Goal: Information Seeking & Learning: Check status

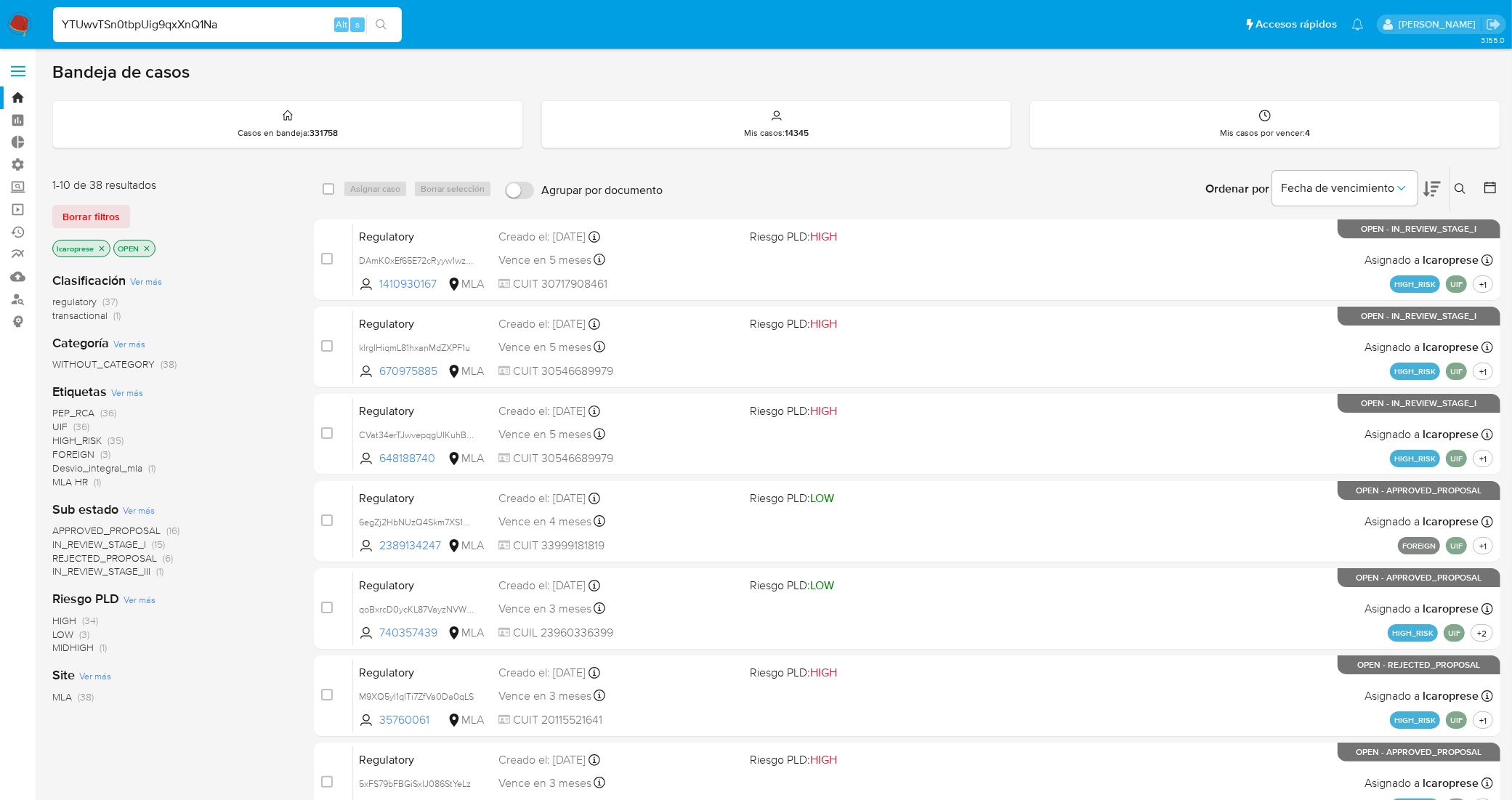
type input "YTUwvTSn0tbpUig9qxXnQ1Na"
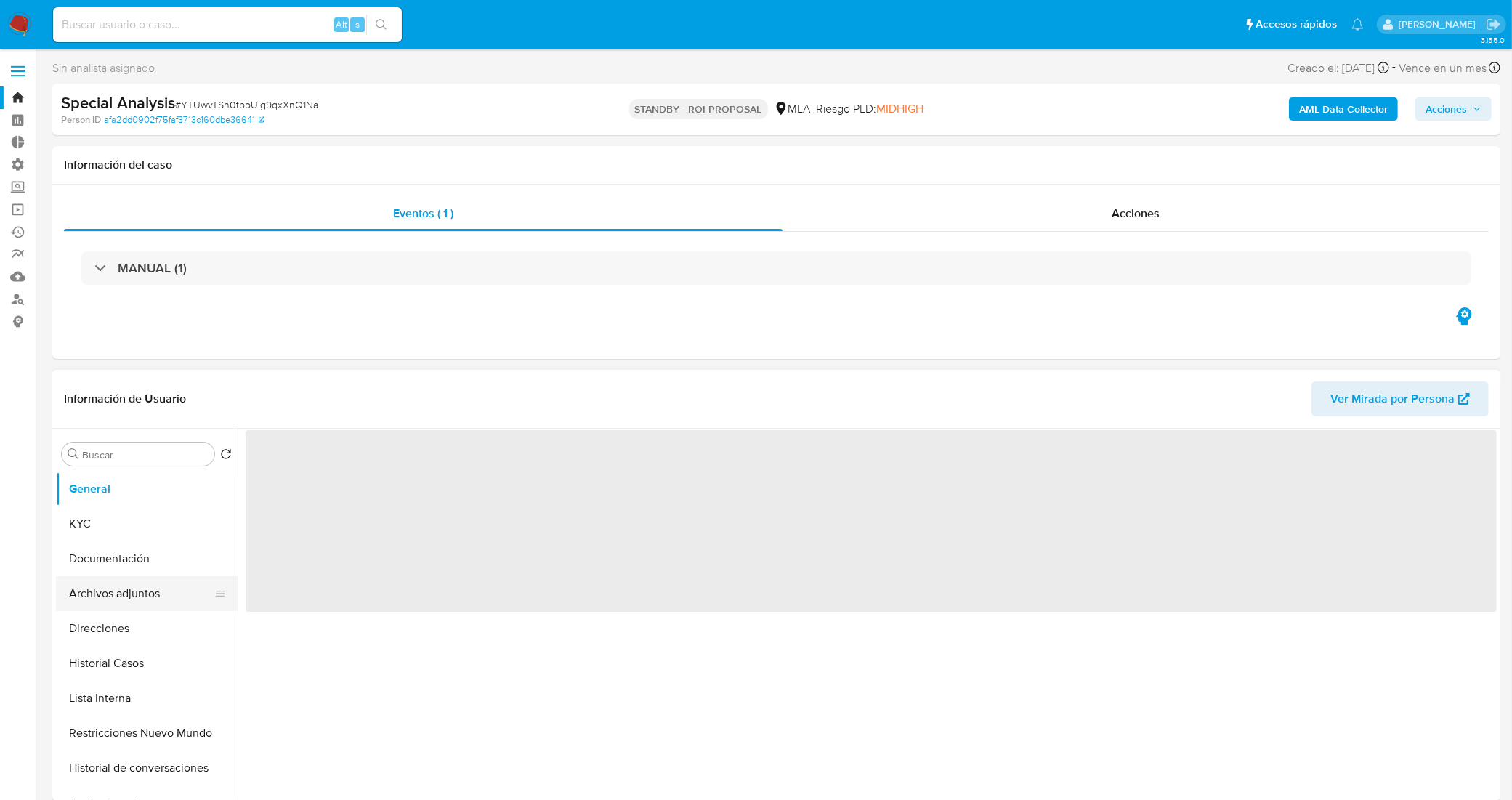
click at [140, 599] on button "Archivos adjuntos" at bounding box center [141, 594] width 170 height 35
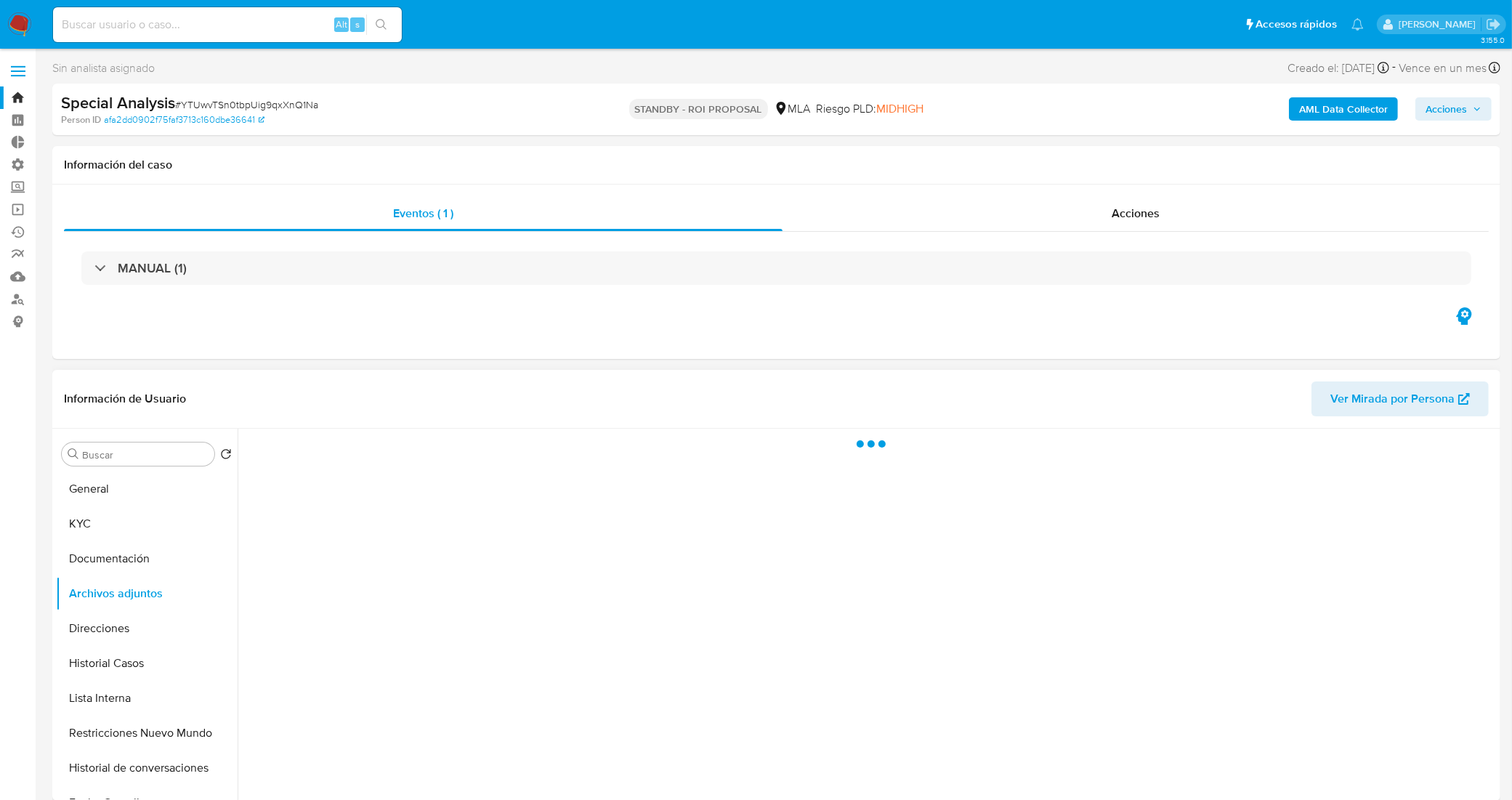
select select "10"
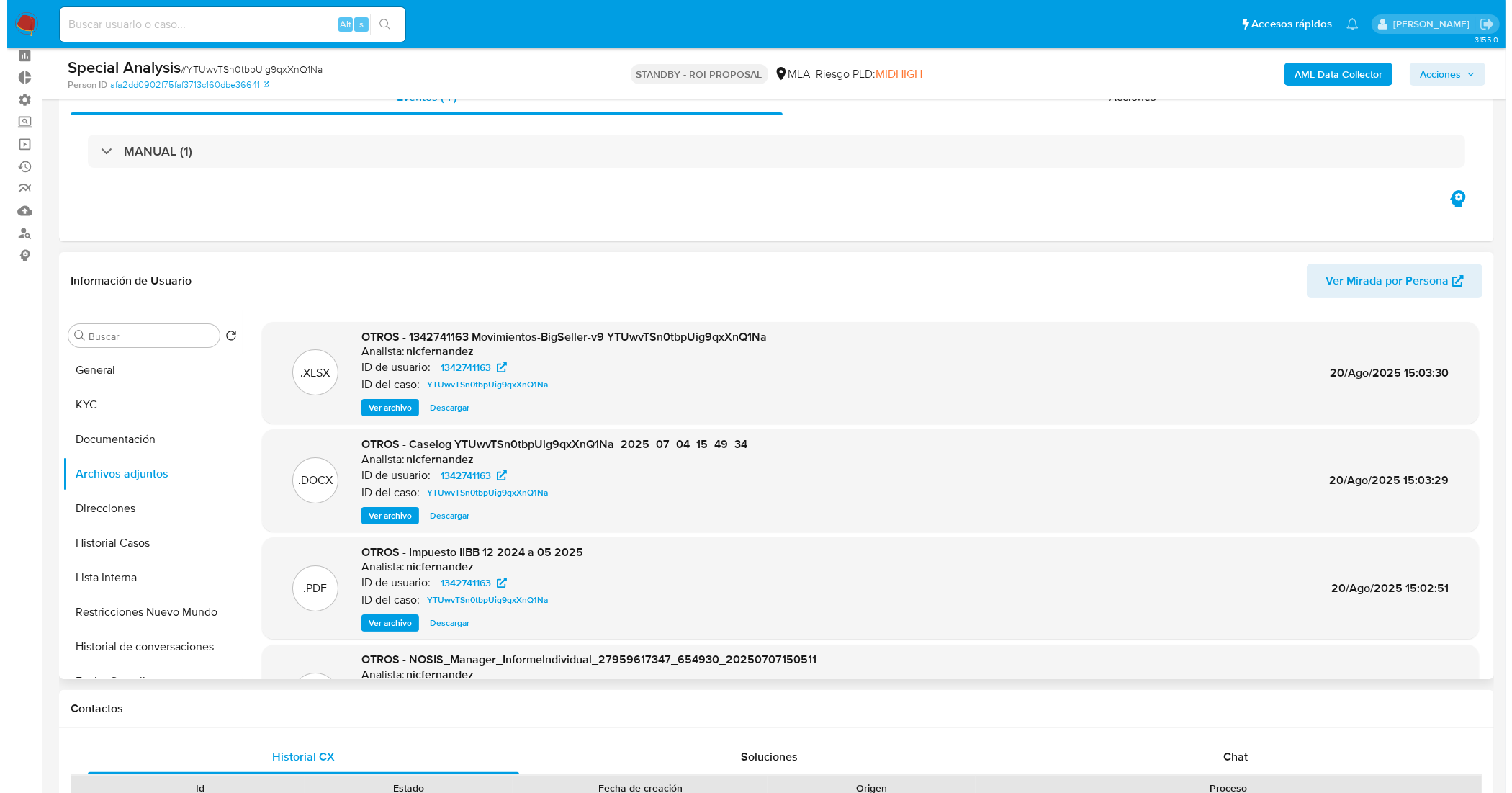
scroll to position [90, 0]
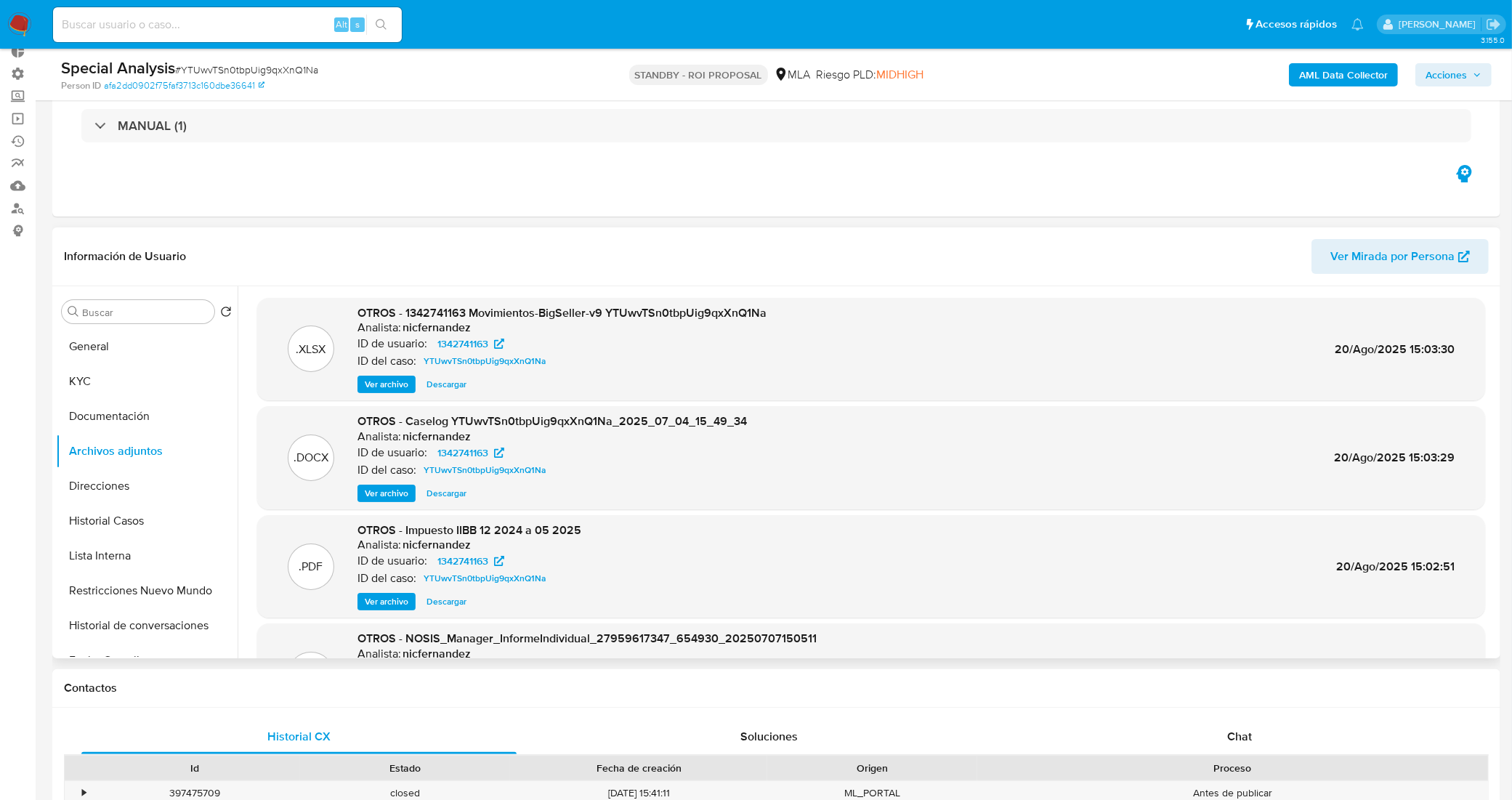
click at [396, 489] on span "Ver archivo" at bounding box center [386, 493] width 44 height 15
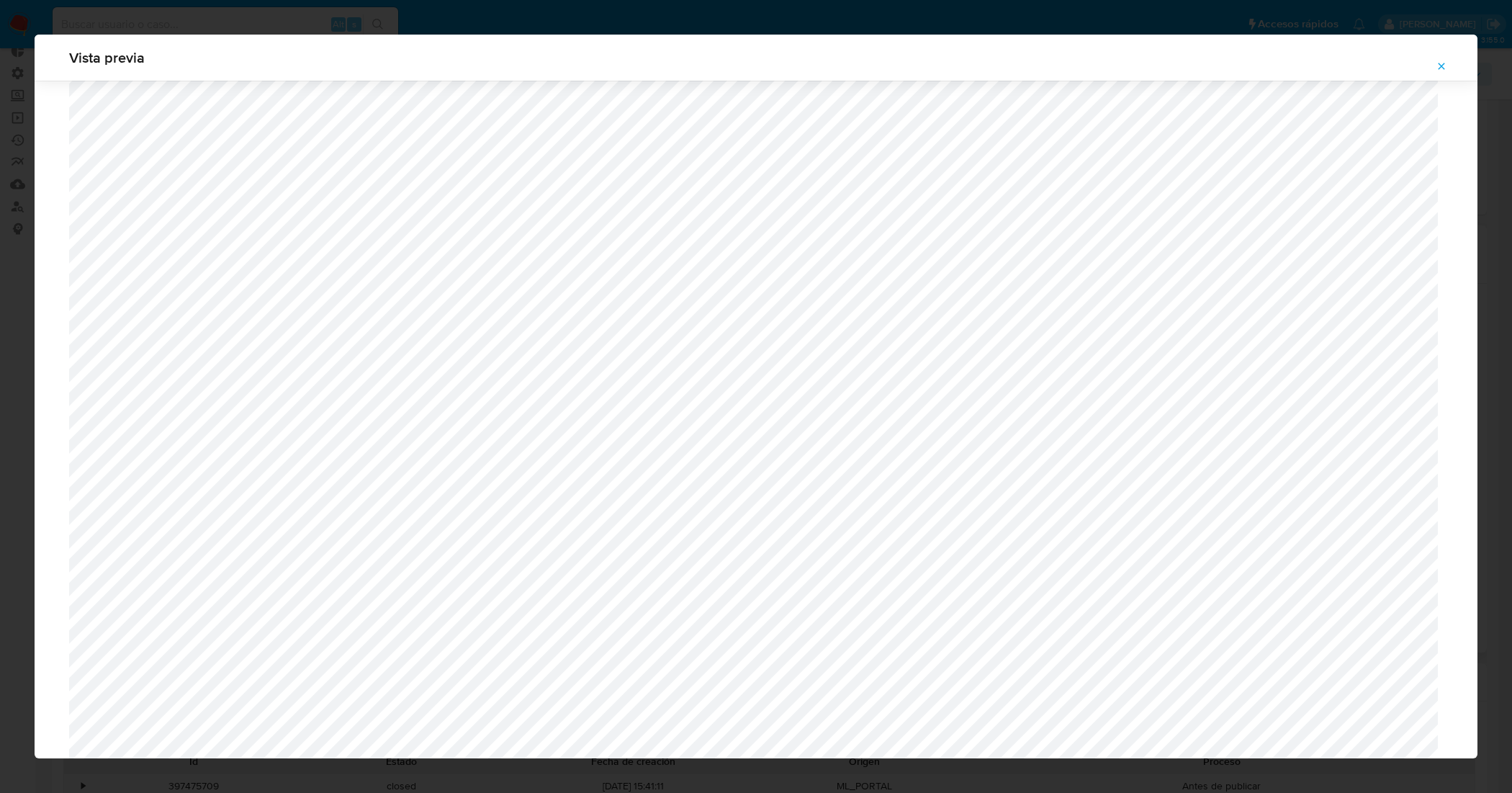
scroll to position [601, 0]
click at [1437, 63] on icon "Attachment preview" at bounding box center [1441, 66] width 12 height 12
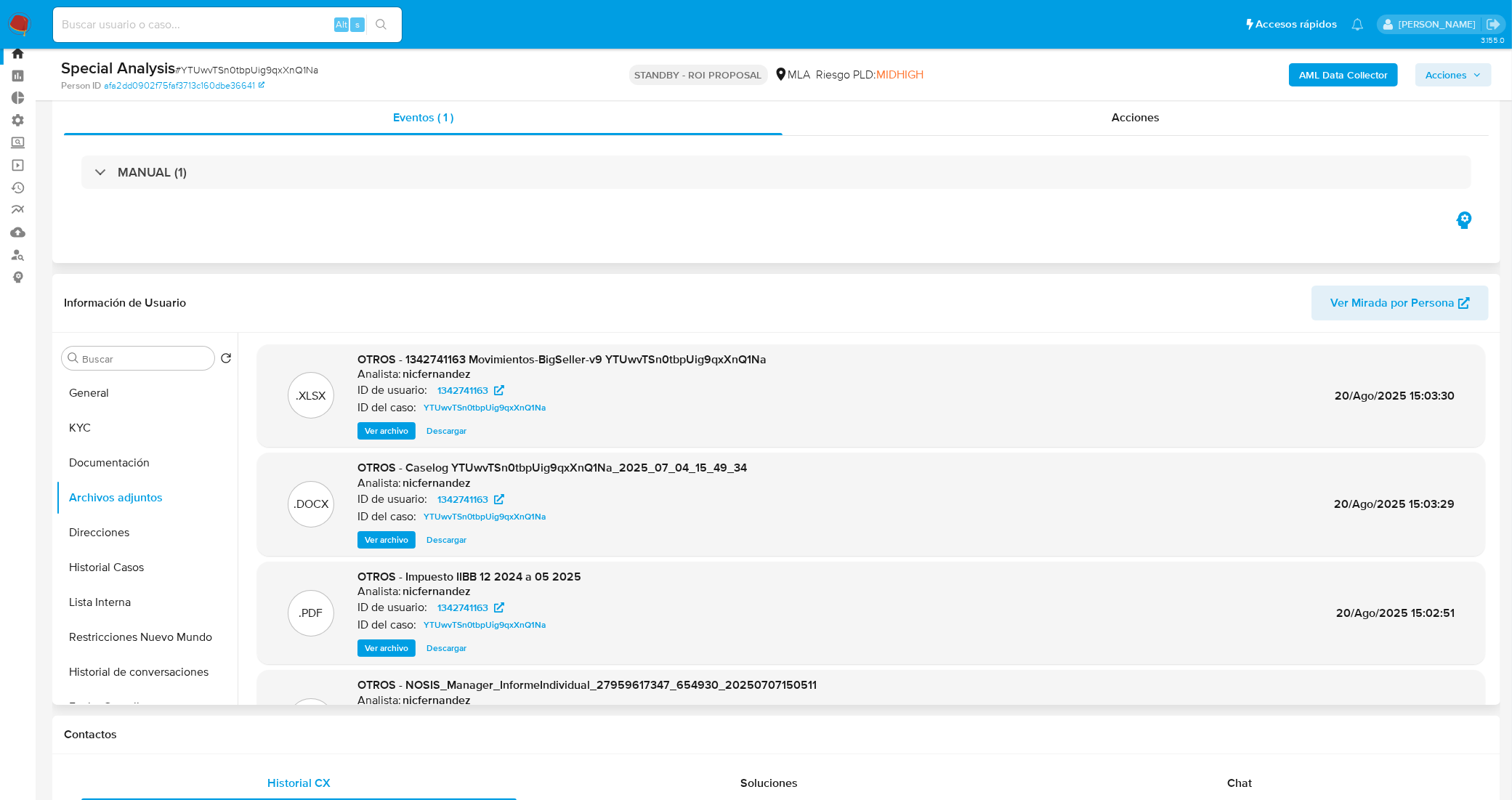
scroll to position [0, 0]
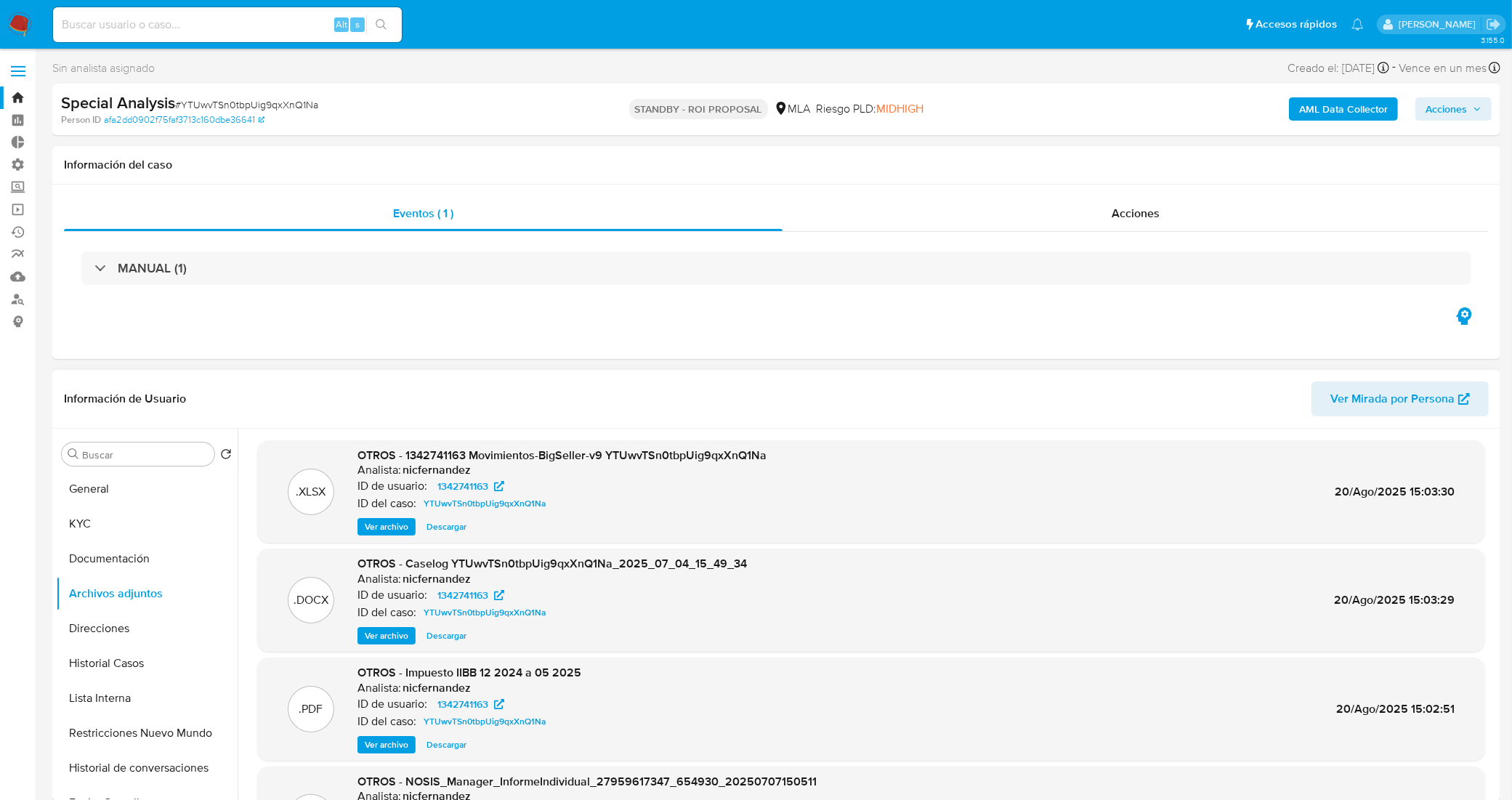
click at [12, 99] on link "Bandeja" at bounding box center [86, 98] width 173 height 23
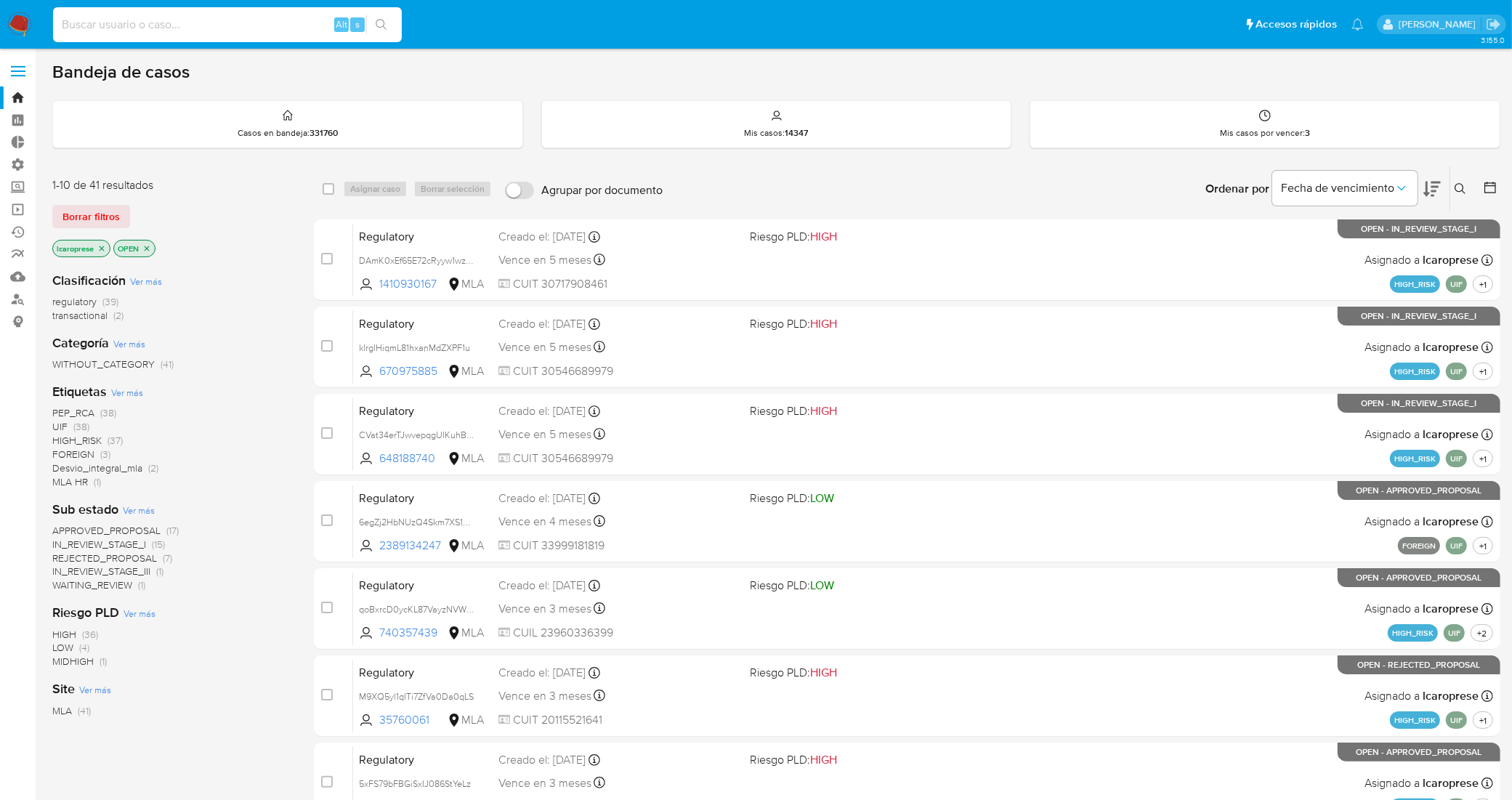
click at [217, 26] on input at bounding box center [227, 25] width 349 height 19
paste input "UseA6AyCUJ8ySOQK0iSPcTig"
type input "UseA6AyCUJ8ySOQK0iSPcTig"
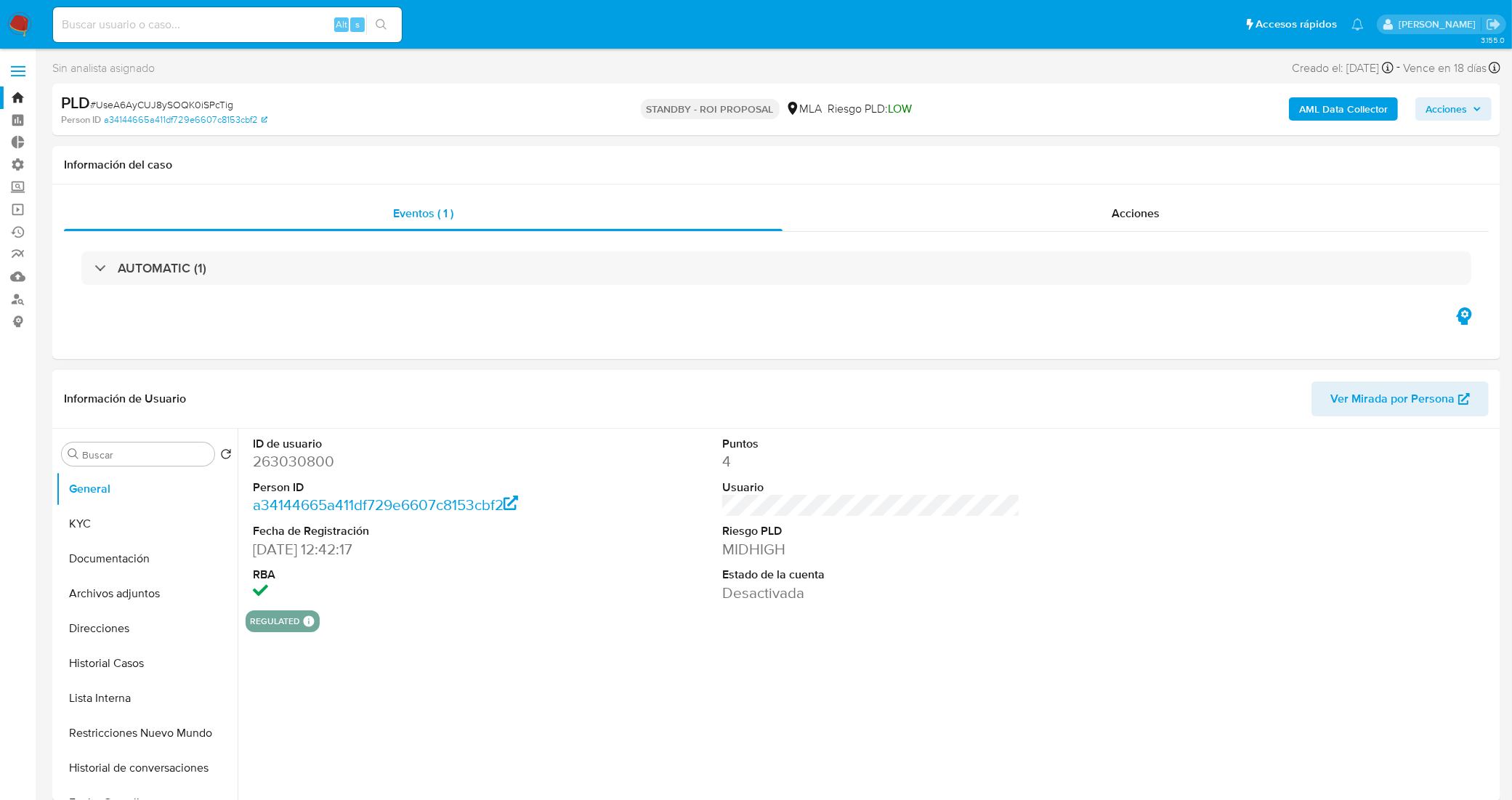
select select "10"
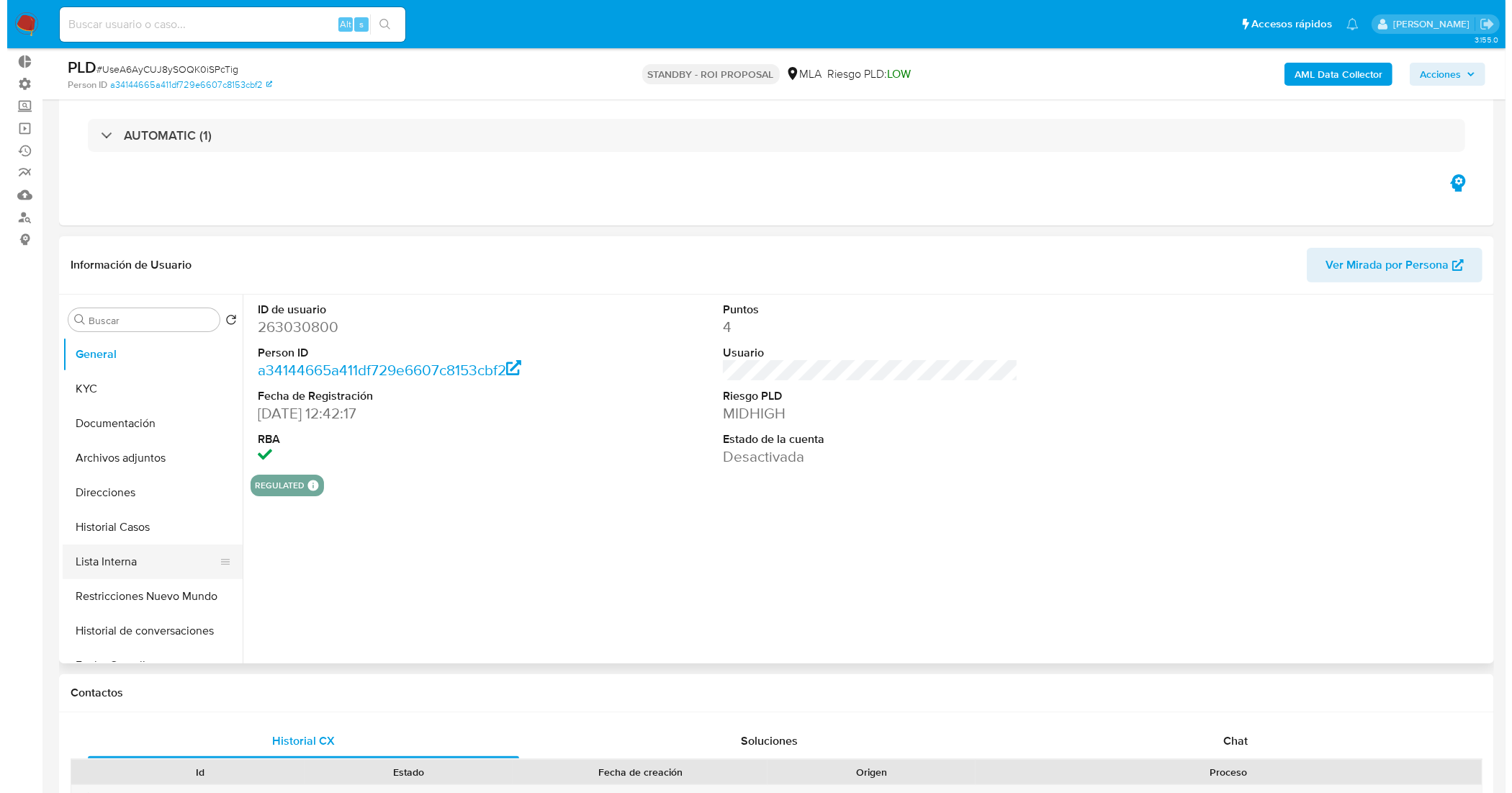
scroll to position [90, 0]
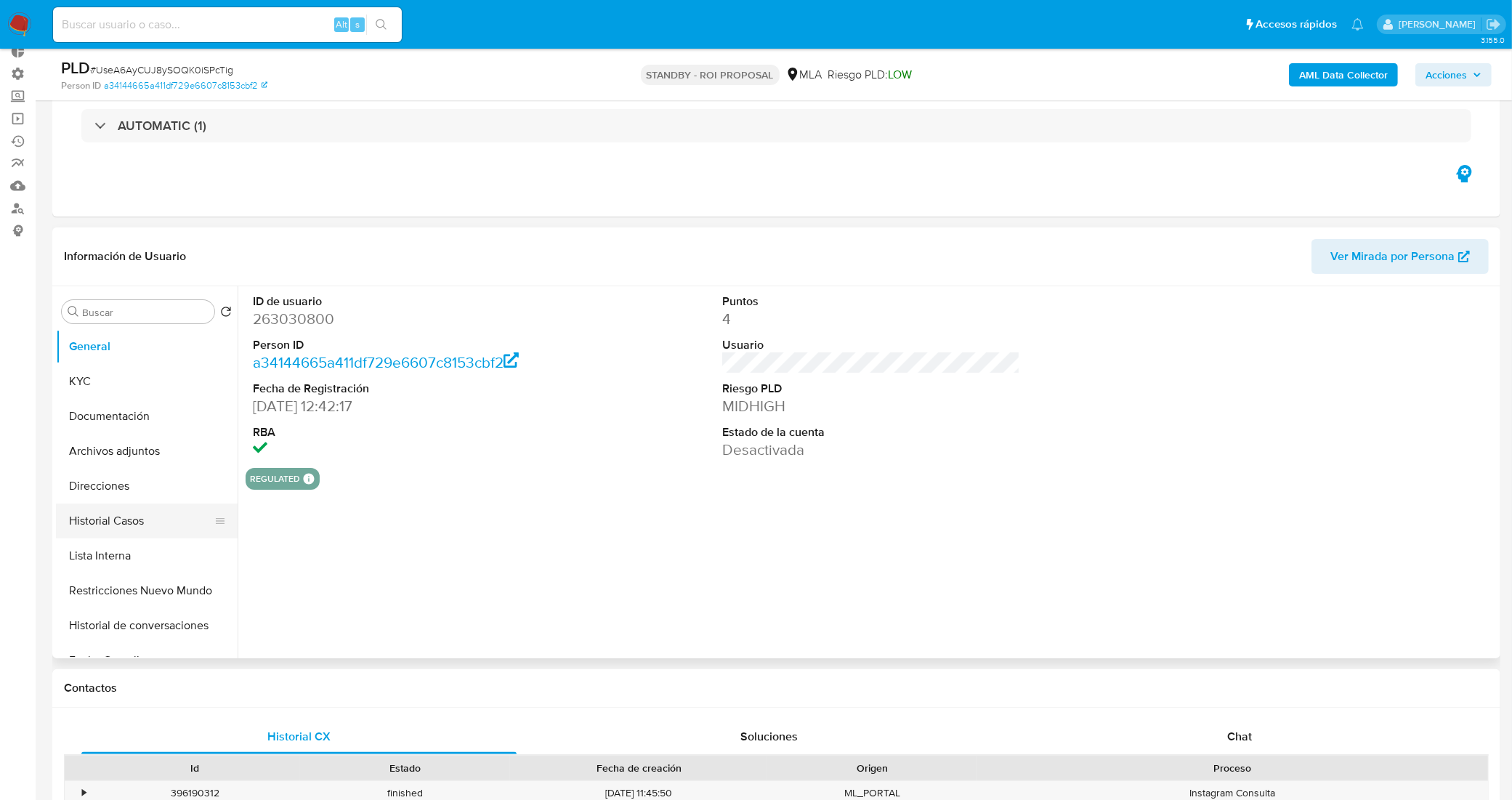
click at [111, 525] on button "Historial Casos" at bounding box center [141, 521] width 170 height 35
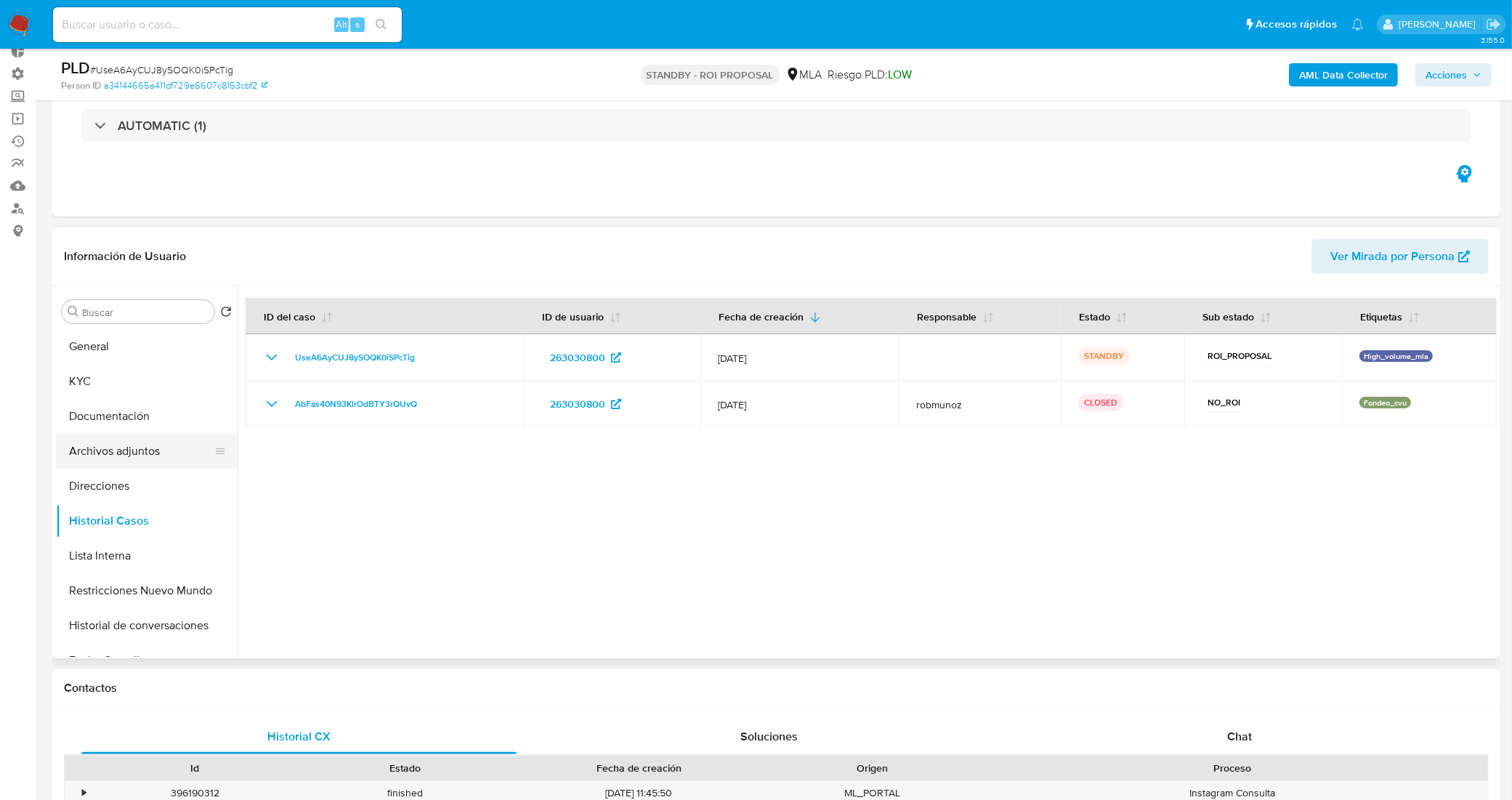
click at [171, 455] on button "Archivos adjuntos" at bounding box center [141, 451] width 170 height 35
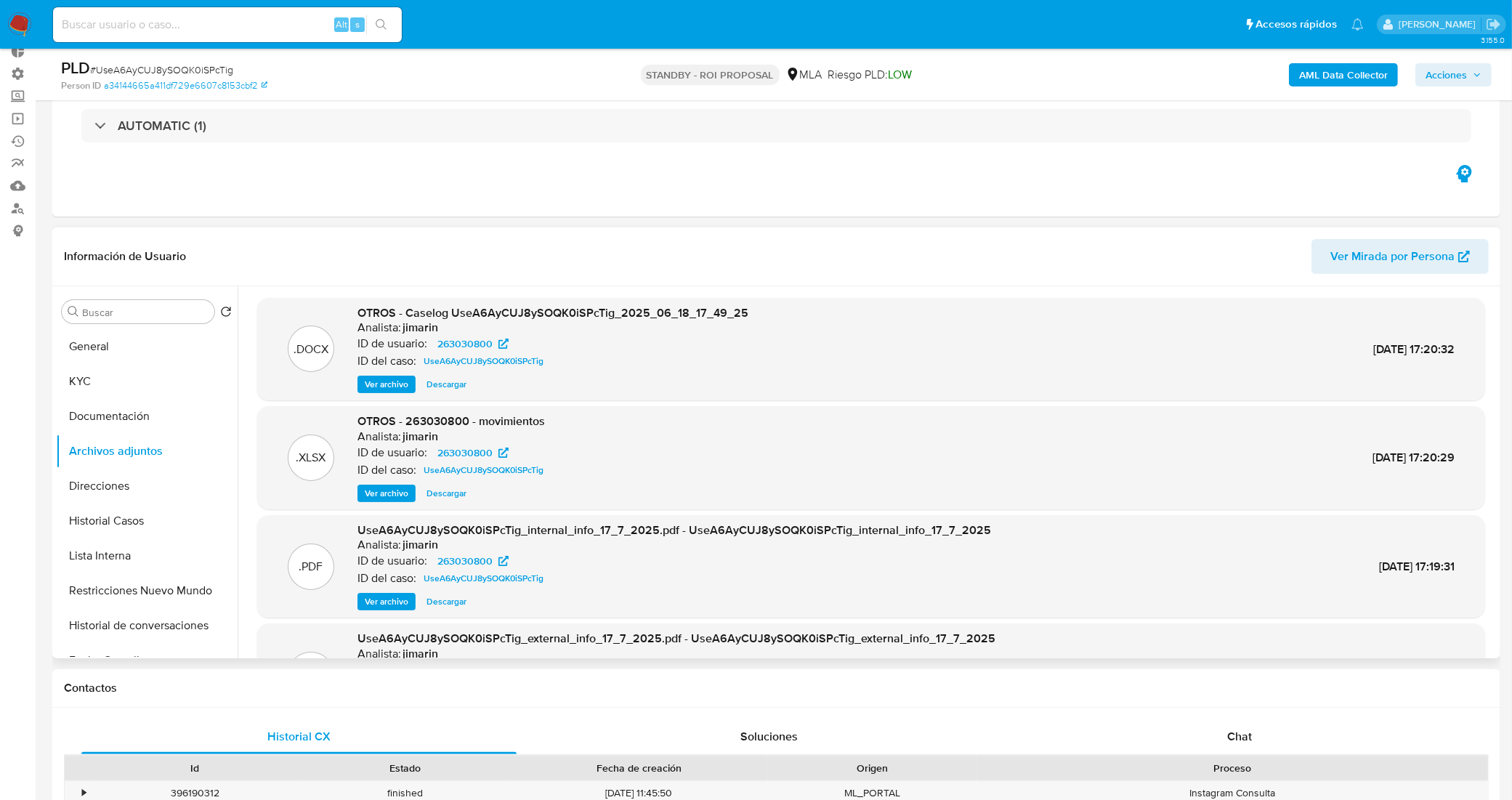
click at [401, 384] on span "Ver archivo" at bounding box center [386, 384] width 44 height 15
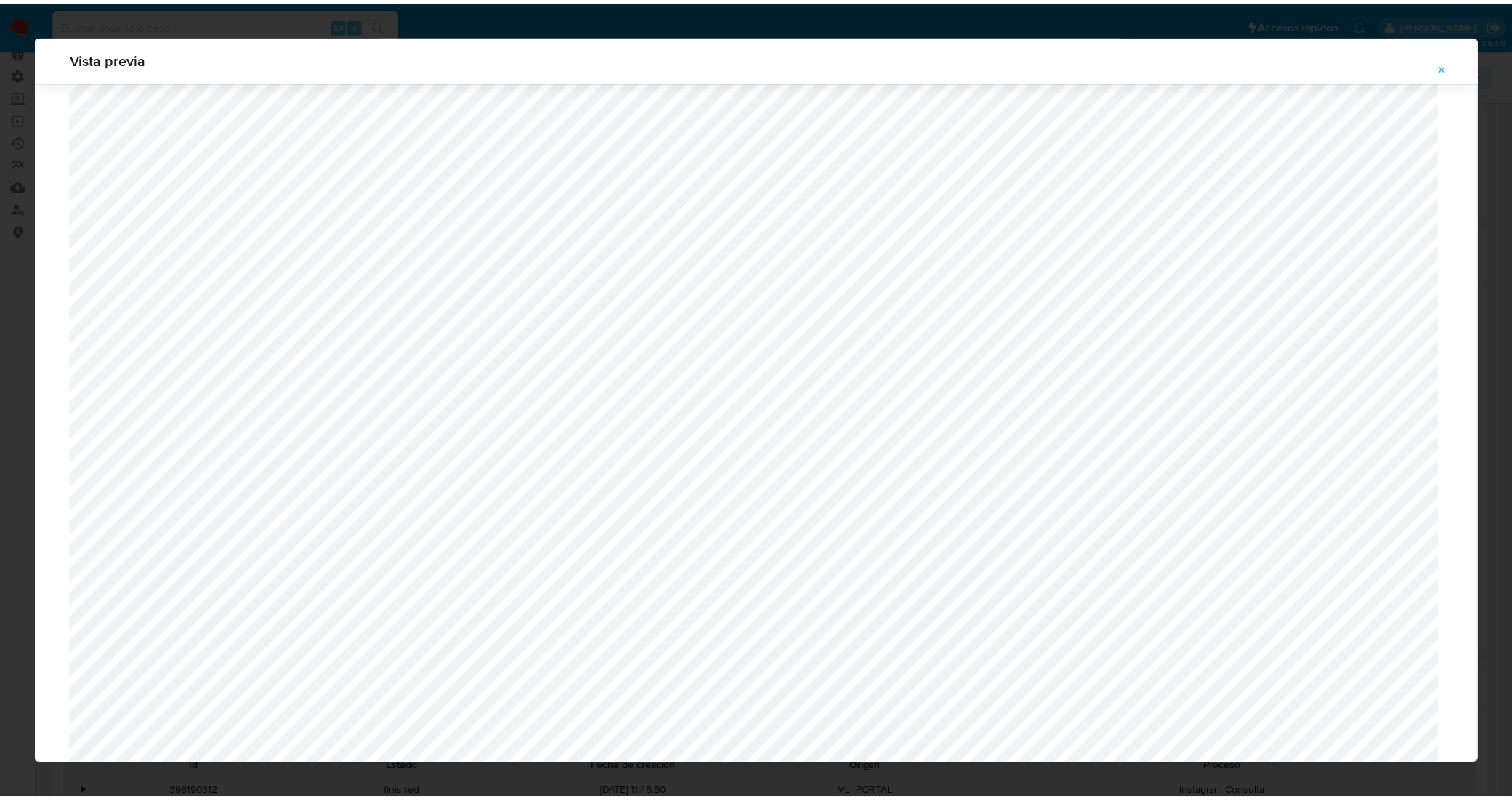
scroll to position [0, 0]
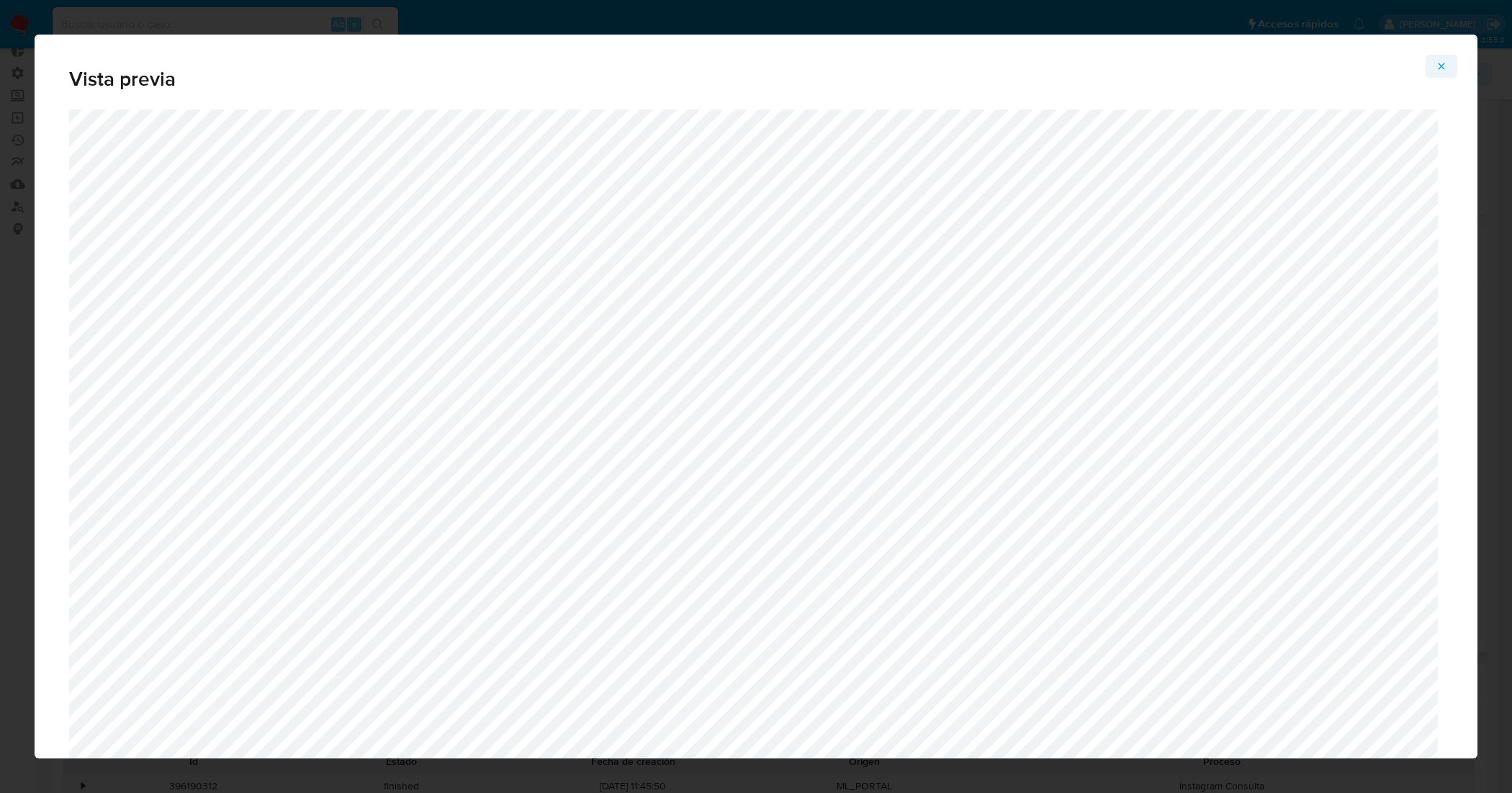
click at [1440, 67] on icon "Attachment preview" at bounding box center [1441, 66] width 12 height 12
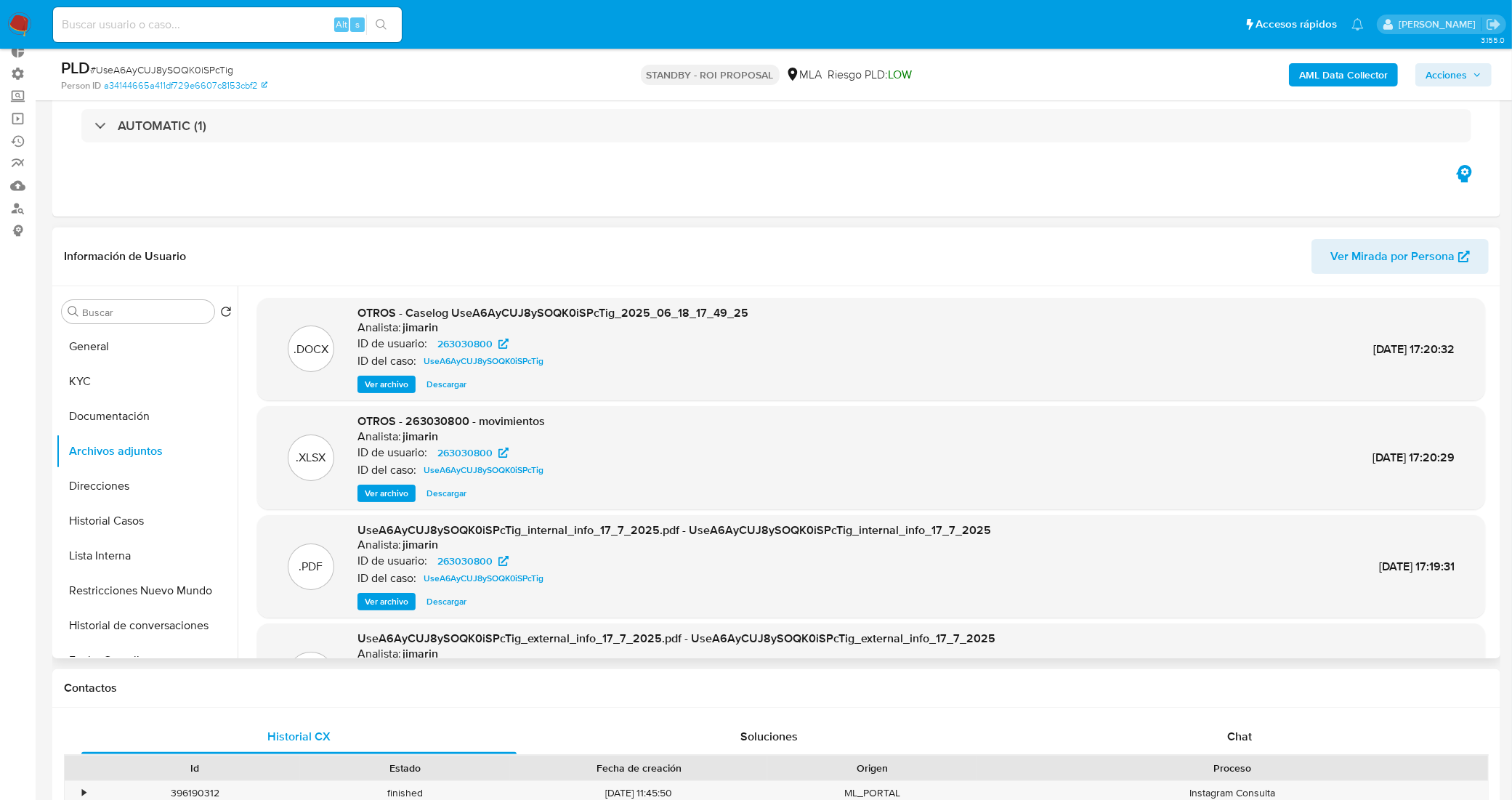
click at [444, 384] on span "Descargar" at bounding box center [447, 384] width 40 height 15
click at [232, 26] on input at bounding box center [227, 25] width 349 height 19
paste input "KmLwRJQ8Z5KGEDb0nBbhSy7J"
type input "KmLwRJQ8Z5KGEDb0nBbhSy7J"
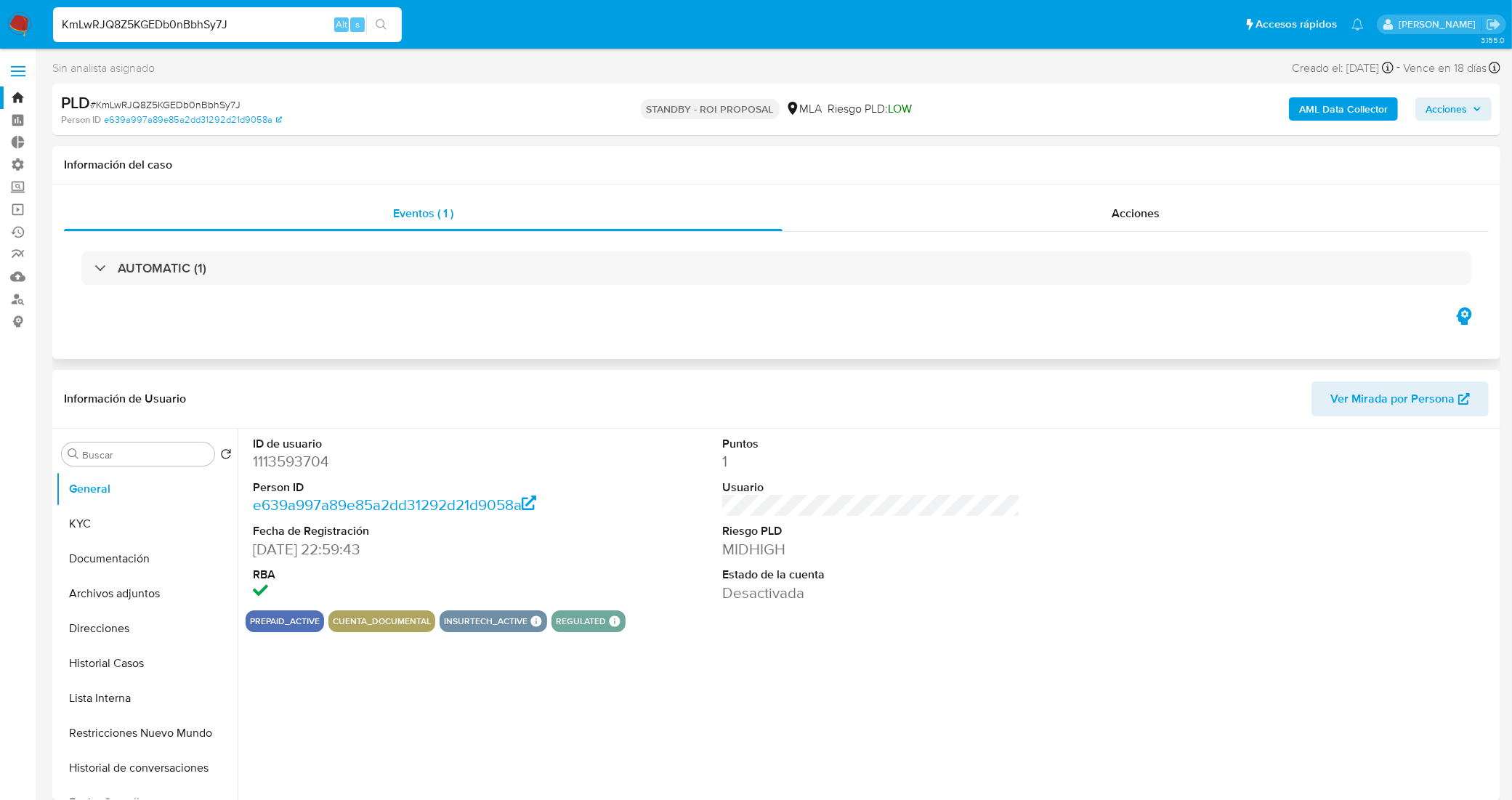
select select "10"
click at [127, 665] on button "Historial Casos" at bounding box center [141, 663] width 170 height 35
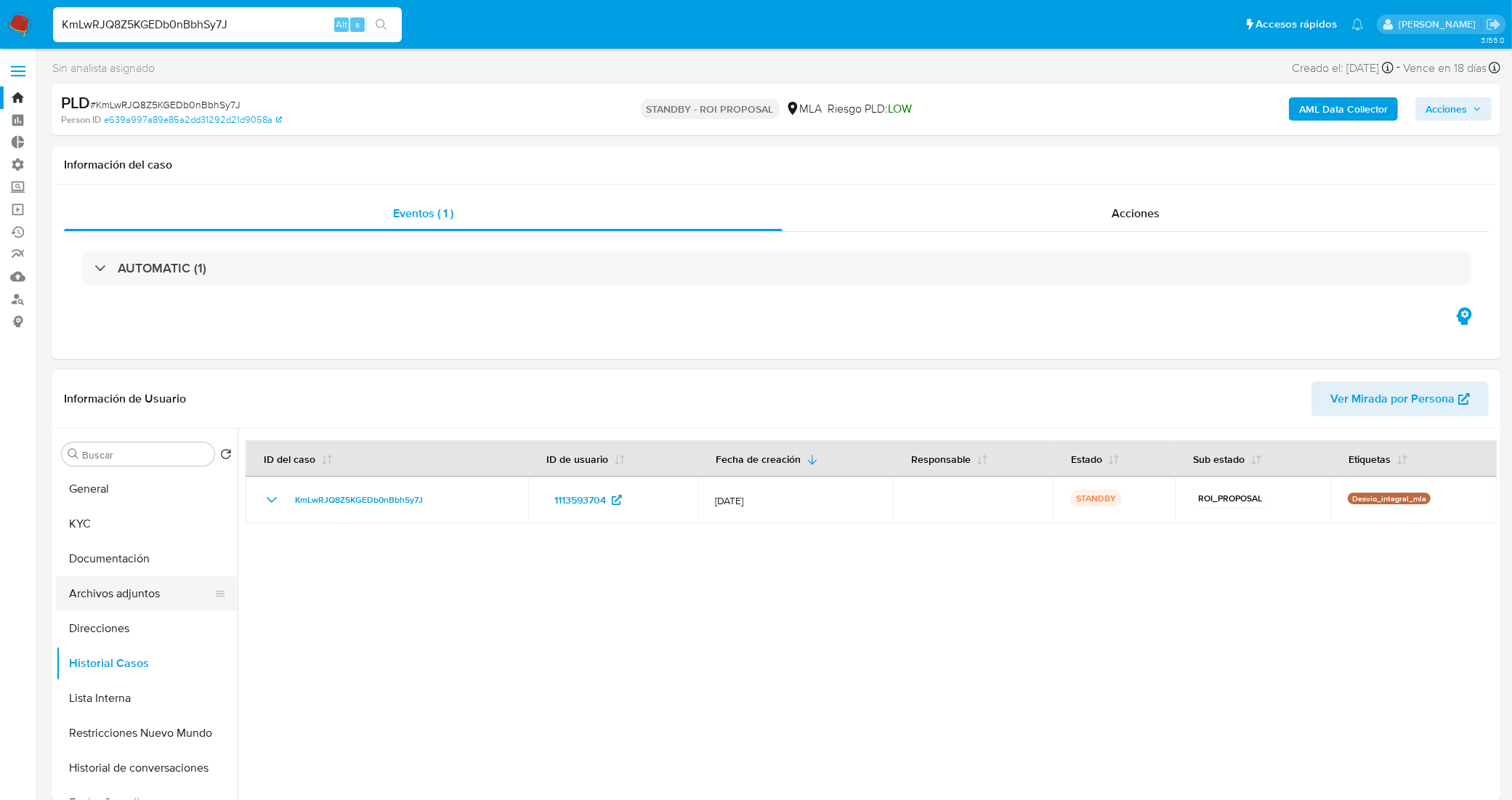
click at [145, 601] on button "Archivos adjuntos" at bounding box center [141, 594] width 170 height 35
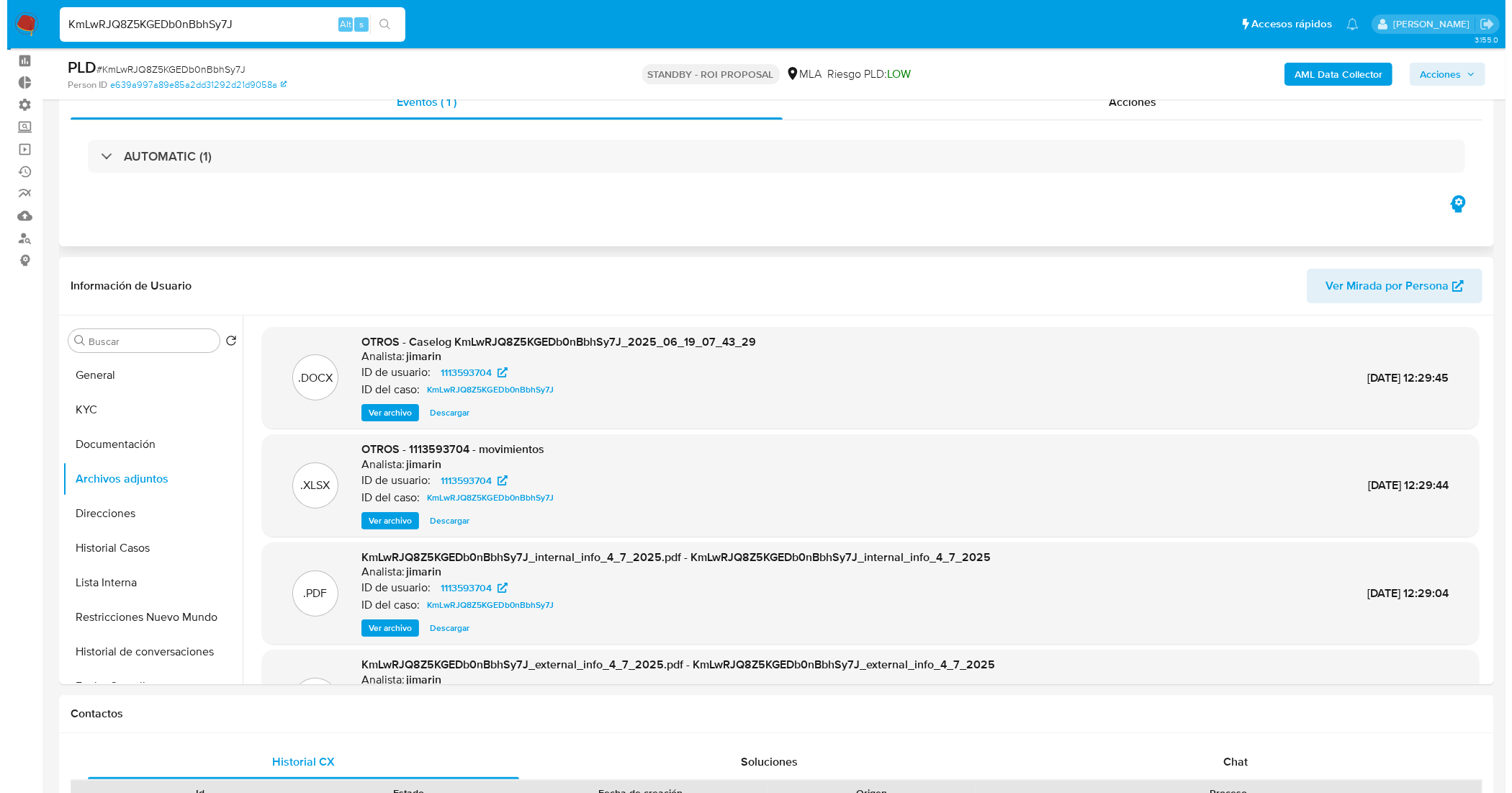
scroll to position [90, 0]
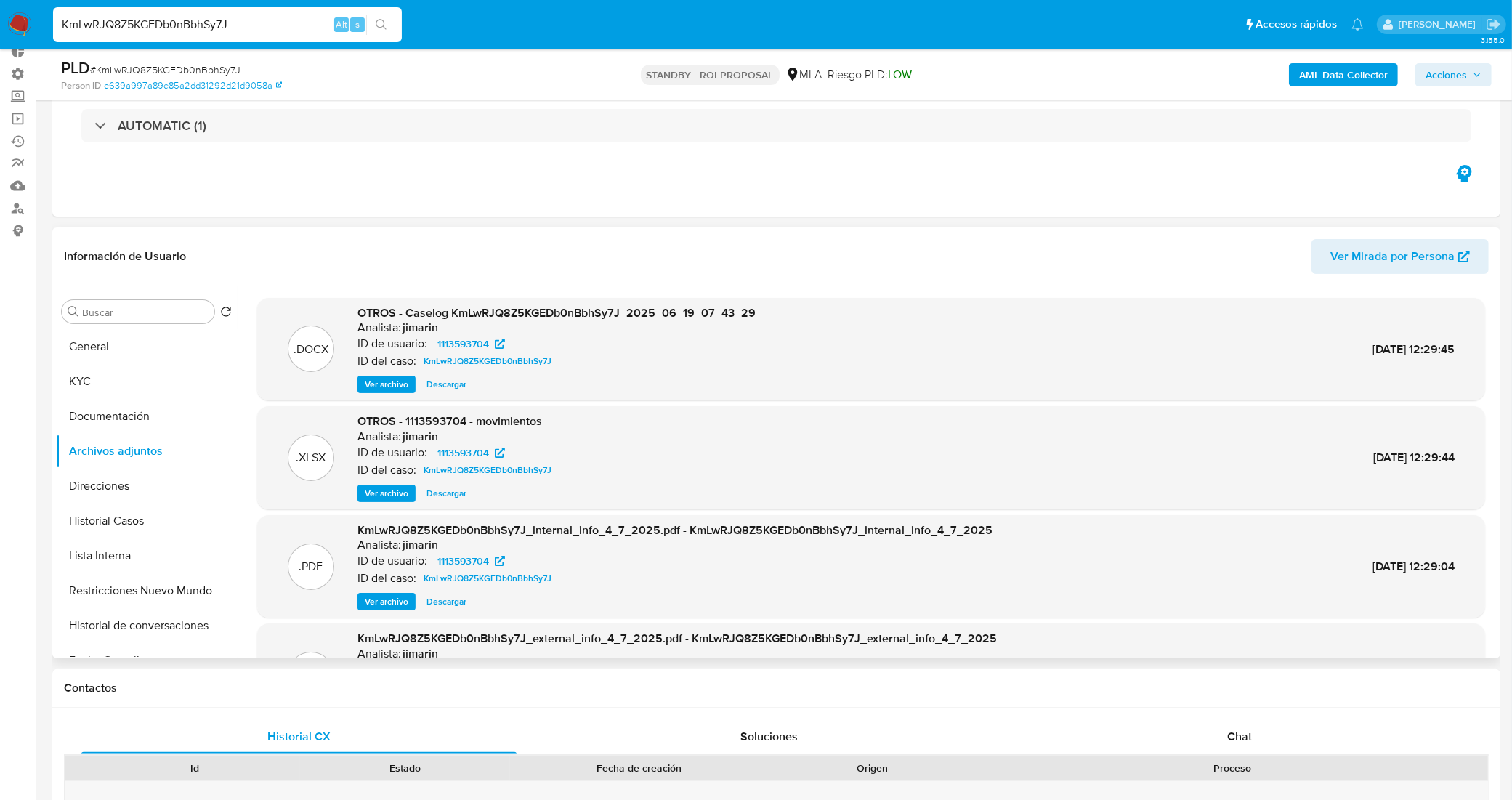
click at [402, 382] on span "Ver archivo" at bounding box center [386, 384] width 44 height 15
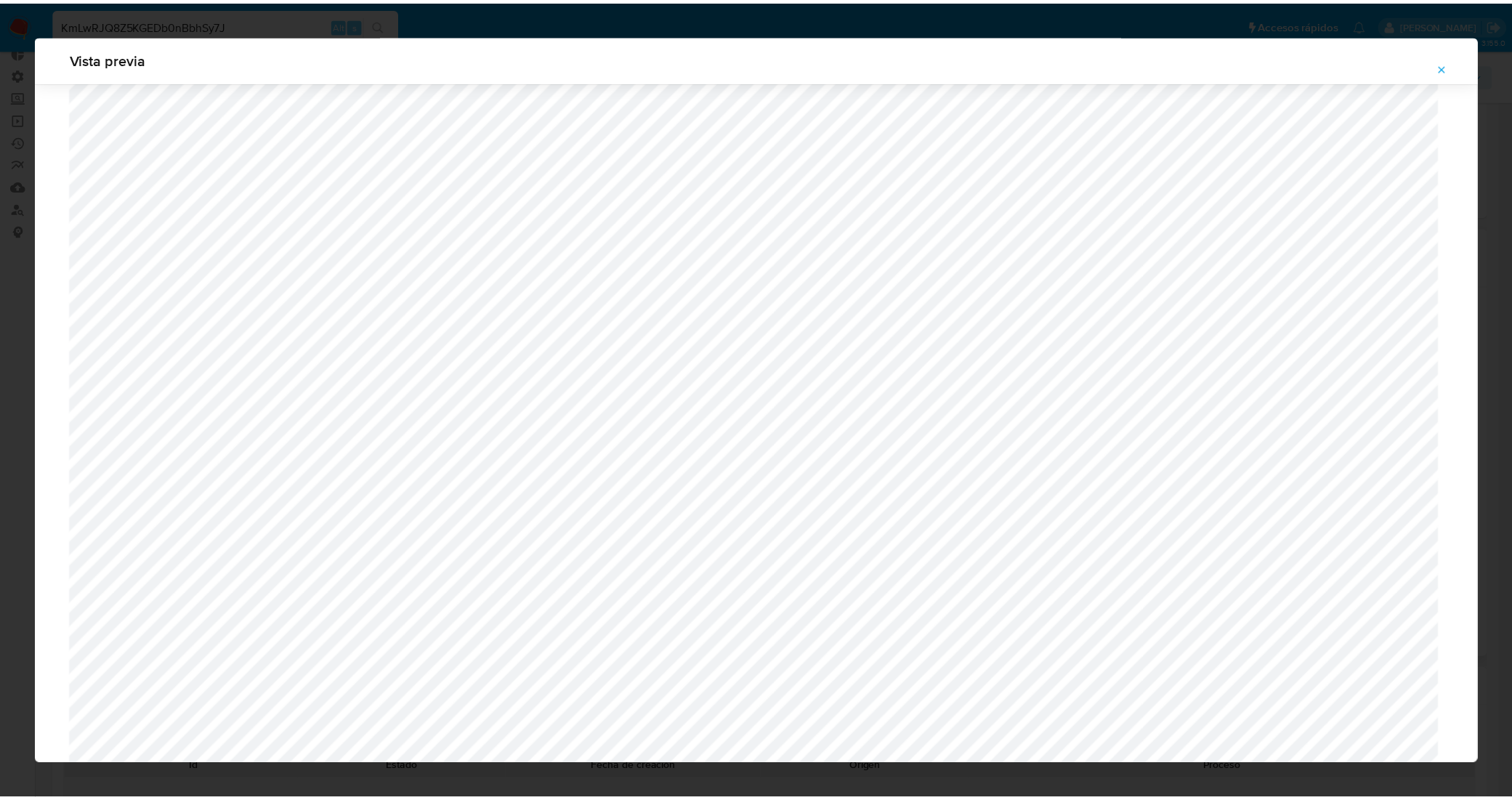
scroll to position [0, 0]
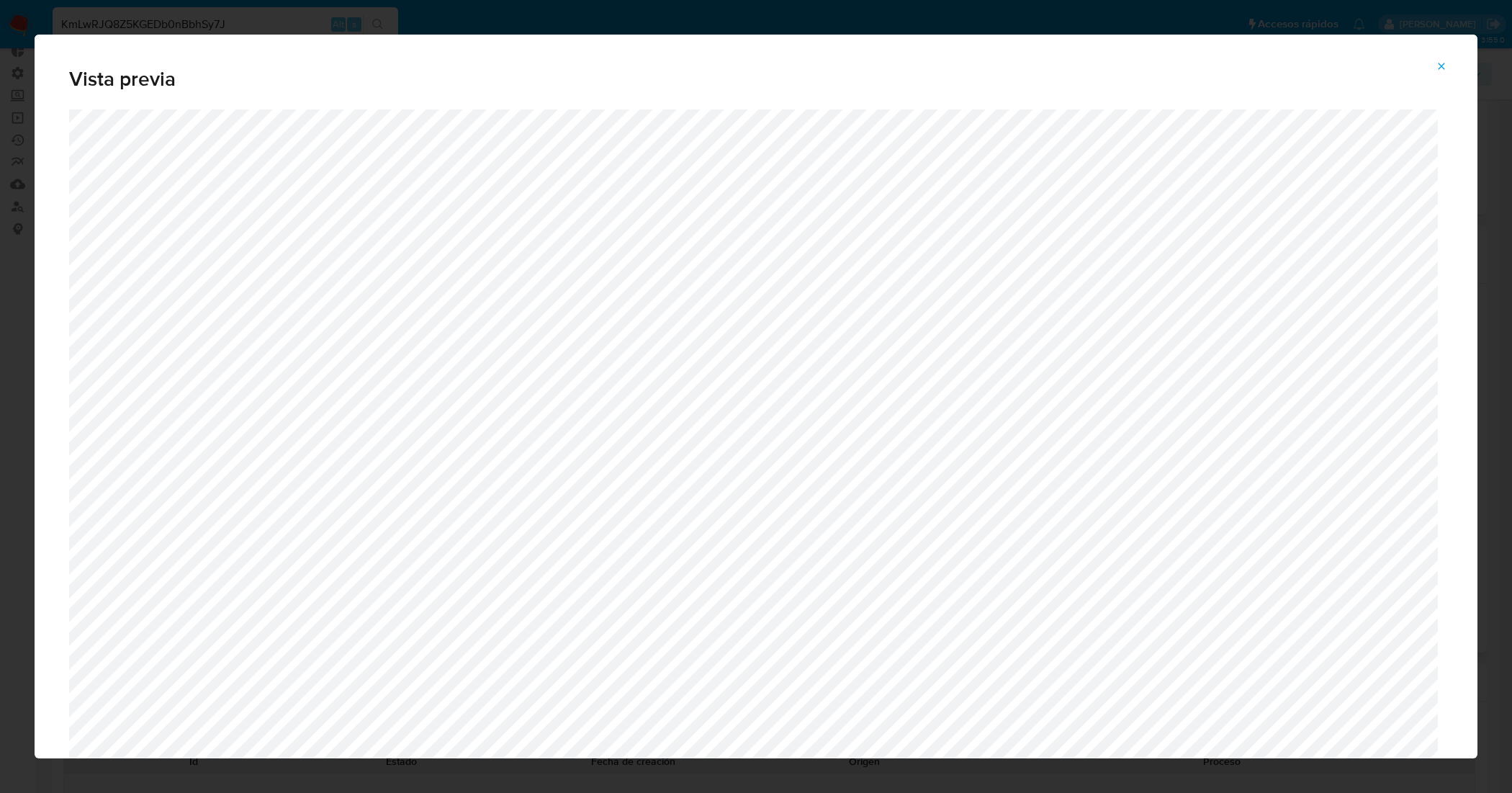
click at [1444, 61] on icon "Attachment preview" at bounding box center [1441, 66] width 12 height 12
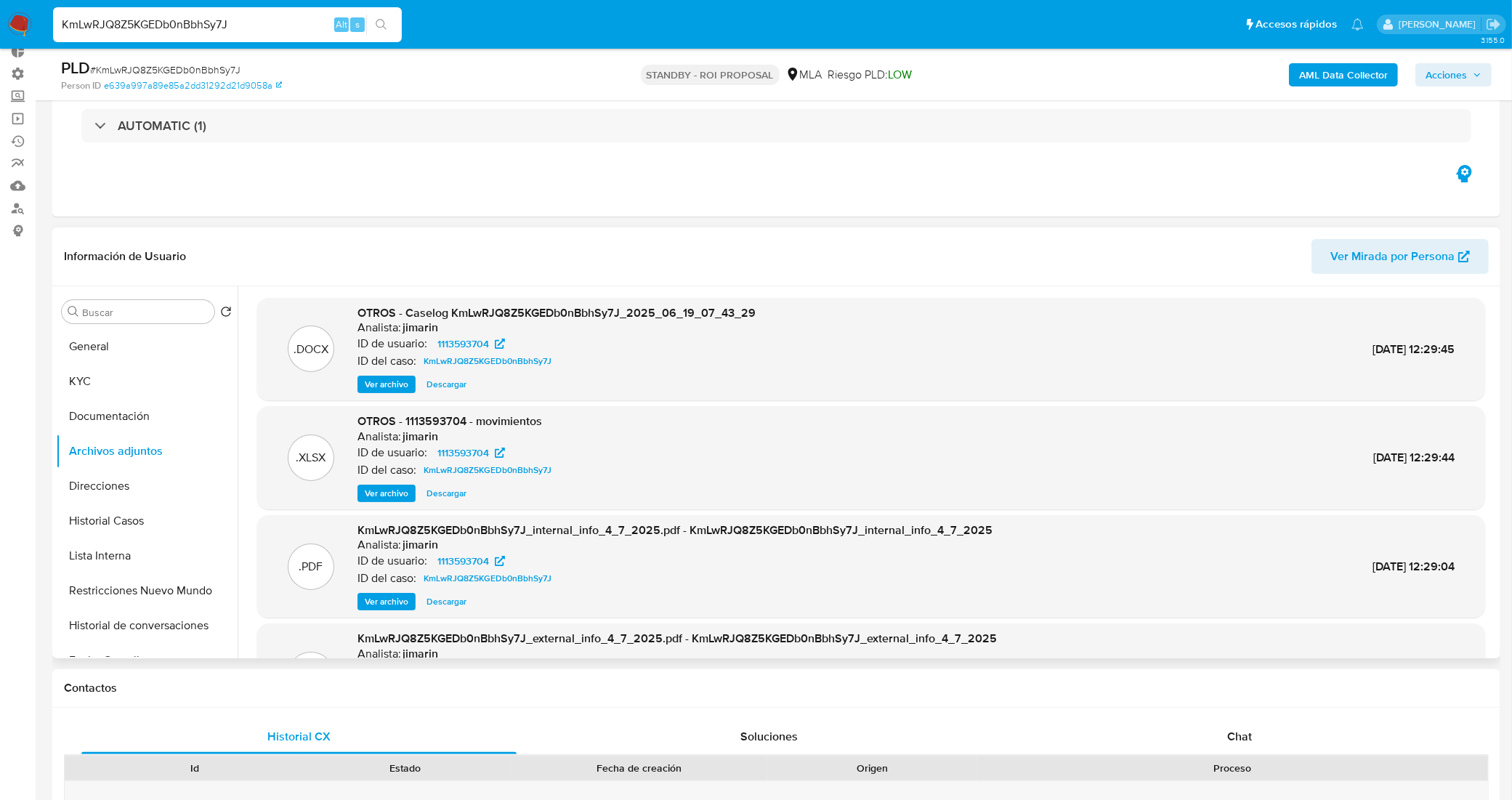
click at [456, 377] on span "Descargar" at bounding box center [447, 384] width 40 height 15
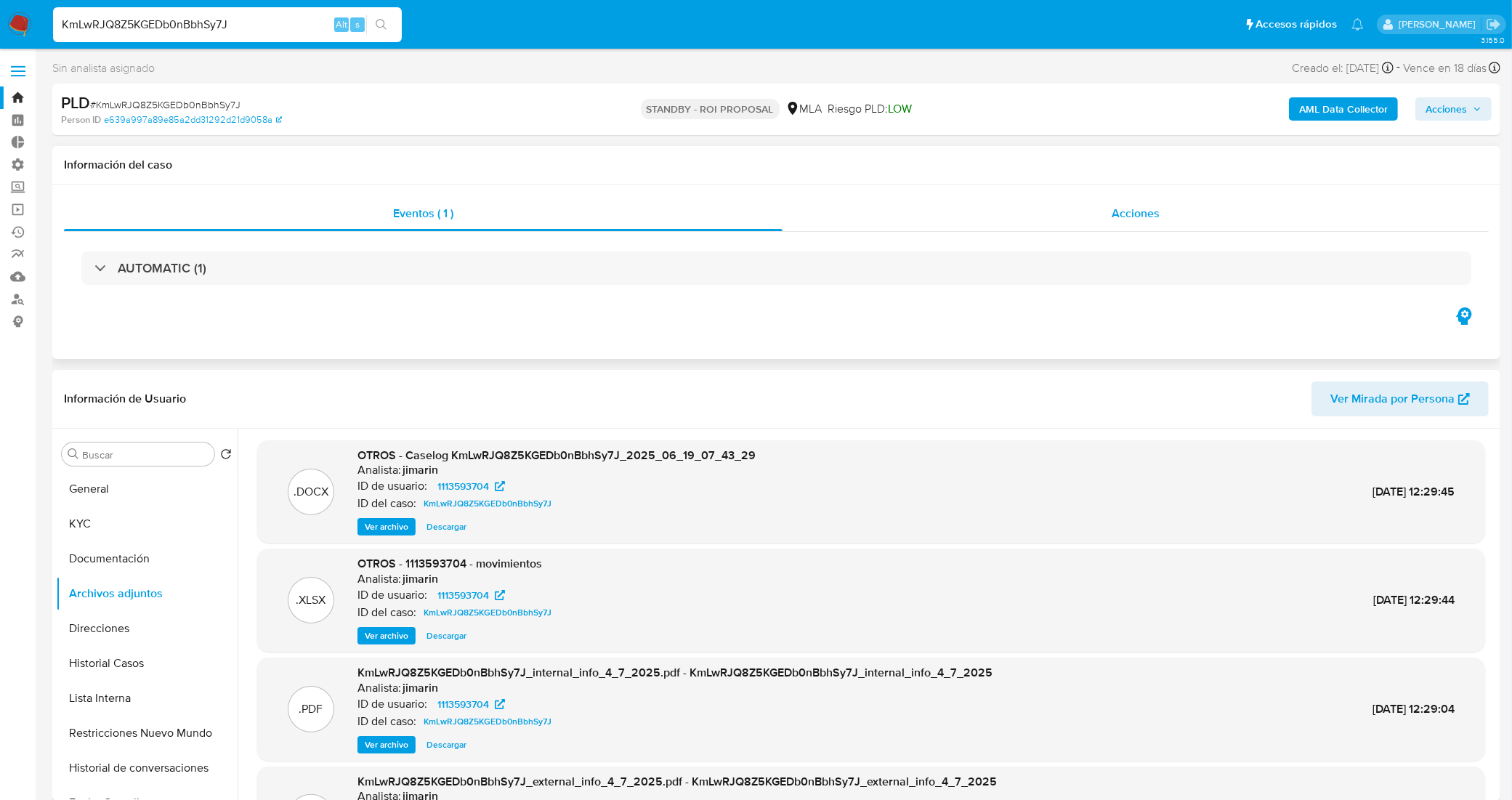
click at [891, 213] on div "Acciones" at bounding box center [1136, 214] width 706 height 35
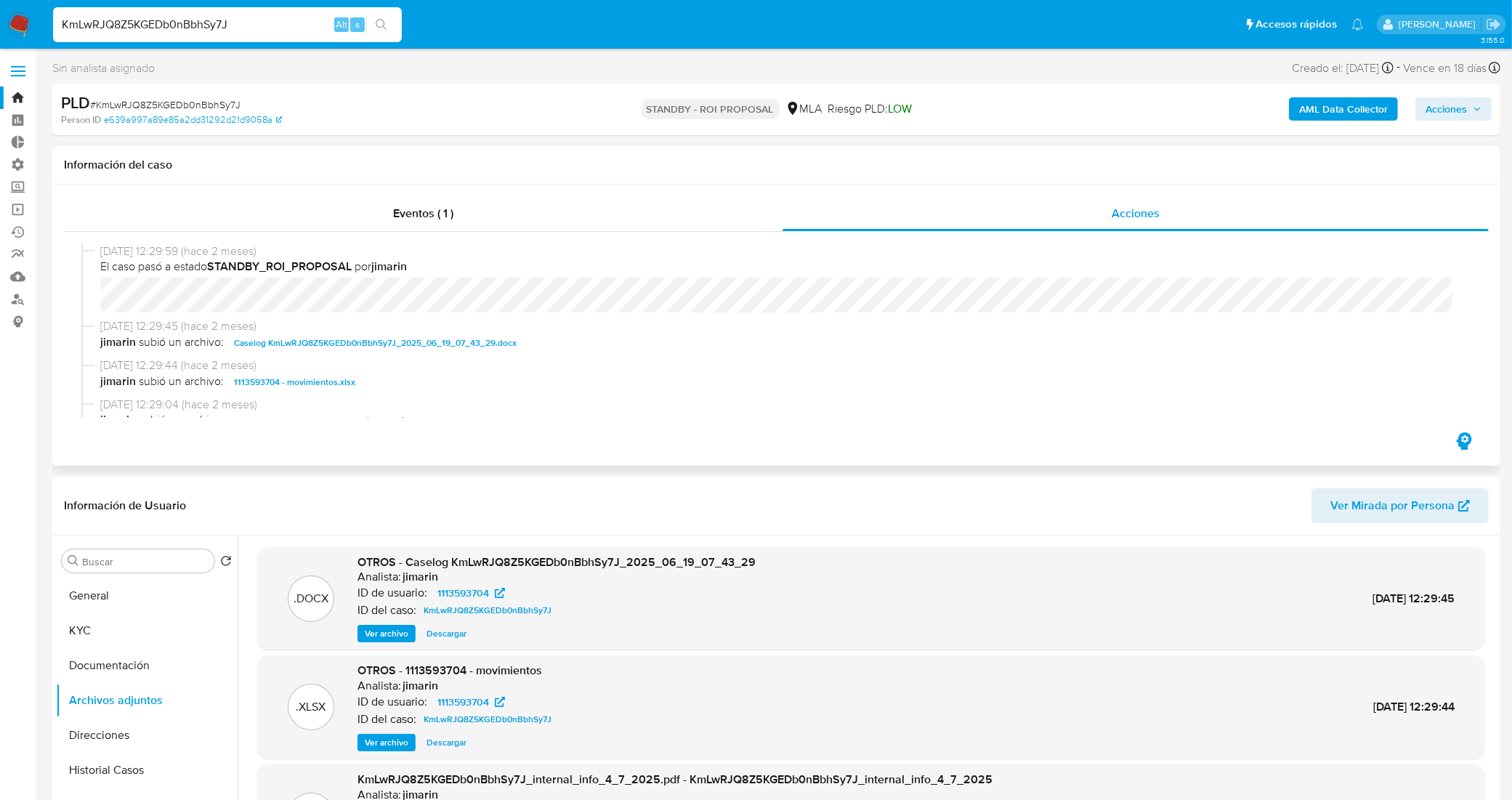
click at [327, 342] on span "Caselog KmLwRJQ8Z5KGEDb0nBbhSy7J_2025_06_19_07_43_29.docx" at bounding box center [375, 342] width 282 height 17
click at [373, 640] on span "Ver archivo" at bounding box center [386, 634] width 44 height 15
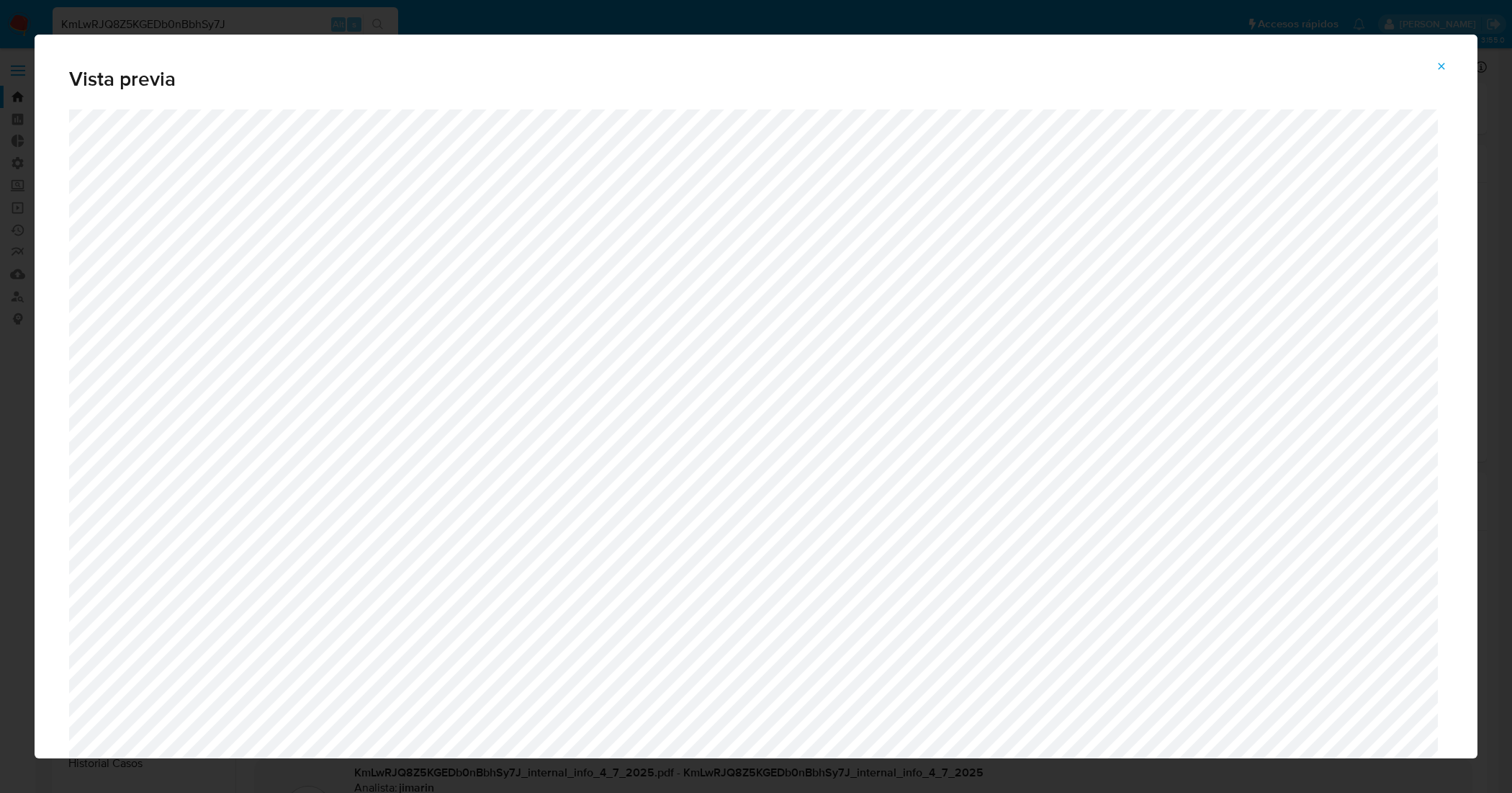
click at [1442, 66] on icon "Attachment preview" at bounding box center [1441, 65] width 6 height 6
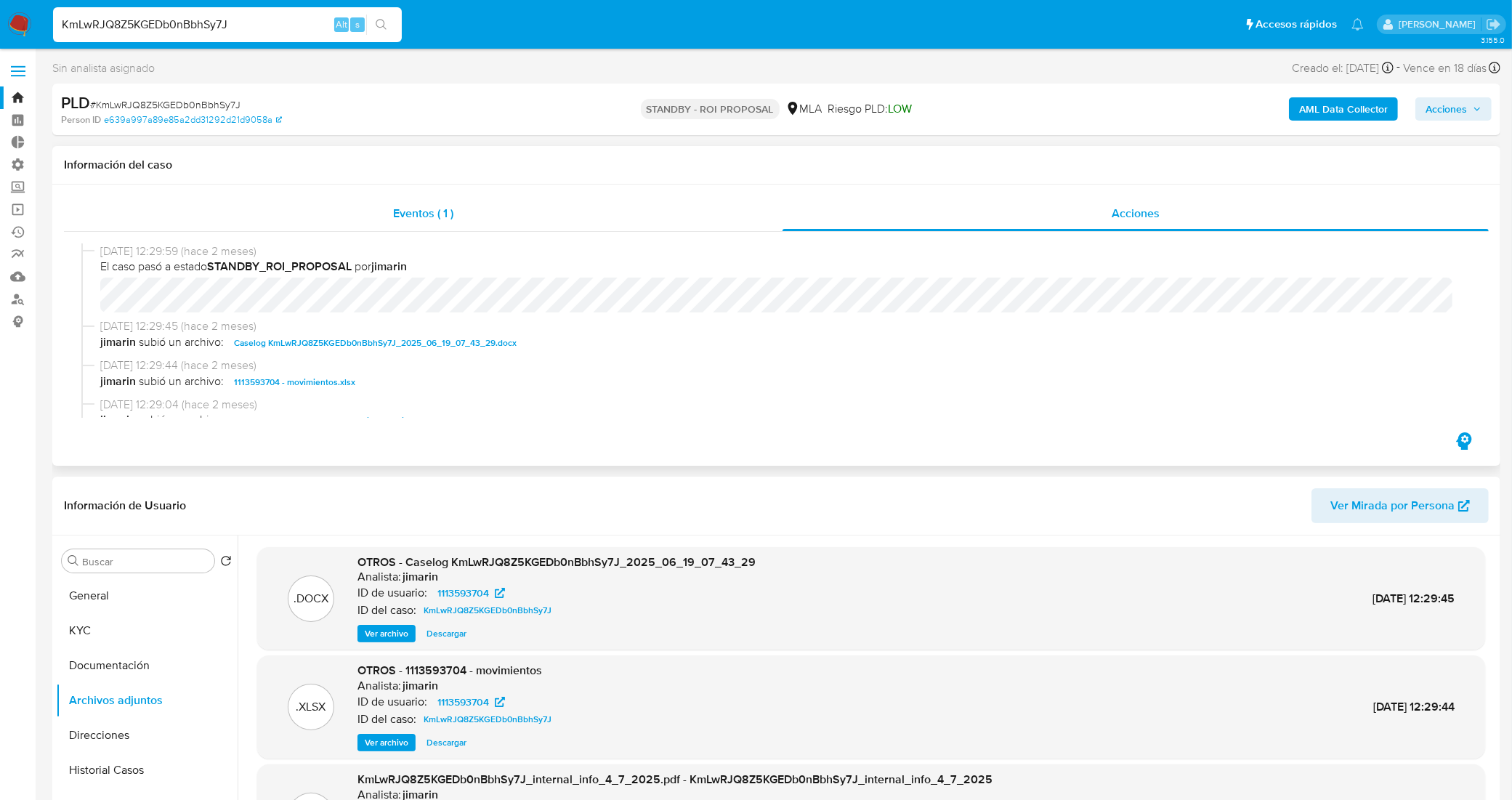
click at [382, 222] on div "Eventos ( 1 )" at bounding box center [423, 214] width 719 height 35
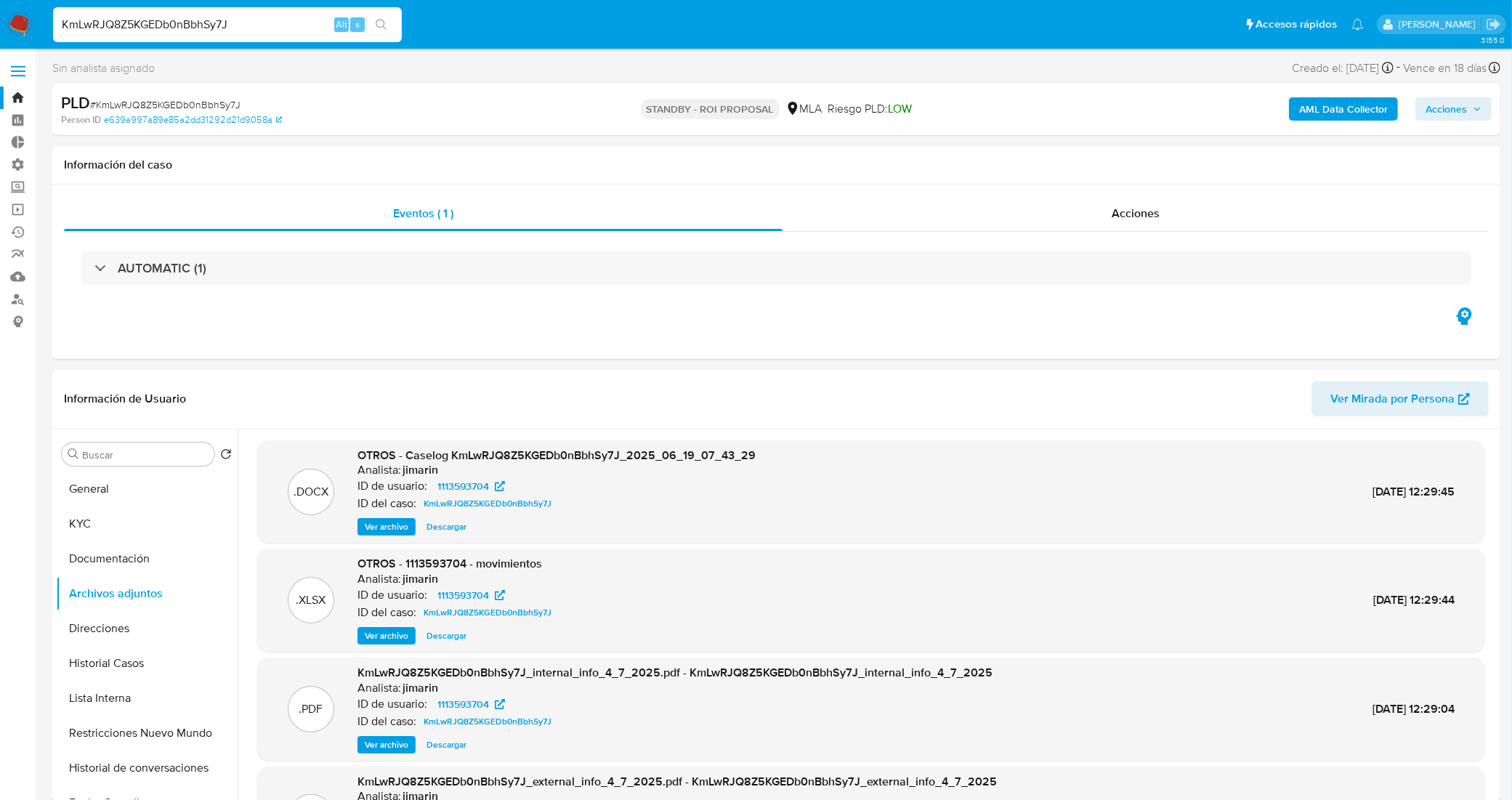
drag, startPoint x: 254, startPoint y: 16, endPoint x: 0, endPoint y: 48, distance: 256.0
paste input "sEABd8AHqfkzMJkMgQEnHwGO"
type input "sEABd8AHqfkzMJkMgQEnHwGO"
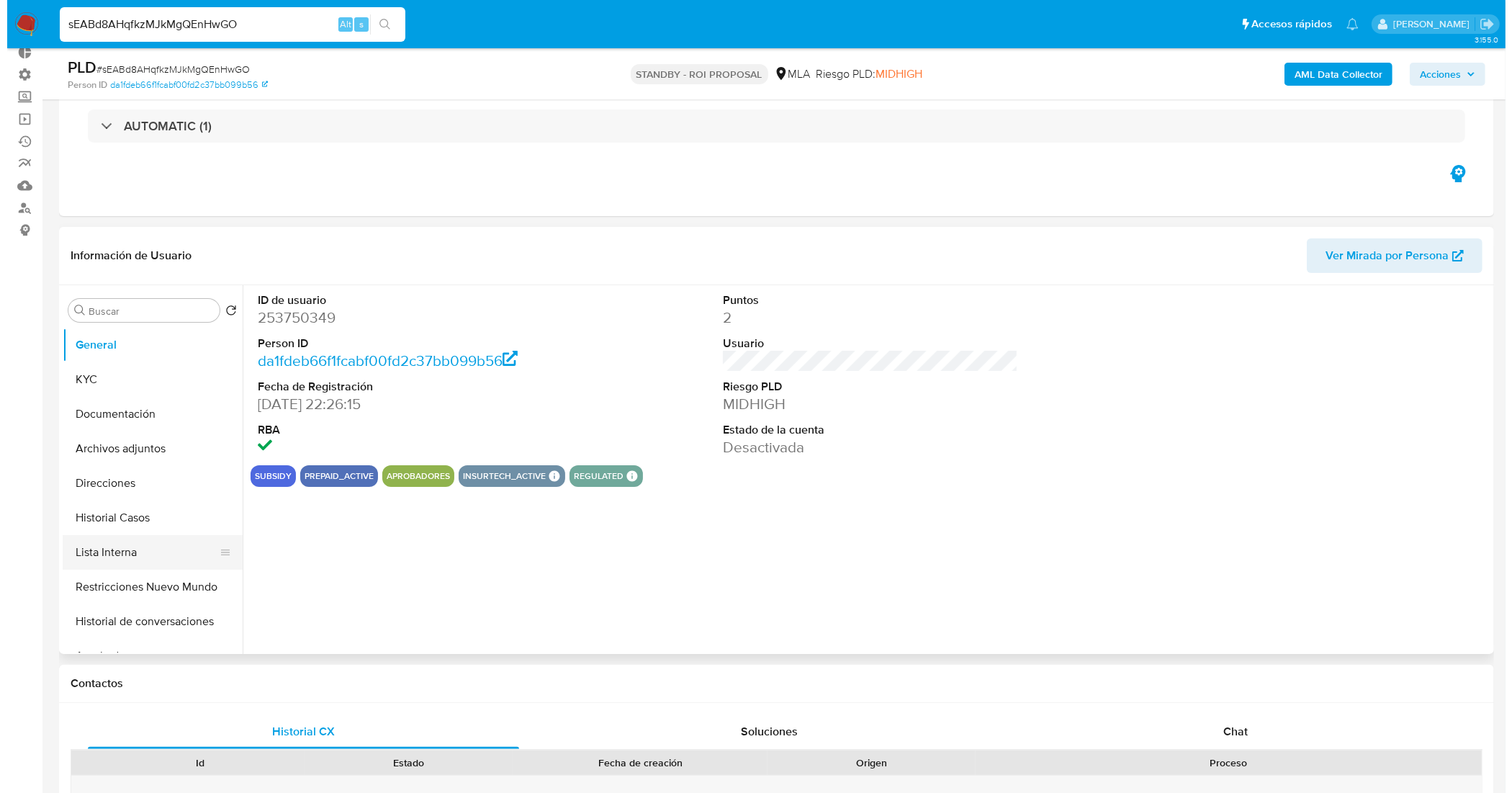
scroll to position [90, 0]
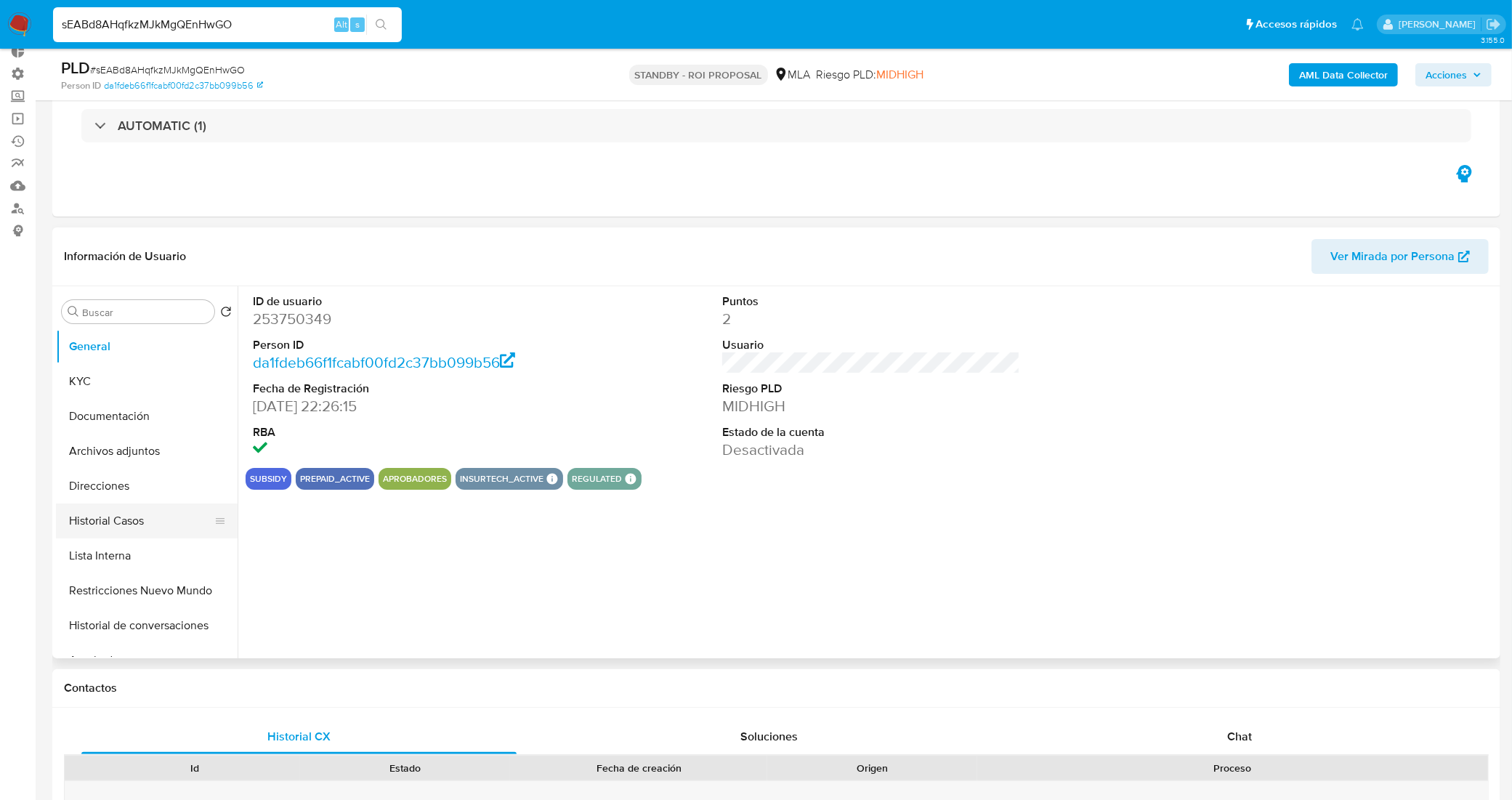
select select "10"
click at [108, 511] on button "Historial Casos" at bounding box center [141, 521] width 170 height 35
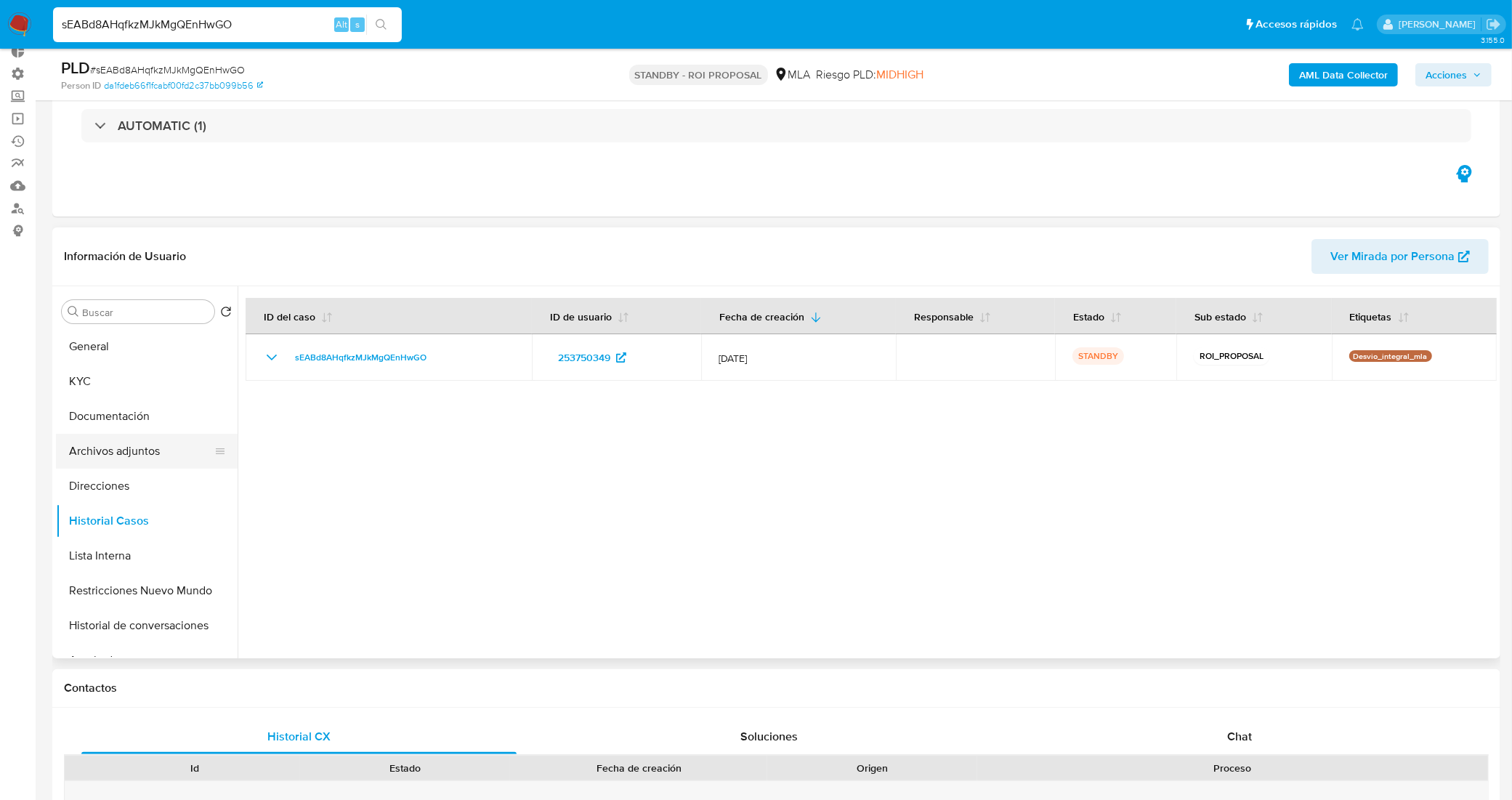
click at [156, 447] on button "Archivos adjuntos" at bounding box center [141, 451] width 170 height 35
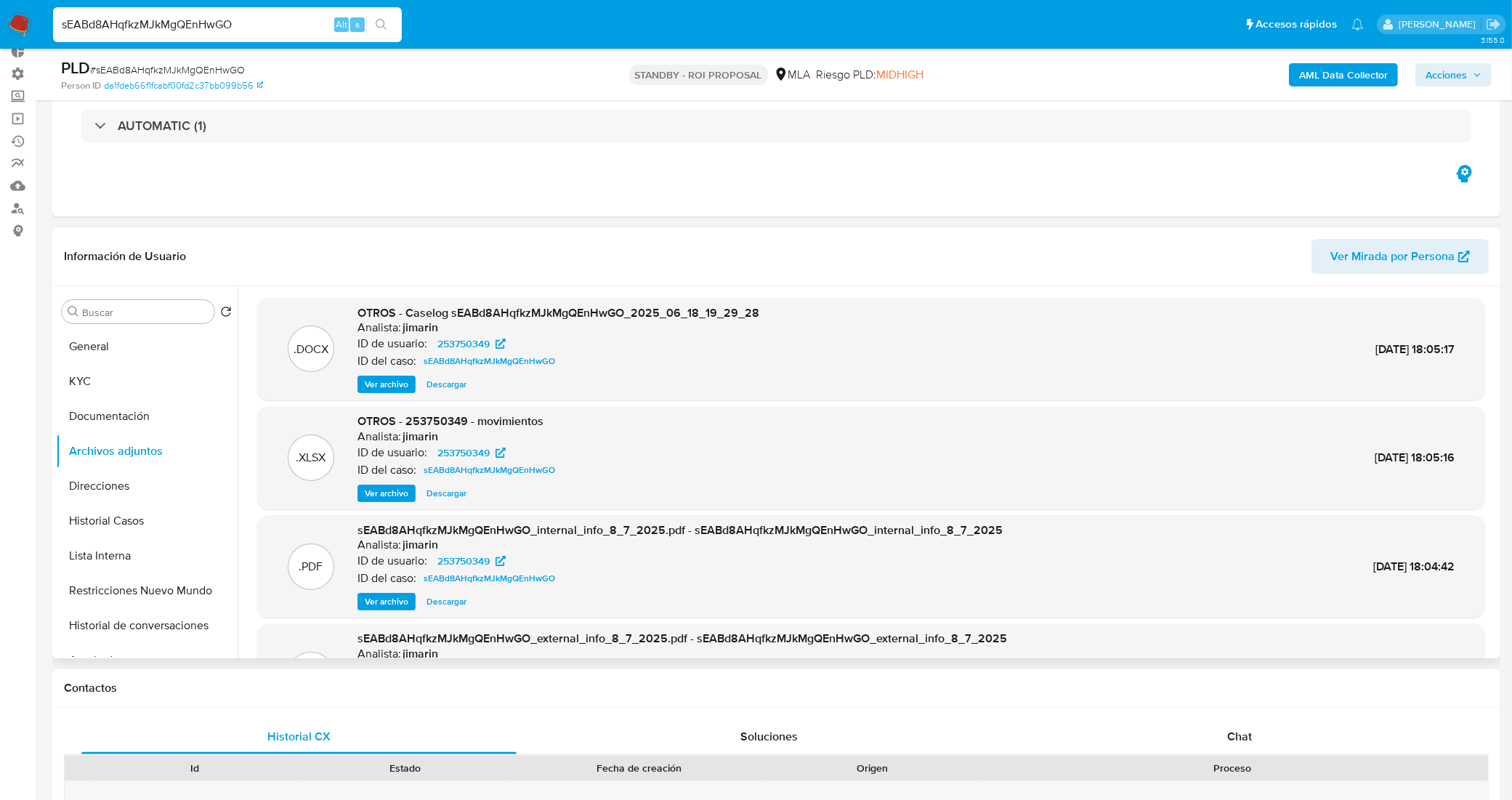
click at [393, 382] on span "Ver archivo" at bounding box center [386, 384] width 44 height 15
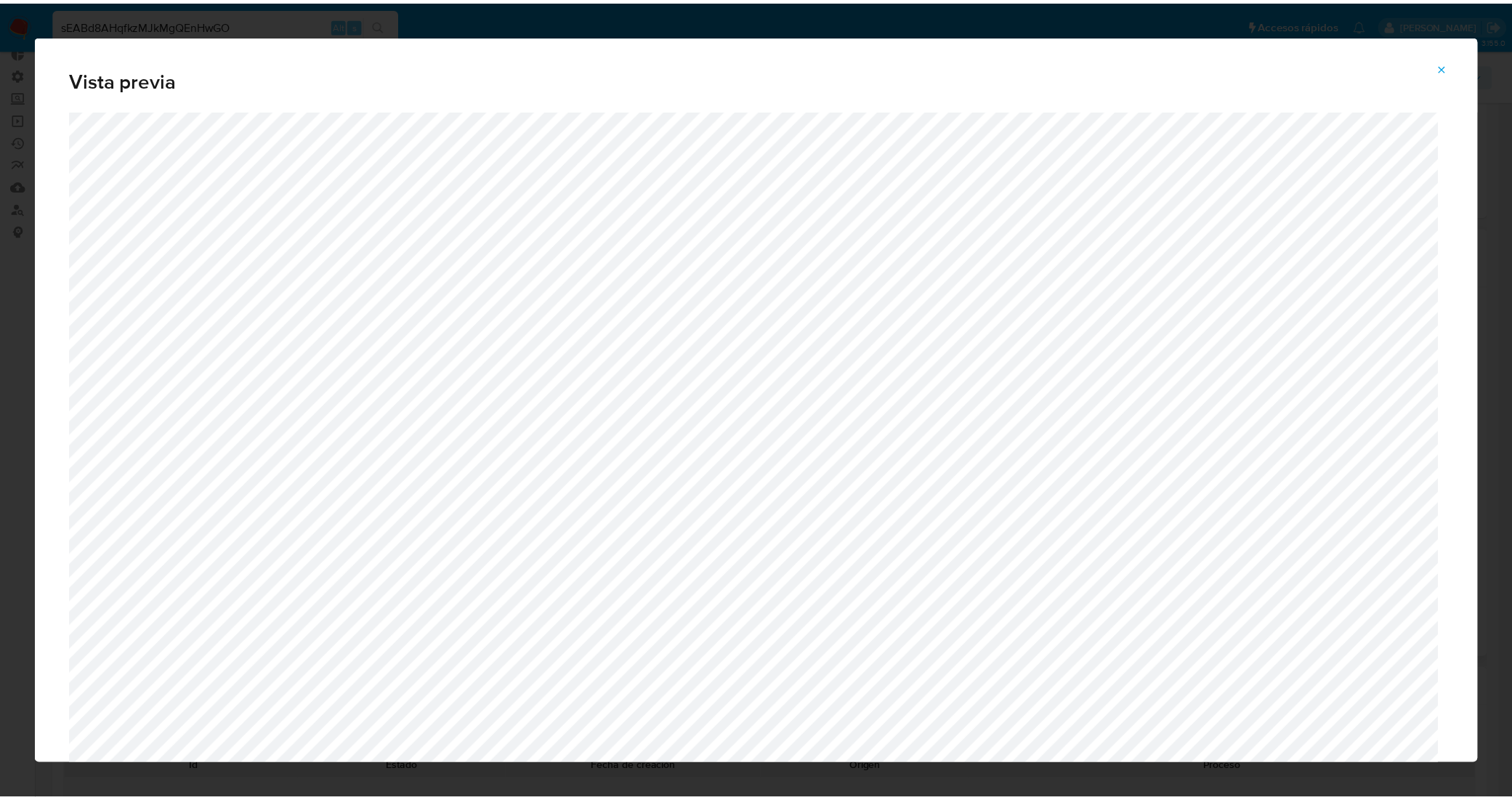
scroll to position [0, 0]
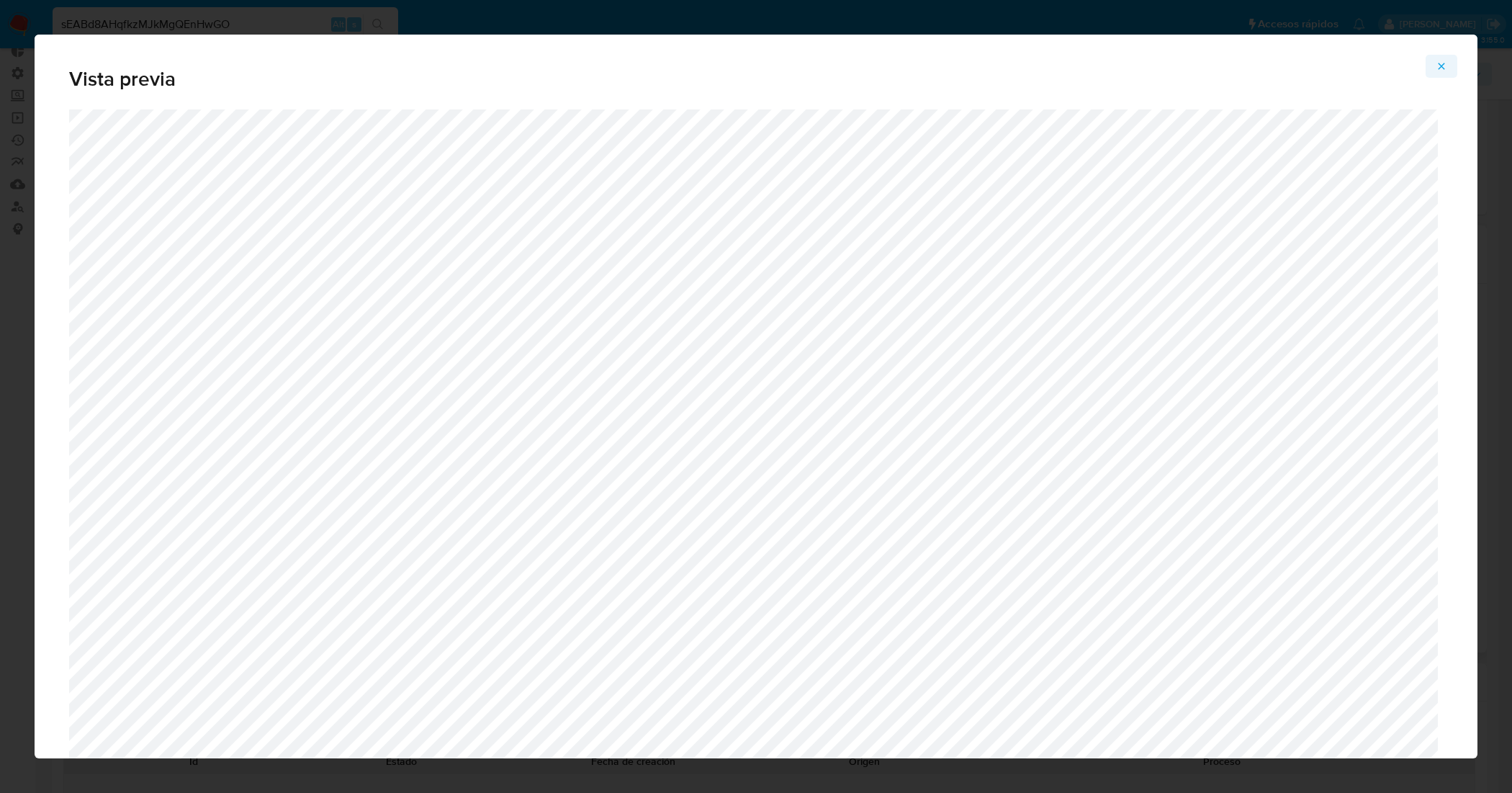
click at [1440, 59] on span "Attachment preview" at bounding box center [1441, 66] width 12 height 20
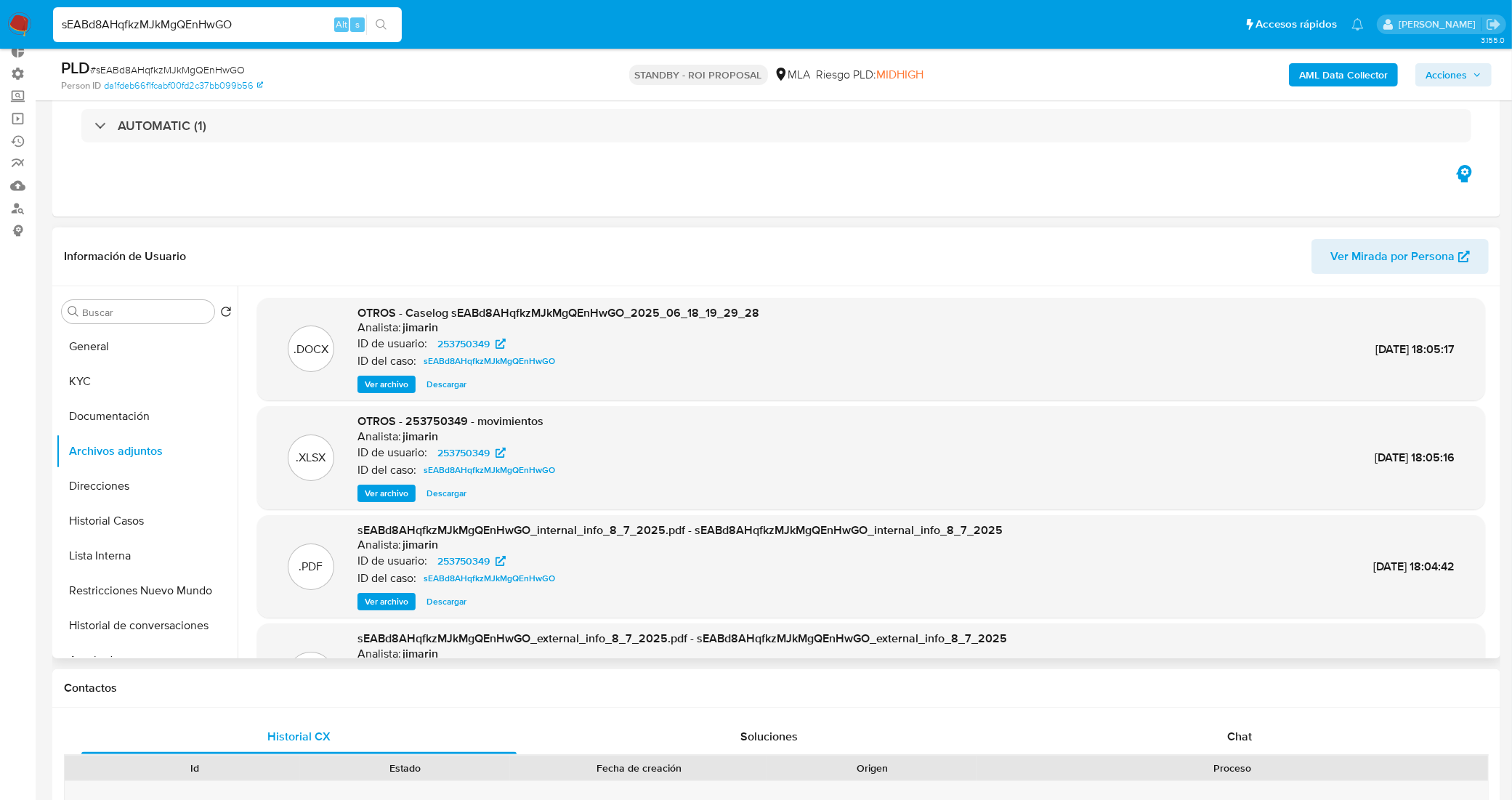
click at [442, 384] on span "Descargar" at bounding box center [447, 384] width 40 height 15
drag, startPoint x: 248, startPoint y: 26, endPoint x: 0, endPoint y: 57, distance: 249.9
paste input "573Giq78tLQtOzfPjLl4Fpla"
type input "573Giq78tLQtOzfPjLl4Fpla"
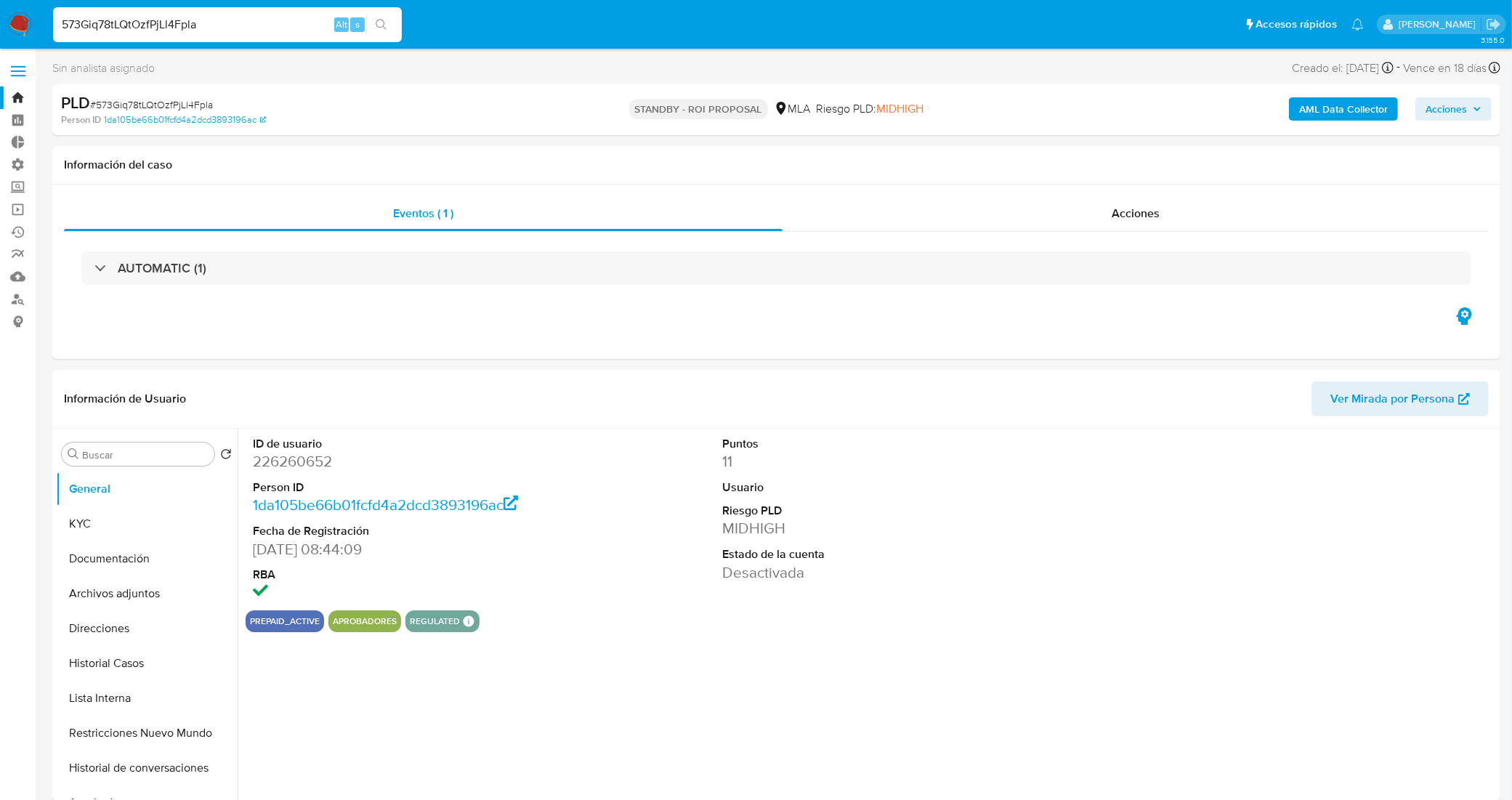
select select "10"
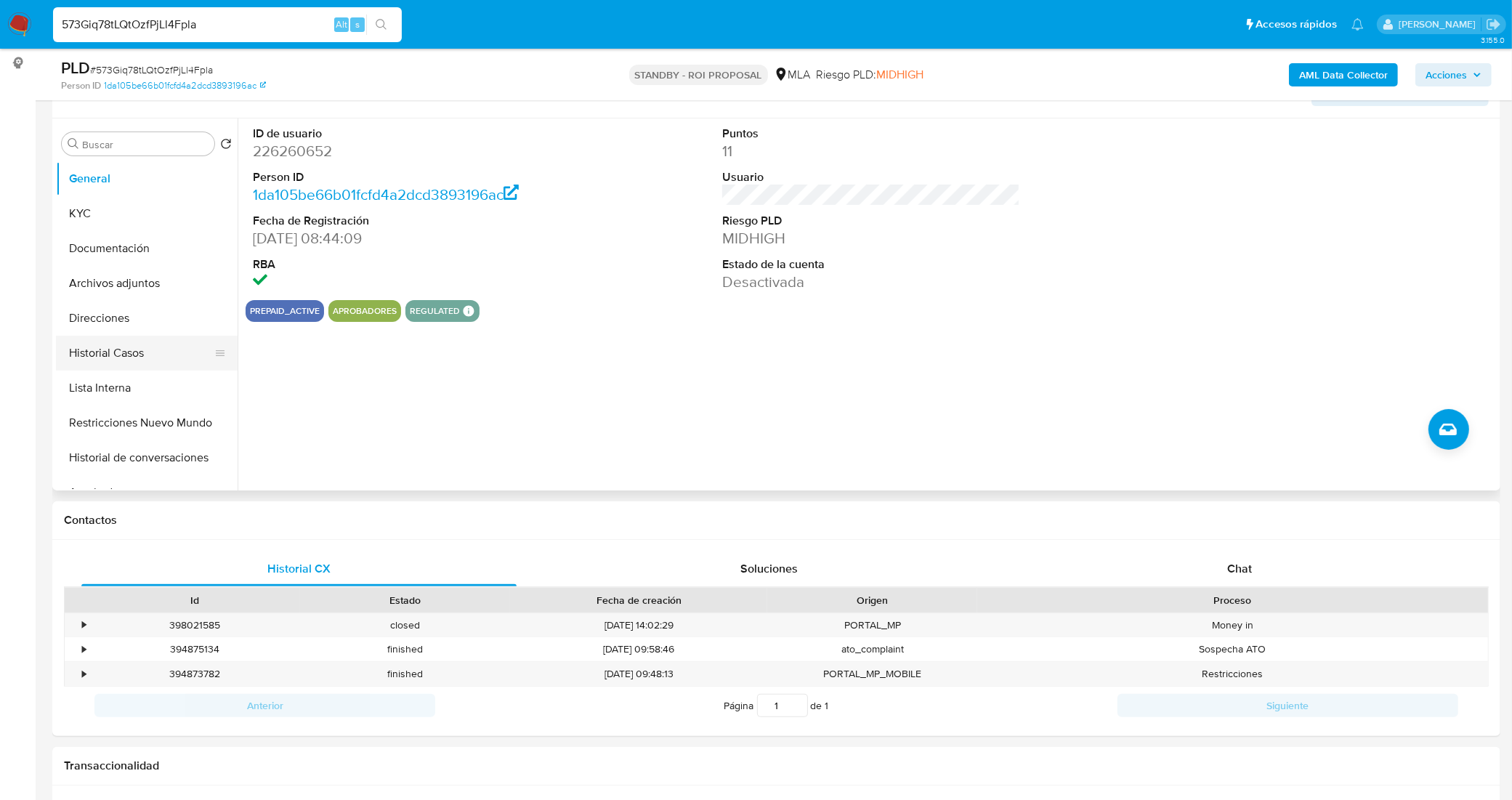
scroll to position [272, 0]
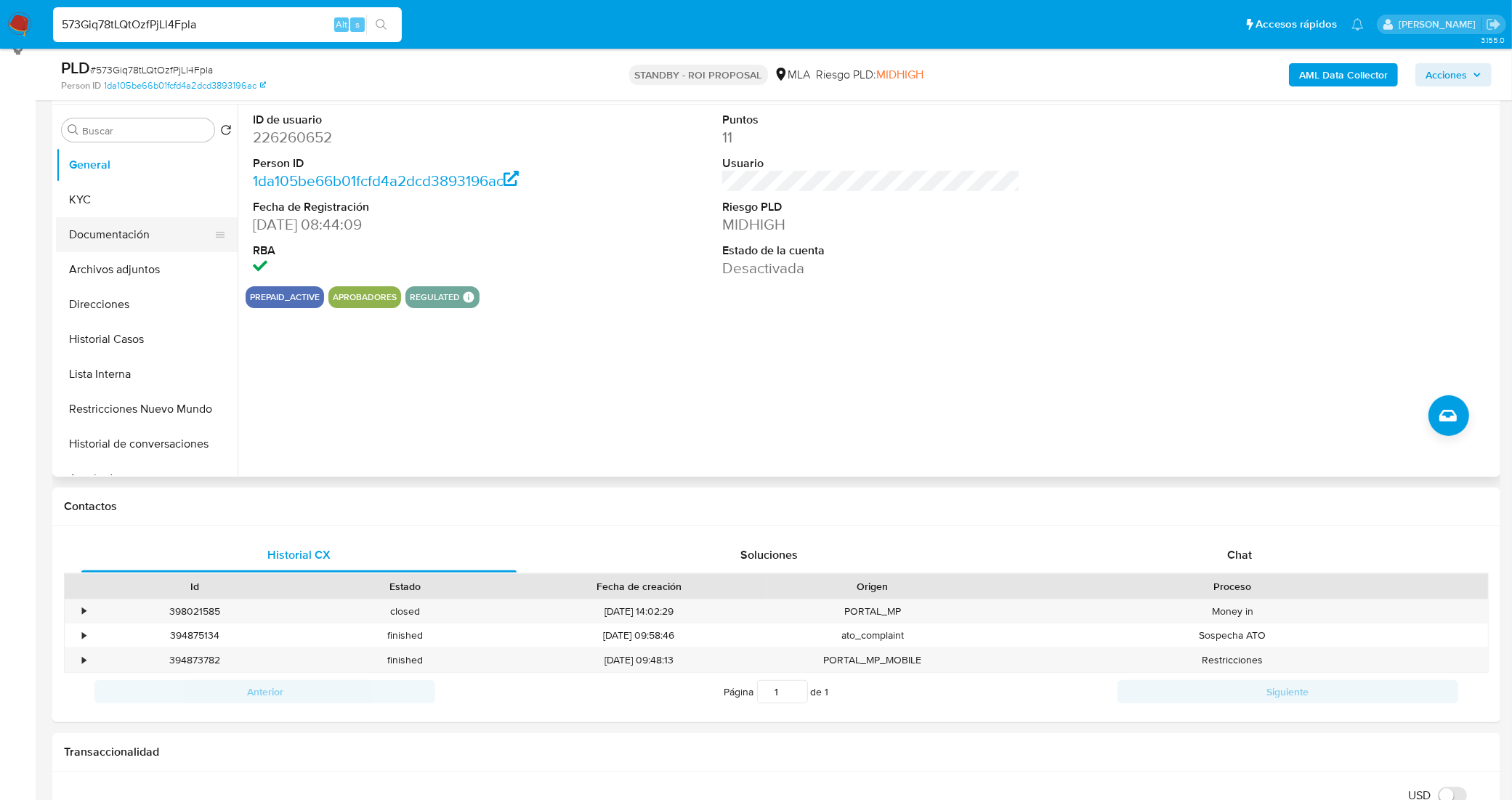
click at [138, 220] on button "Documentación" at bounding box center [141, 235] width 170 height 35
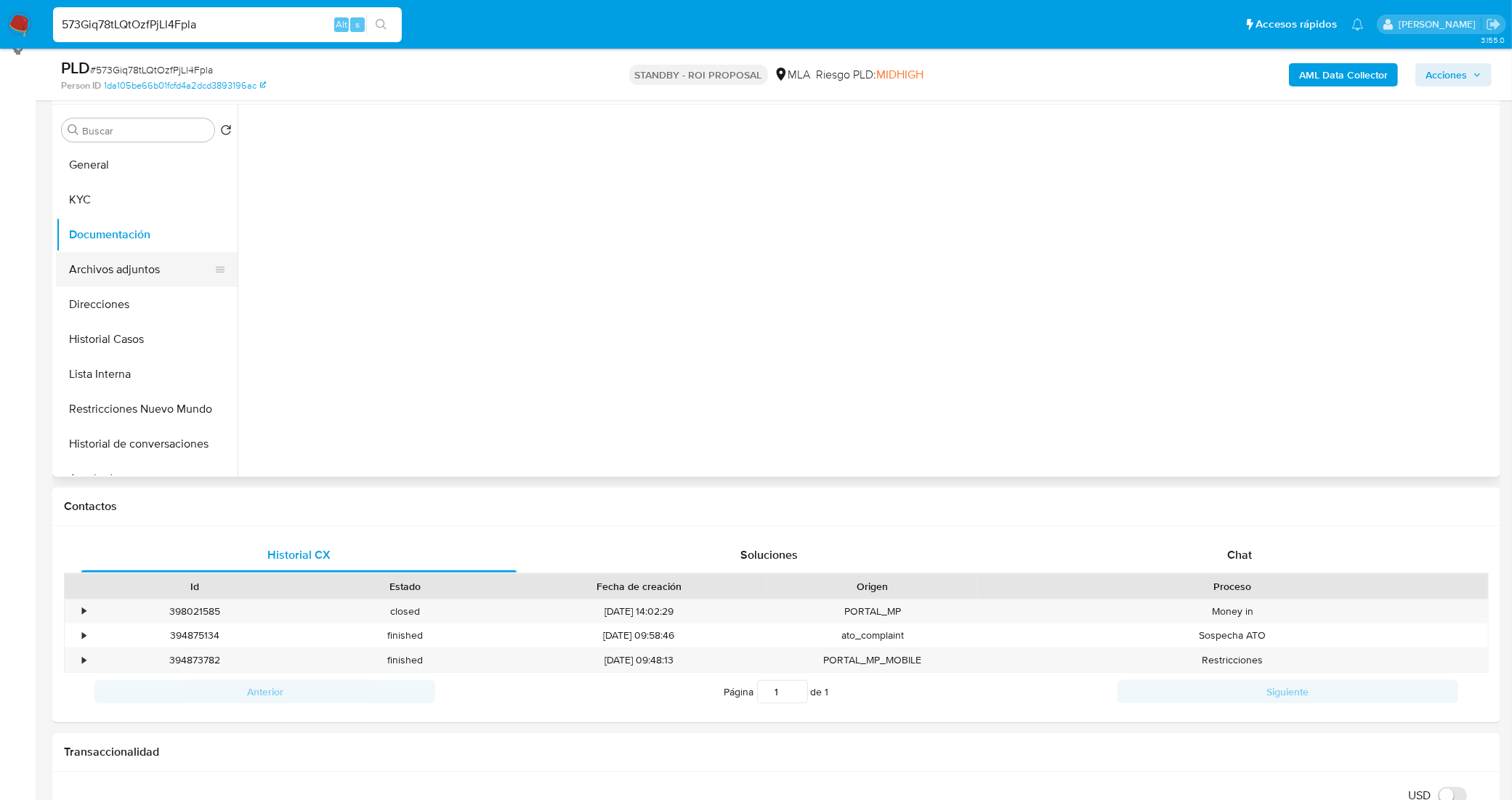
click at [145, 272] on button "Archivos adjuntos" at bounding box center [141, 269] width 170 height 35
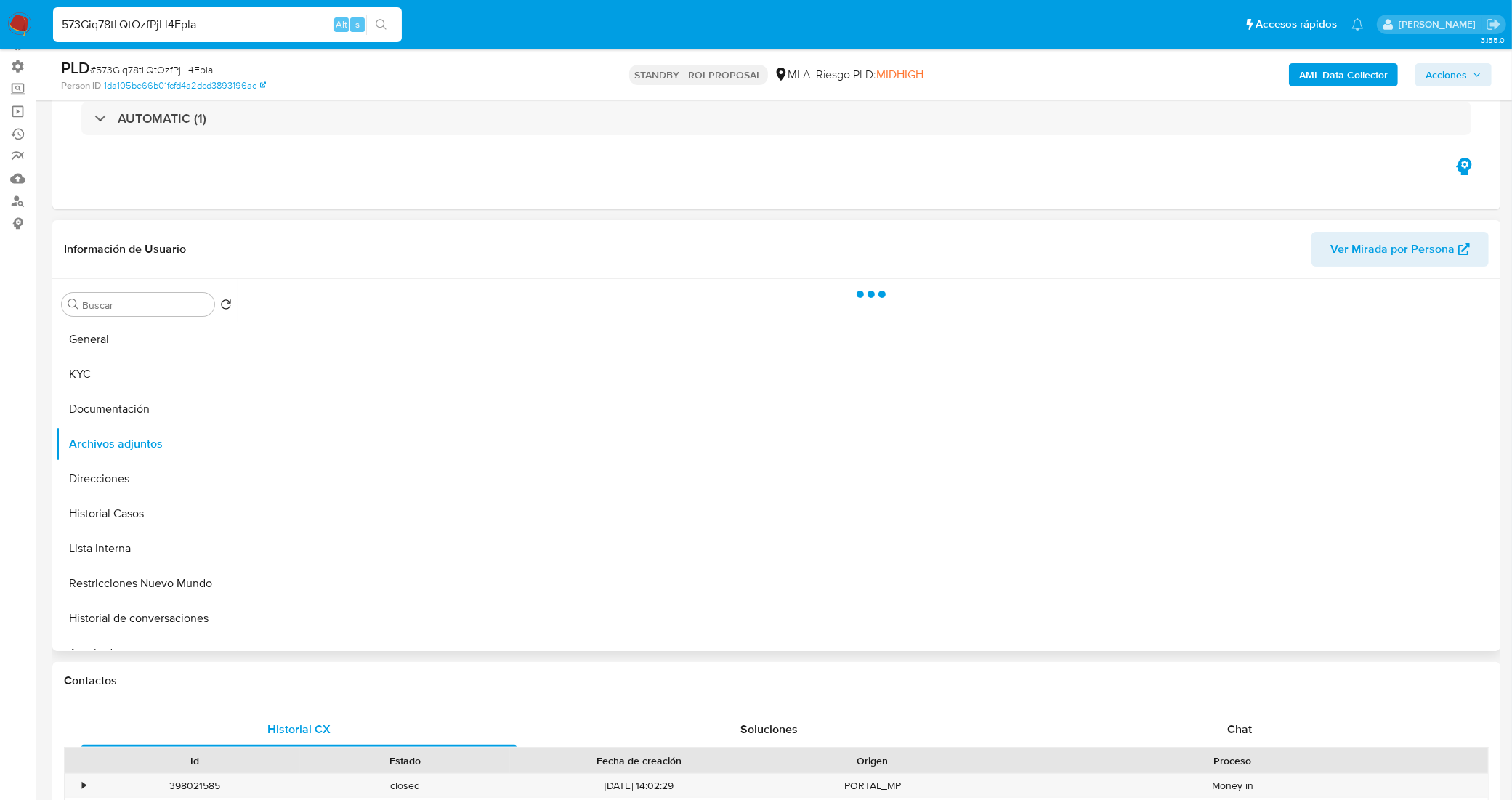
scroll to position [90, 0]
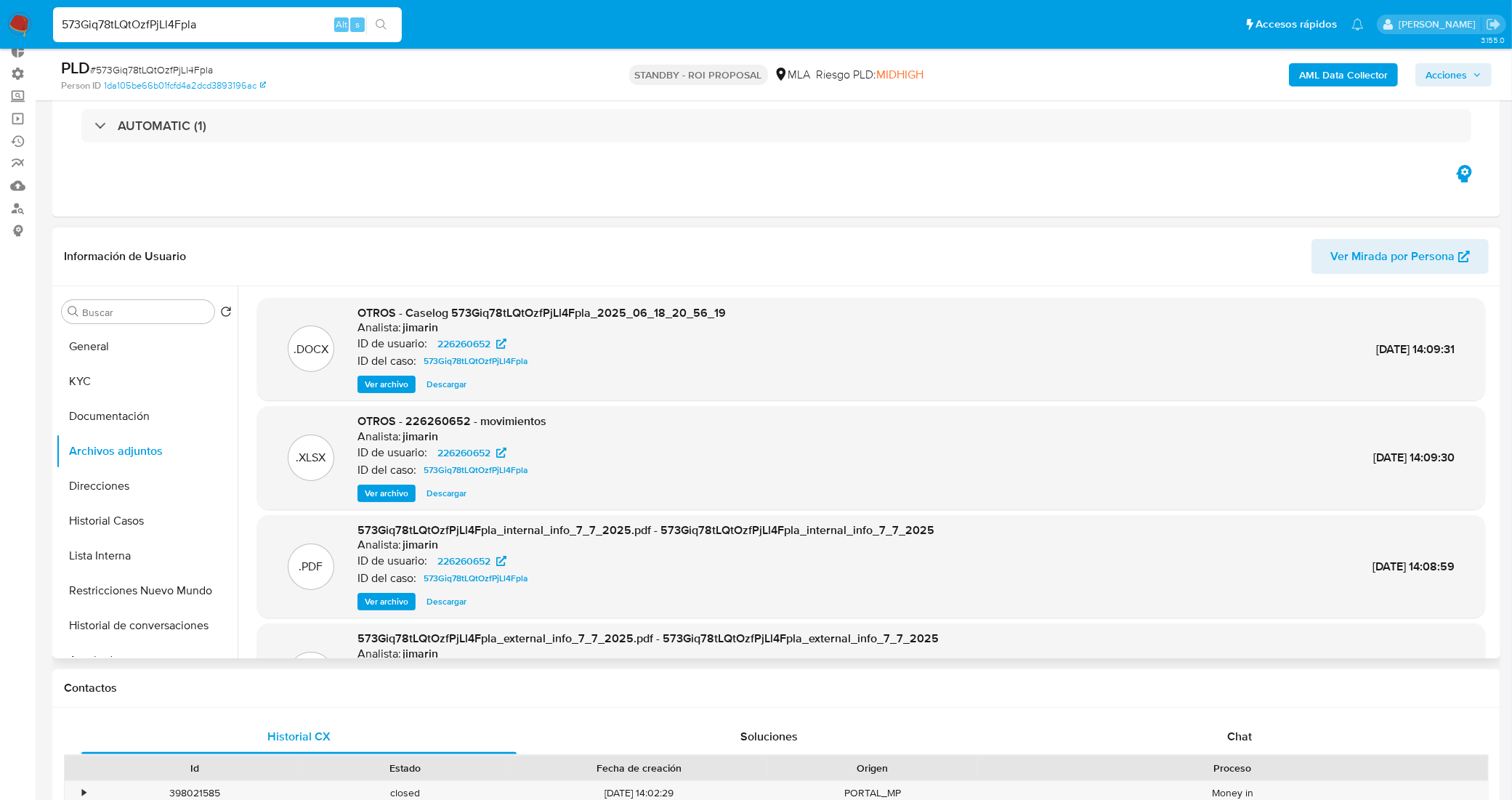
click at [436, 385] on span "Descargar" at bounding box center [447, 384] width 40 height 15
drag, startPoint x: 223, startPoint y: 23, endPoint x: 2, endPoint y: 19, distance: 221.0
click at [2, 19] on nav "Pausado Ver notificaciones 573Giq78tLQtOzfPjLl4Fpla Alt s Accesos rápidos Presi…" at bounding box center [756, 24] width 1512 height 48
paste input "AM7i2yyeNgAysl1ajAqgVwG6"
type input "AM7i2yyeNgAysl1ajAqgVwG6"
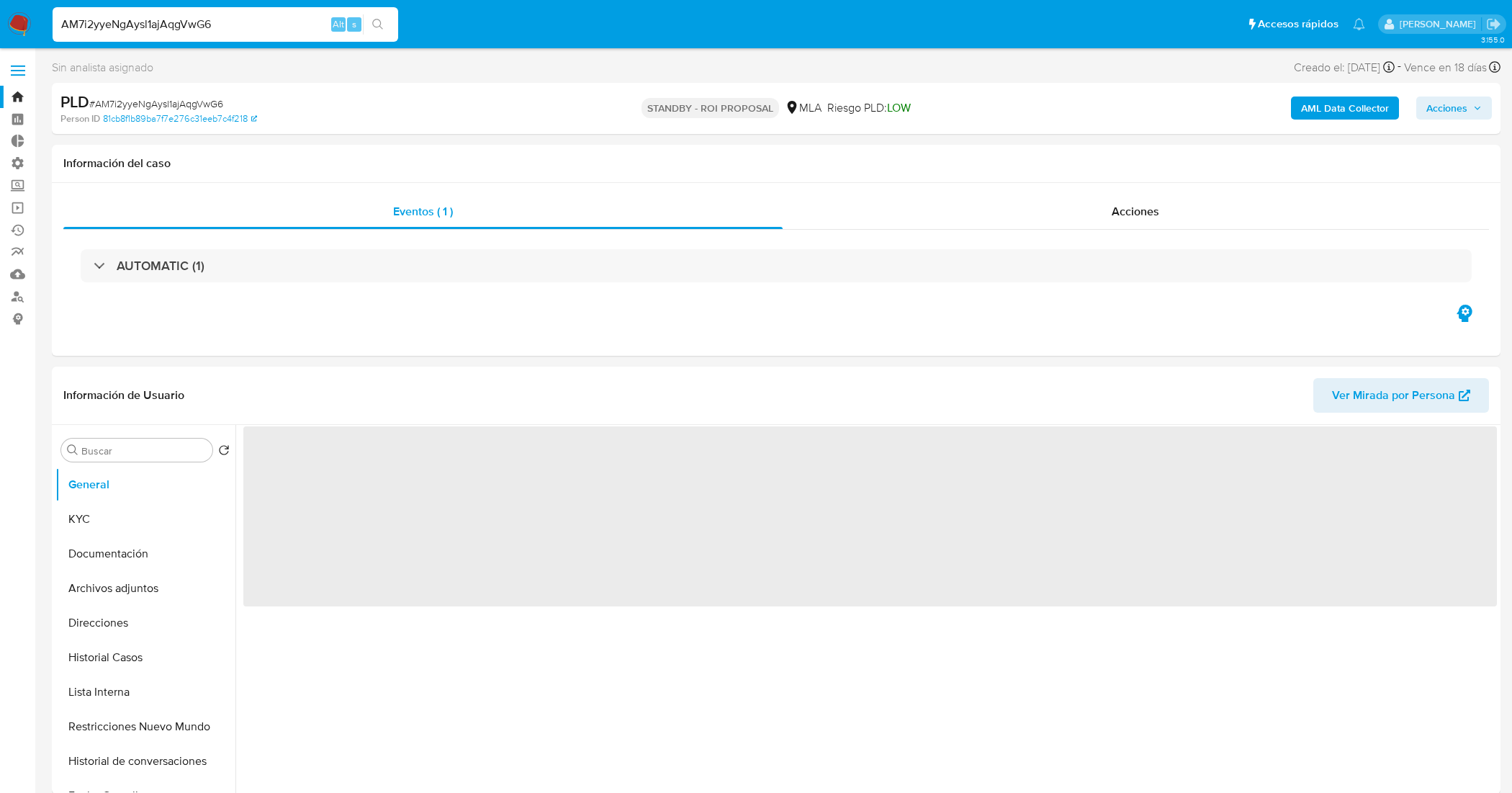
select select "10"
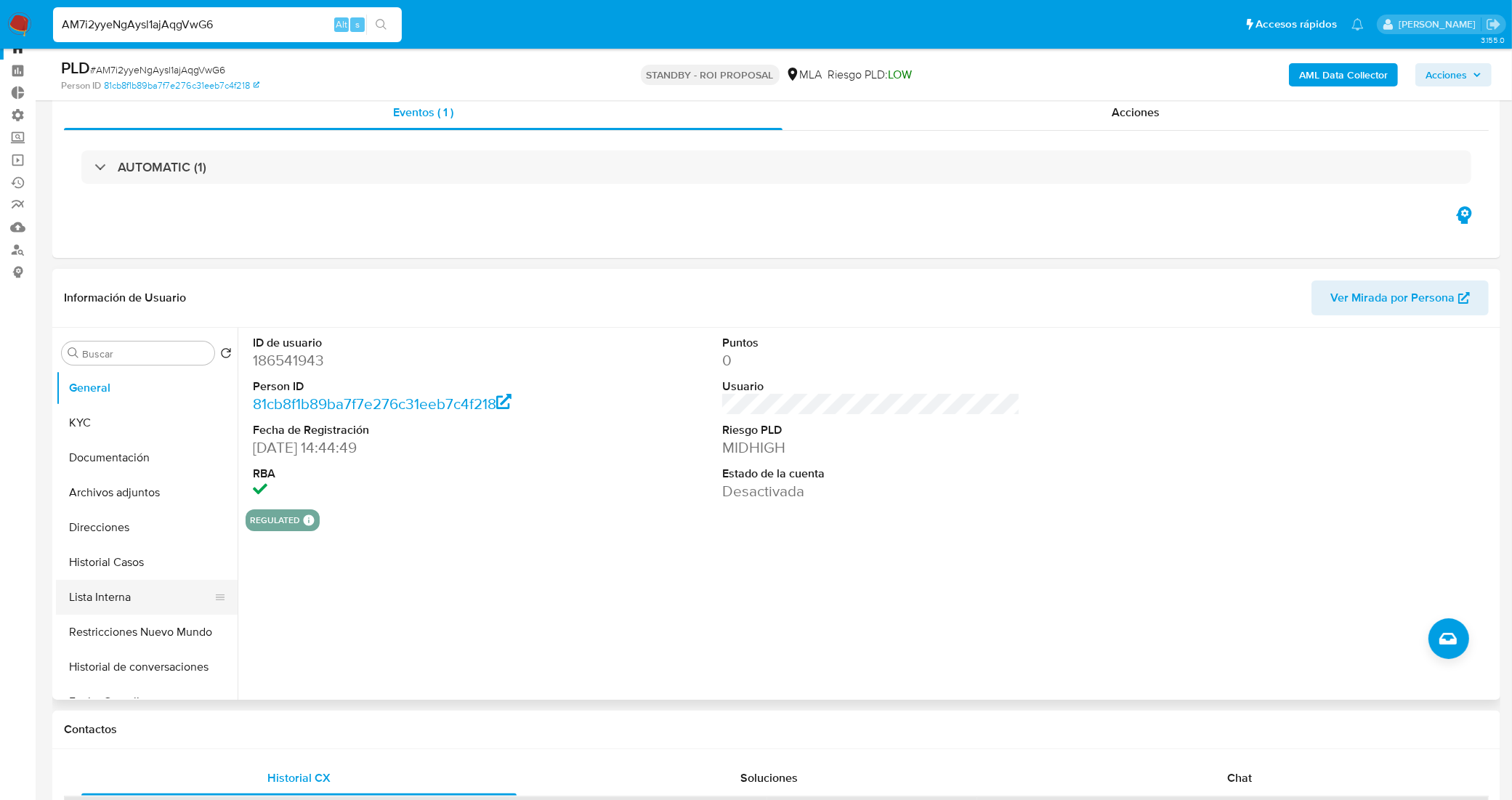
scroll to position [90, 0]
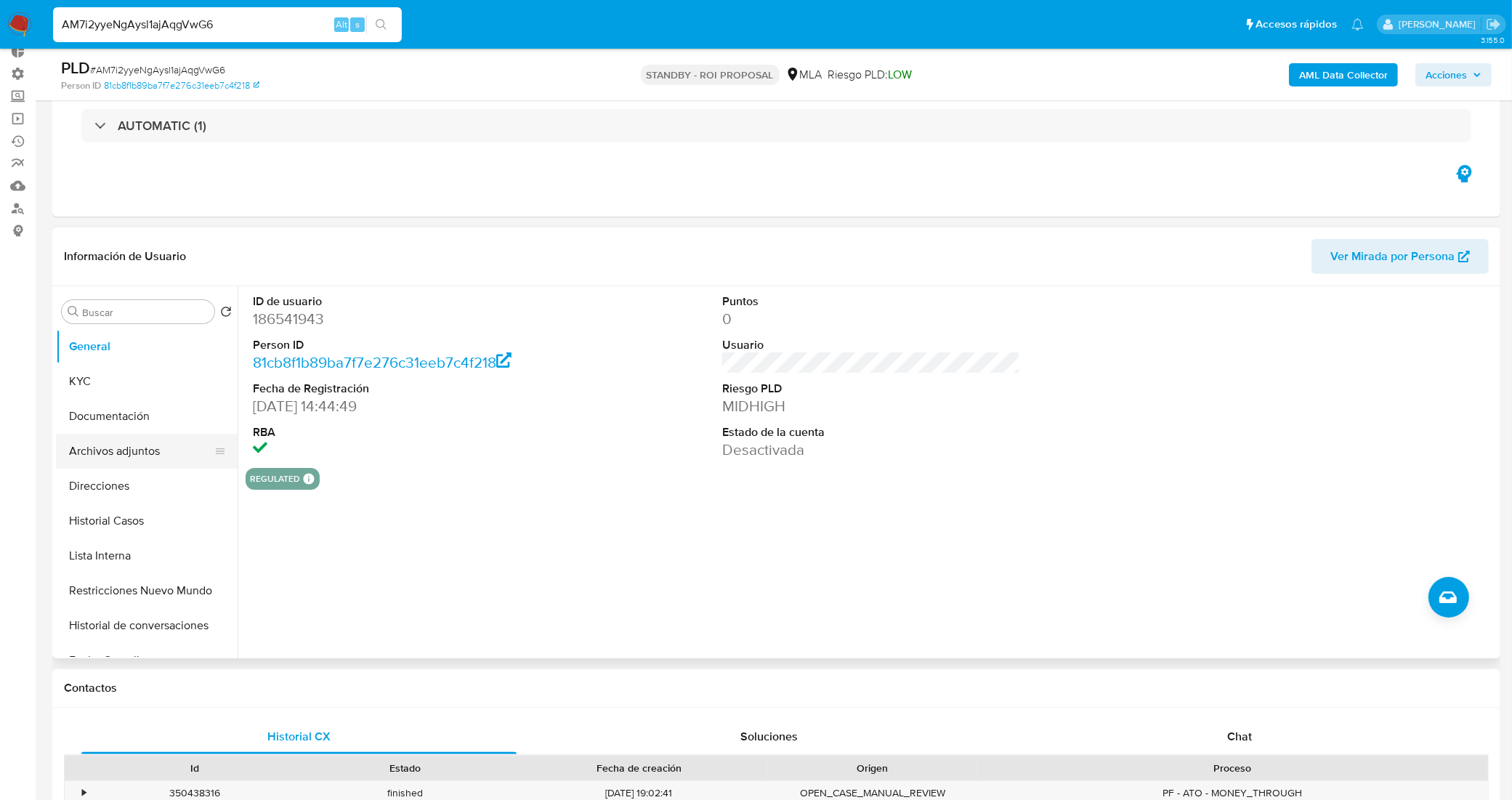
click at [153, 456] on button "Archivos adjuntos" at bounding box center [141, 451] width 170 height 35
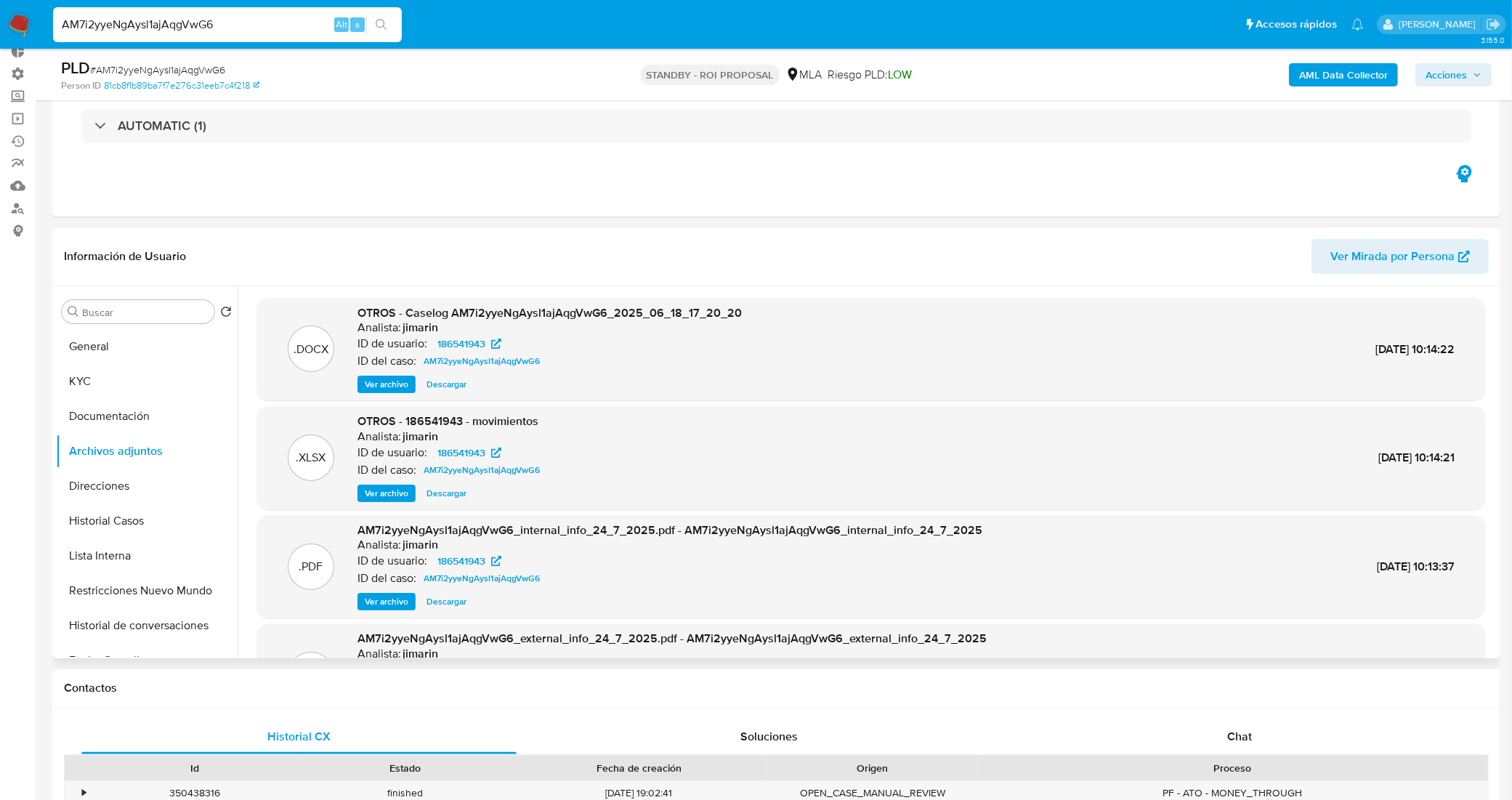
click at [440, 377] on span "Descargar" at bounding box center [447, 384] width 40 height 15
click at [145, 523] on button "Historial Casos" at bounding box center [141, 521] width 170 height 35
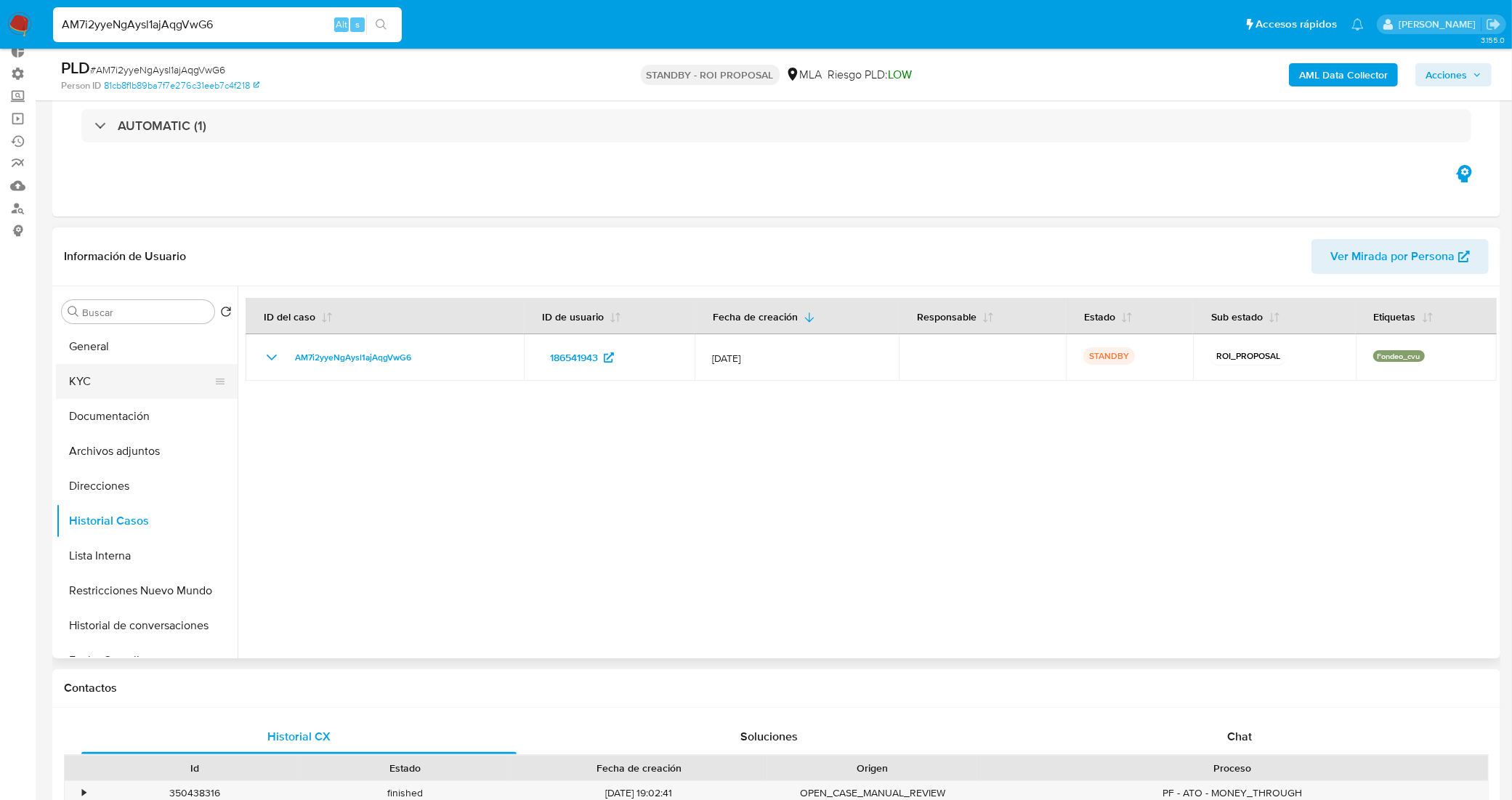
click at [101, 391] on button "KYC" at bounding box center [141, 381] width 170 height 35
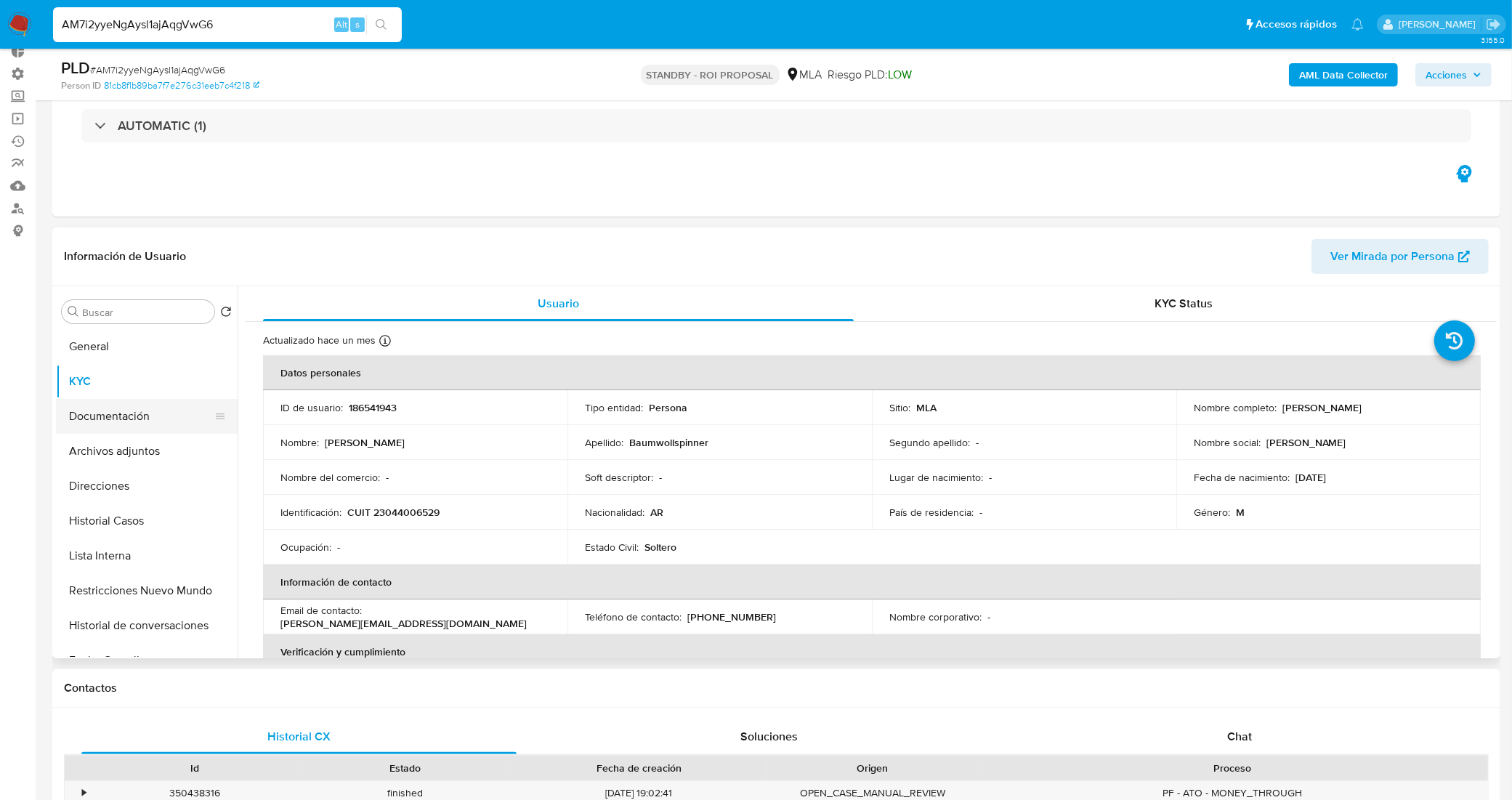
click at [129, 419] on button "Documentación" at bounding box center [141, 416] width 170 height 35
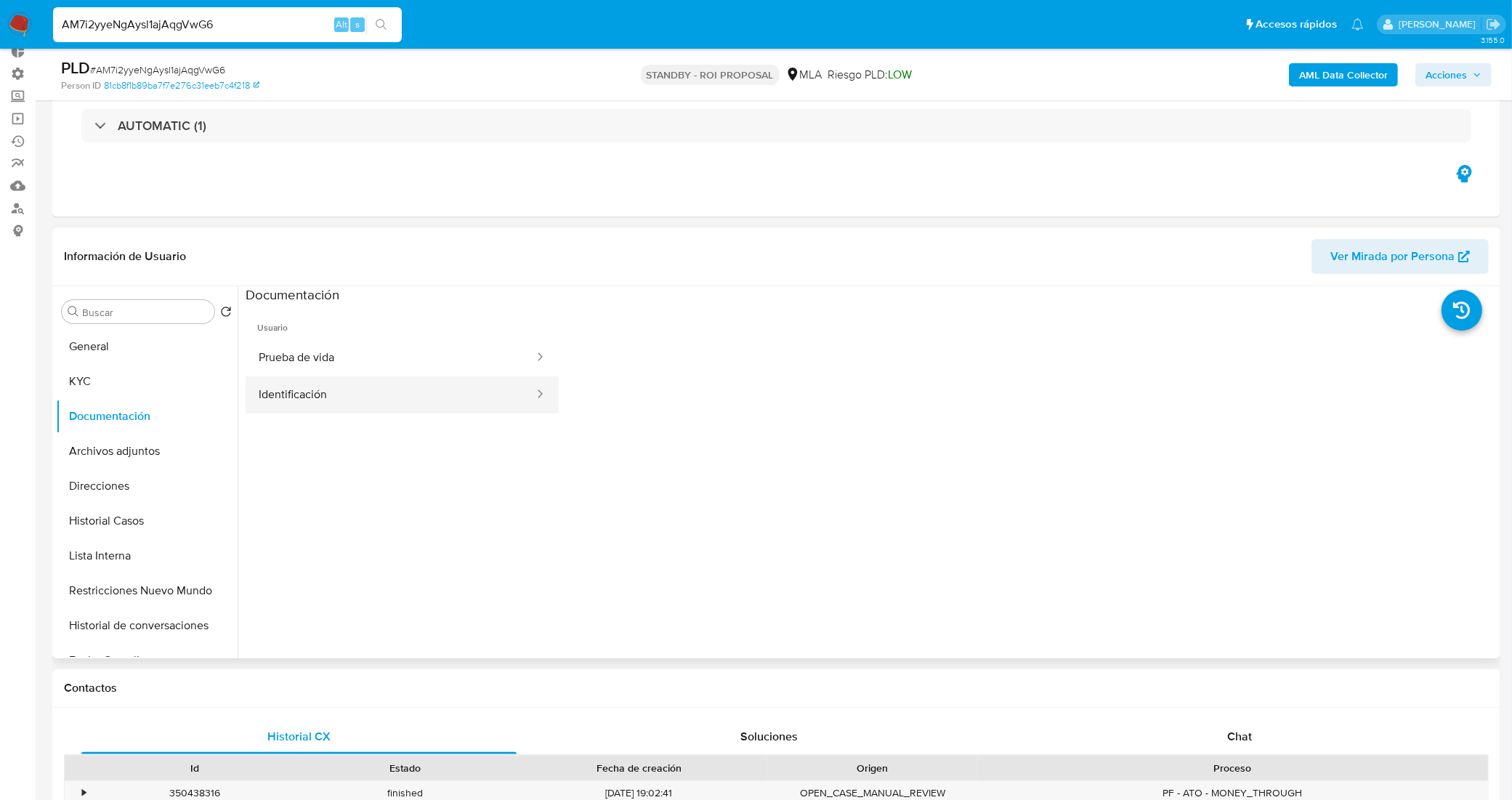
click at [360, 397] on button "Identificación" at bounding box center [390, 395] width 290 height 37
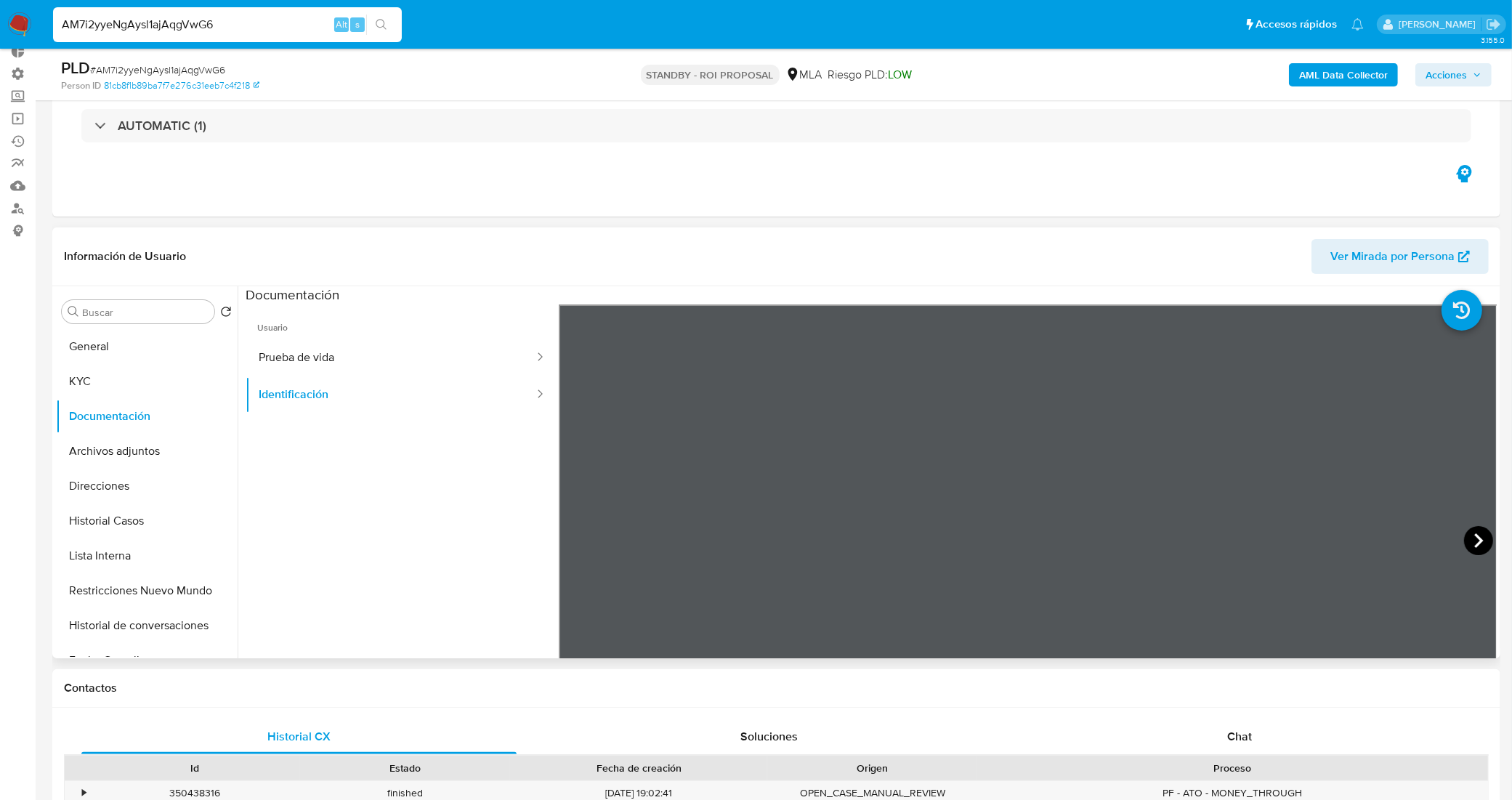
click at [1473, 542] on icon at bounding box center [1478, 541] width 29 height 29
click at [329, 369] on button "Prueba de vida" at bounding box center [390, 357] width 290 height 37
click at [150, 353] on button "General" at bounding box center [141, 346] width 170 height 35
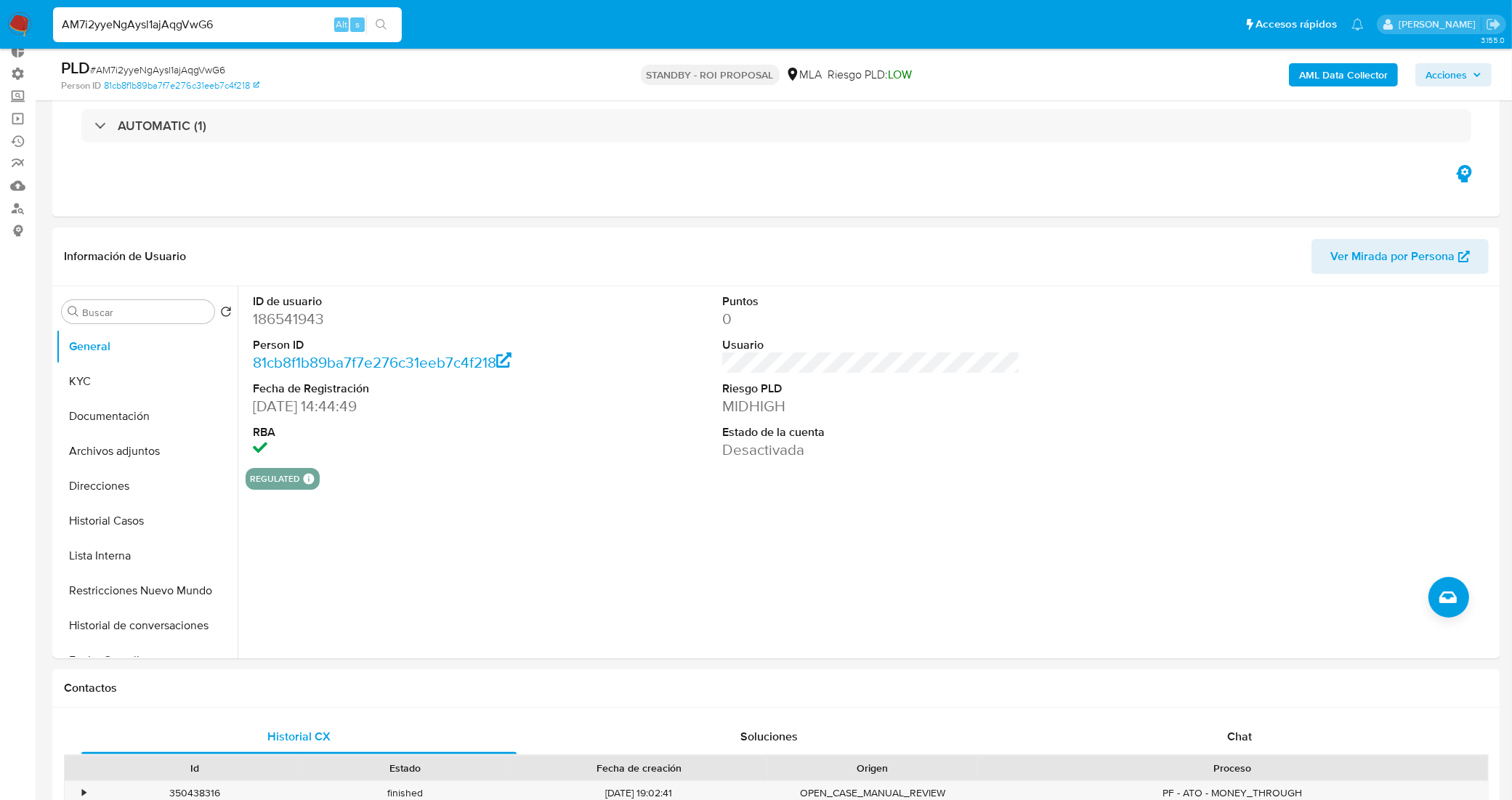
drag, startPoint x: 248, startPoint y: 26, endPoint x: 11, endPoint y: 37, distance: 237.3
click at [11, 37] on nav "Pausado Ver notificaciones AM7i2yyeNgAysl1ajAqgVwG6 Alt s Accesos rápidos Presi…" at bounding box center [756, 24] width 1512 height 48
paste input "qGez3sZPuOktcKKq2ybWo0nC"
type input "qGez3sZPuOktcKKq2ybWo0nC"
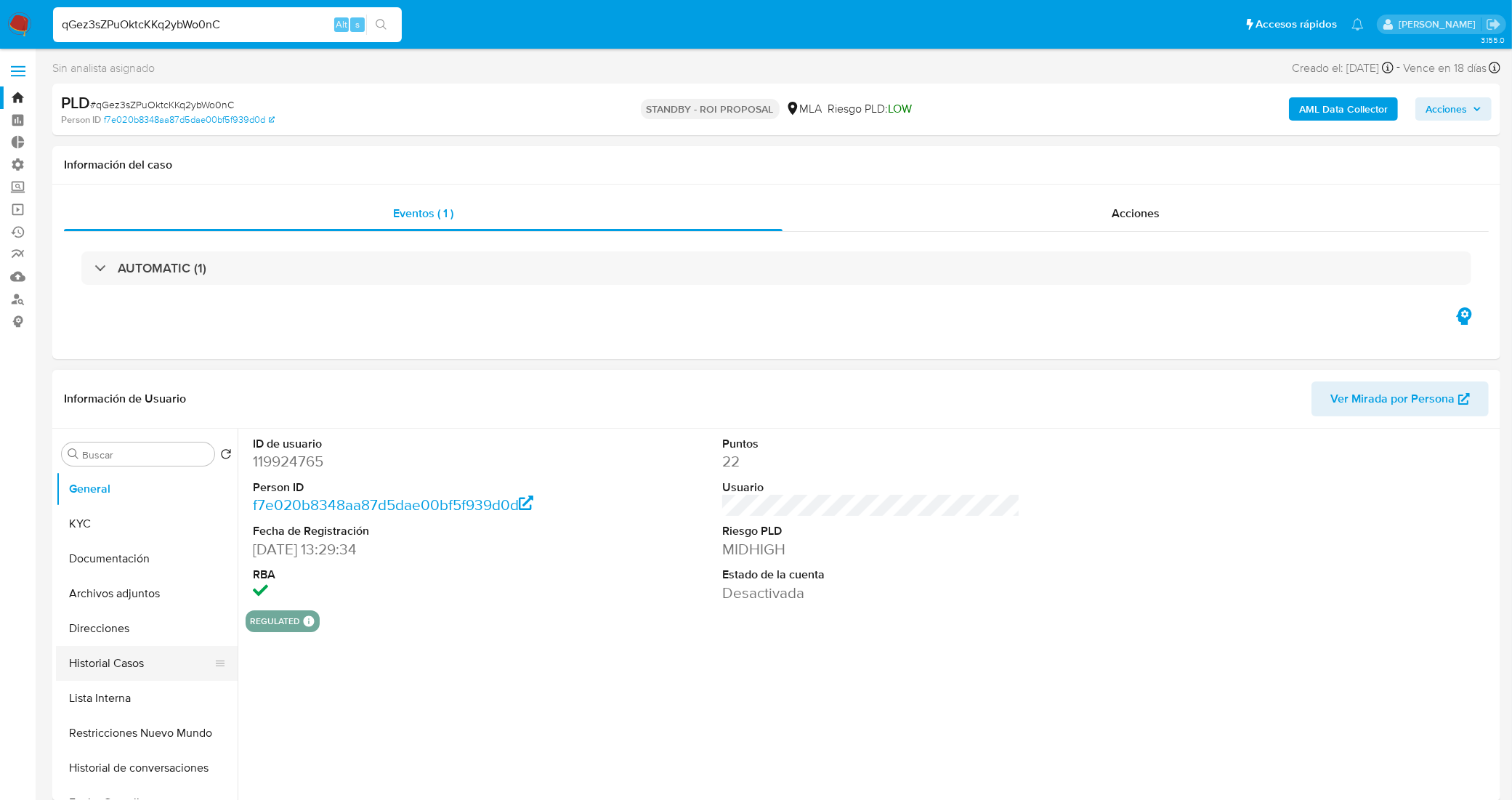
click at [132, 663] on button "Historial Casos" at bounding box center [141, 663] width 170 height 35
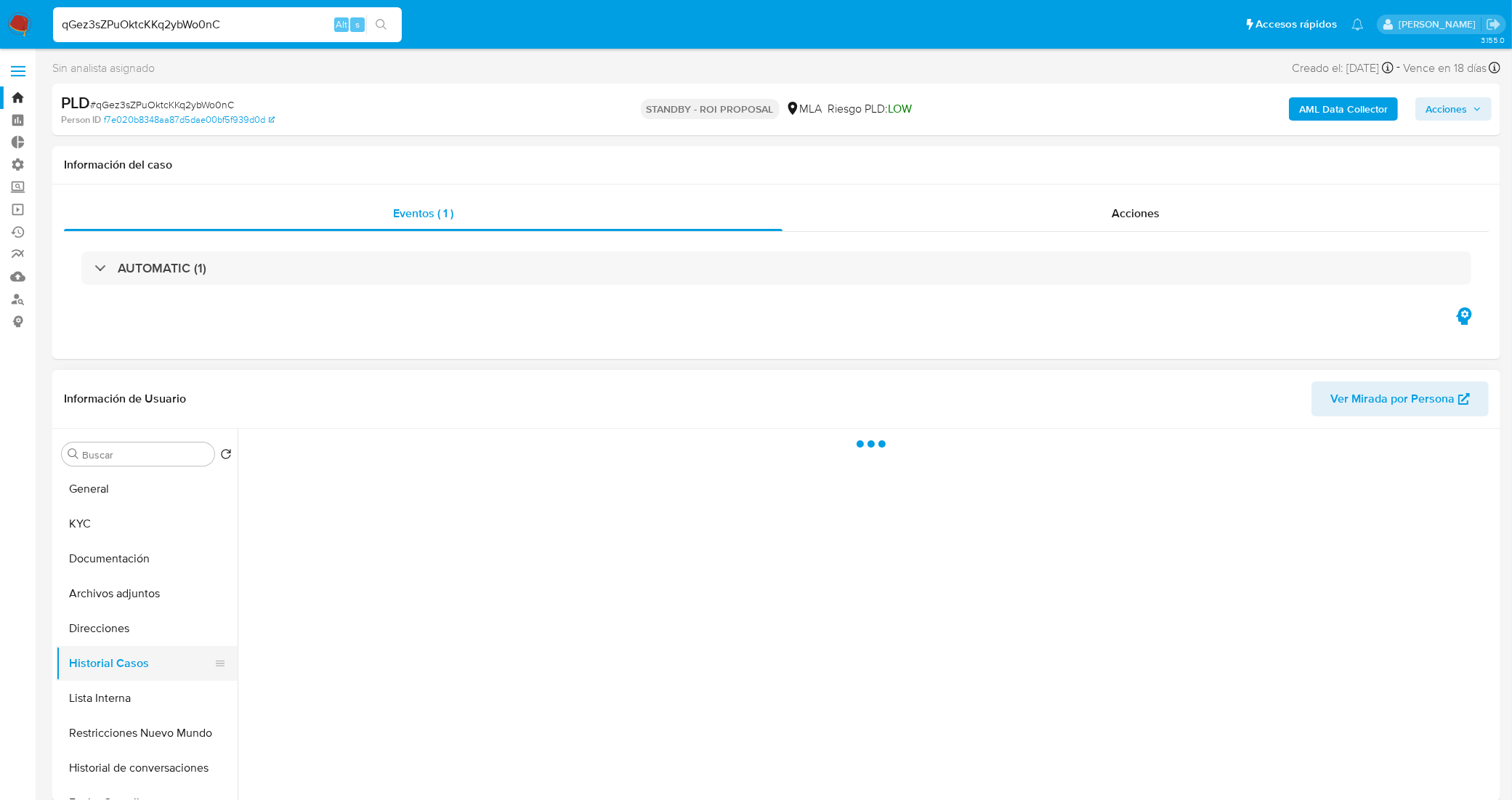
select select "10"
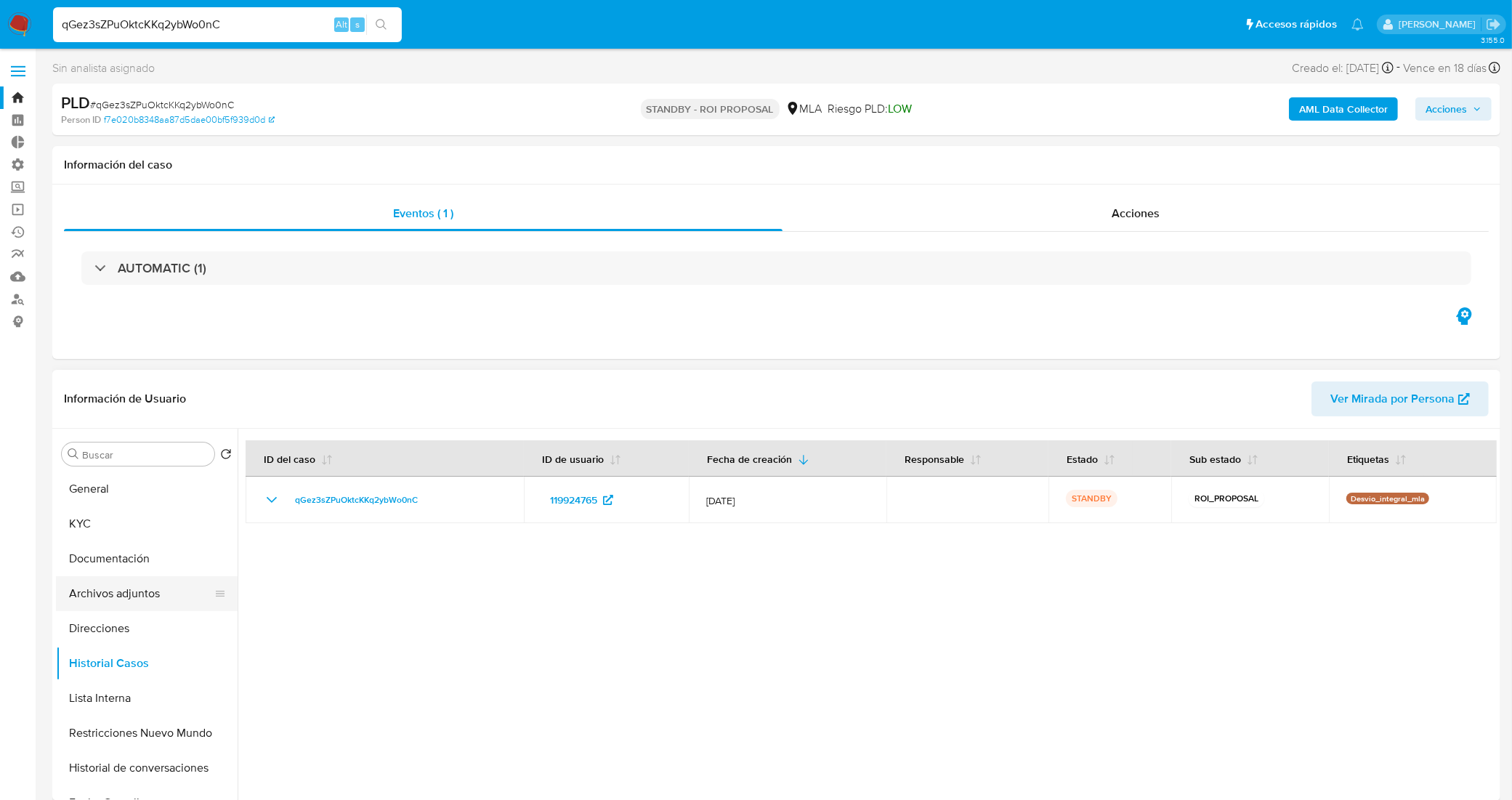
click at [164, 597] on button "Archivos adjuntos" at bounding box center [141, 594] width 170 height 35
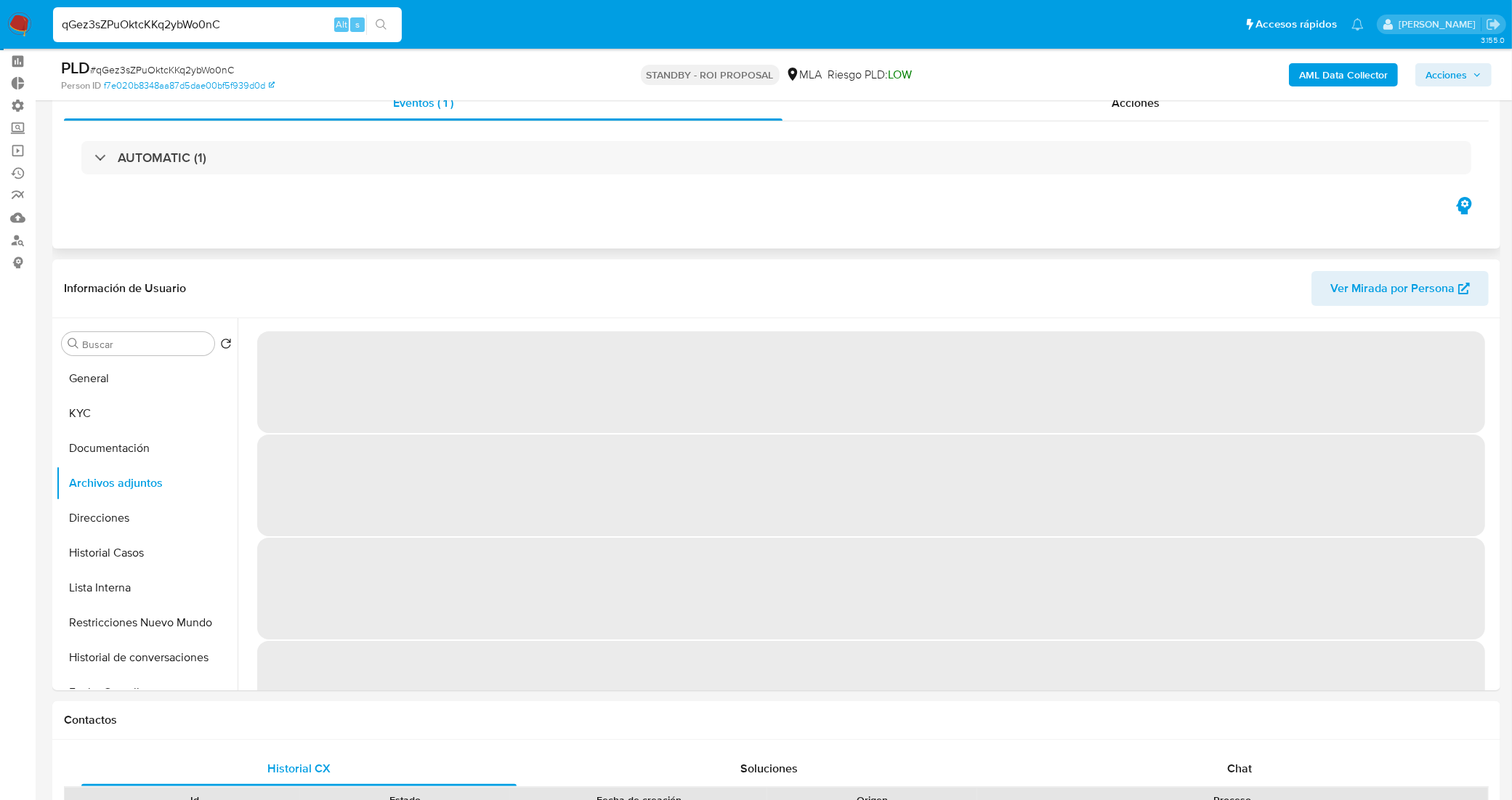
scroll to position [90, 0]
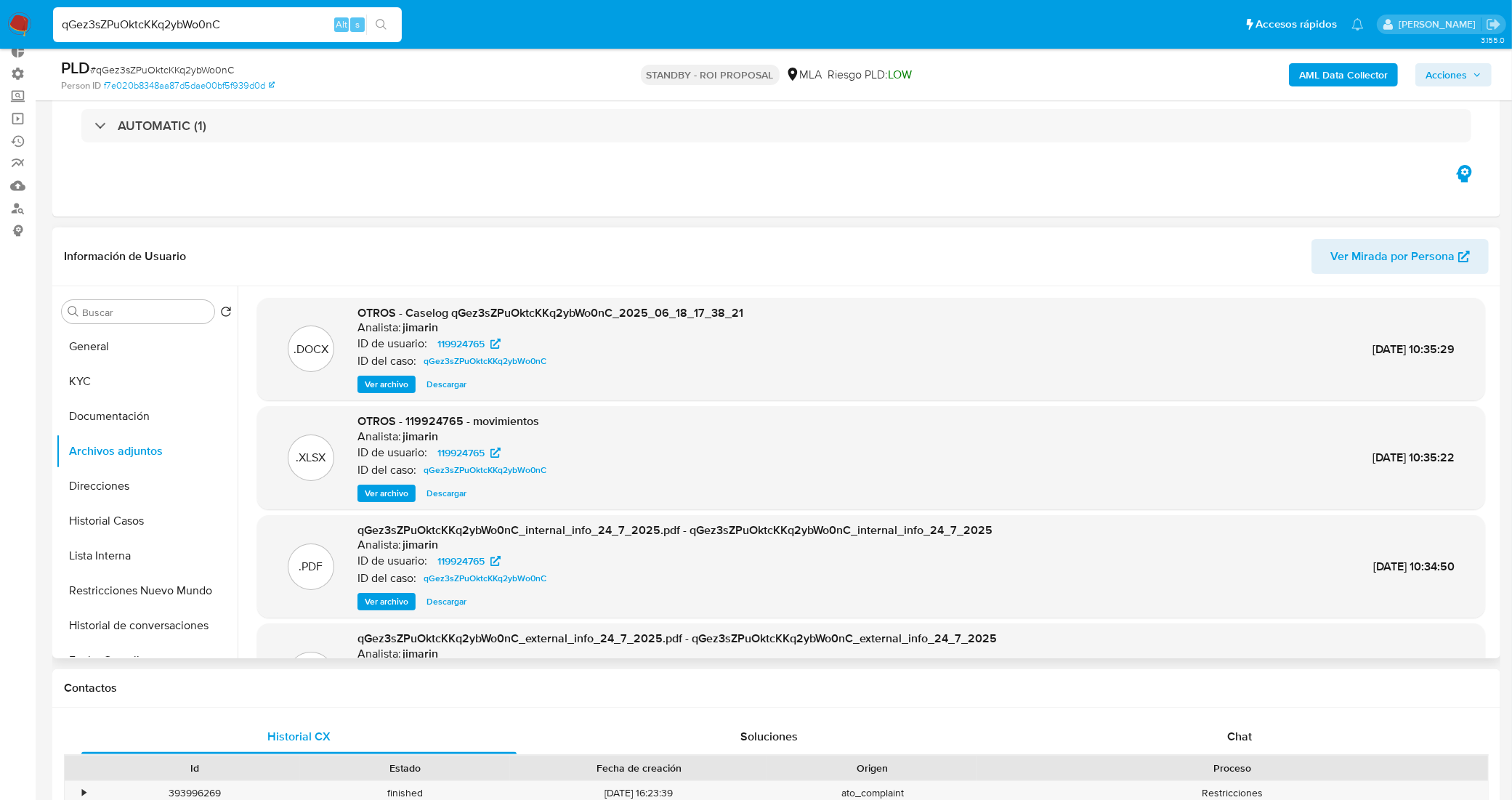
click at [436, 385] on span "Descargar" at bounding box center [447, 384] width 40 height 15
drag, startPoint x: 238, startPoint y: 19, endPoint x: 9, endPoint y: 26, distance: 229.1
click at [9, 26] on nav "Pausado Ver notificaciones qGez3sZPuOktcKKq2ybWo0nC Alt s Accesos rápidos Presi…" at bounding box center [756, 24] width 1512 height 48
paste input "h3PtRoqa0amYBxZXOjLql2n"
type input "qh3PtRoqa0amYBxZXOjLql2n"
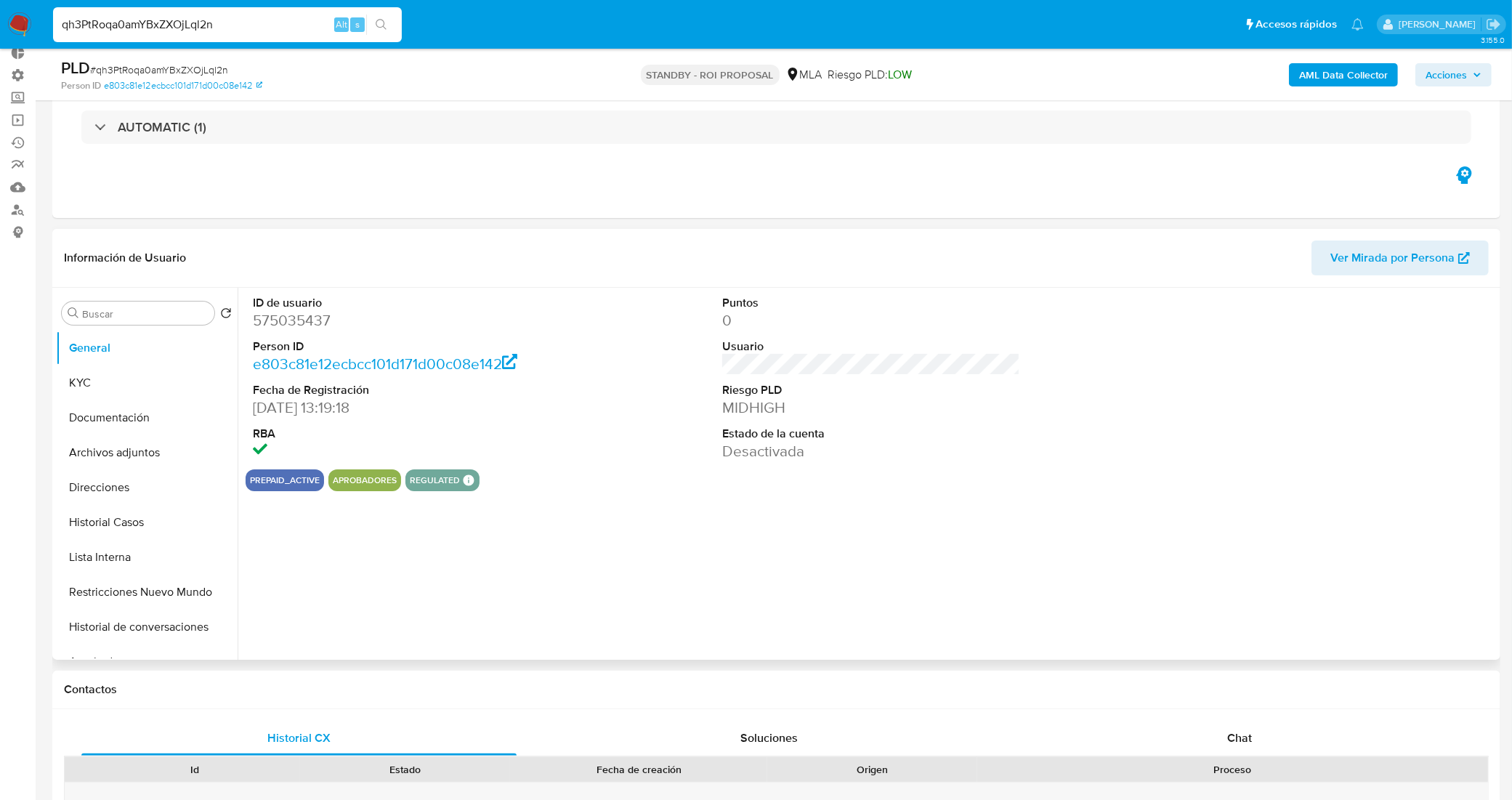
scroll to position [90, 0]
select select "10"
click at [157, 510] on button "Historial Casos" at bounding box center [141, 521] width 170 height 35
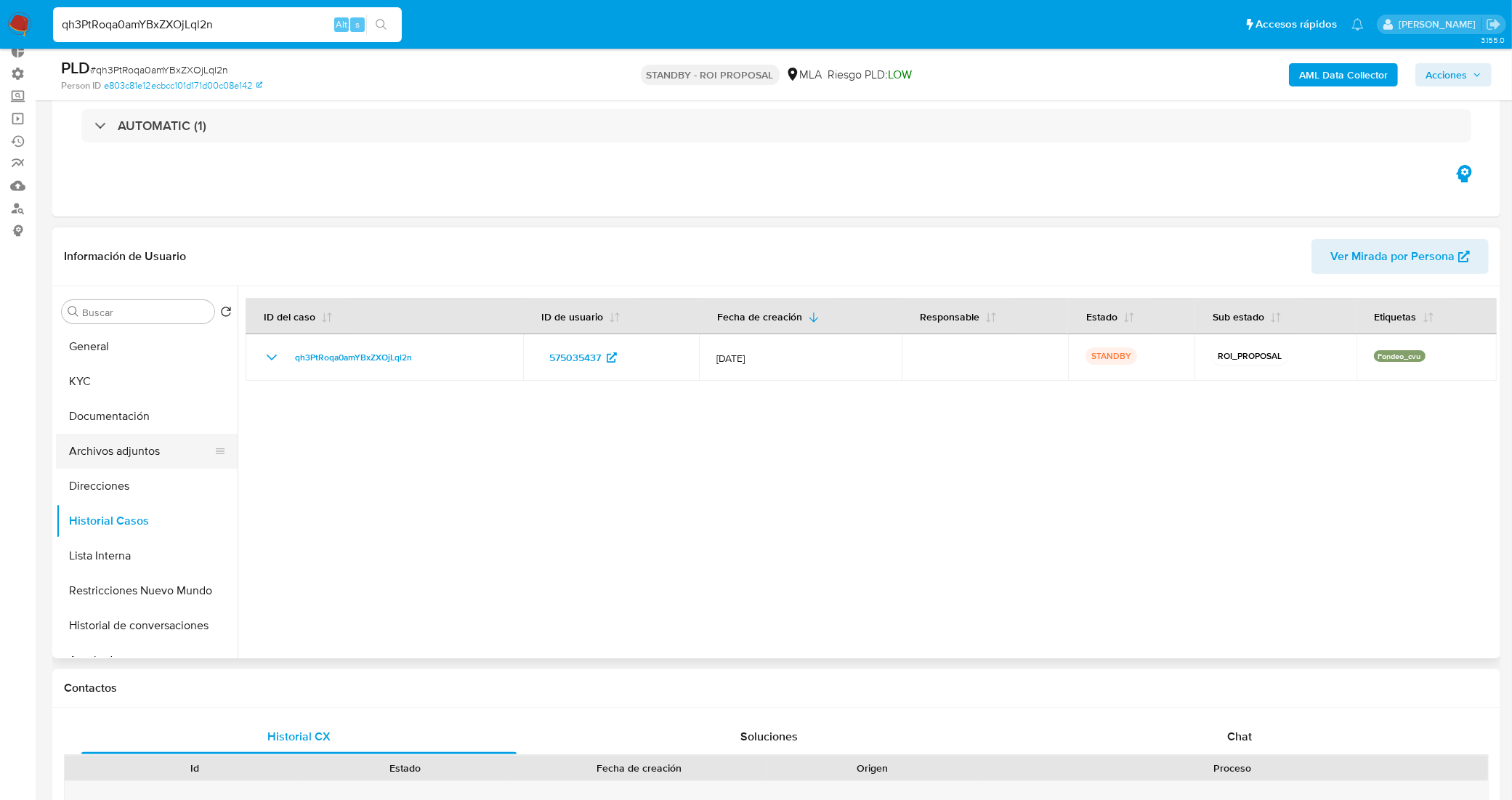
click at [132, 452] on button "Archivos adjuntos" at bounding box center [141, 451] width 170 height 35
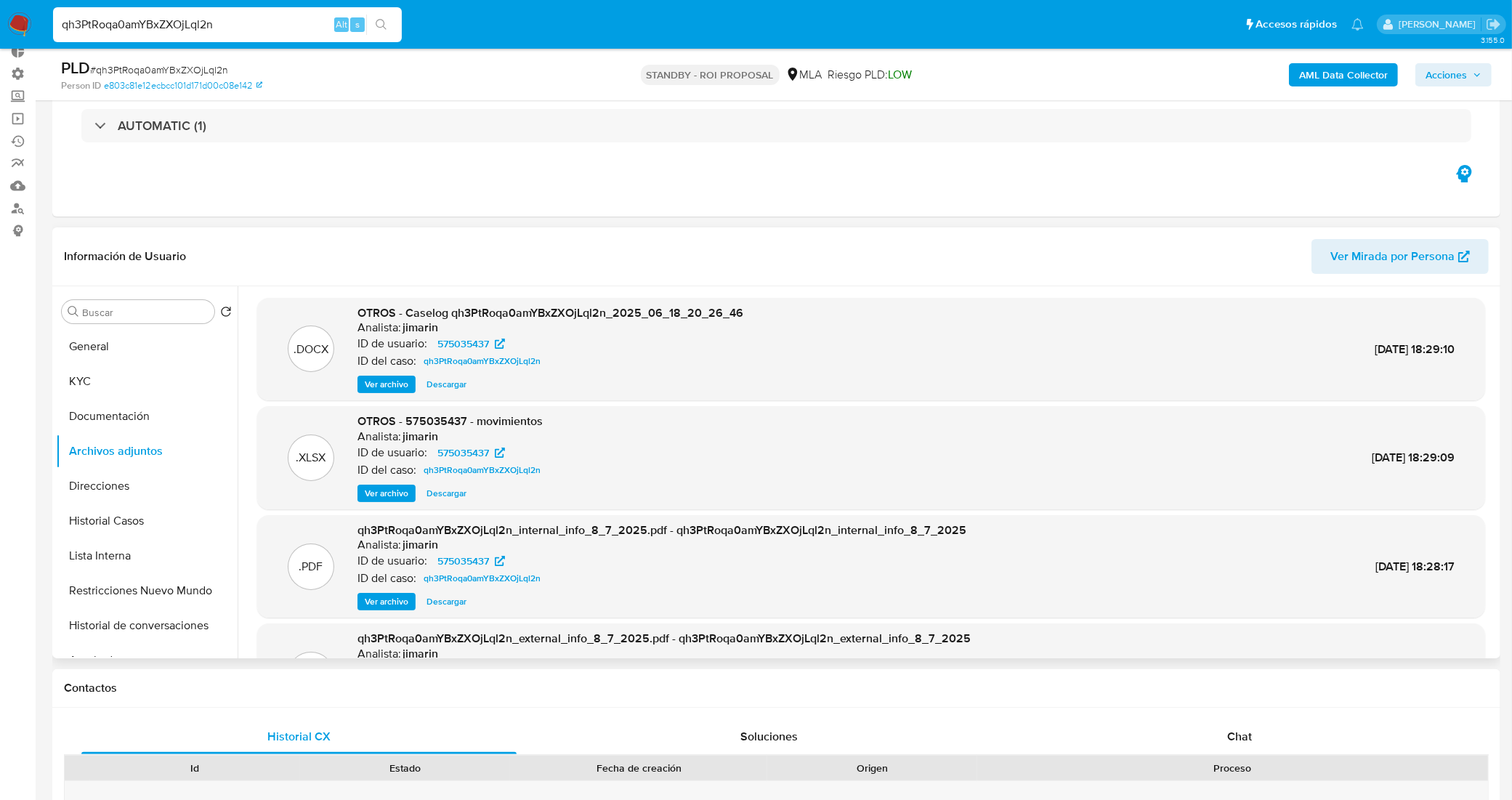
click at [450, 385] on span "Descargar" at bounding box center [447, 384] width 40 height 15
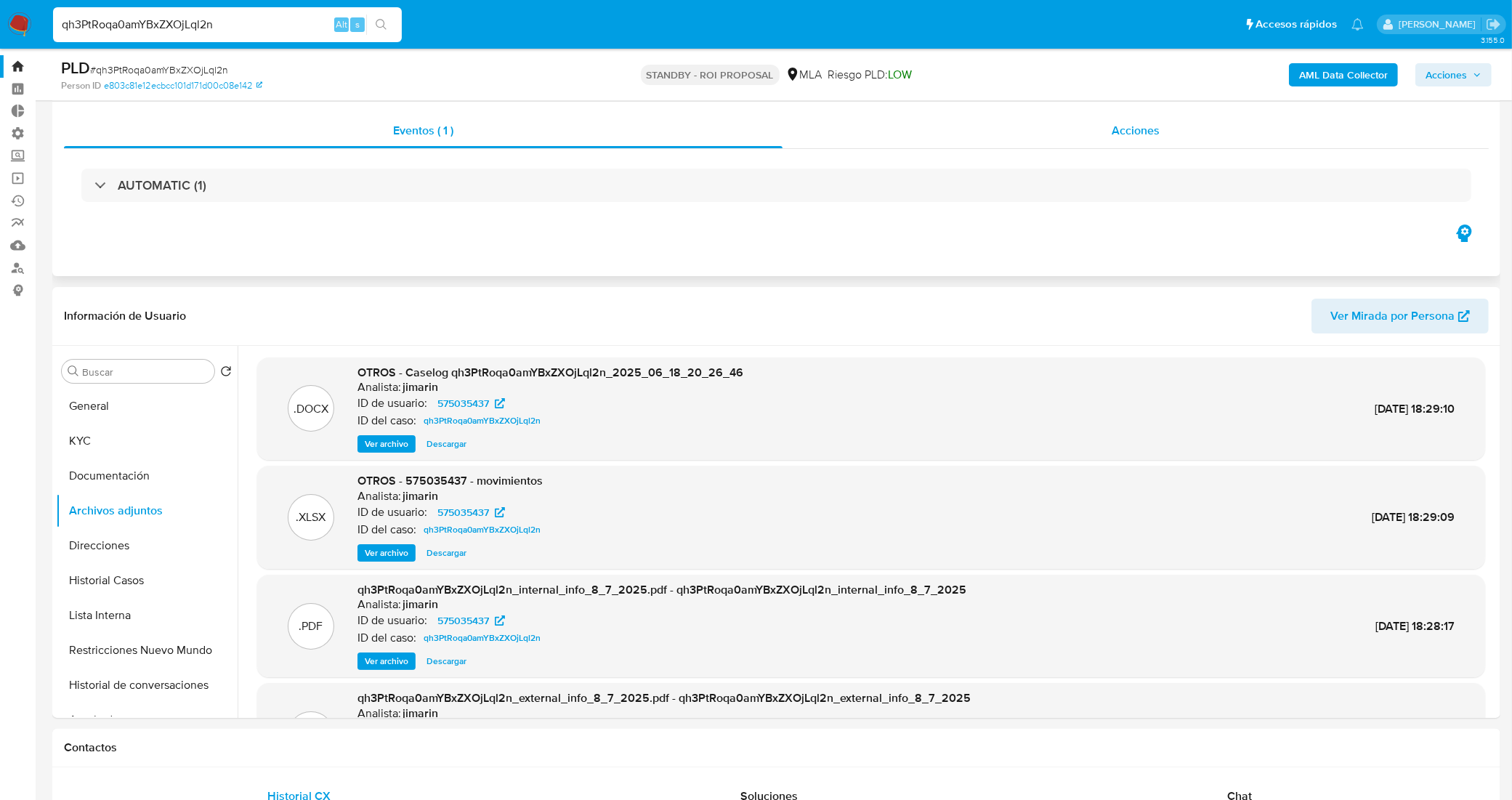
scroll to position [0, 0]
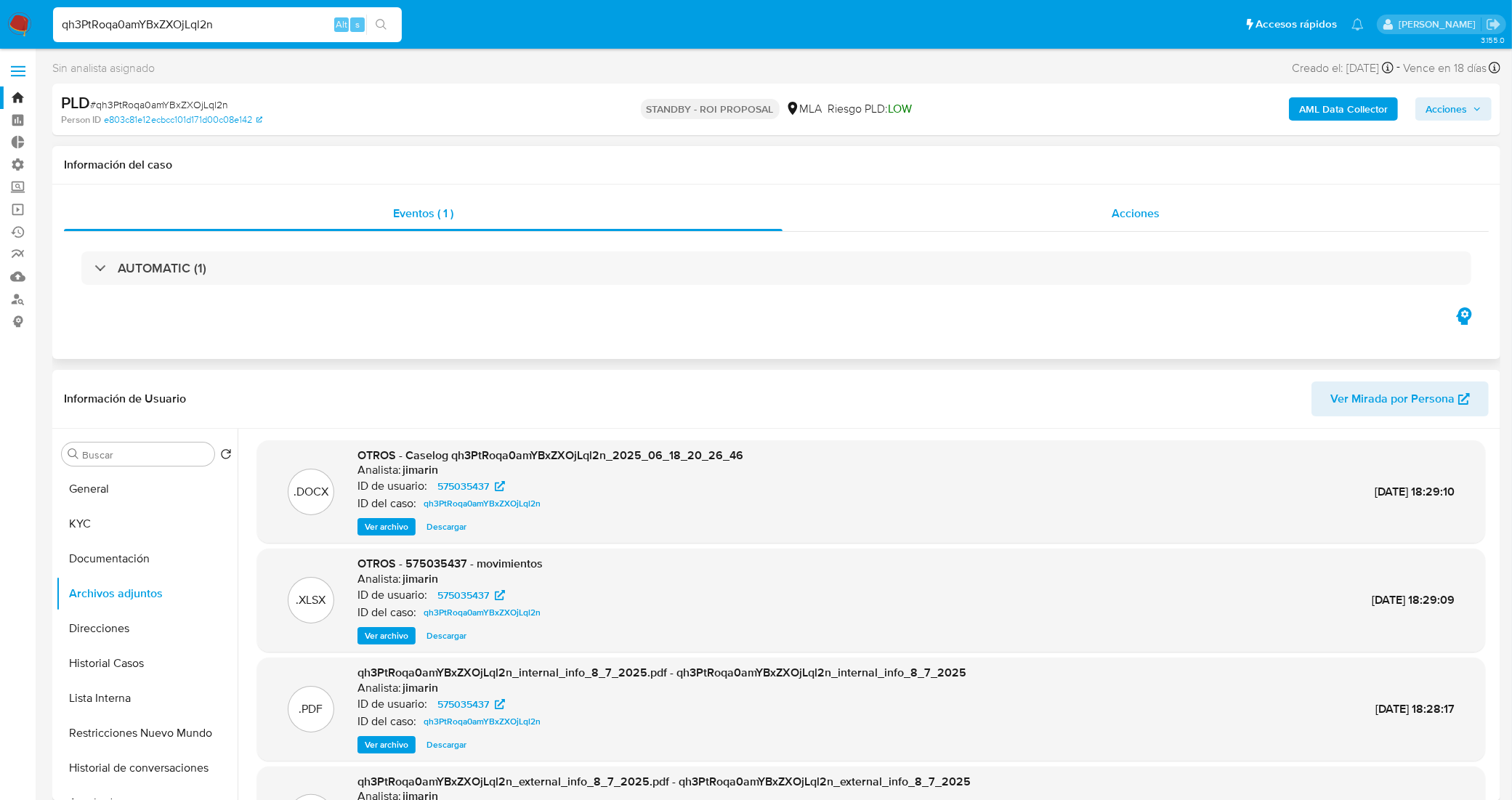
click at [982, 215] on div "Acciones" at bounding box center [1136, 214] width 706 height 35
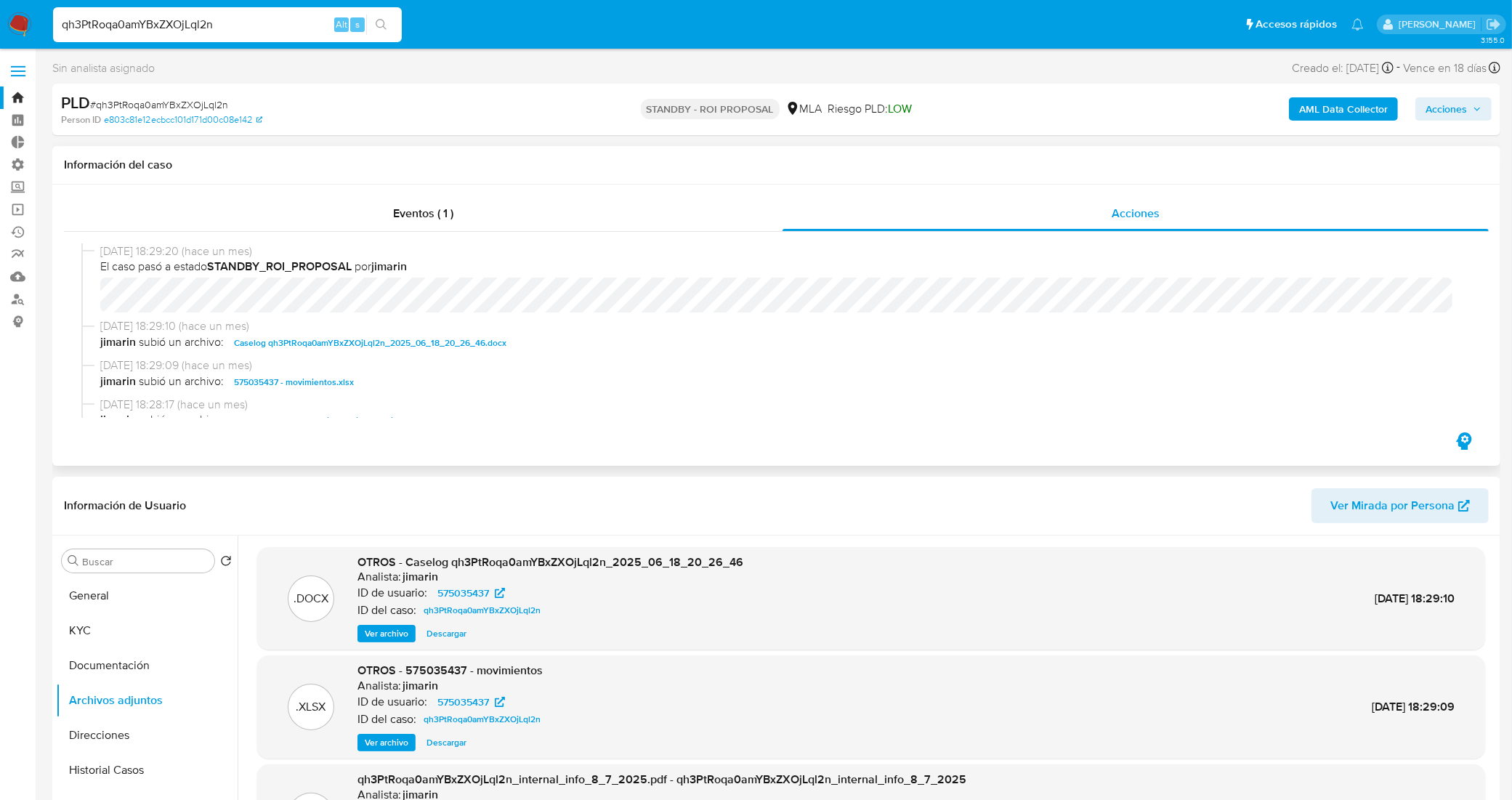
click at [321, 342] on span "Caselog qh3PtRoqa0amYBxZXOjLql2n_2025_06_18_20_26_46.docx" at bounding box center [370, 342] width 272 height 17
click at [392, 636] on span "Ver archivo" at bounding box center [386, 634] width 44 height 15
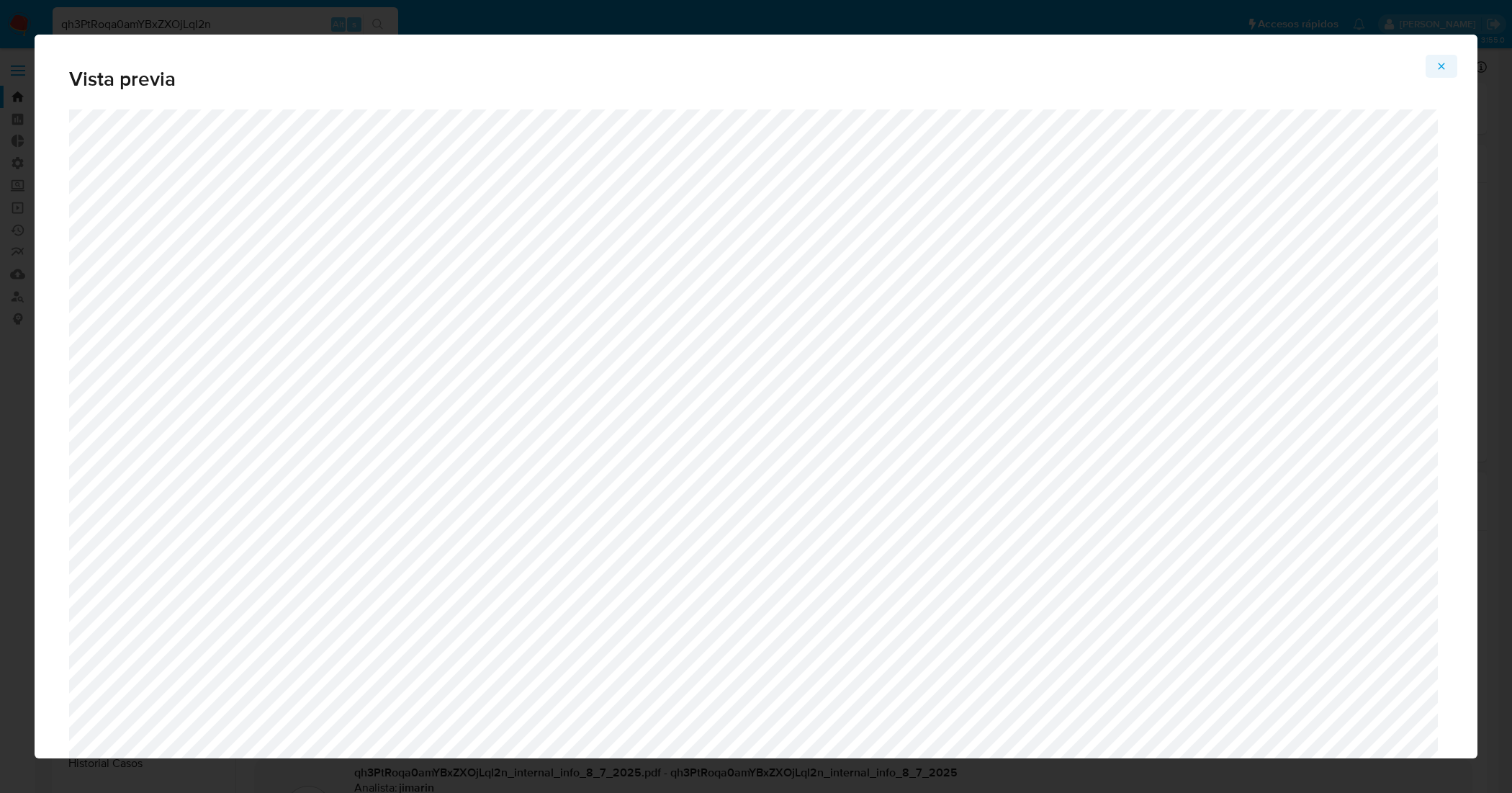
click at [1441, 69] on icon "Attachment preview" at bounding box center [1441, 66] width 12 height 12
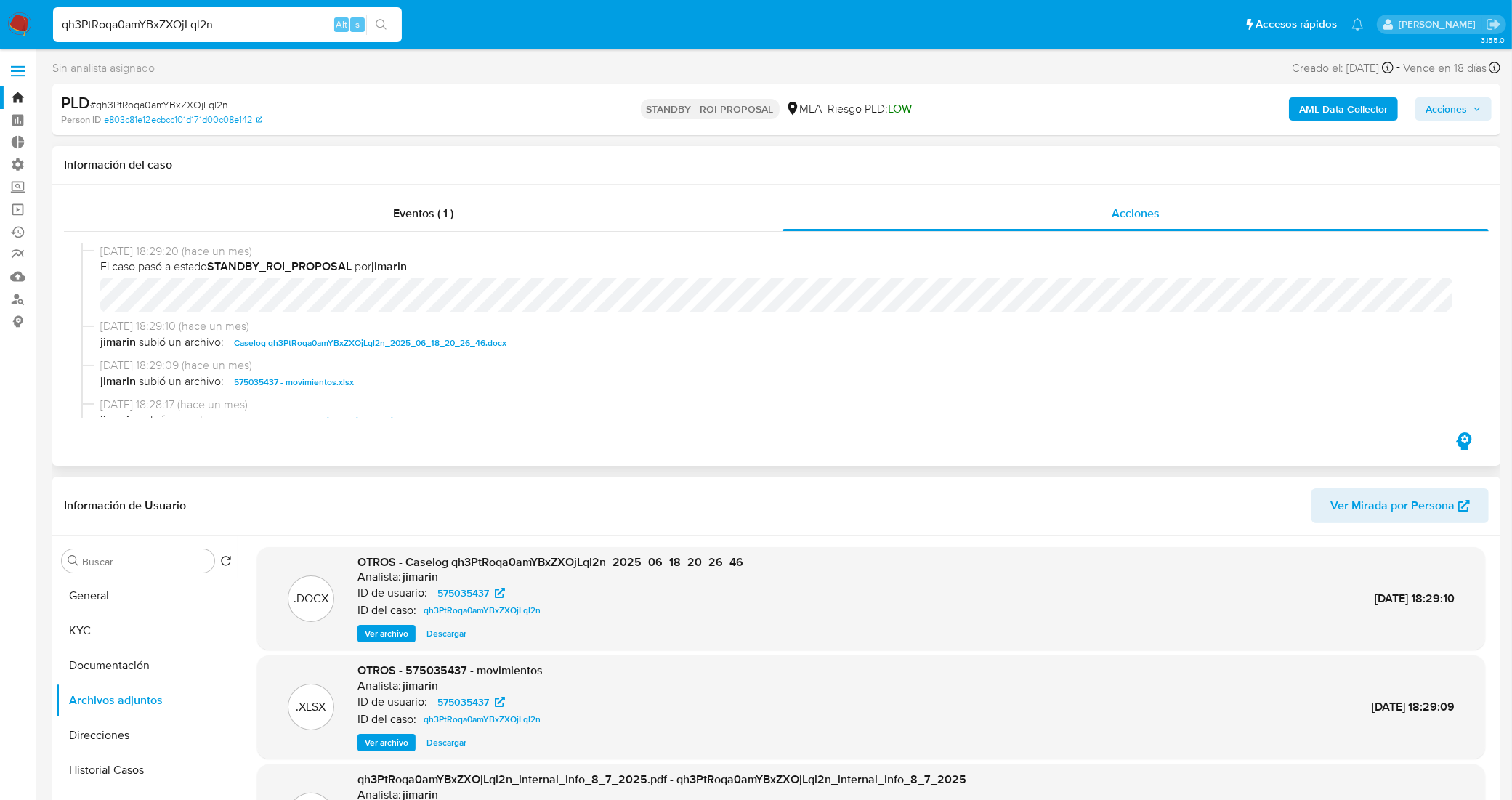
click at [345, 342] on span "Caselog qh3PtRoqa0amYBxZXOjLql2n_2025_06_18_20_26_46.docx" at bounding box center [370, 342] width 272 height 17
click at [416, 219] on span "Eventos ( 1 )" at bounding box center [423, 213] width 60 height 16
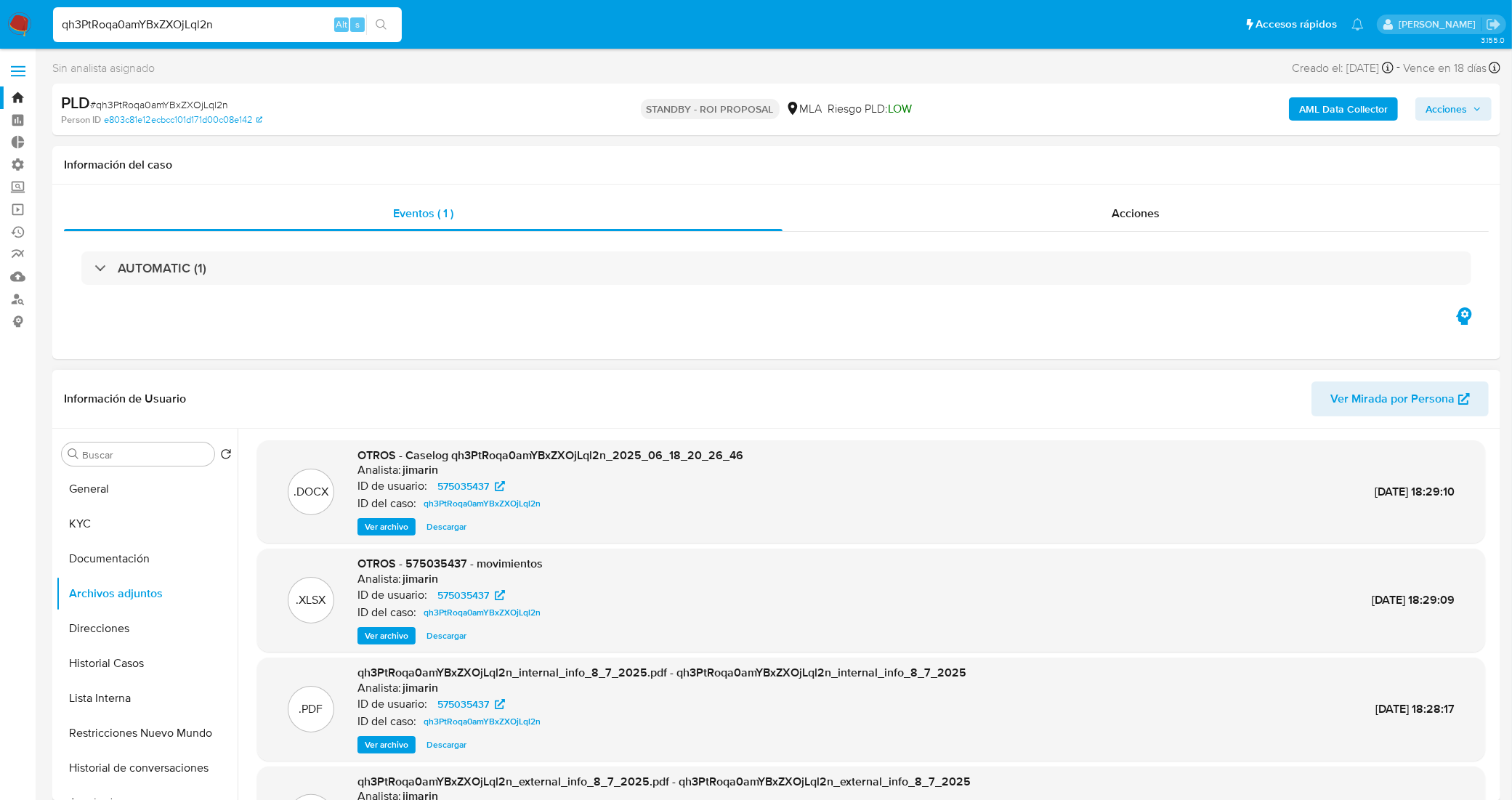
drag, startPoint x: 238, startPoint y: 16, endPoint x: 77, endPoint y: 24, distance: 161.2
click at [77, 24] on input "qh3PtRoqa0amYBxZXOjLql2n" at bounding box center [227, 25] width 349 height 19
type input "q"
paste input "GDHM0w0qaBgpEmgnOLyTF2TD"
type input "GDHM0w0qaBgpEmgnOLyTF2TD"
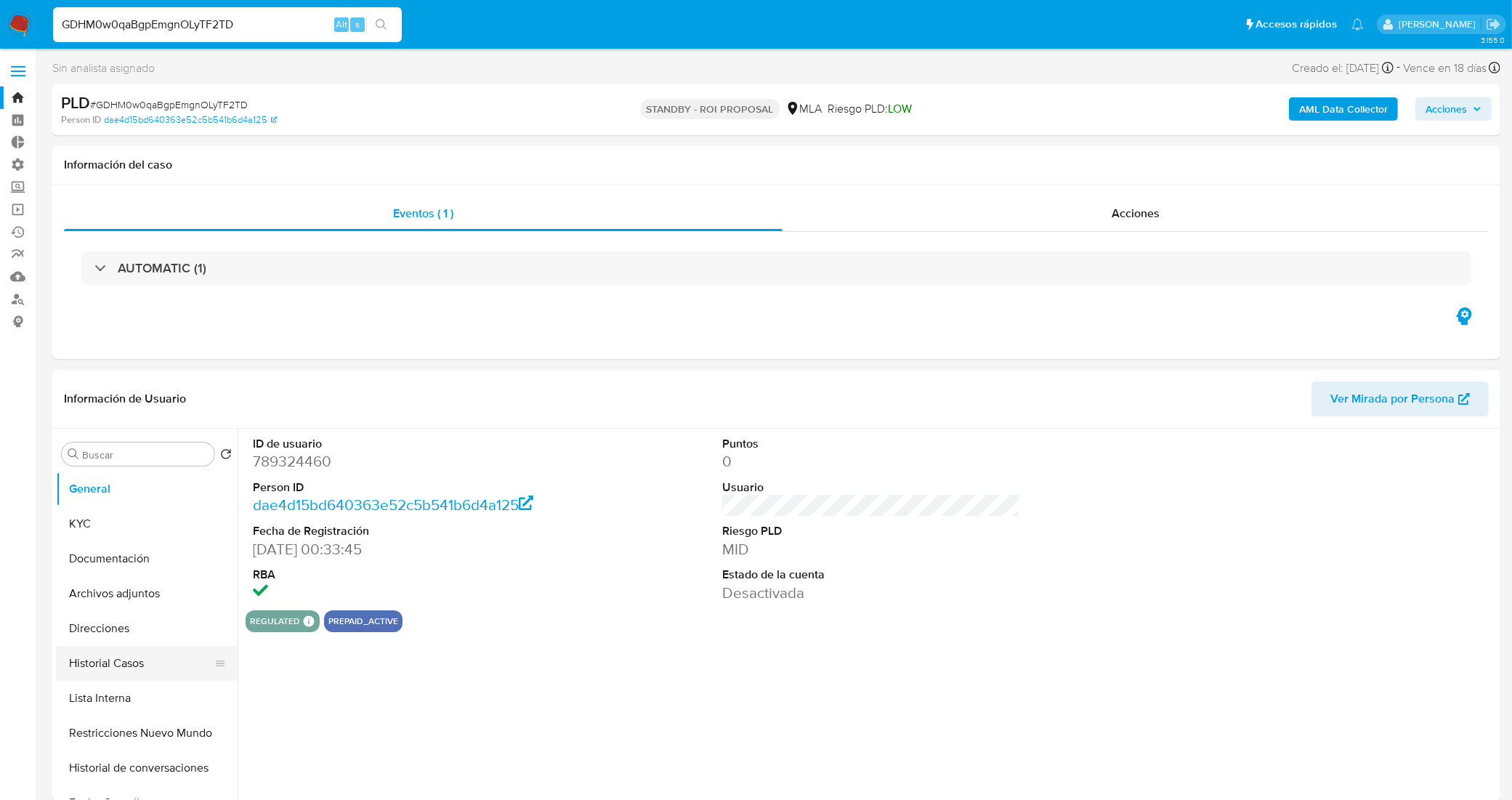
click at [147, 670] on button "Historial Casos" at bounding box center [141, 663] width 170 height 35
select select "10"
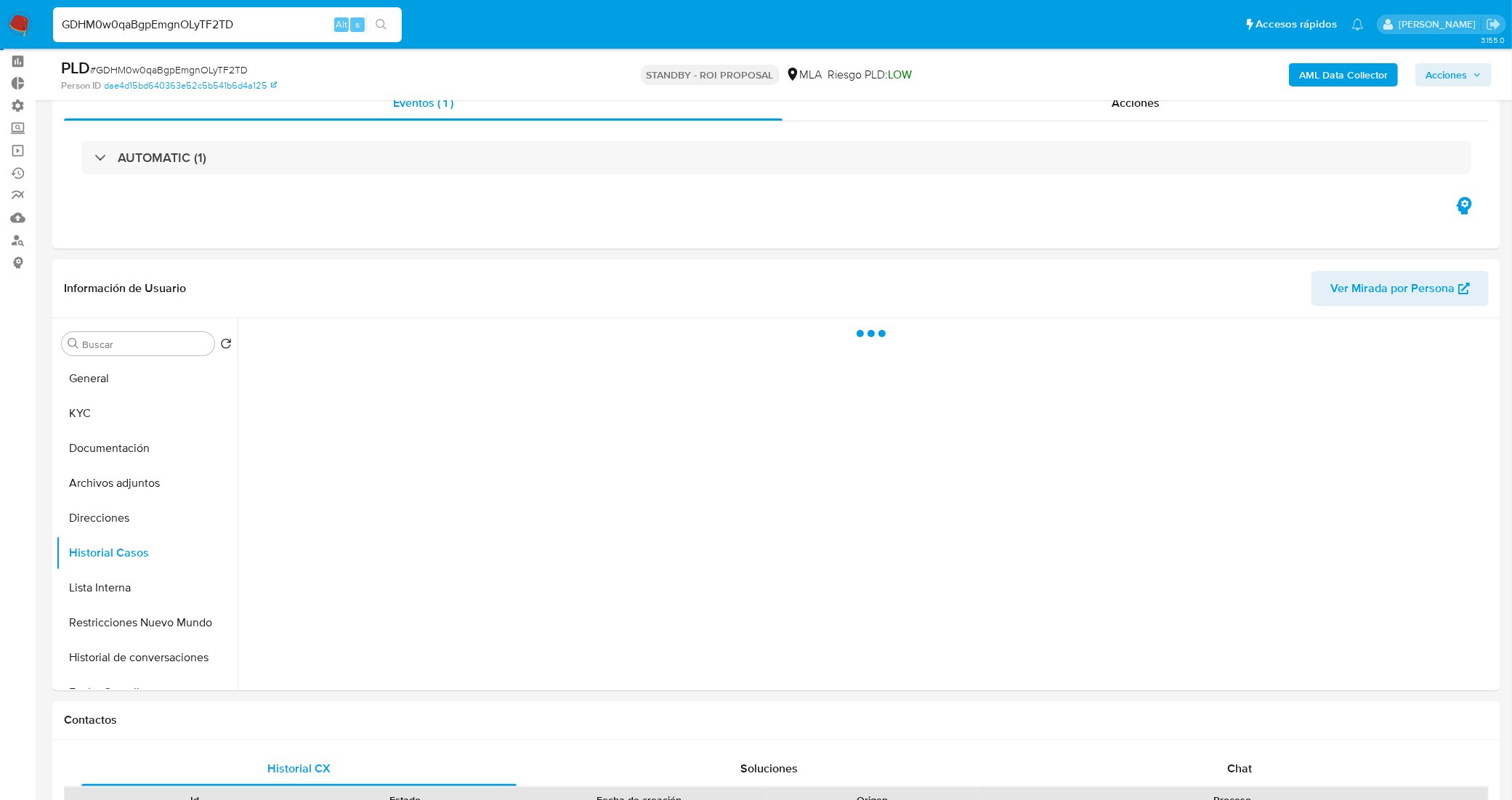
scroll to position [90, 0]
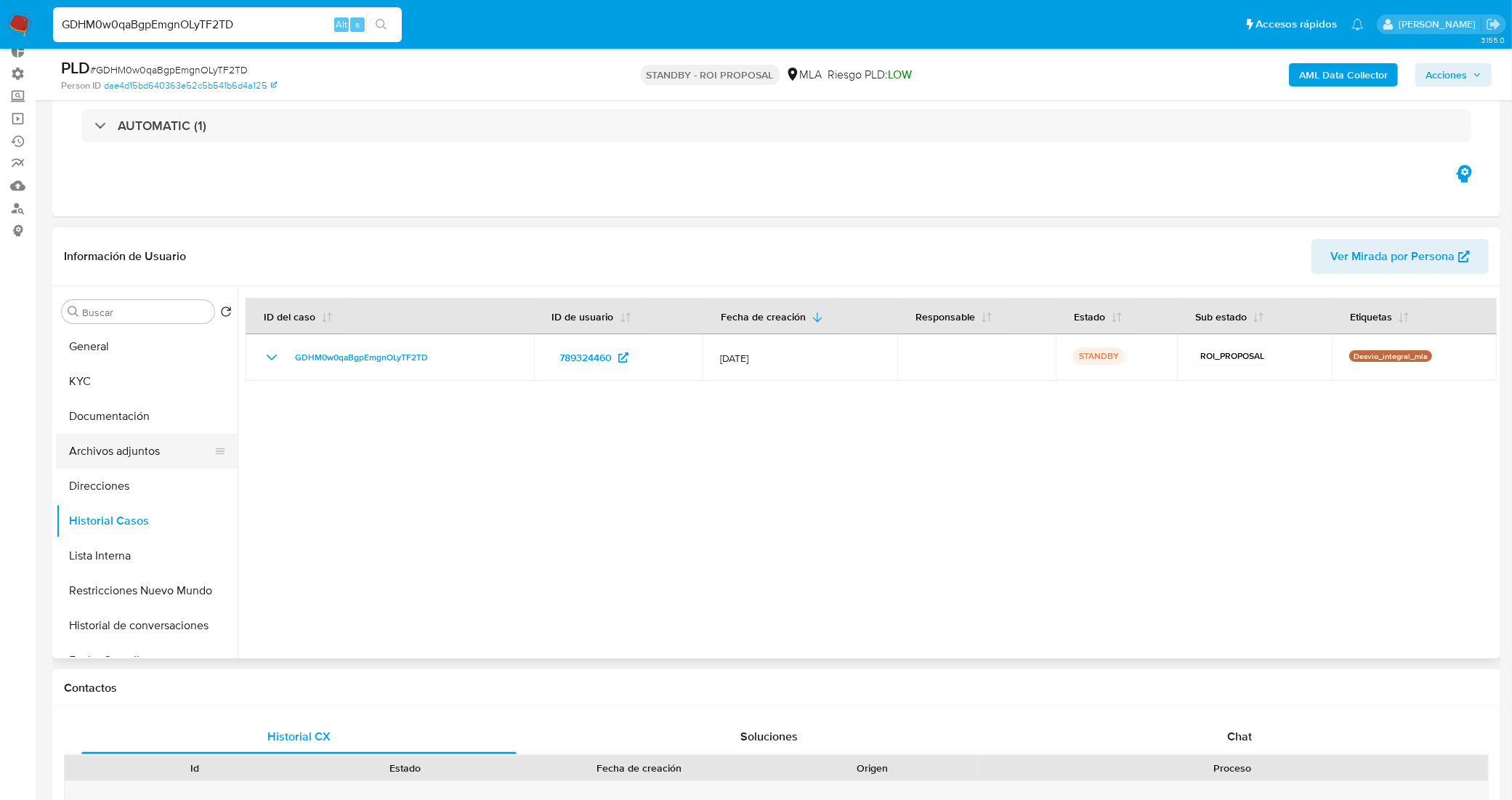
click at [157, 452] on button "Archivos adjuntos" at bounding box center [141, 451] width 170 height 35
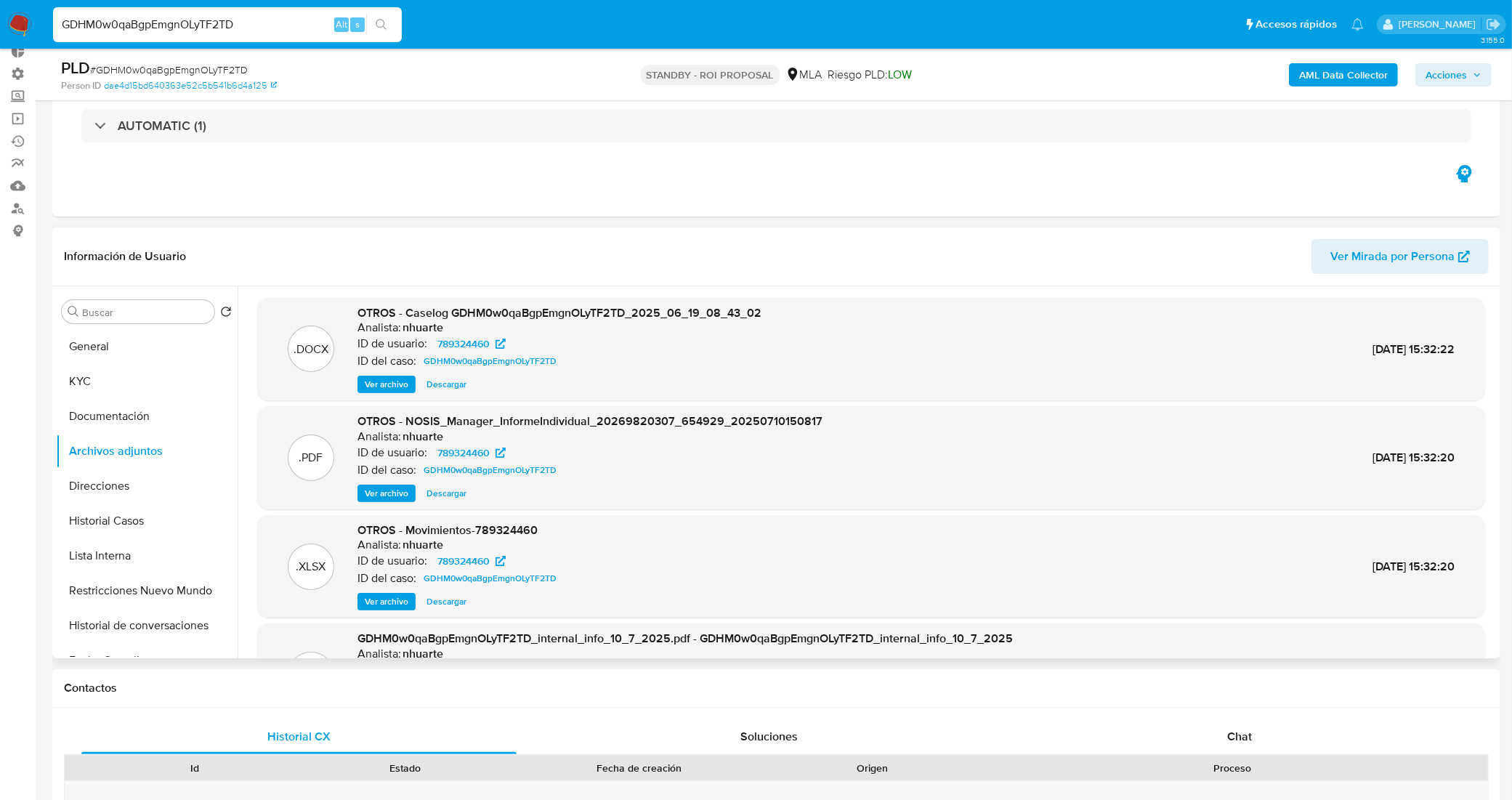
click at [448, 383] on span "Descargar" at bounding box center [447, 384] width 40 height 15
drag, startPoint x: 249, startPoint y: 16, endPoint x: 42, endPoint y: 16, distance: 207.0
click at [42, 16] on nav "Pausado Ver notificaciones GDHM0w0qaBgpEmgnOLyTF2TD Alt s Accesos rápidos Presi…" at bounding box center [756, 24] width 1512 height 48
paste input "yYXpqzYEB1y8KpCiBTHereaz"
type input "yYXpqzYEB1y8KpCiBTHereaz"
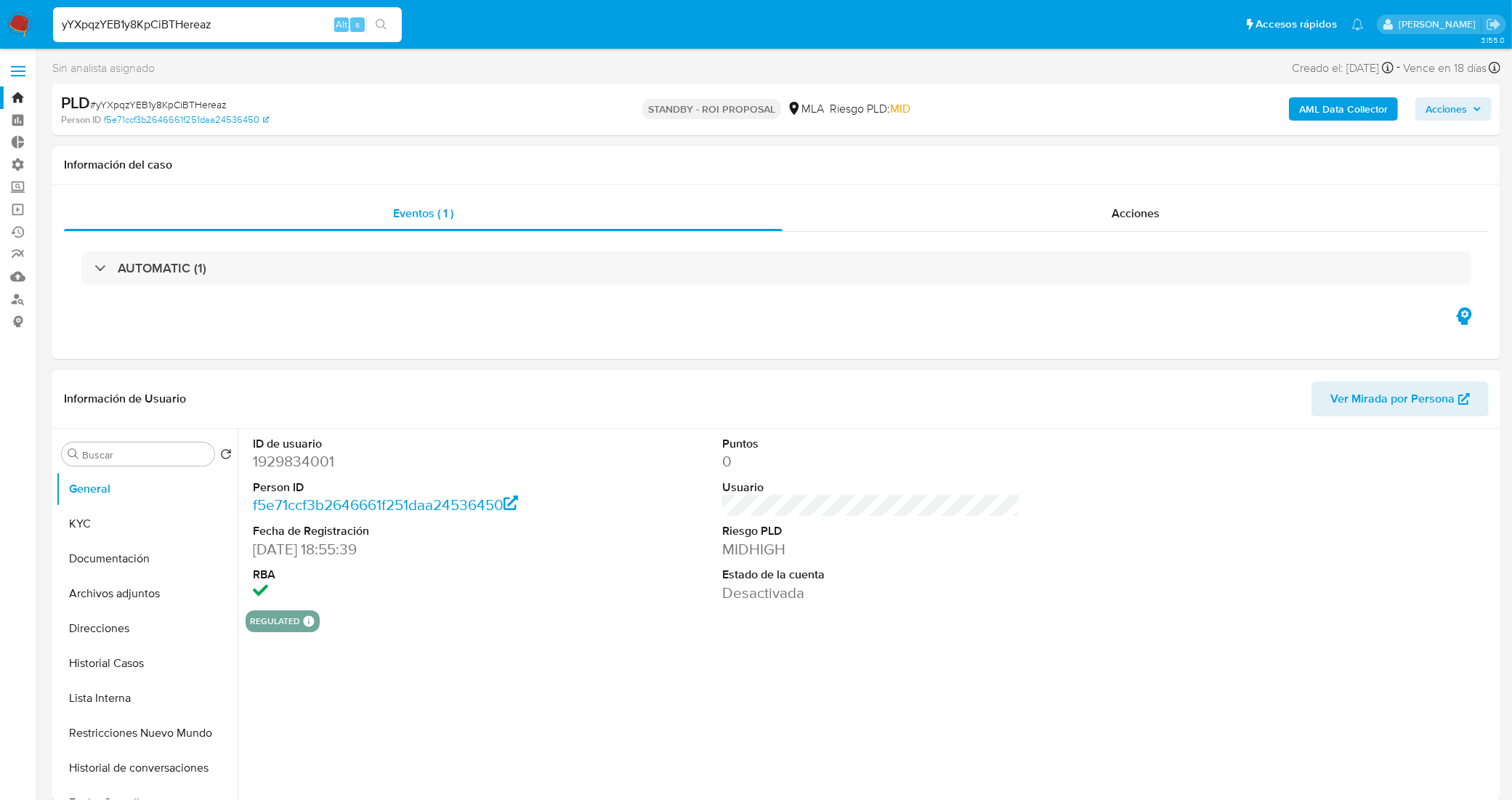
select select "10"
click at [156, 654] on button "Historial Casos" at bounding box center [141, 663] width 170 height 35
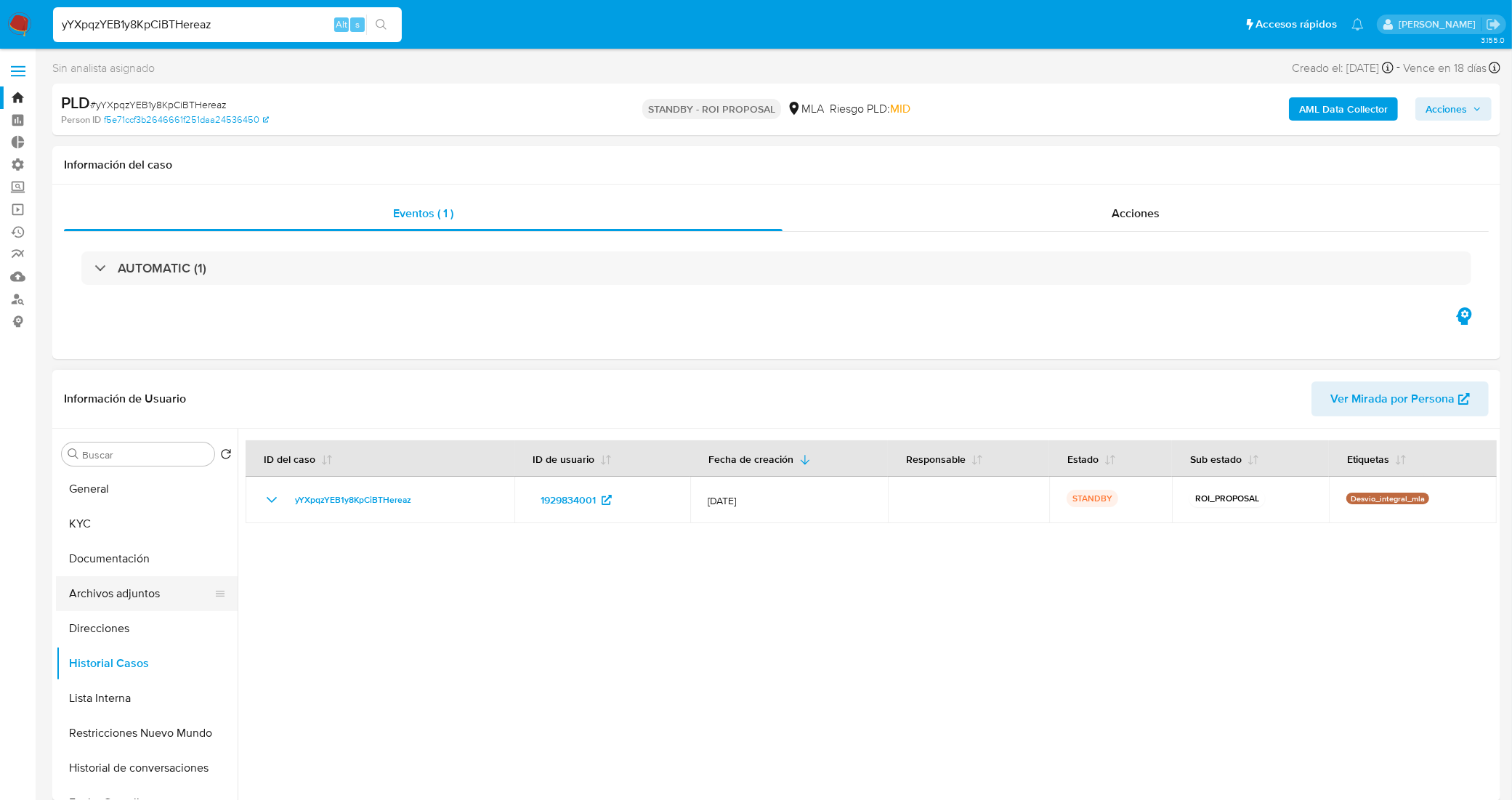
click at [172, 597] on button "Archivos adjuntos" at bounding box center [141, 594] width 170 height 35
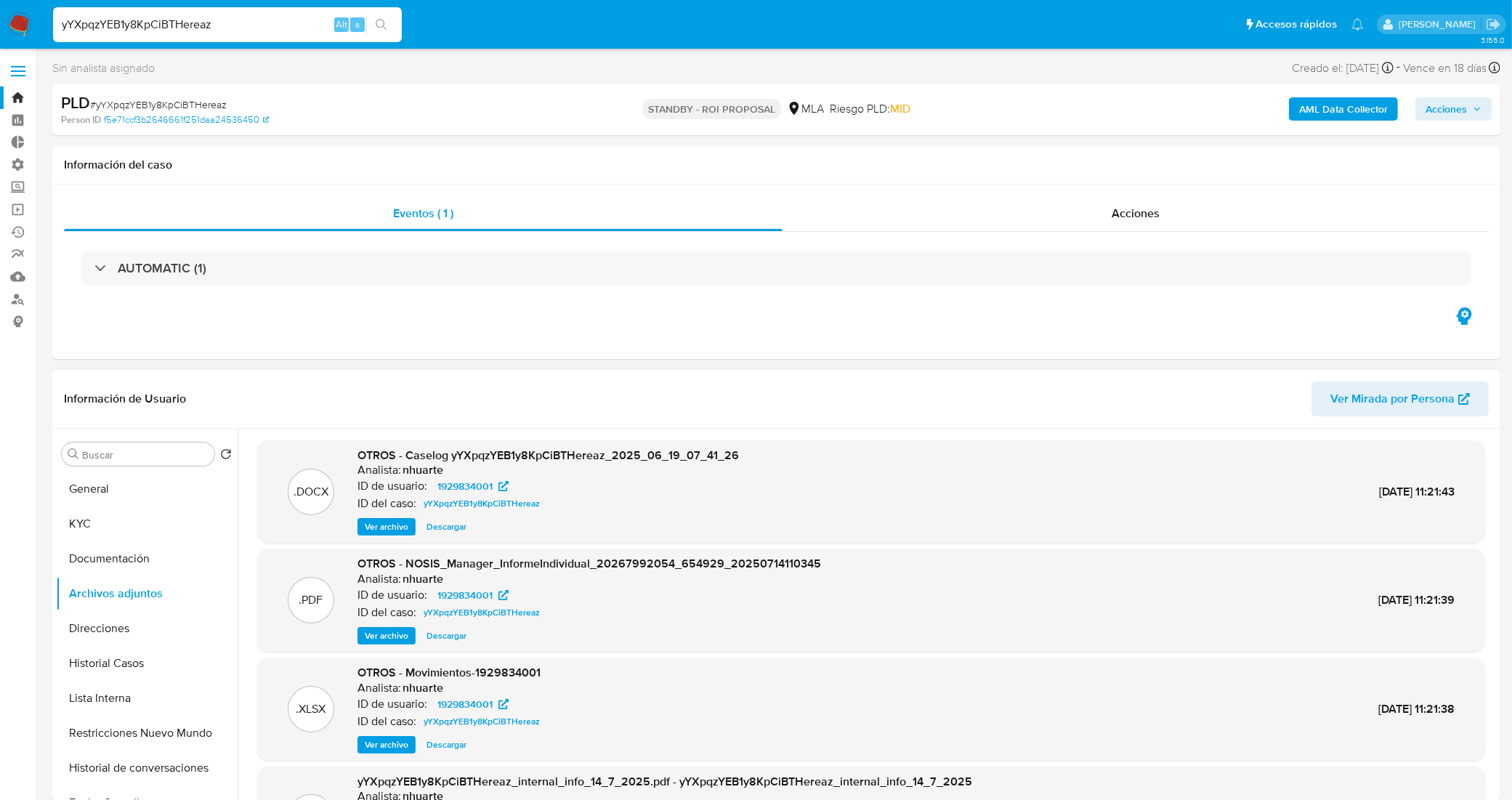
scroll to position [90, 0]
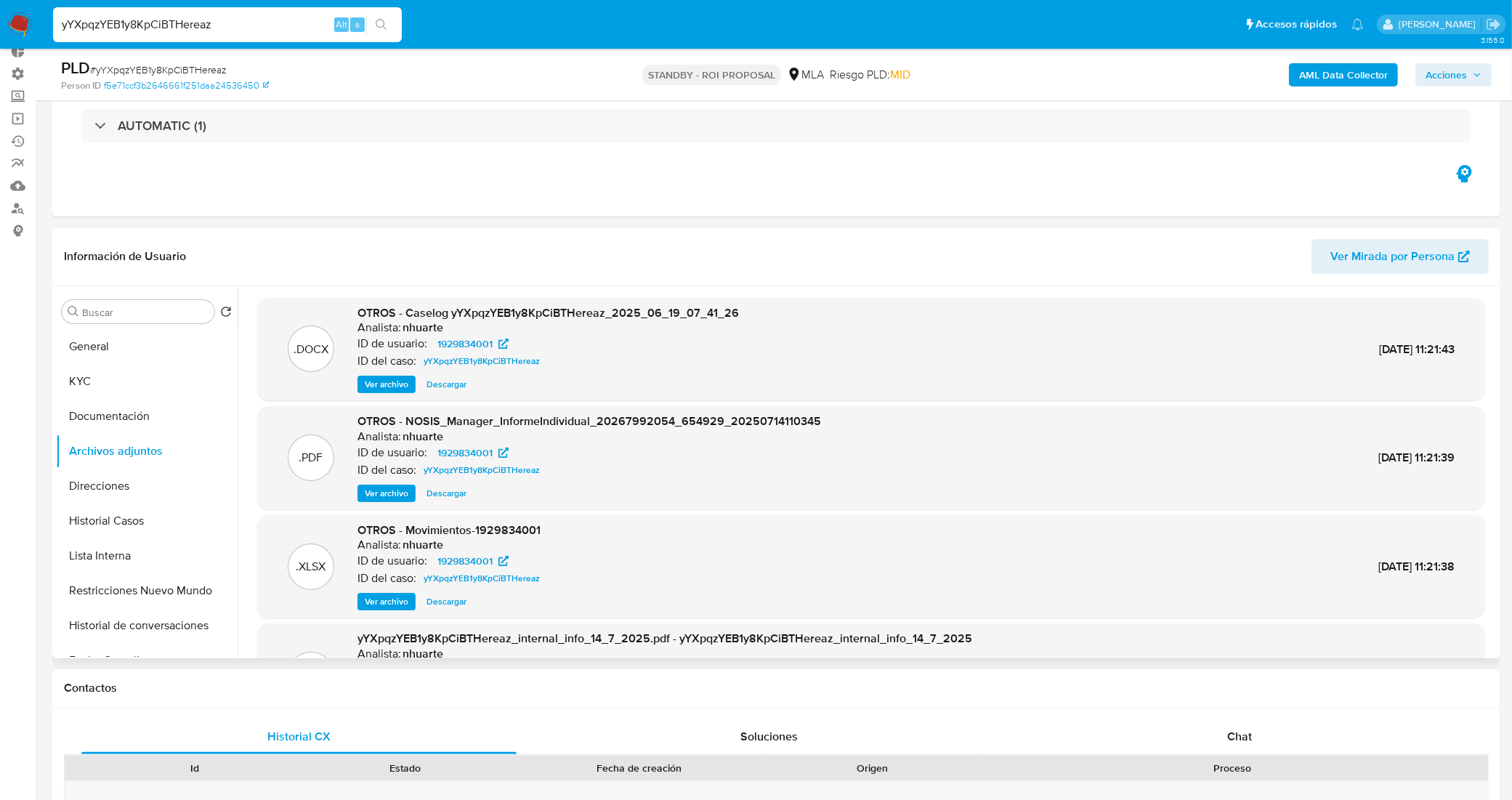
click at [433, 385] on span "Descargar" at bounding box center [447, 384] width 40 height 15
drag, startPoint x: 238, startPoint y: 22, endPoint x: 16, endPoint y: 23, distance: 222.0
click at [16, 23] on nav "Pausado Ver notificaciones yYXpqzYEB1y8KpCiBTHereaz Alt s Accesos rápidos Presi…" at bounding box center [756, 24] width 1512 height 48
paste input "ylYJjRt86i3nqY0xfK568My"
type input "yylYJjRt86i3nqY0xfK568My"
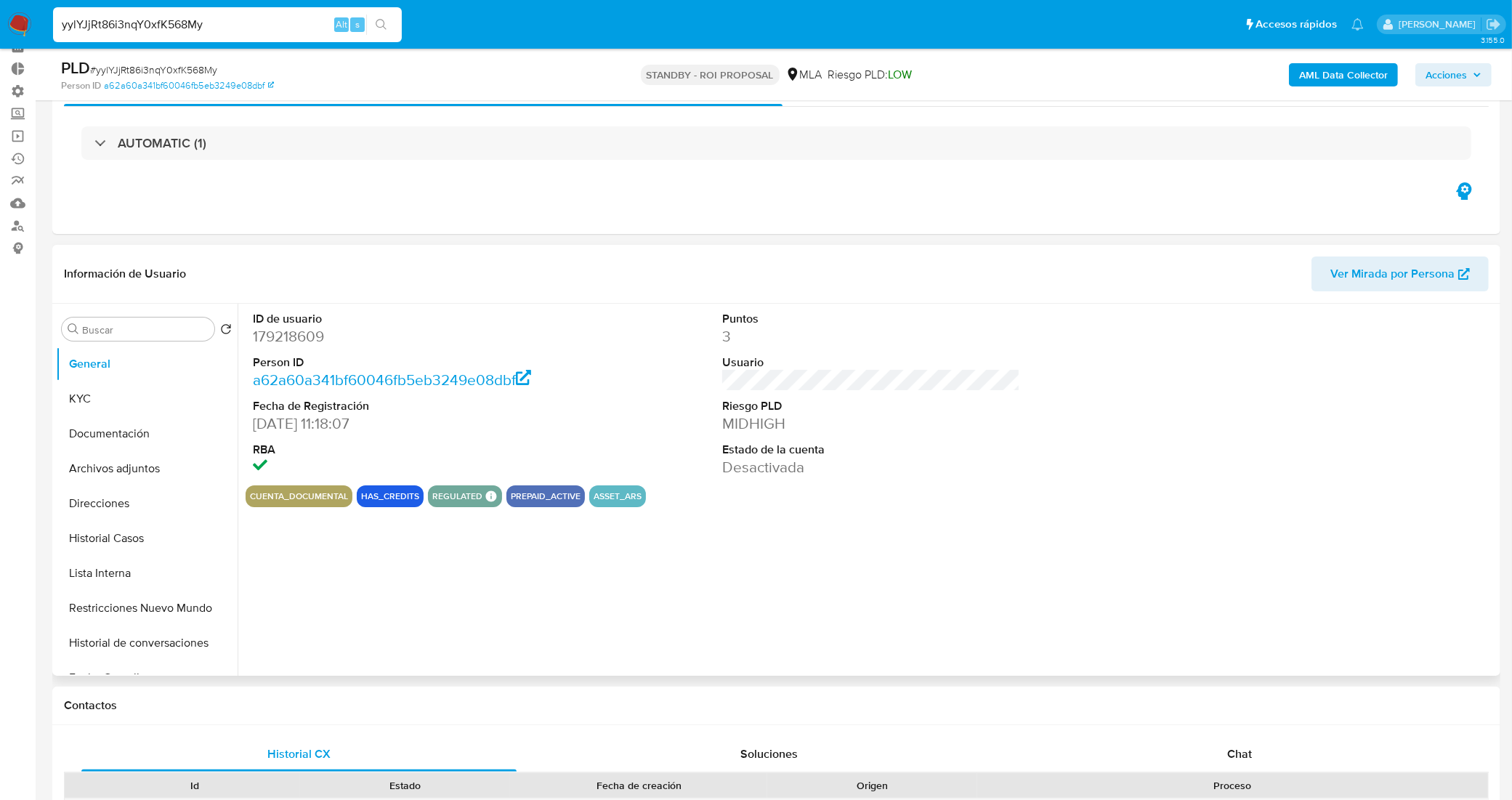
scroll to position [90, 0]
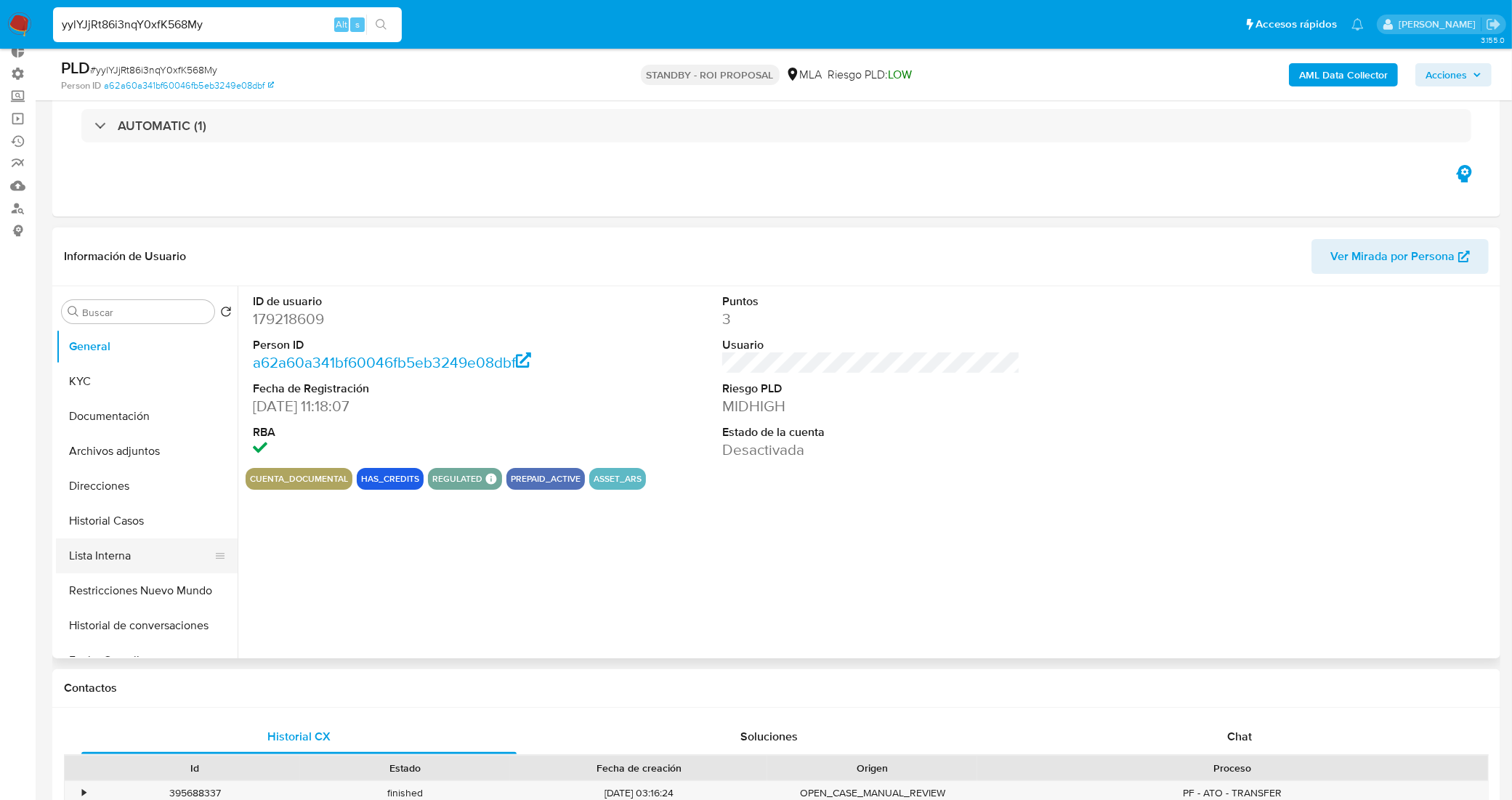
select select "10"
click at [136, 521] on button "Historial Casos" at bounding box center [141, 521] width 170 height 35
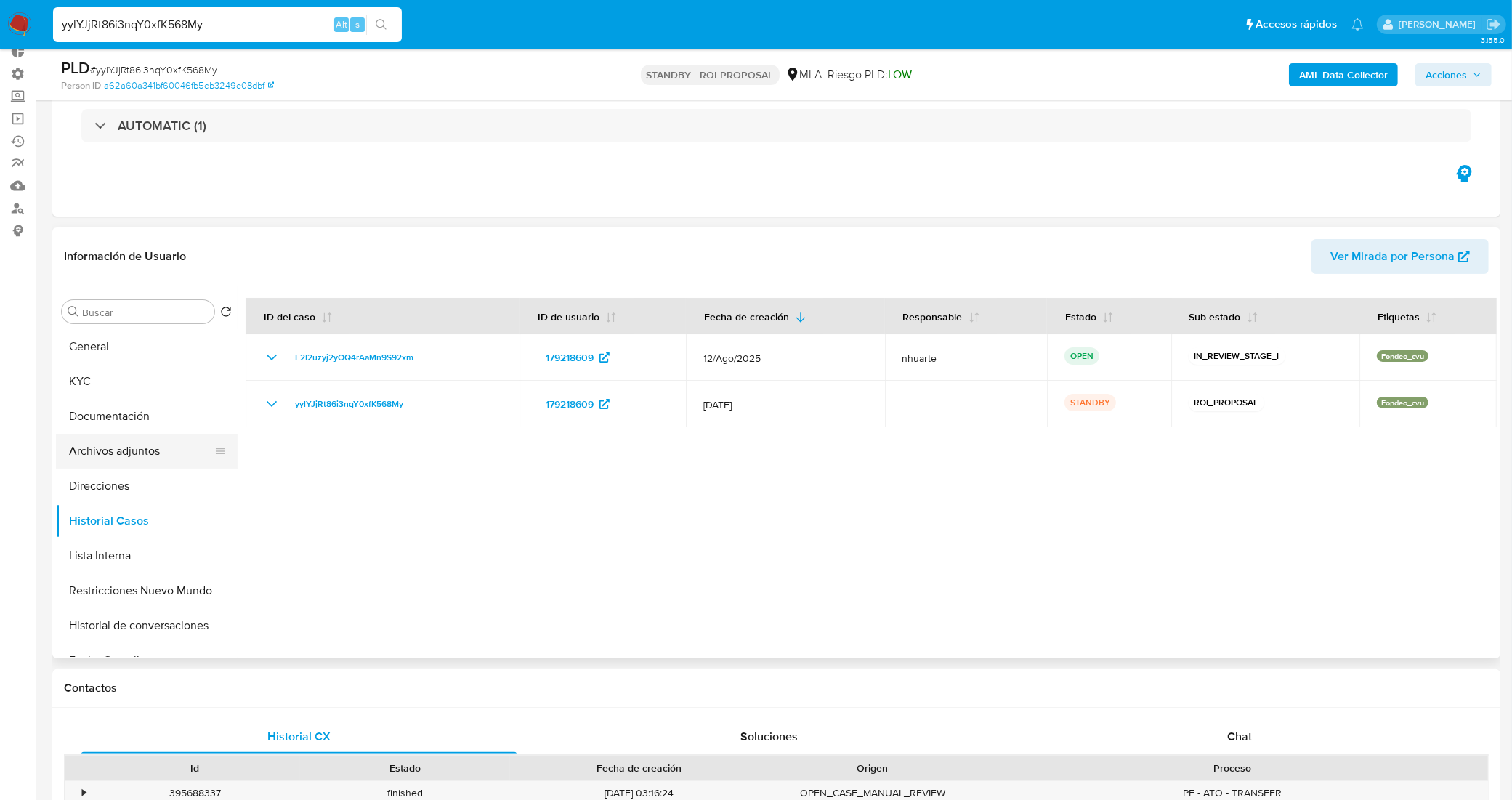
click at [146, 447] on button "Archivos adjuntos" at bounding box center [141, 451] width 170 height 35
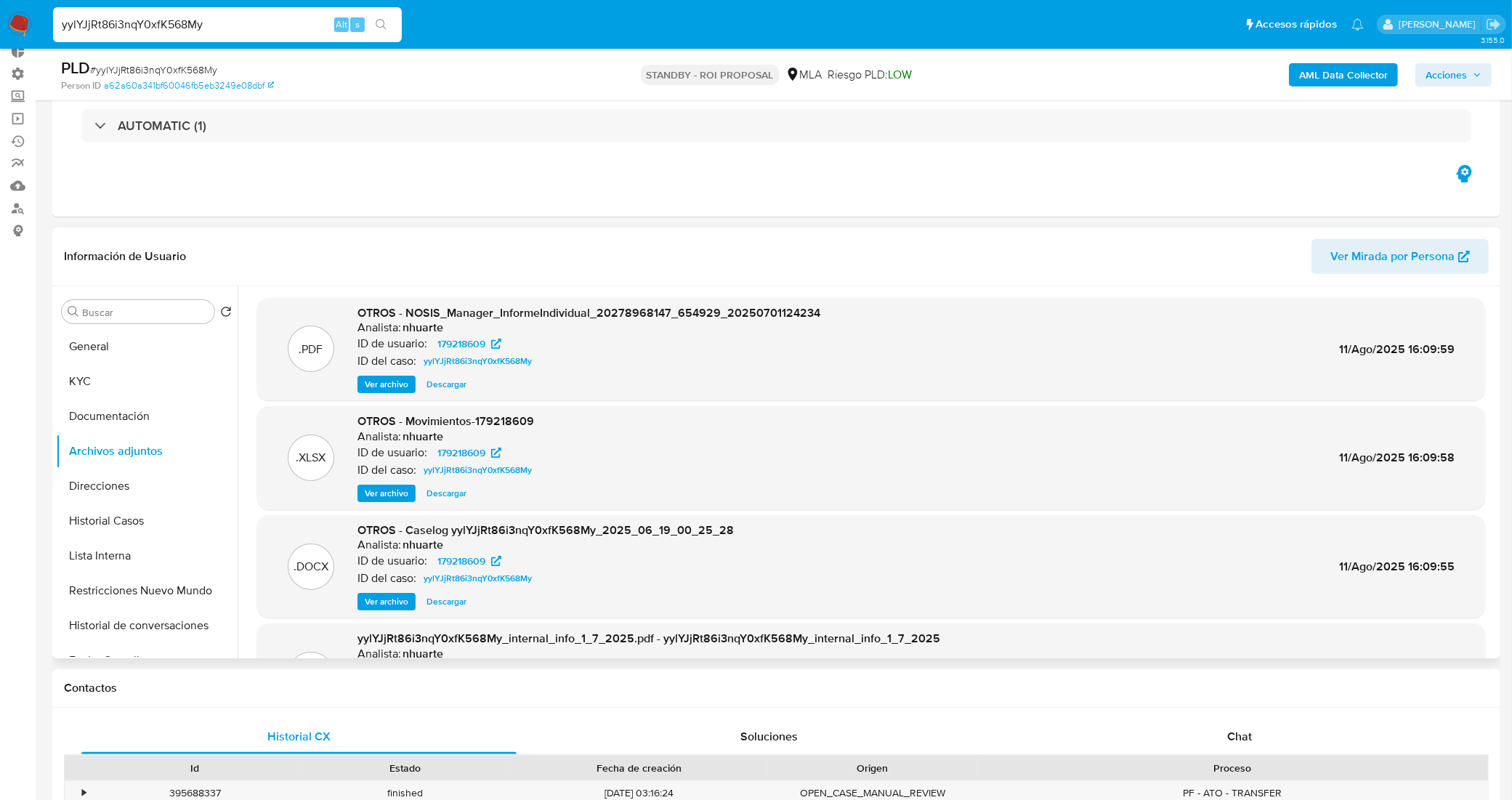
click at [439, 604] on span "Descargar" at bounding box center [447, 602] width 40 height 15
click at [149, 373] on button "KYC" at bounding box center [141, 381] width 170 height 35
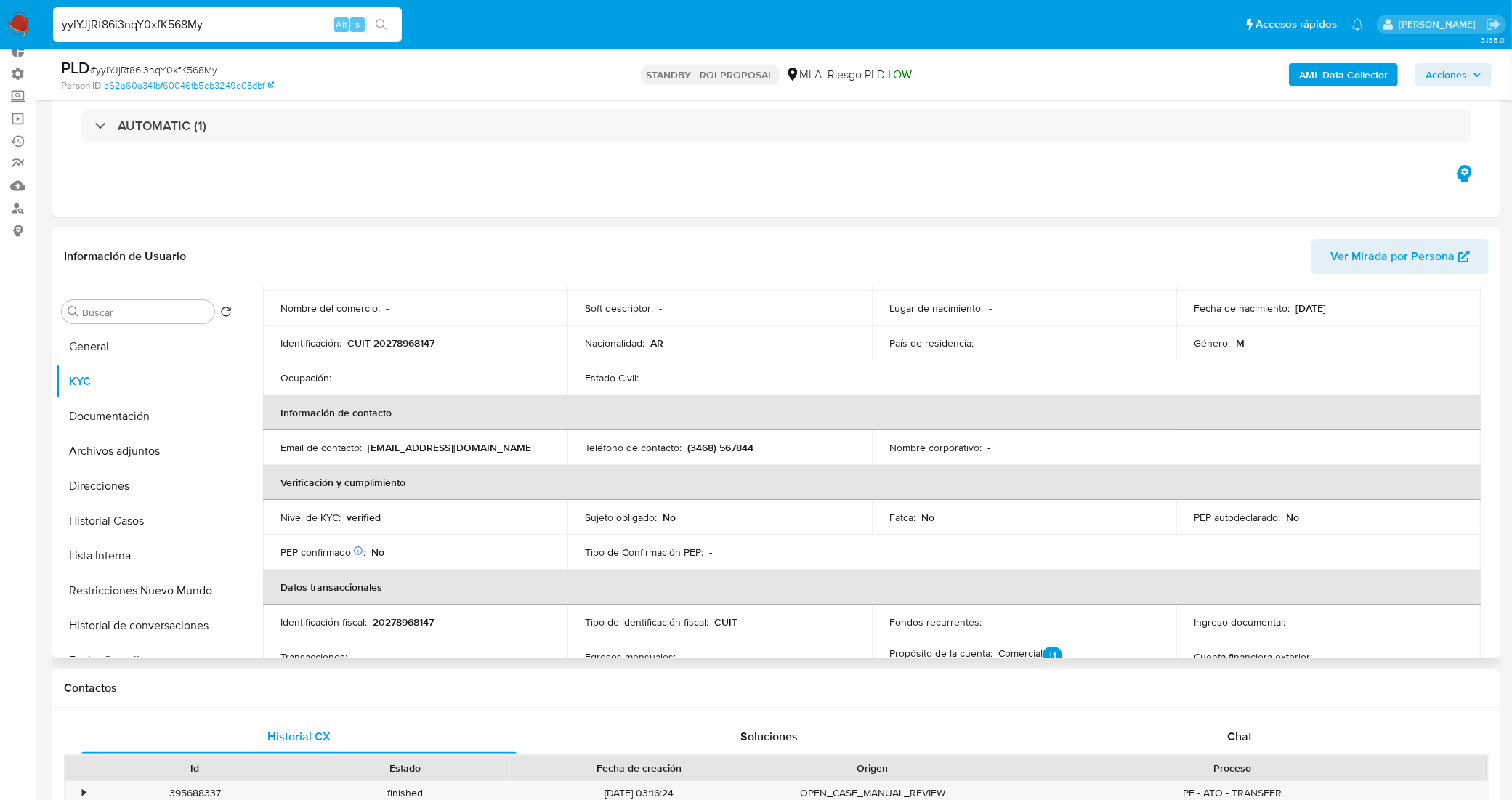
scroll to position [182, 0]
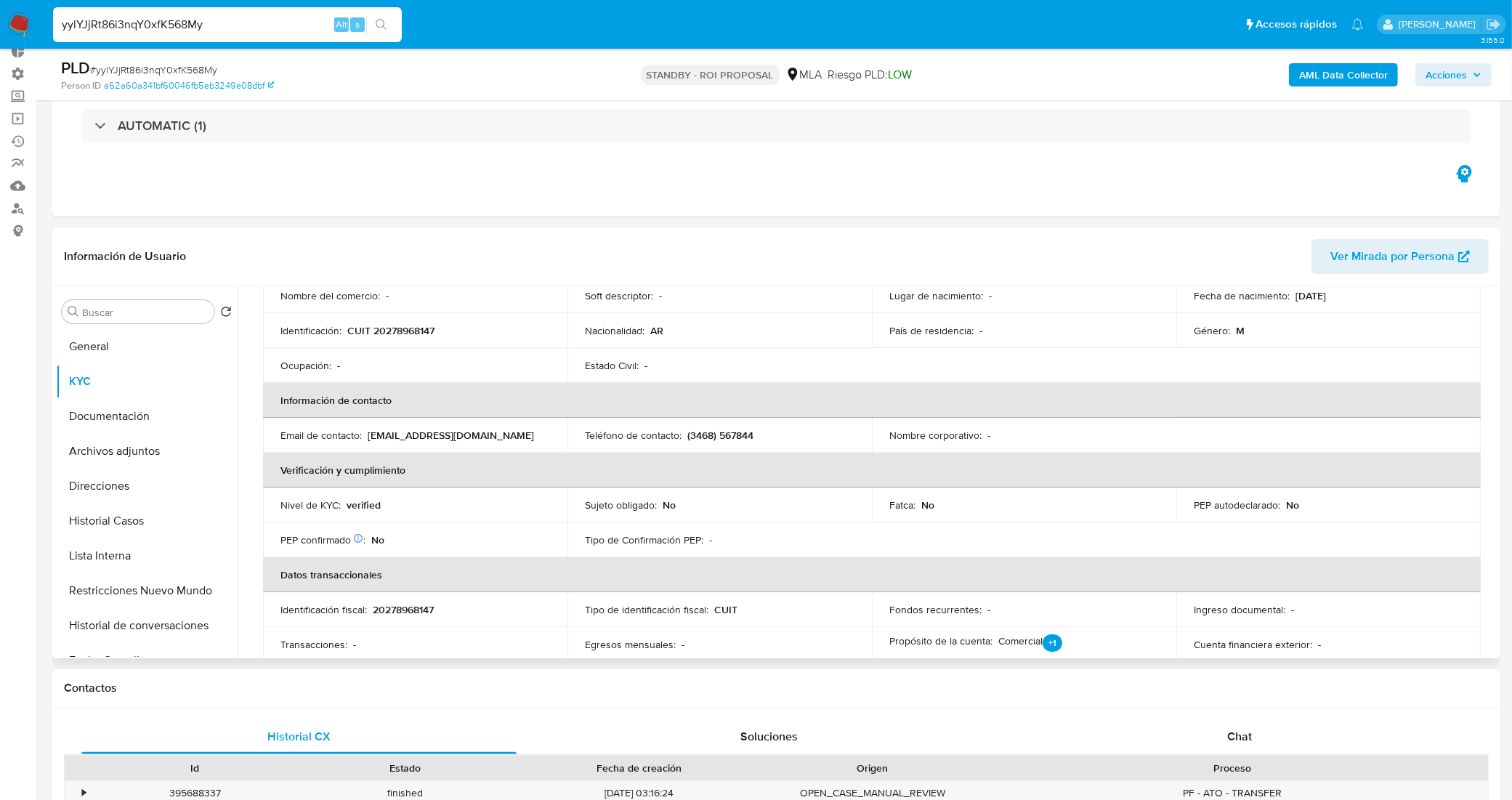
click at [738, 436] on p "(3468) 567844" at bounding box center [720, 435] width 66 height 13
copy p "567844"
drag, startPoint x: 216, startPoint y: 26, endPoint x: 30, endPoint y: 31, distance: 186.1
click at [30, 31] on nav "Pausado Ver notificaciones yylYJjRt86i3nqY0xfK568My Alt s Accesos rápidos Presi…" at bounding box center [756, 24] width 1512 height 48
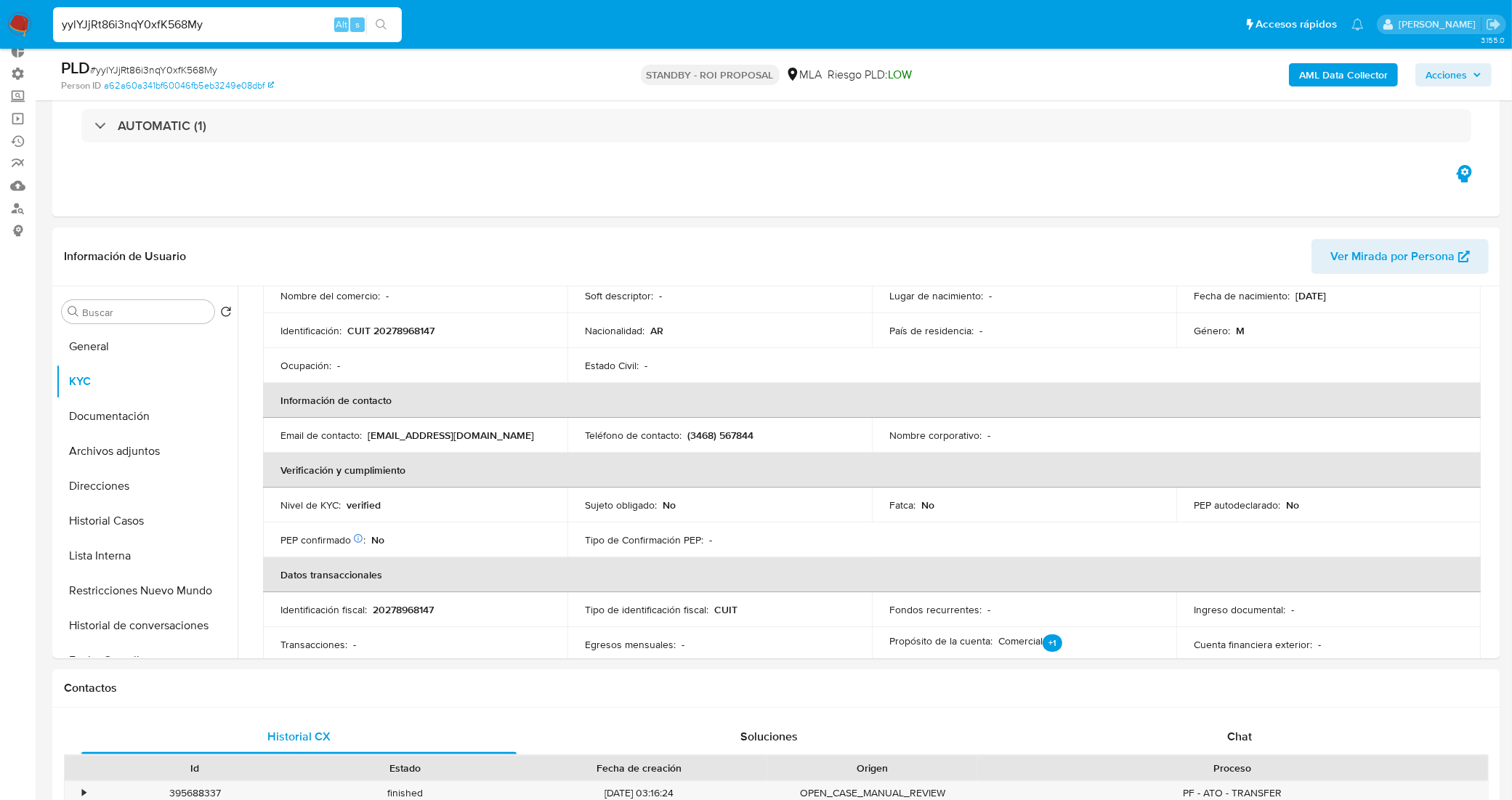
paste input "0uK0w3PH0TPsNDtafvj2Ll6"
type input "y0uK0w3PH0TPsNDtafvj2Ll6"
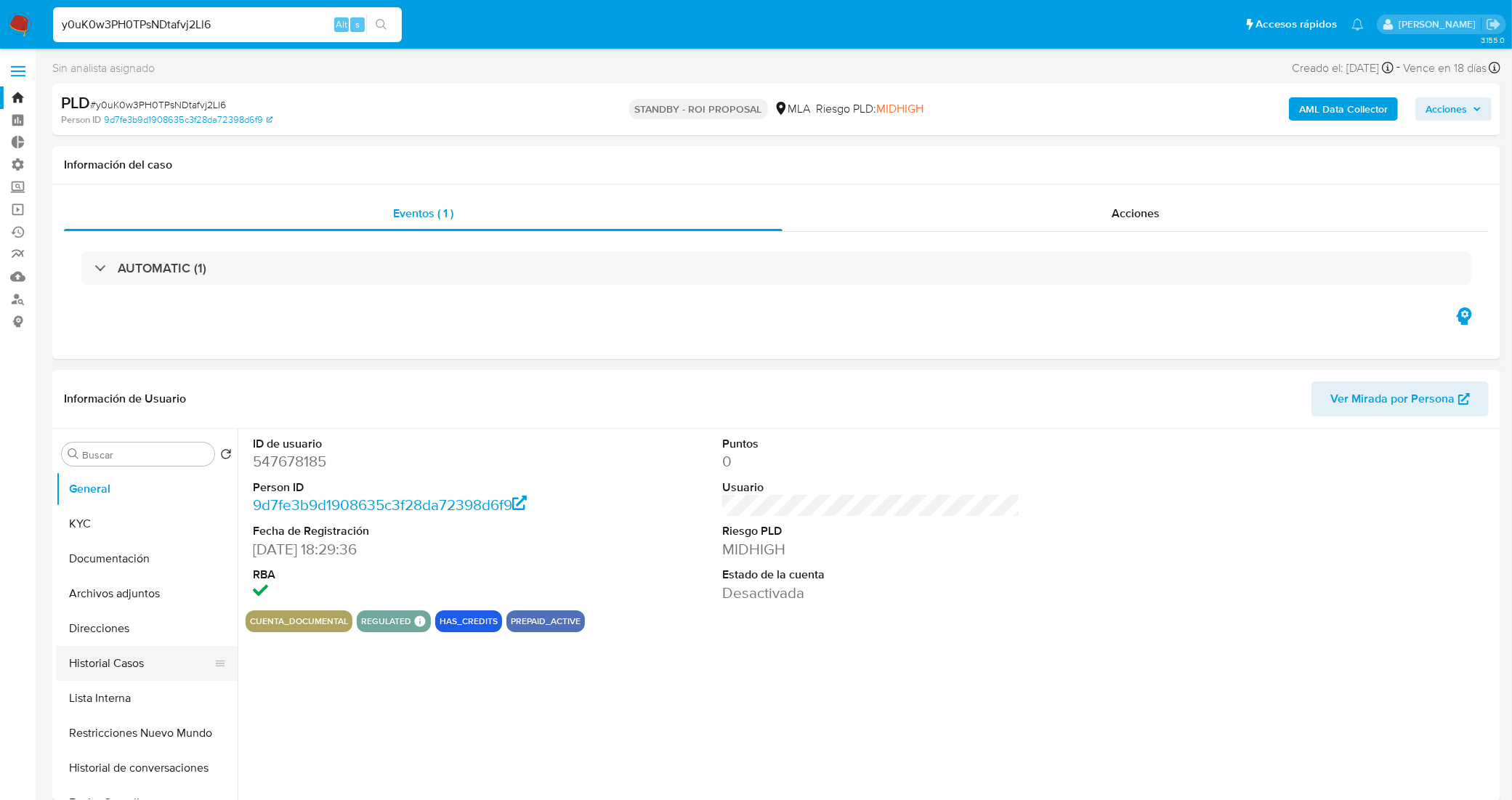
click at [118, 661] on button "Historial Casos" at bounding box center [141, 663] width 170 height 35
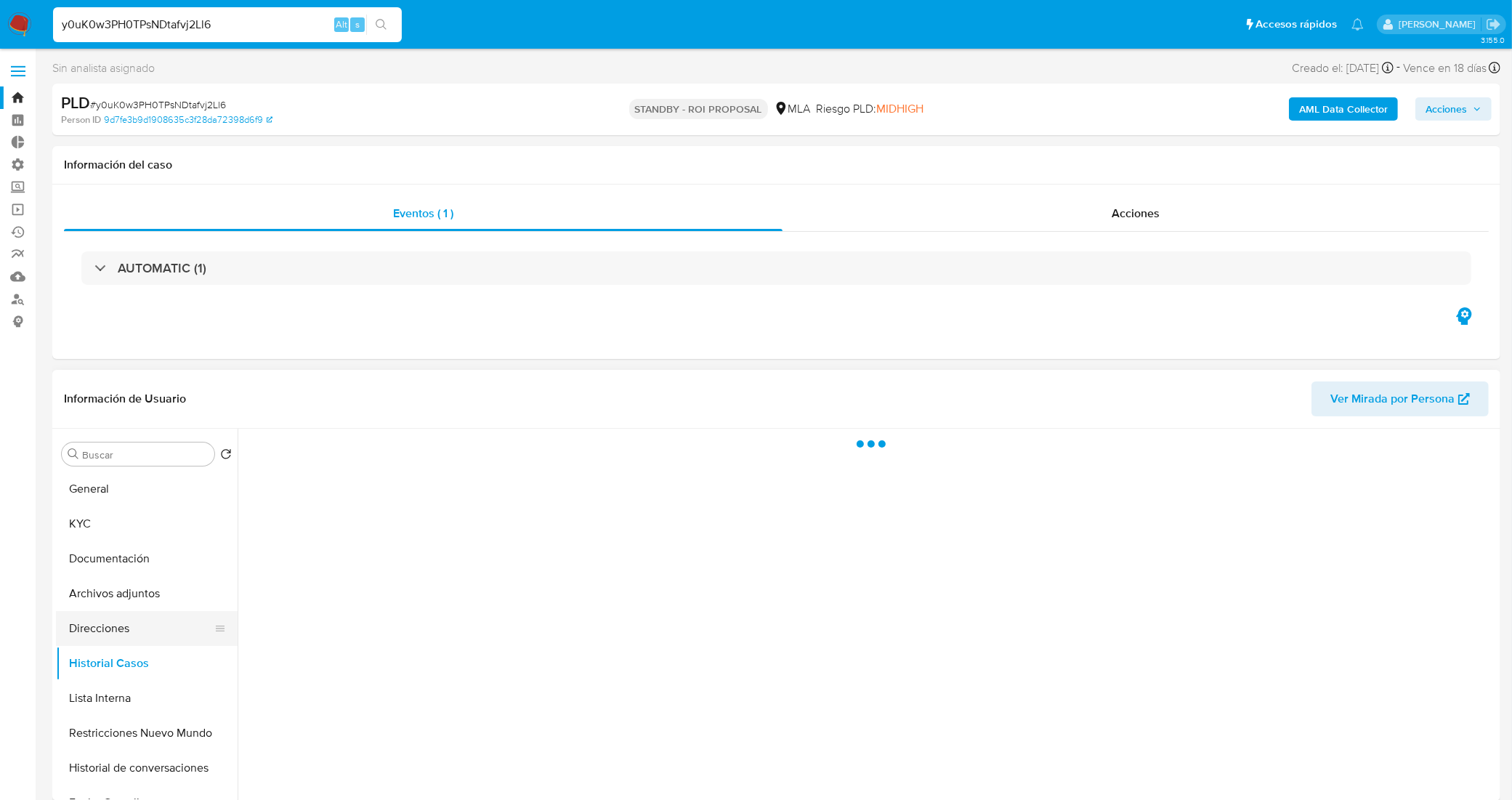
select select "10"
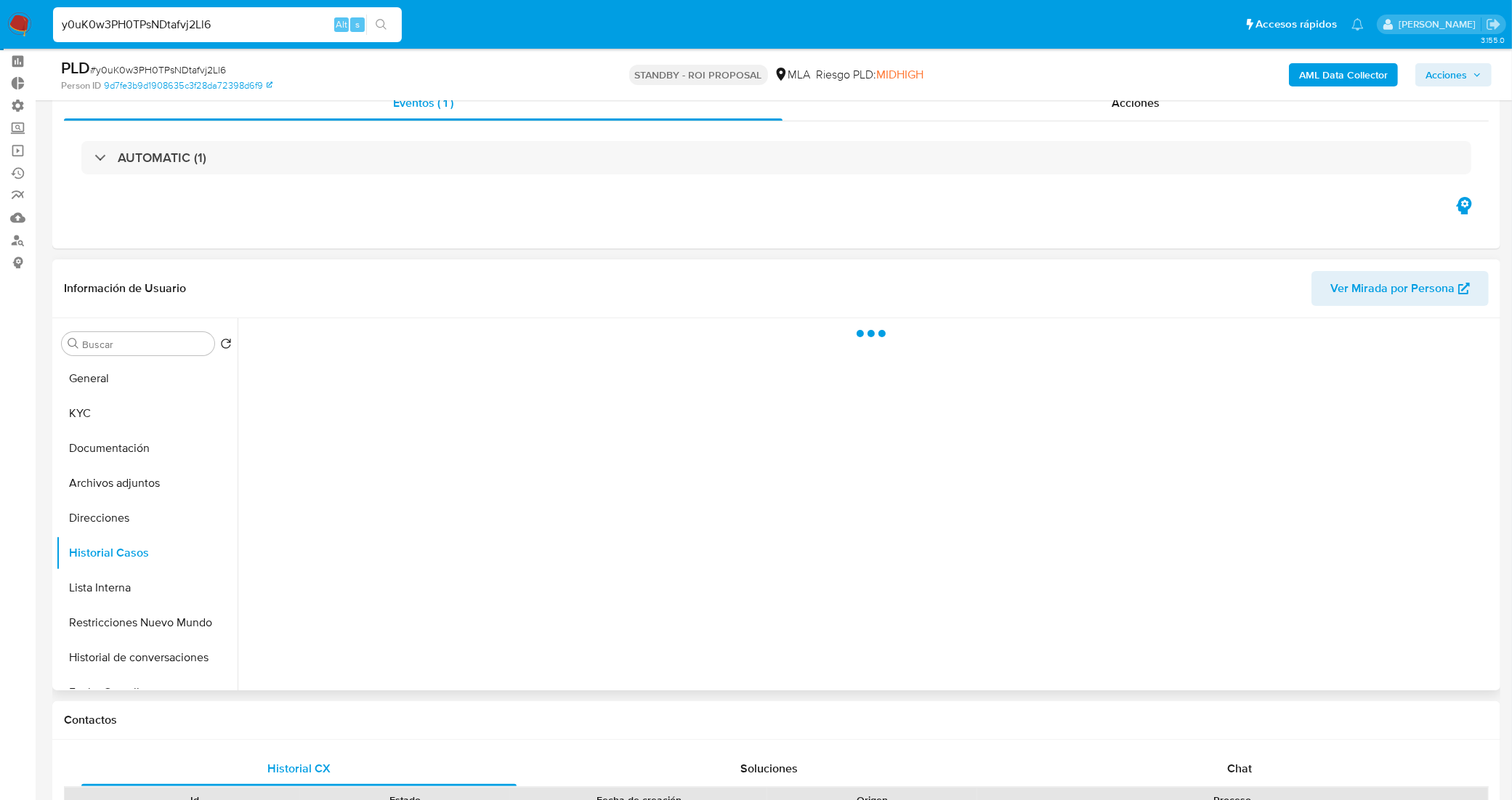
scroll to position [90, 0]
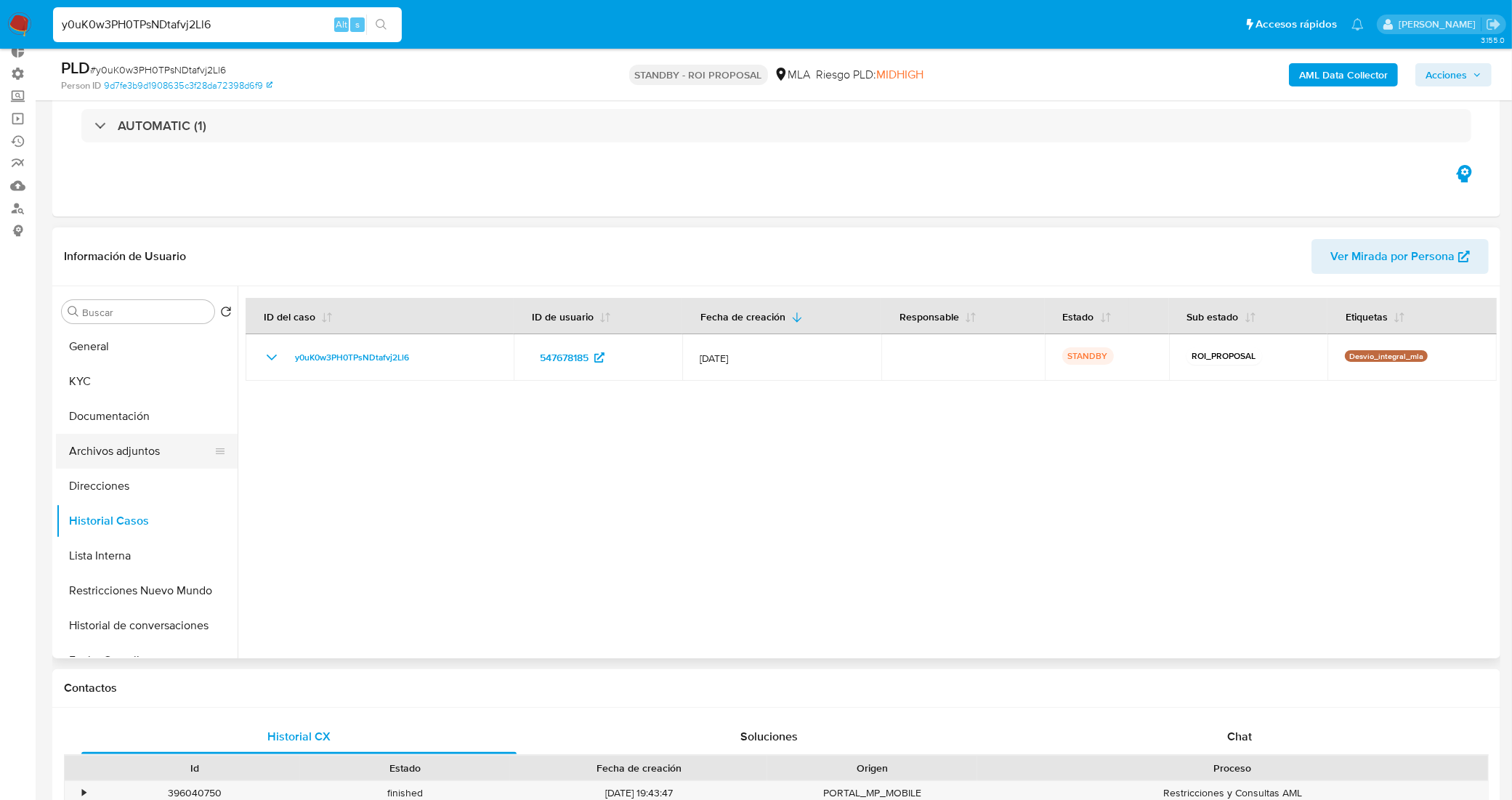
click at [154, 447] on button "Archivos adjuntos" at bounding box center [141, 451] width 170 height 35
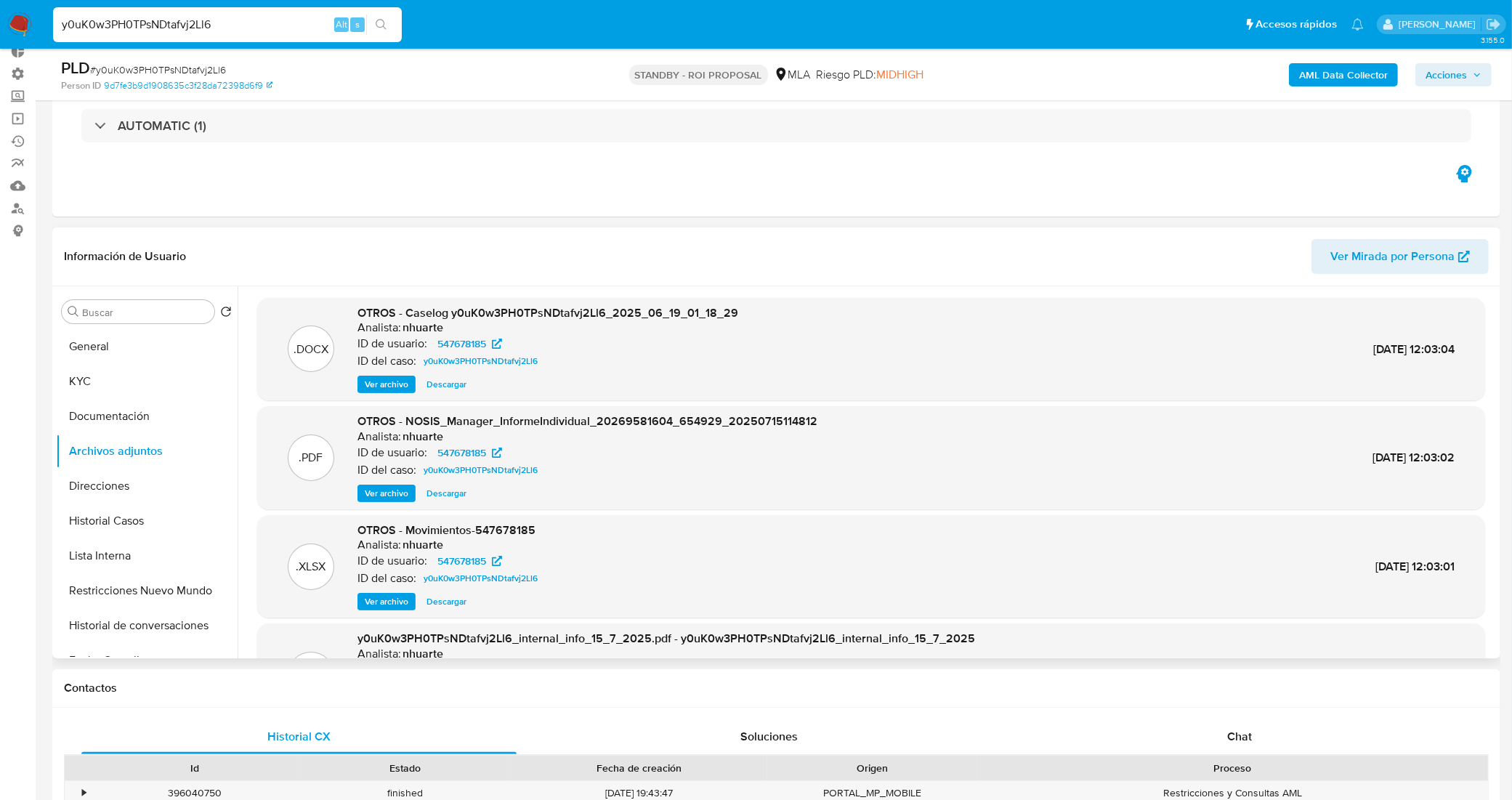
click at [437, 379] on span "Descargar" at bounding box center [447, 384] width 40 height 15
drag, startPoint x: 204, startPoint y: 33, endPoint x: 45, endPoint y: 23, distance: 159.3
click at [45, 23] on nav "Pausado Ver notificaciones y0uK0w3PH0TPsNDtafvj2Ll6 Alt s Accesos rápidos Presi…" at bounding box center [756, 24] width 1512 height 48
paste input "gdwiZFOkzU9dHBVmjsgB8Uob"
type input "gdwiZFOkzU9dHBVmjsgB8Uob"
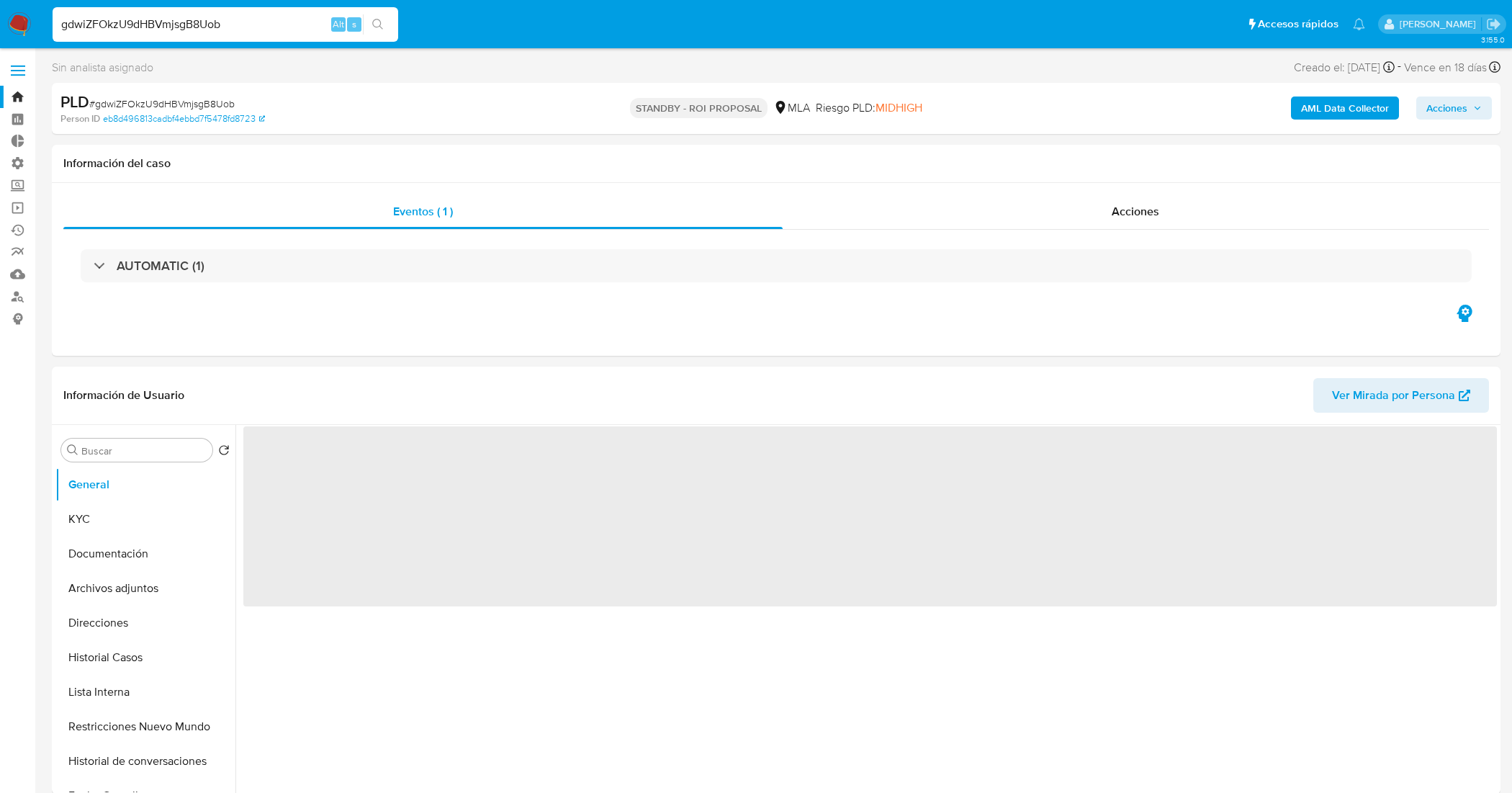
select select "10"
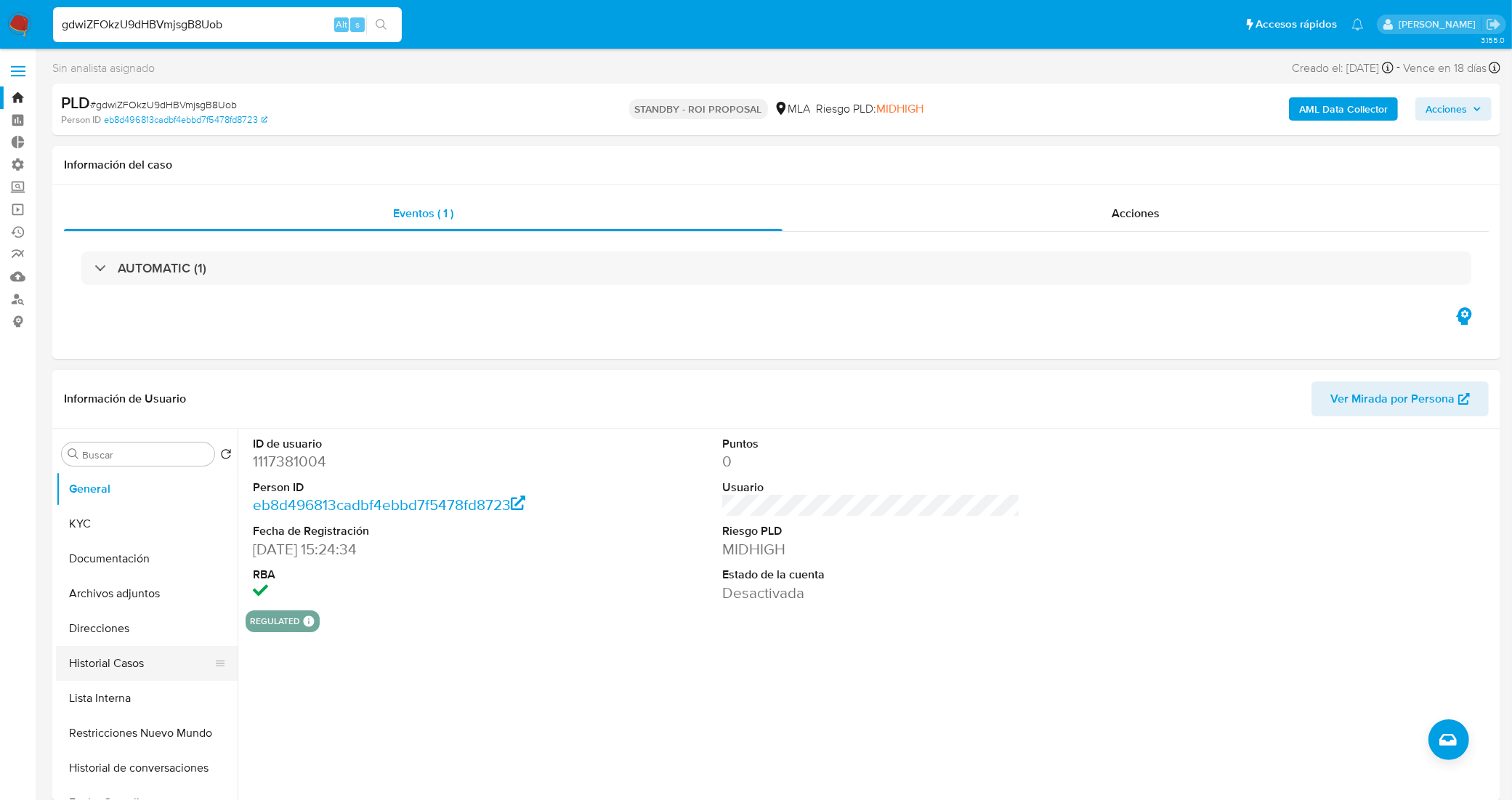
click at [138, 665] on button "Historial Casos" at bounding box center [141, 663] width 170 height 35
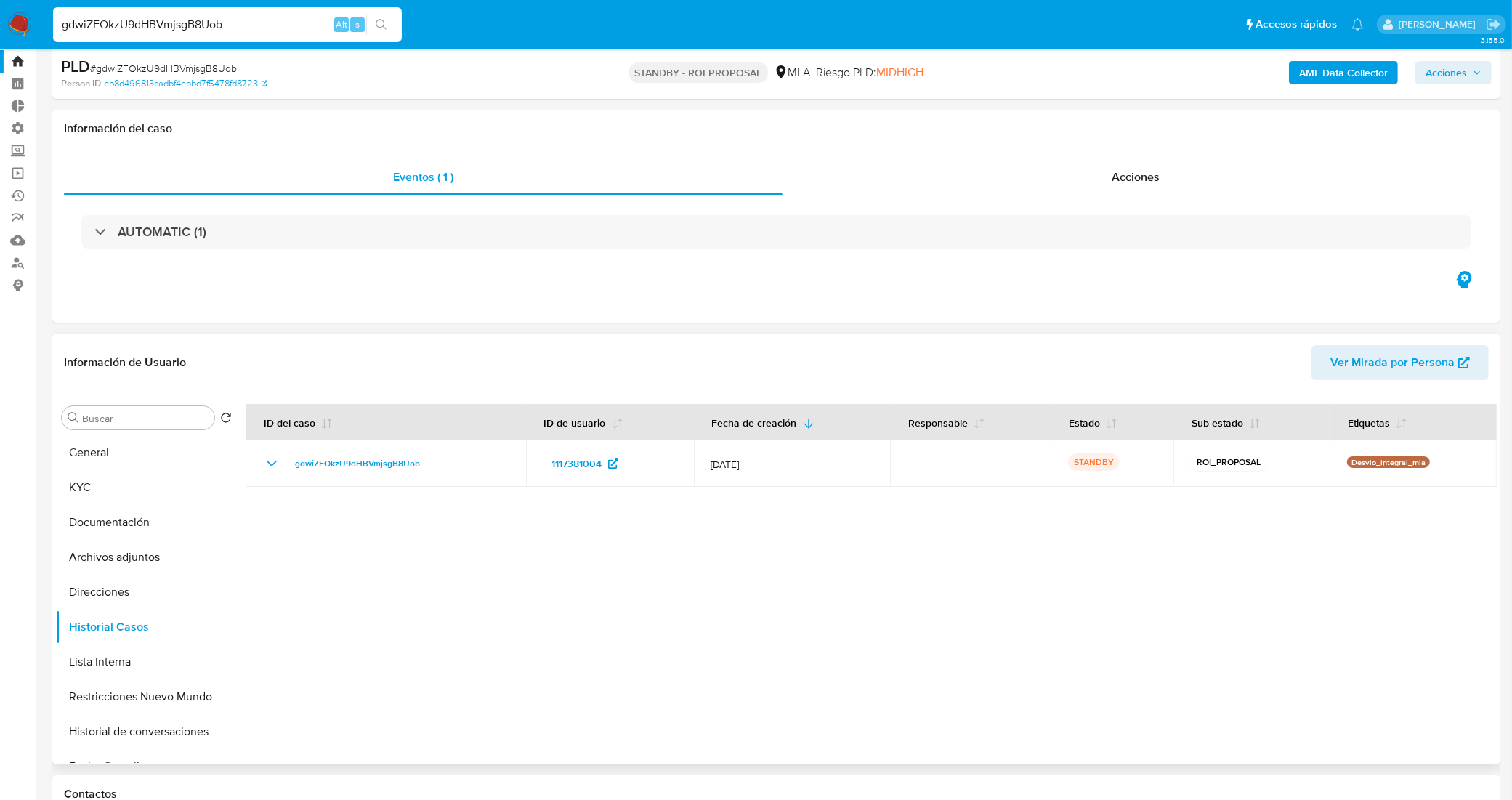
scroll to position [90, 0]
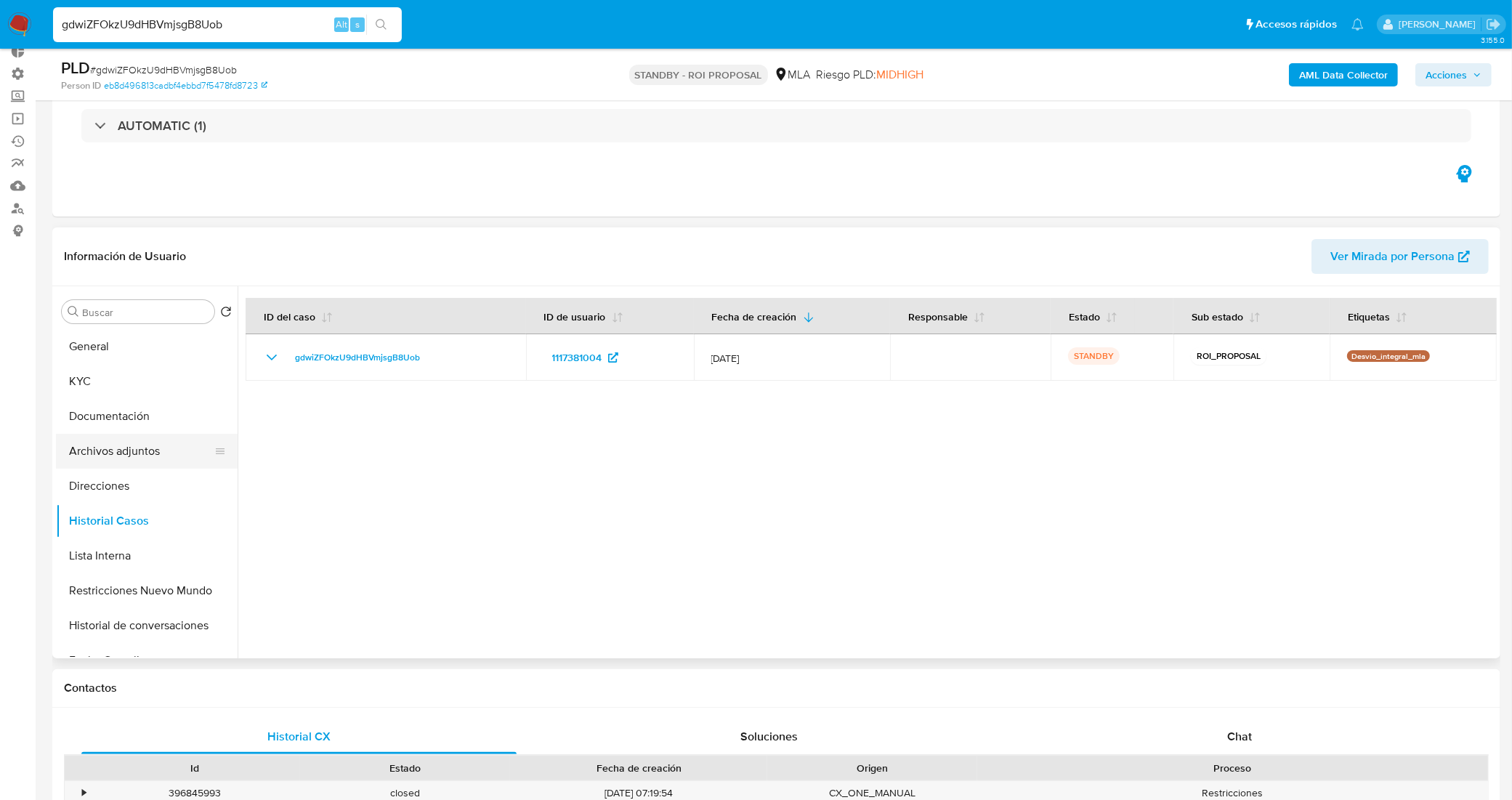
click at [132, 461] on button "Archivos adjuntos" at bounding box center [141, 451] width 170 height 35
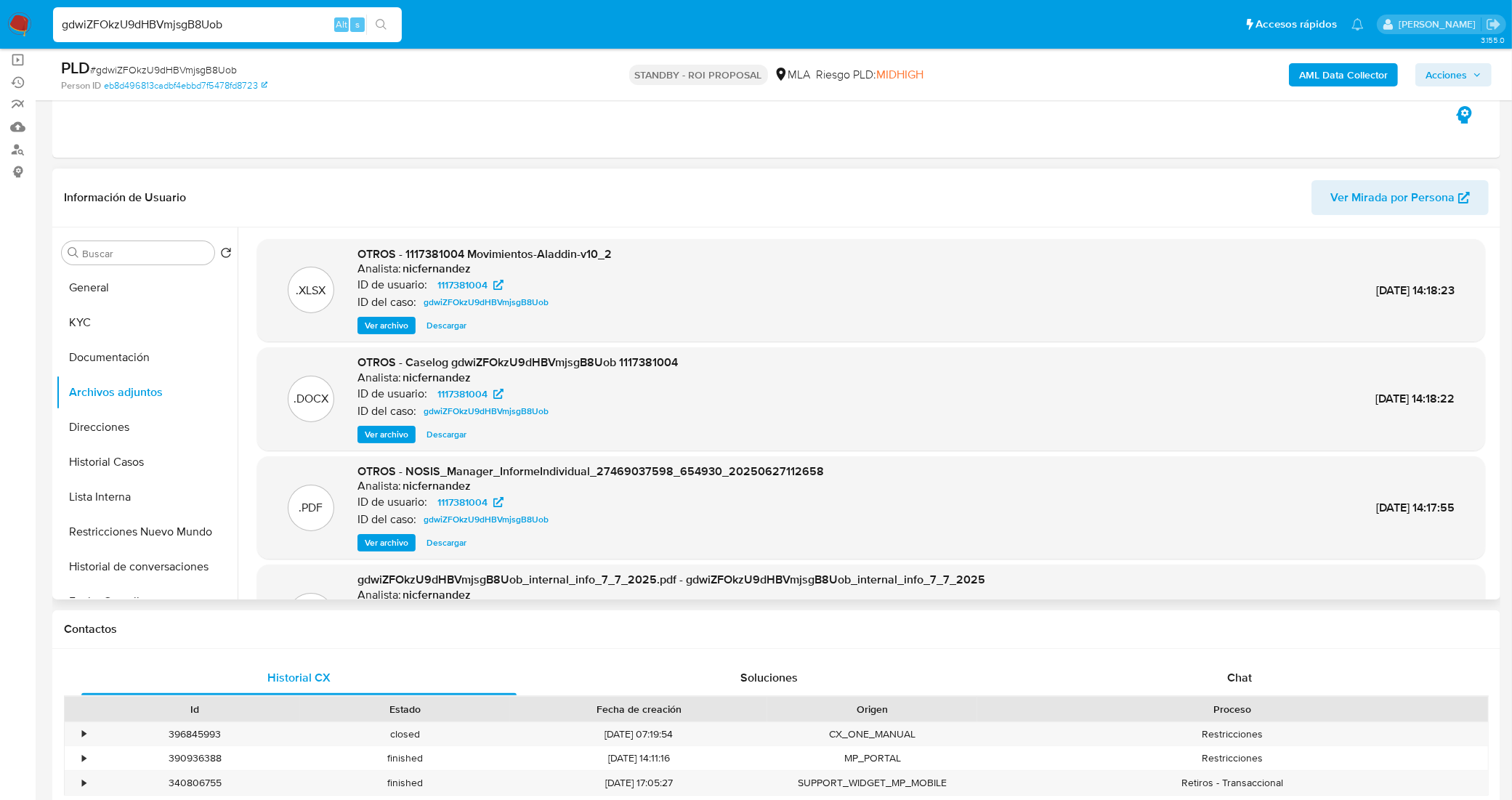
scroll to position [182, 0]
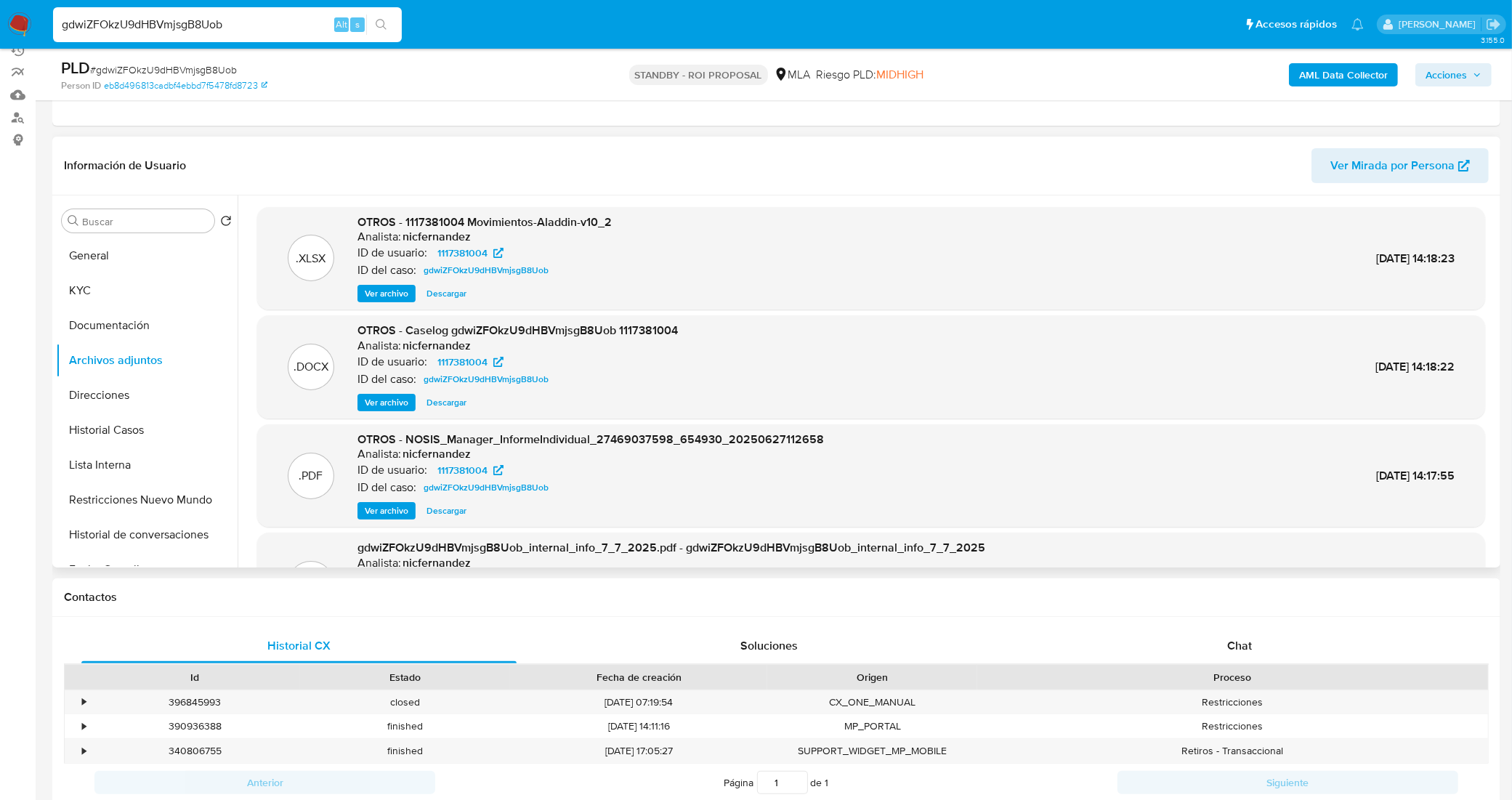
click at [450, 404] on span "Descargar" at bounding box center [447, 403] width 40 height 15
drag, startPoint x: 243, startPoint y: 19, endPoint x: 69, endPoint y: 2, distance: 174.8
click at [69, 2] on nav "Pausado Ver notificaciones gdwiZFOkzU9dHBVmjsgB8Uob Alt s Accesos rápidos Presi…" at bounding box center [756, 24] width 1512 height 48
type input "g"
paste input "TZxPGJ3xai1FyrkBquKpm8ez"
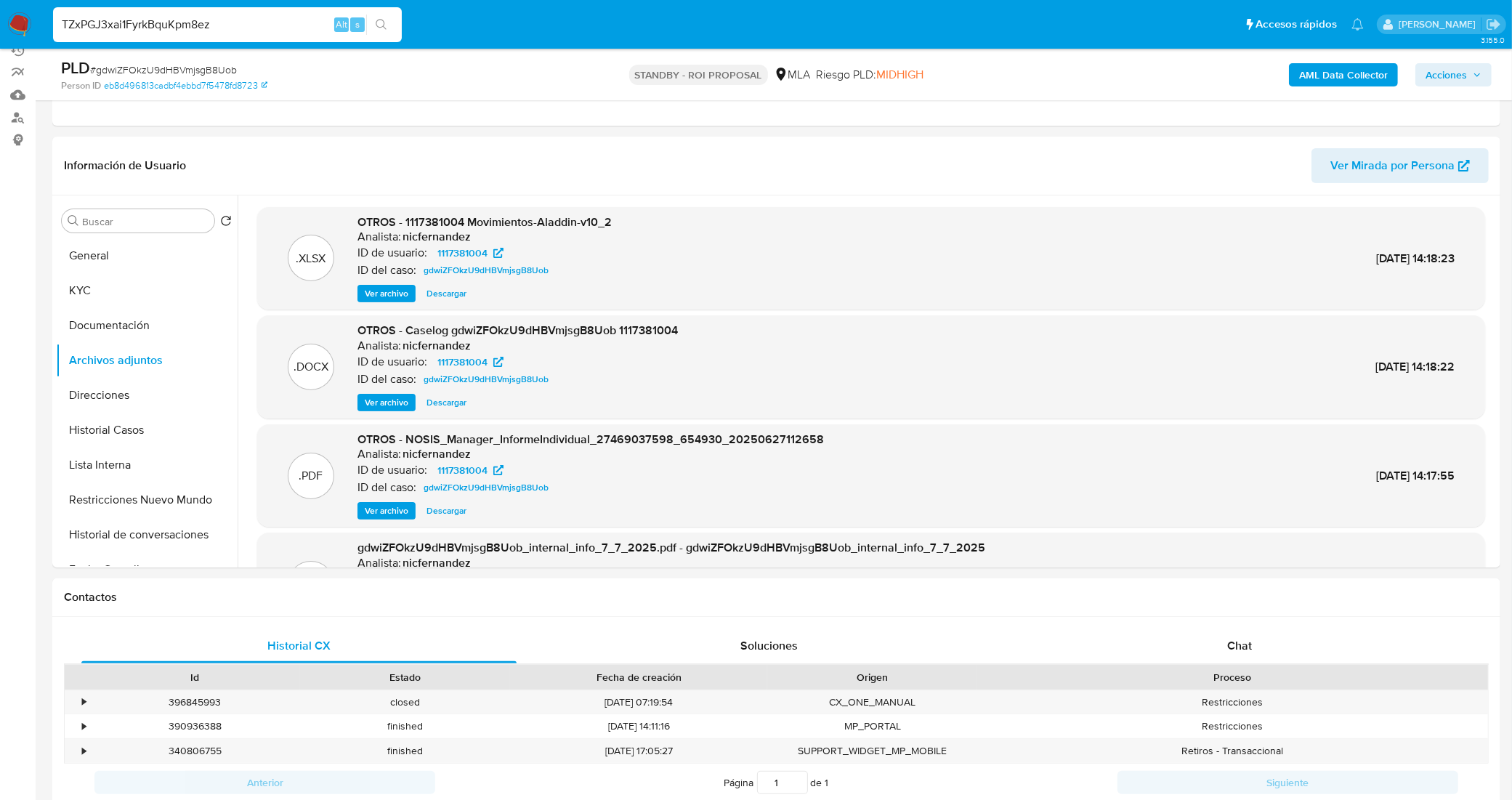
type input "TZxPGJ3xai1FyrkBquKpm8ez"
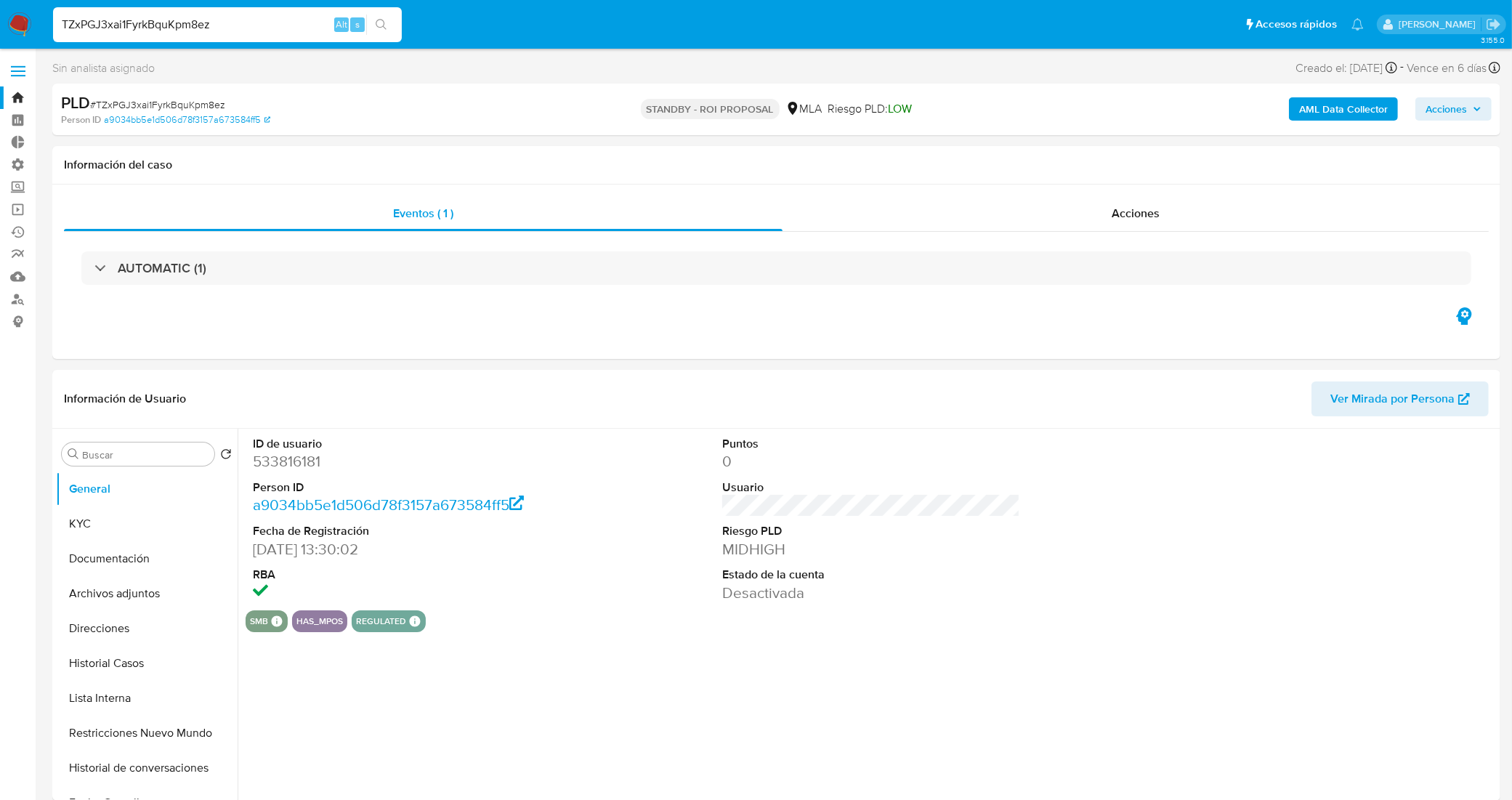
select select "10"
click at [158, 666] on button "Historial Casos" at bounding box center [141, 663] width 170 height 35
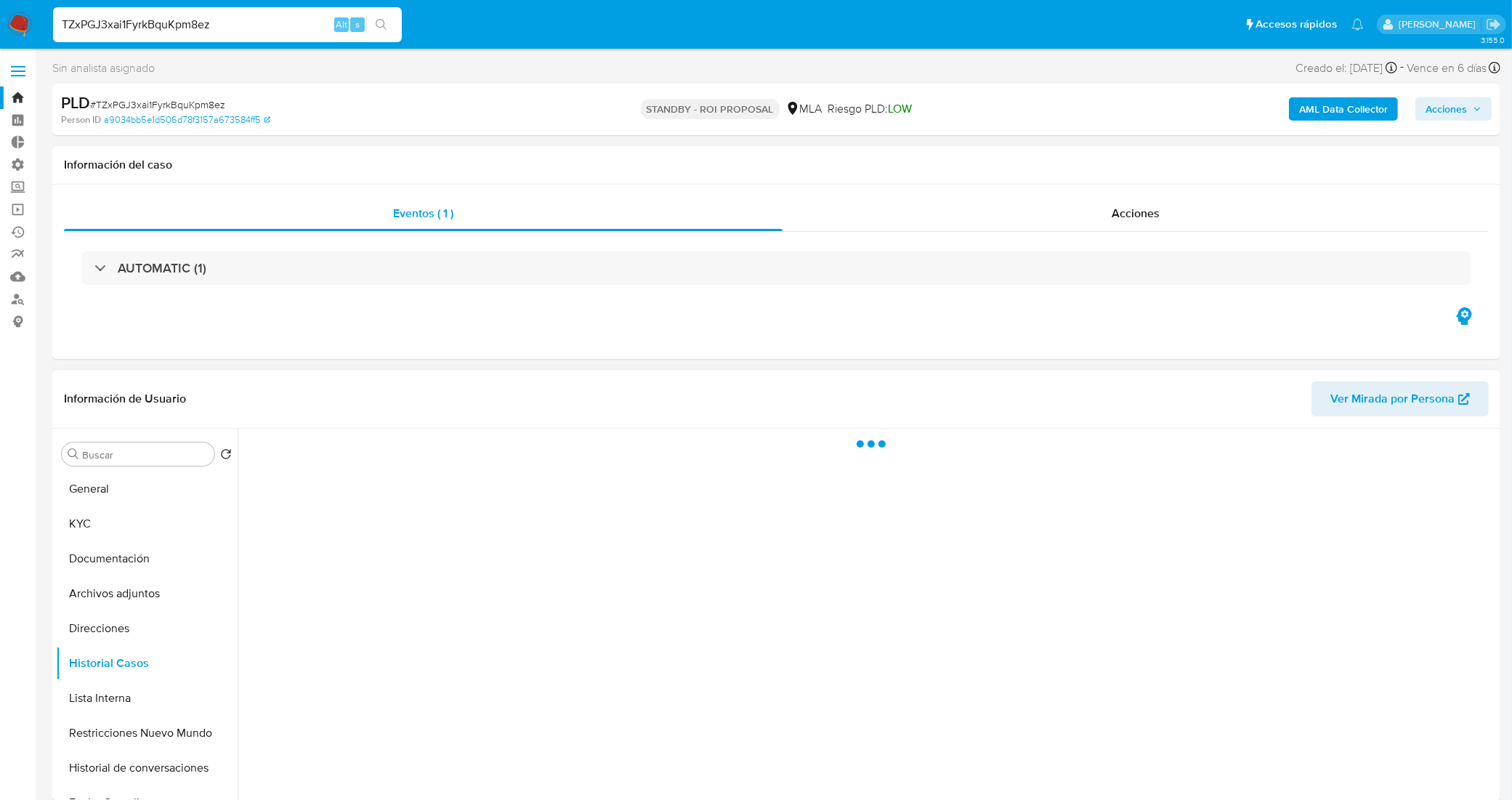
scroll to position [90, 0]
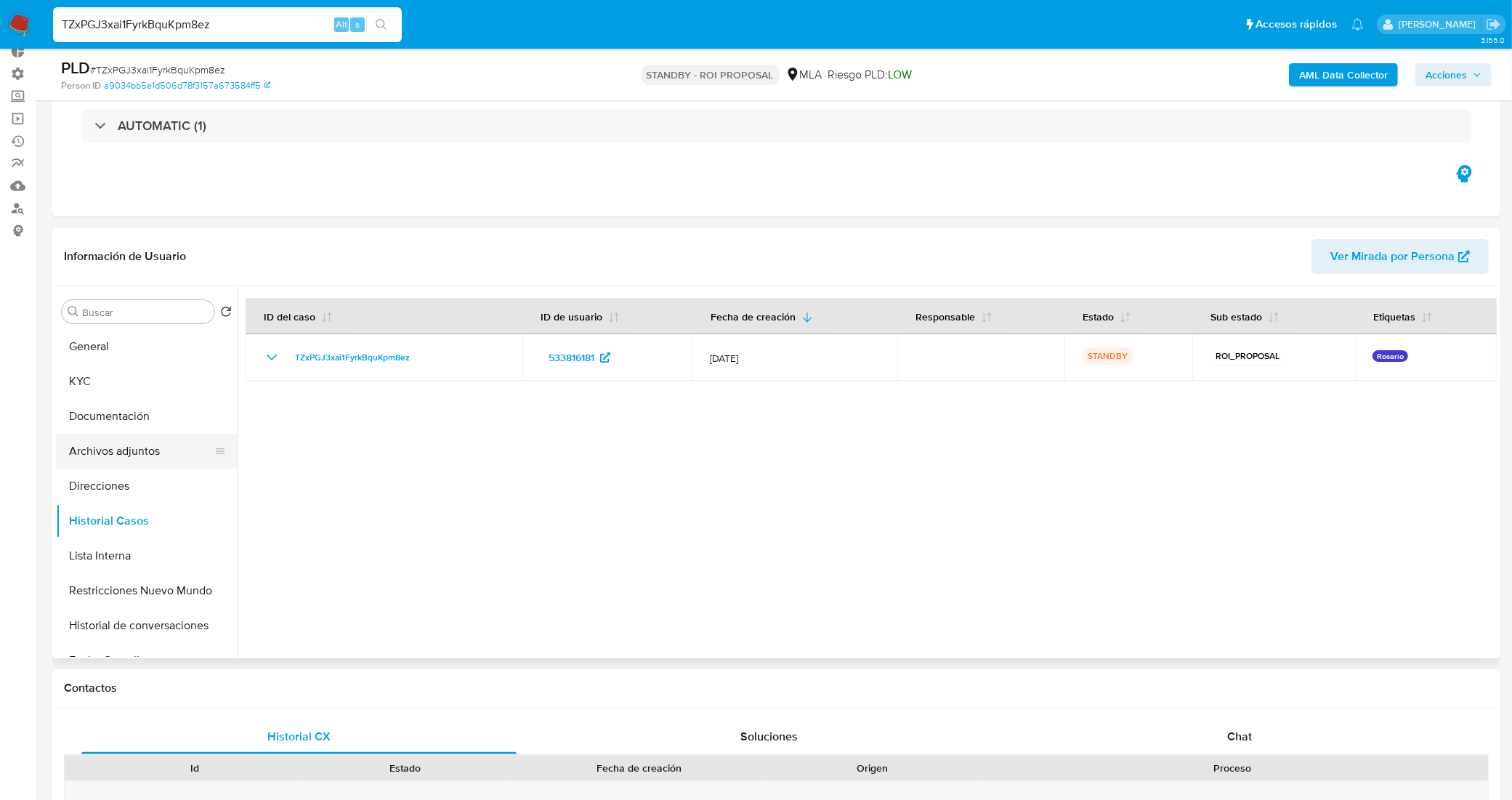
click at [130, 455] on button "Archivos adjuntos" at bounding box center [141, 451] width 170 height 35
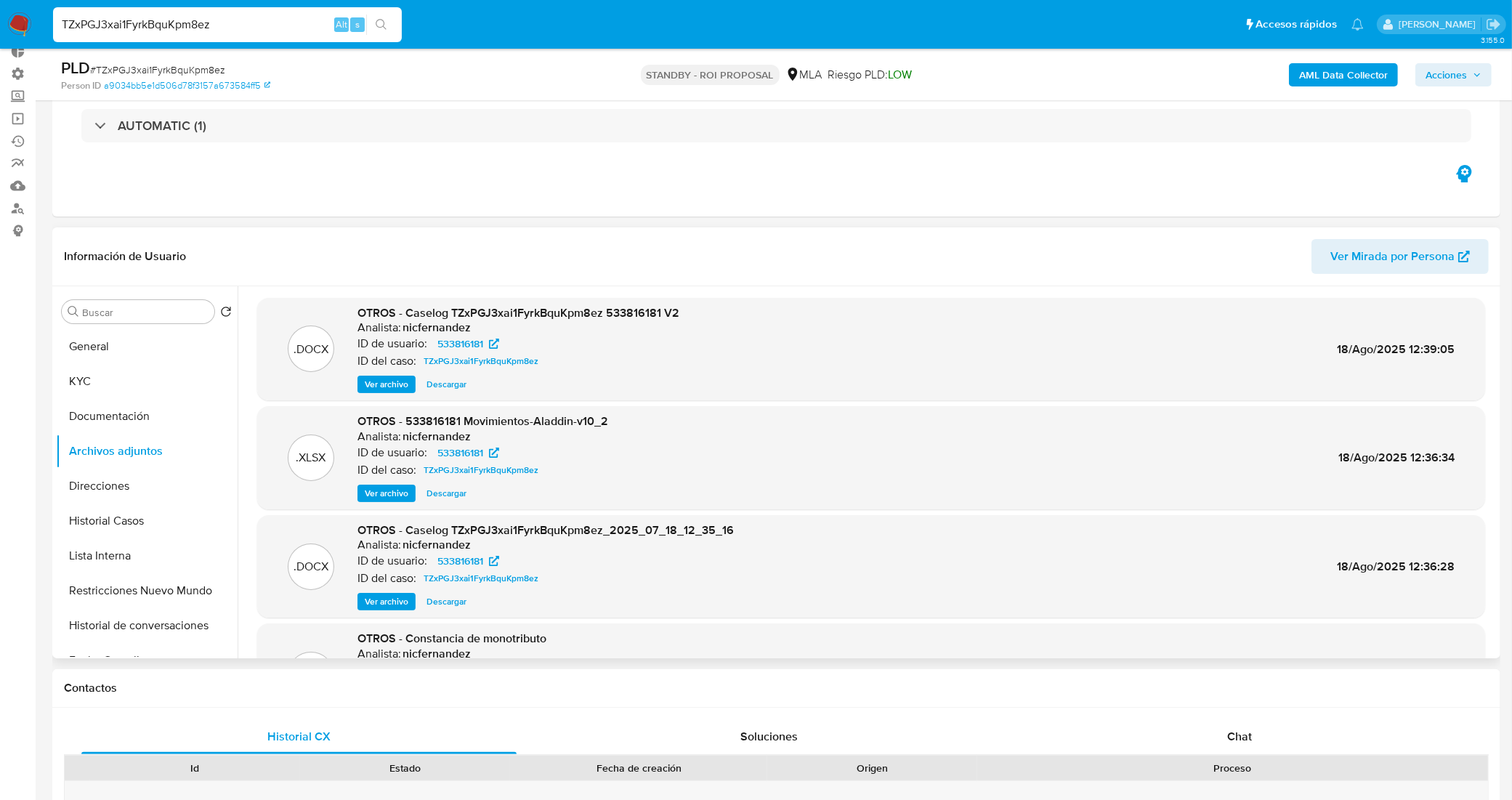
click at [442, 387] on span "Descargar" at bounding box center [447, 384] width 40 height 15
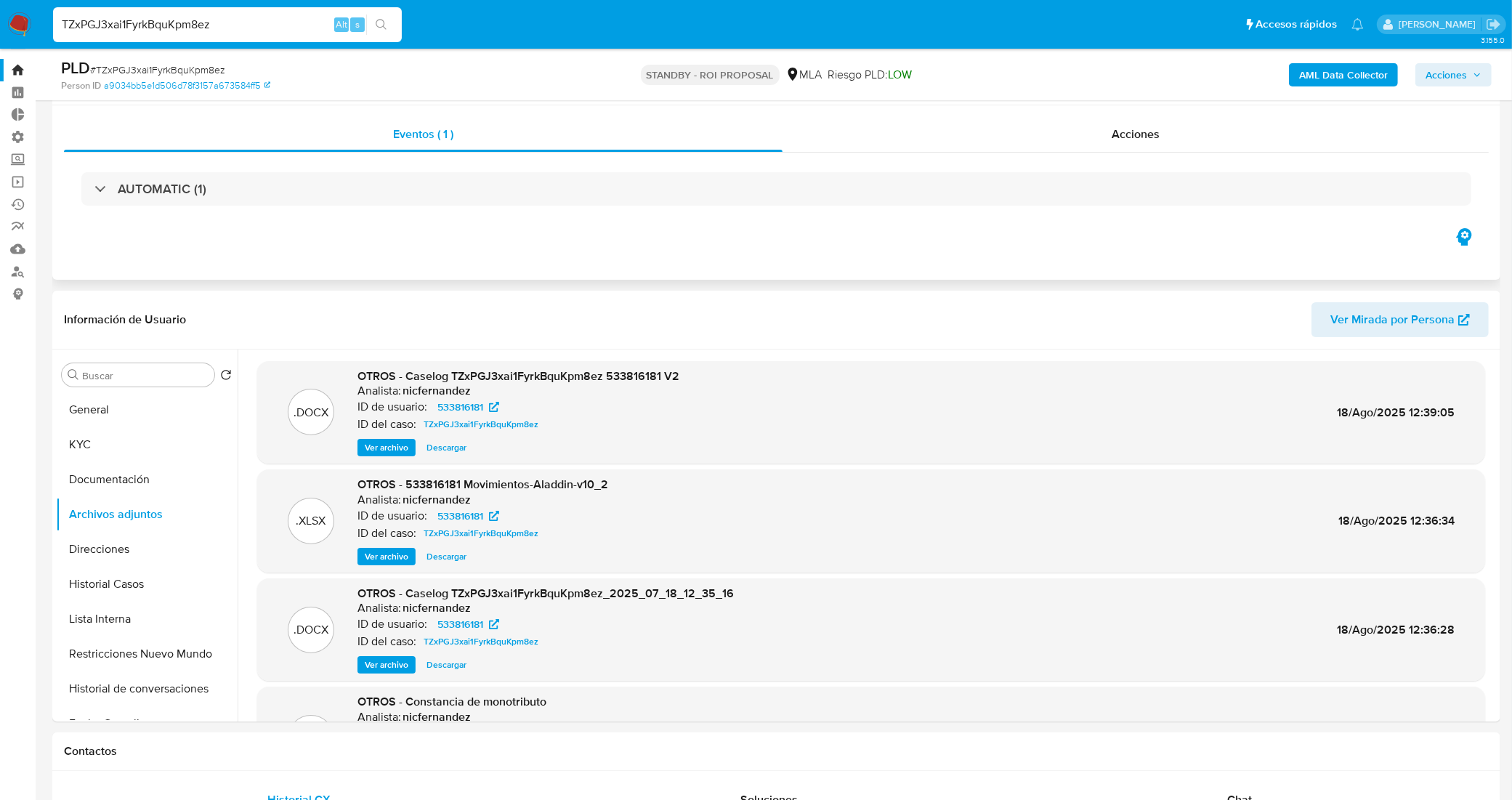
scroll to position [0, 0]
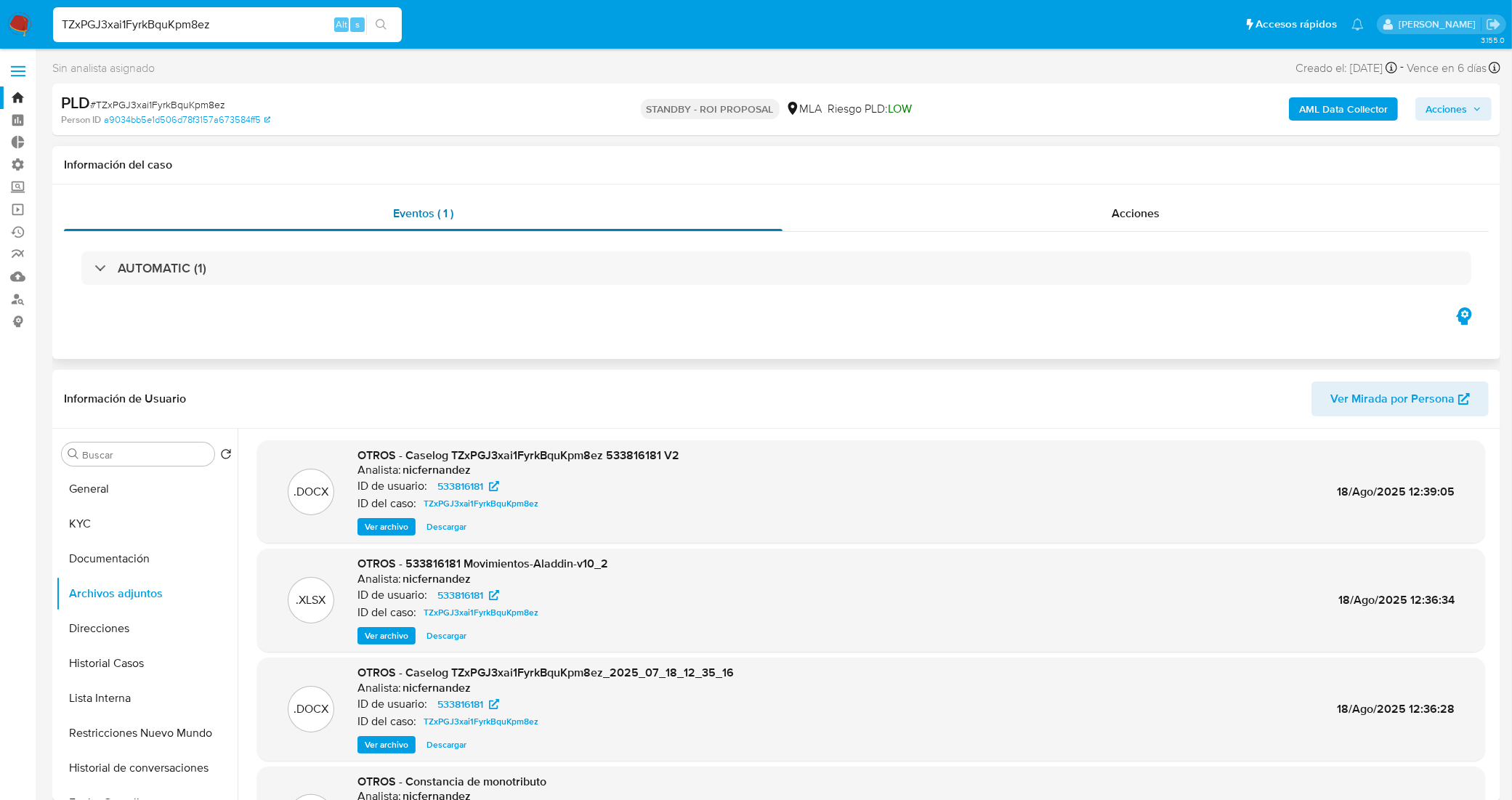
click at [400, 213] on span "Eventos ( 1 )" at bounding box center [423, 213] width 60 height 16
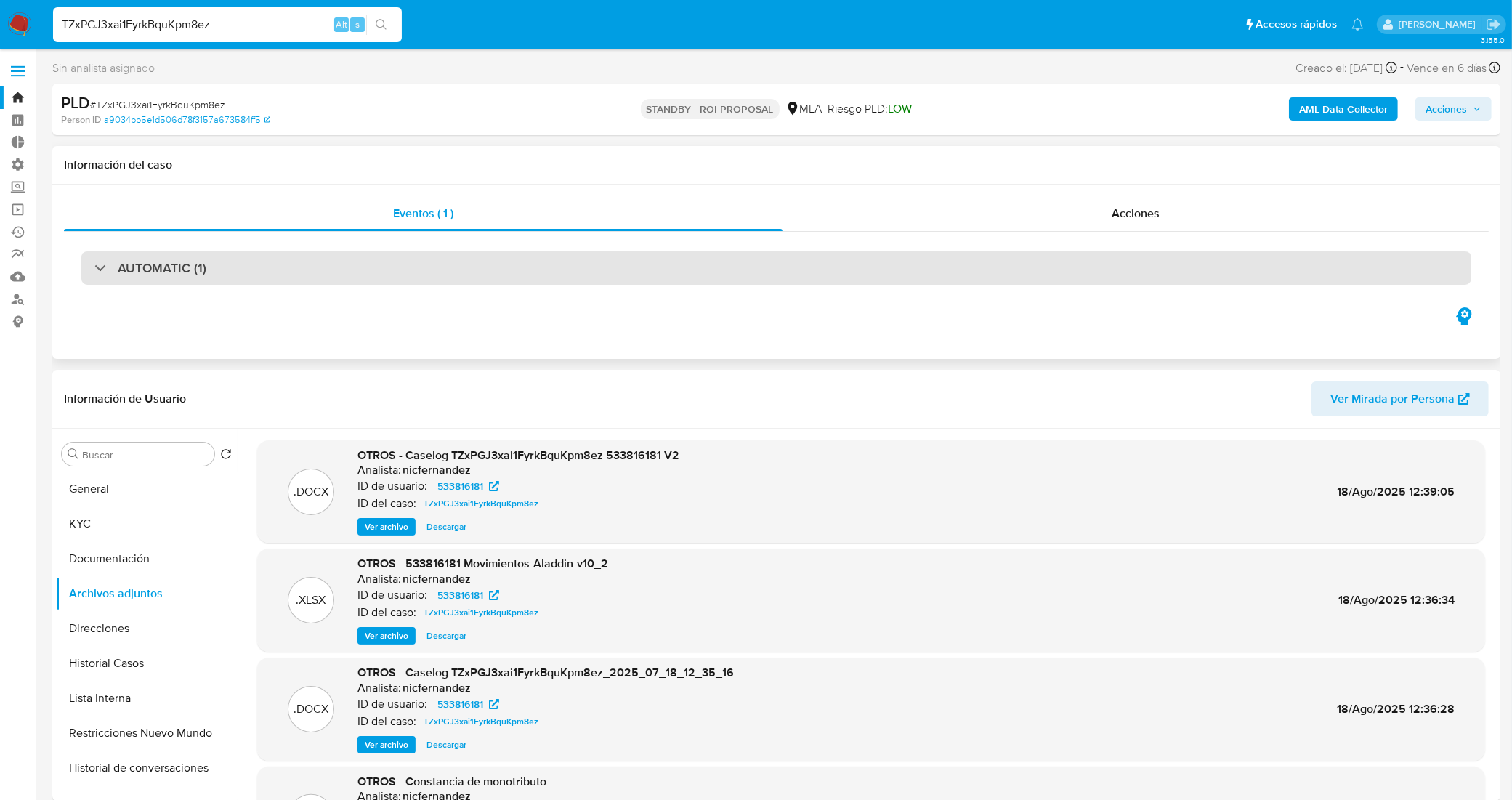
click at [382, 275] on div "AUTOMATIC (1)" at bounding box center [776, 268] width 1390 height 34
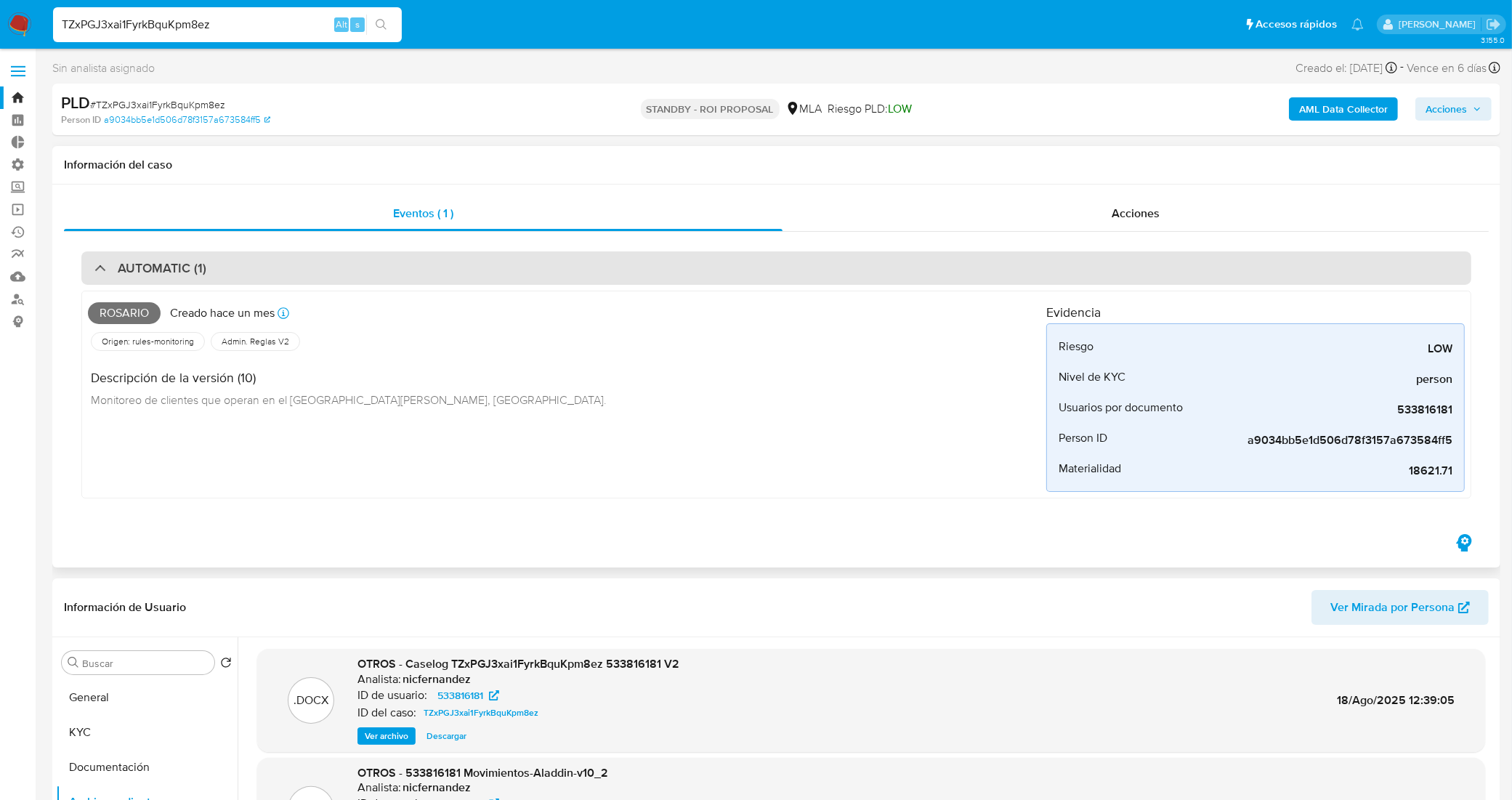
click at [278, 267] on div "AUTOMATIC (1)" at bounding box center [776, 268] width 1390 height 34
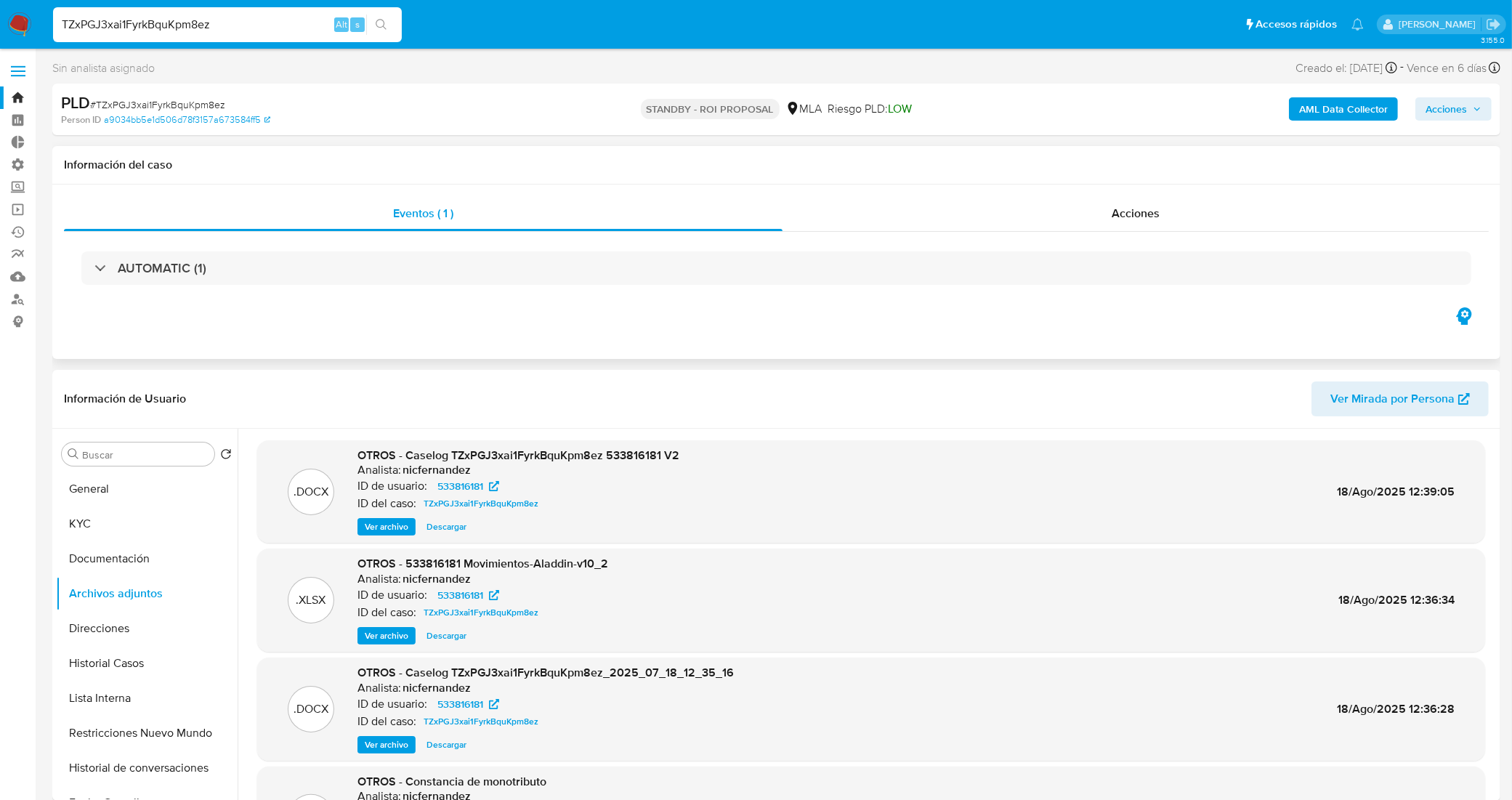
click at [981, 184] on div "Información del caso" at bounding box center [776, 165] width 1448 height 38
click at [982, 205] on div "Acciones" at bounding box center [1136, 214] width 706 height 35
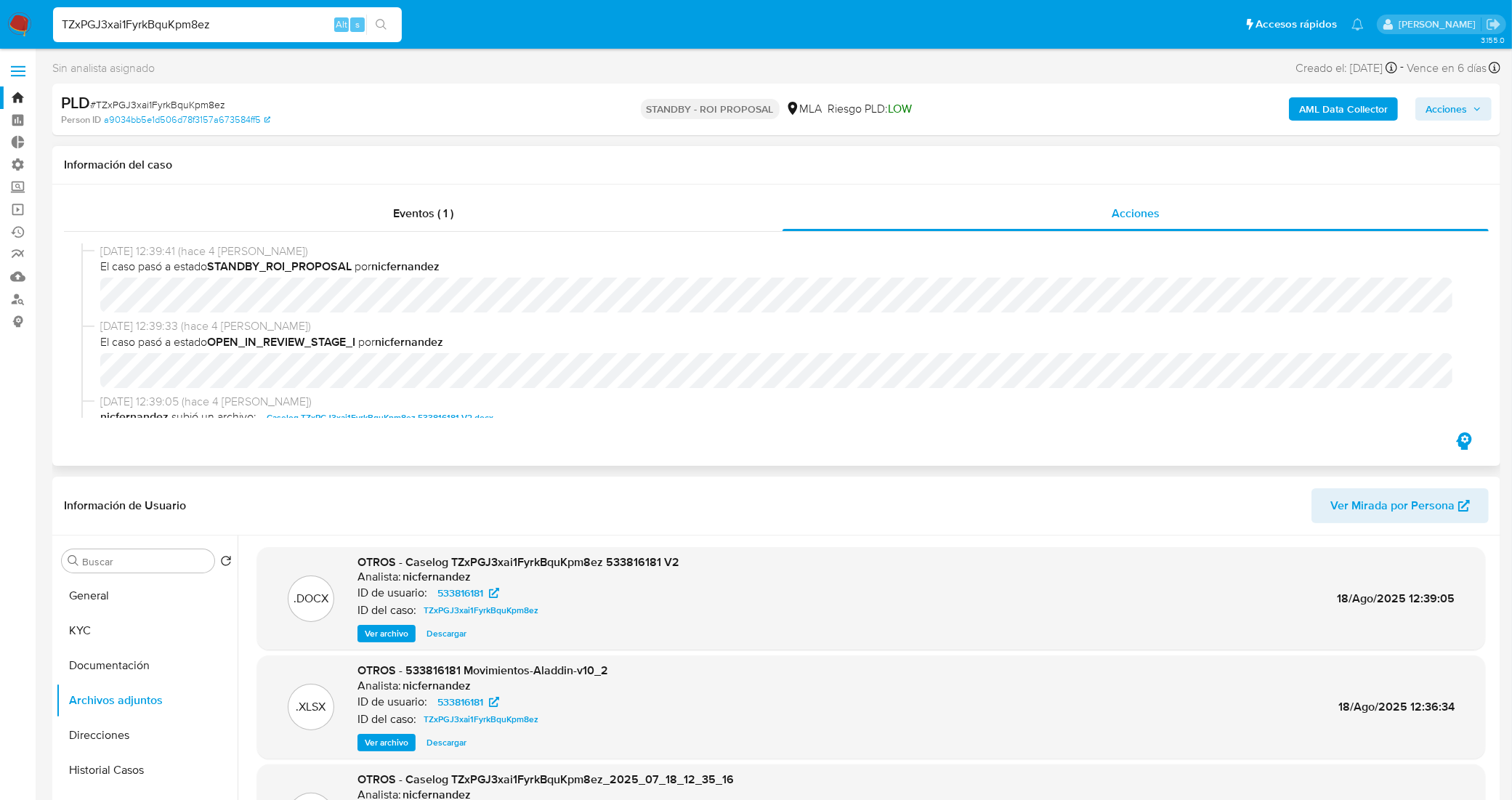
scroll to position [90, 0]
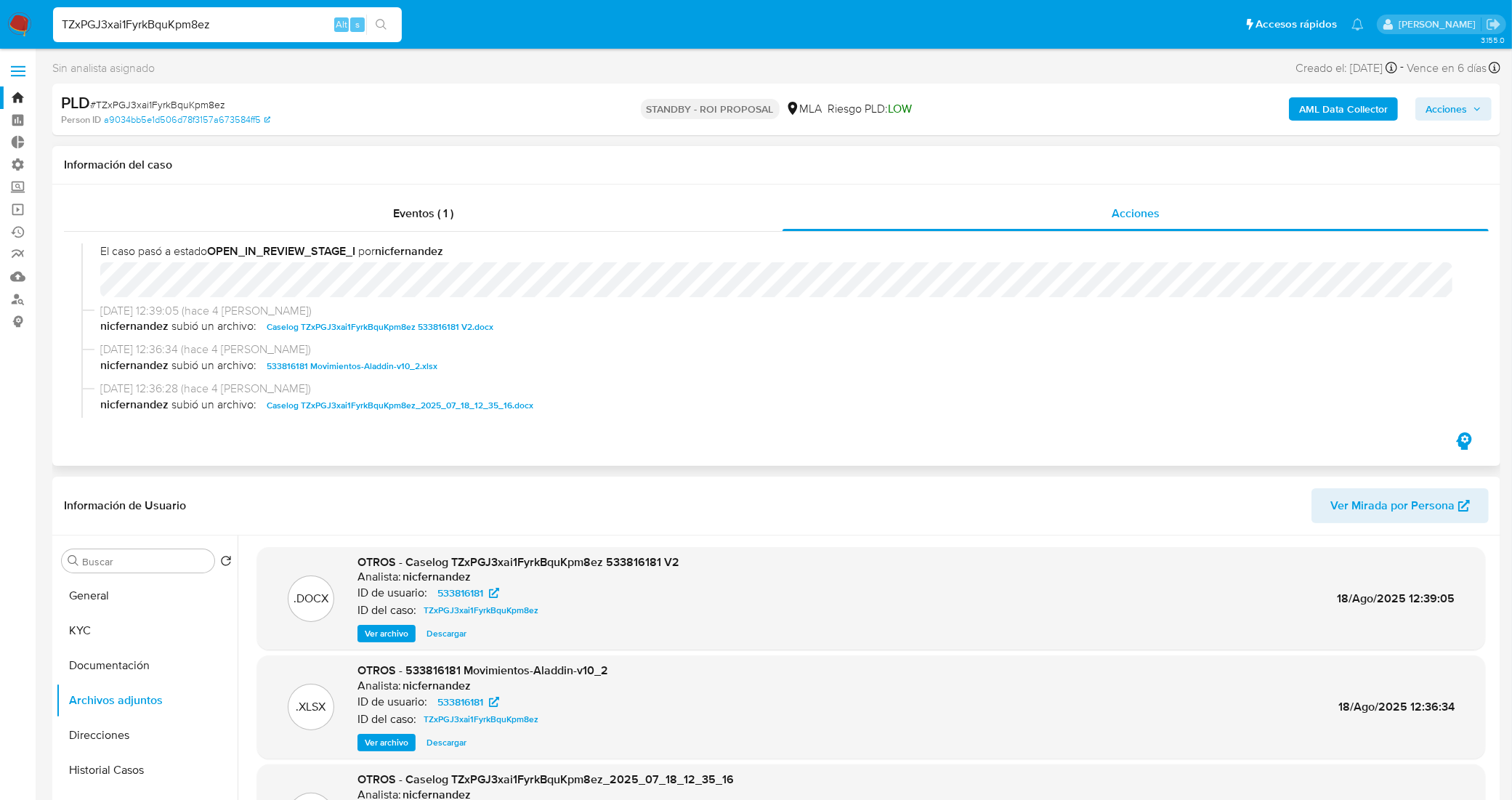
click at [345, 325] on span "Caselog TZxPGJ3xai1FyrkBquKpm8ez 533816181 V2.docx" at bounding box center [380, 326] width 227 height 17
click at [400, 320] on span "Caselog TZxPGJ3xai1FyrkBquKpm8ez 533816181 V2.docx" at bounding box center [380, 326] width 227 height 17
click at [139, 640] on button "KYC" at bounding box center [141, 630] width 170 height 35
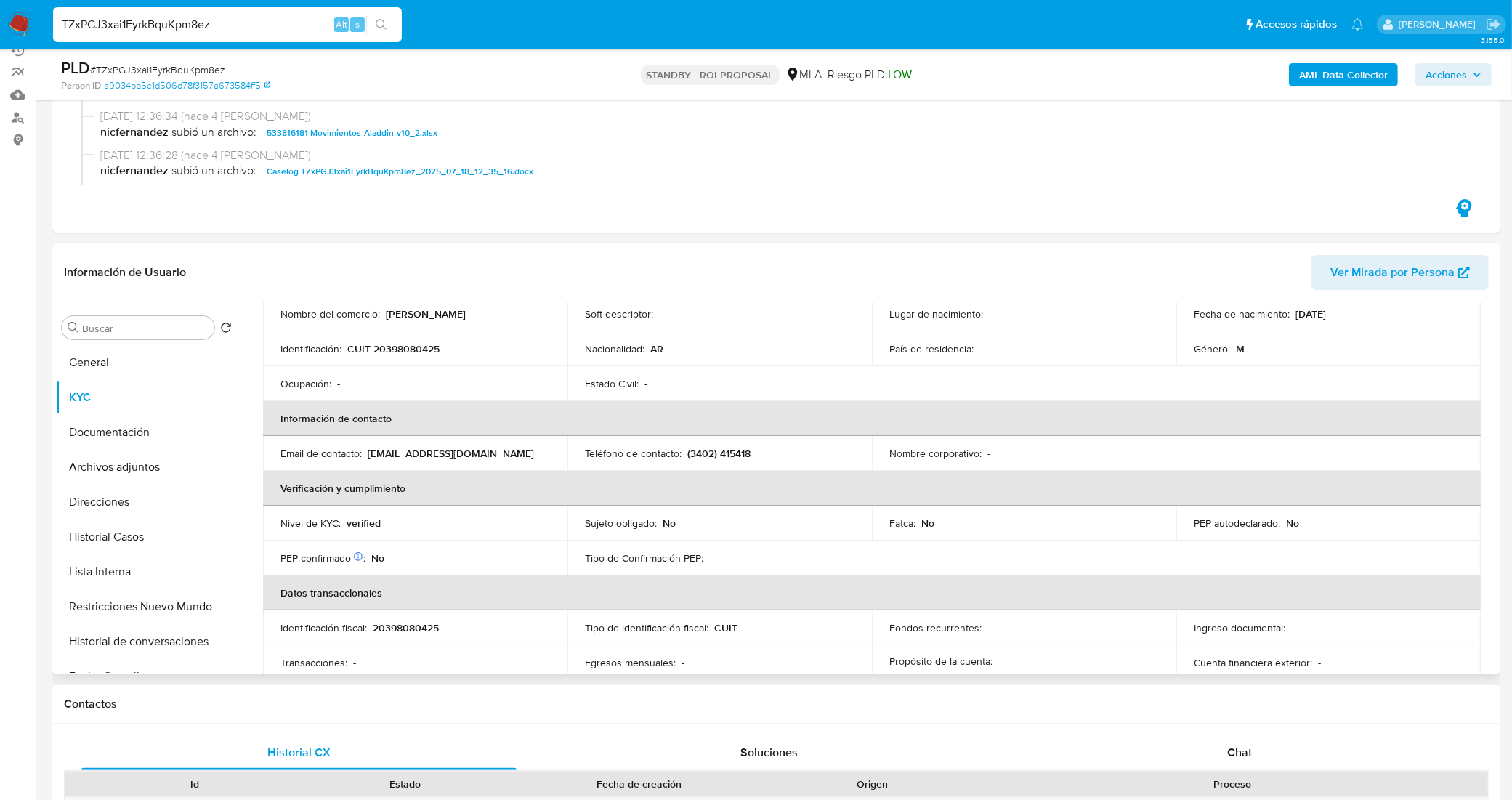
scroll to position [182, 0]
drag, startPoint x: 516, startPoint y: 448, endPoint x: 403, endPoint y: 479, distance: 117.2
click at [368, 454] on div "Email de contacto : adan_arce_flores@hotmail.com" at bounding box center [415, 451] width 270 height 13
copy p "adan_arce_flores@hotmail.com"
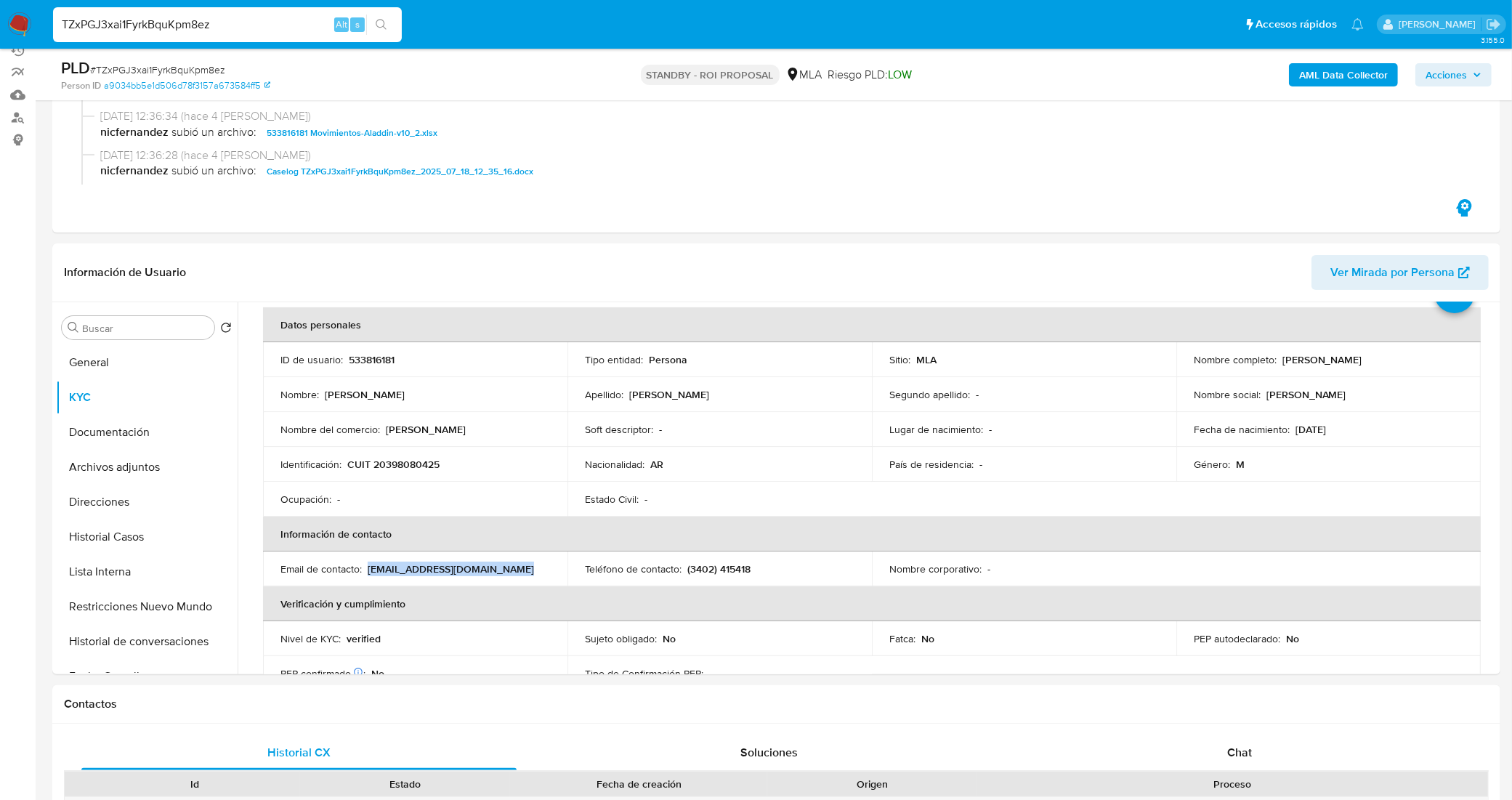
scroll to position [0, 0]
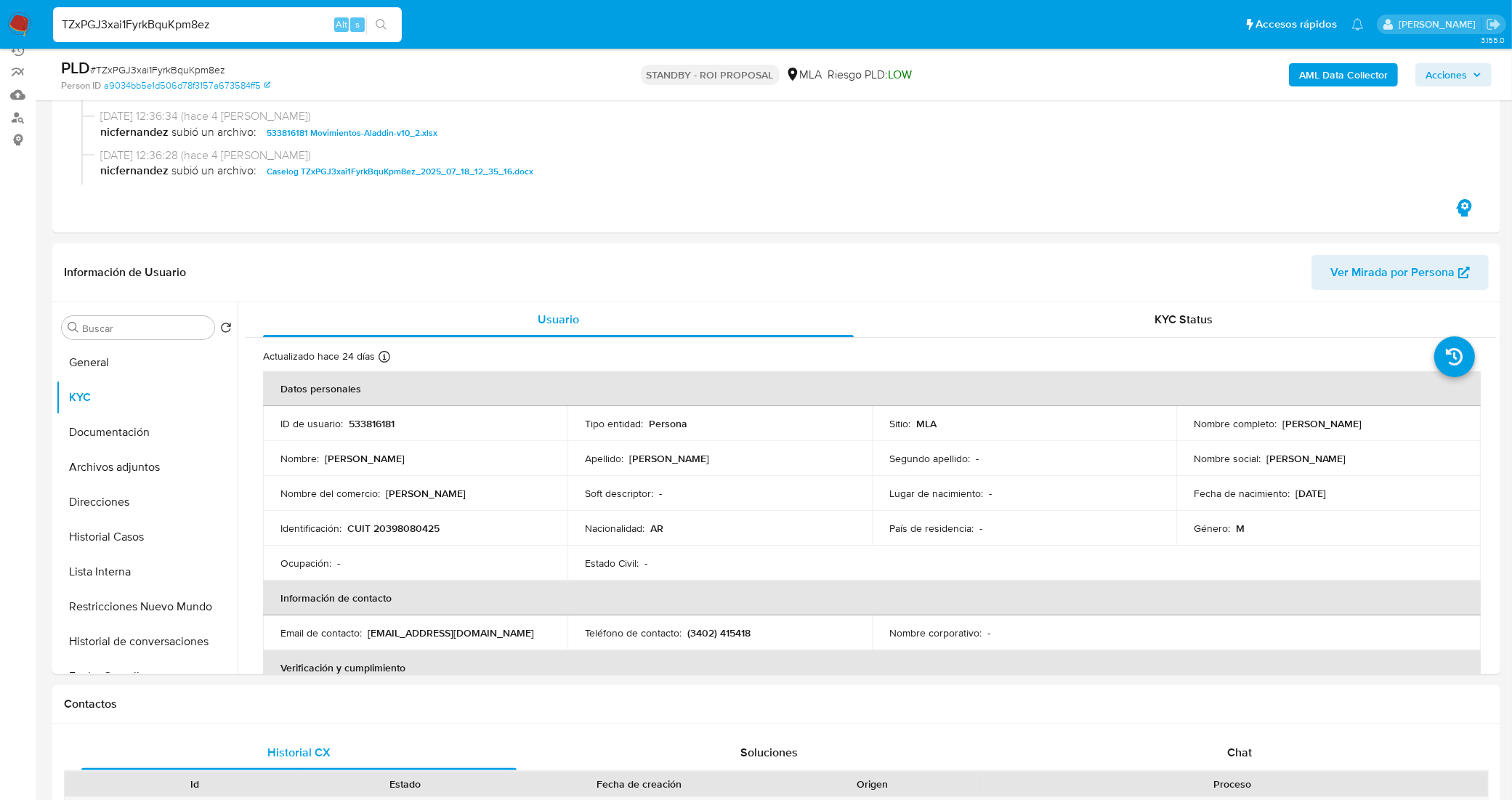
drag, startPoint x: 167, startPoint y: 37, endPoint x: 23, endPoint y: 47, distance: 144.3
click at [23, 47] on nav "Pausado Ver notificaciones TZxPGJ3xai1FyrkBquKpm8ez Alt s Accesos rápidos Presi…" at bounding box center [756, 24] width 1512 height 48
paste input "wUVF9ncvC7j8uSvXfcwliXgk"
type input "wUVF9ncvC7j8uSvXfcwliXgk"
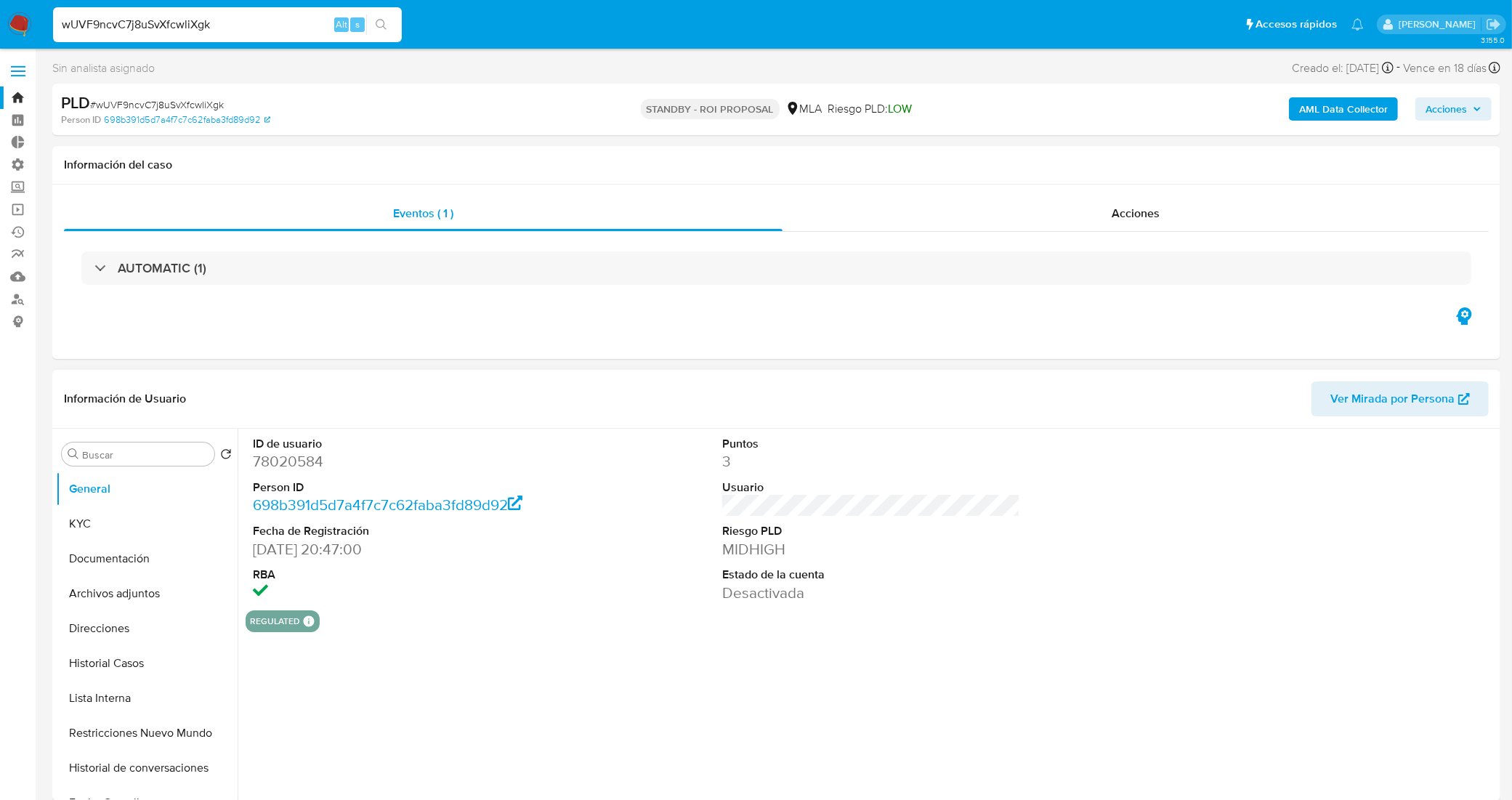
select select "10"
click at [114, 666] on button "Historial Casos" at bounding box center [141, 663] width 170 height 35
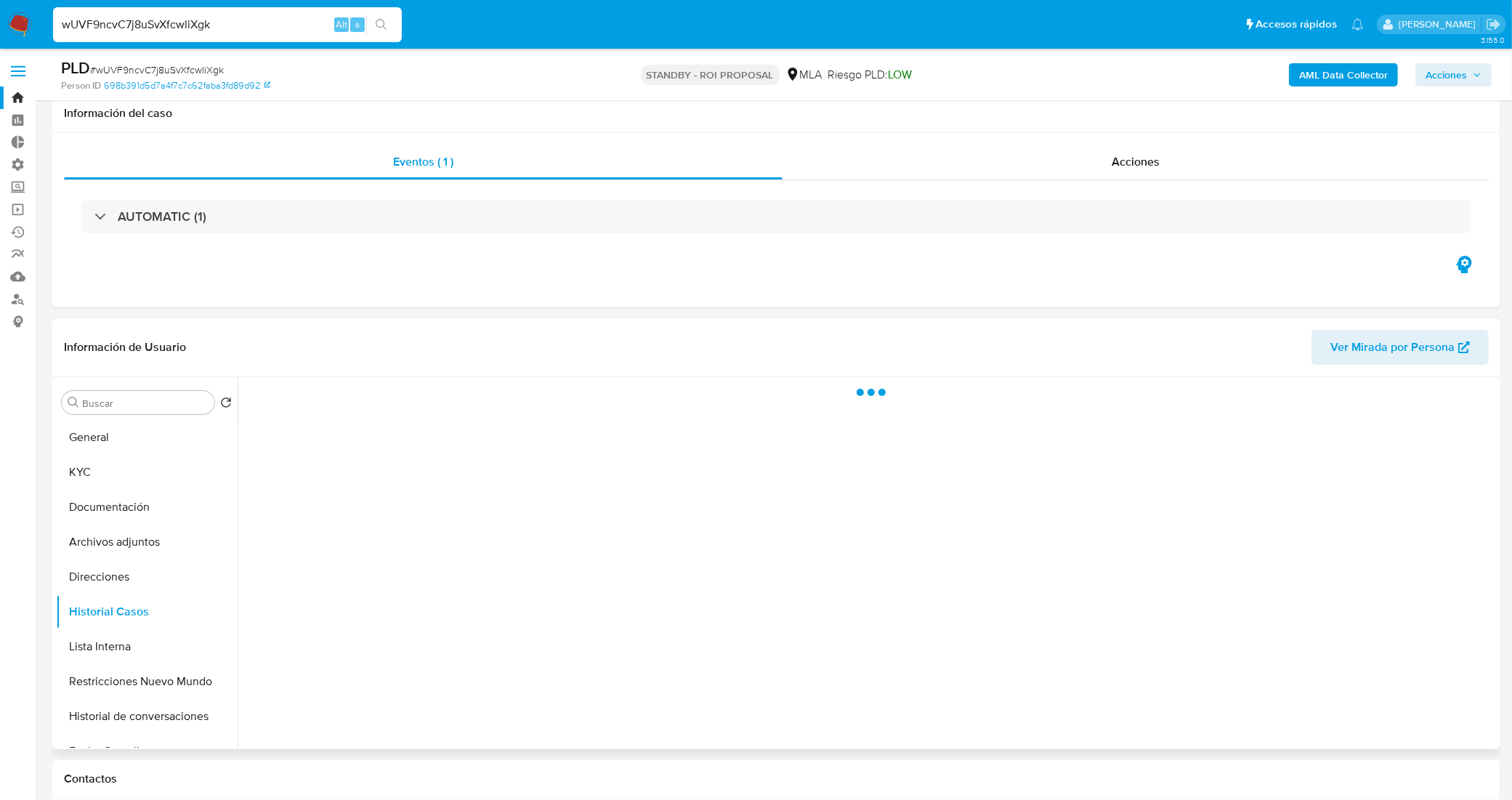
scroll to position [90, 0]
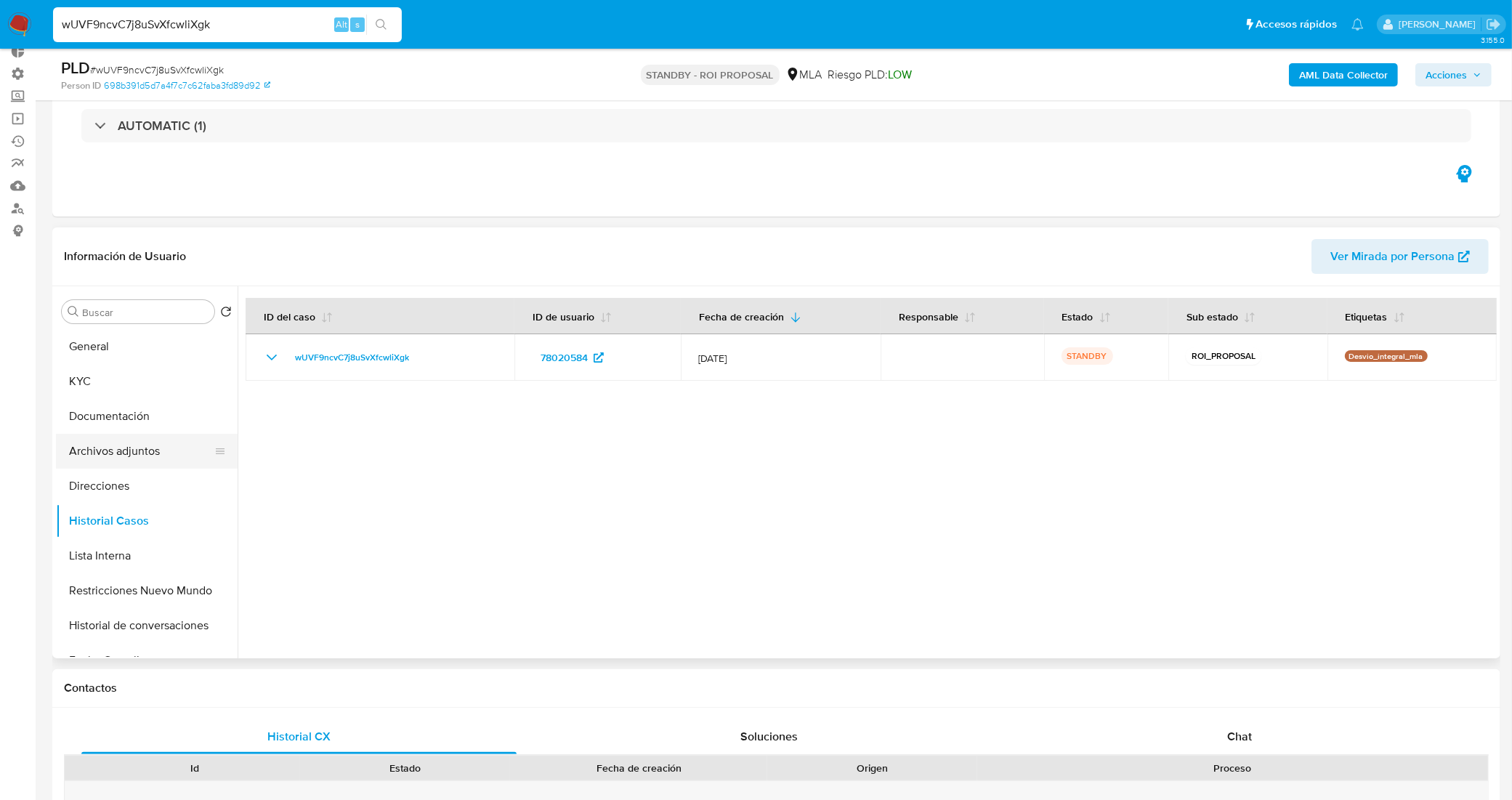
click at [132, 451] on button "Archivos adjuntos" at bounding box center [141, 451] width 170 height 35
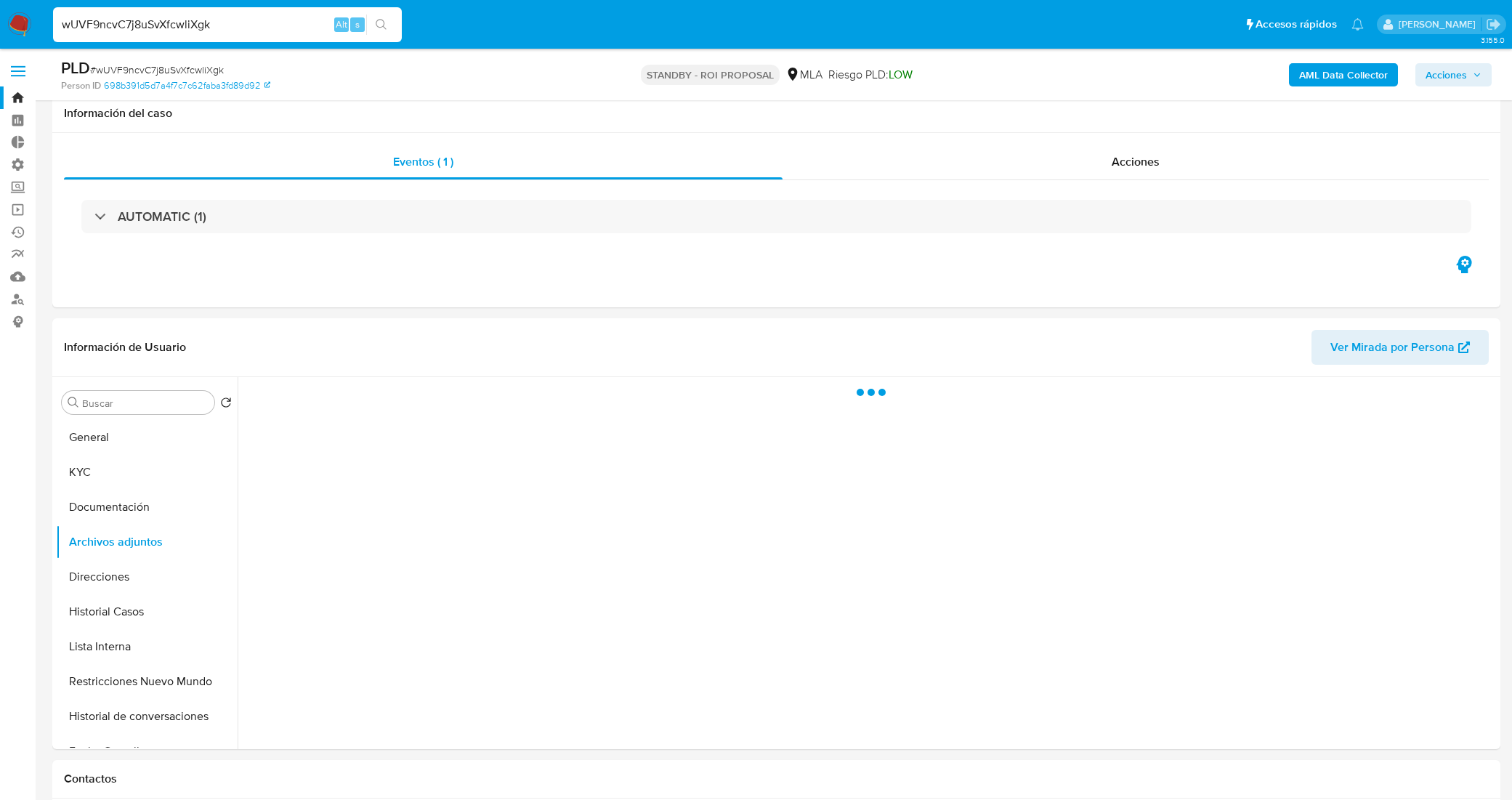
select select "10"
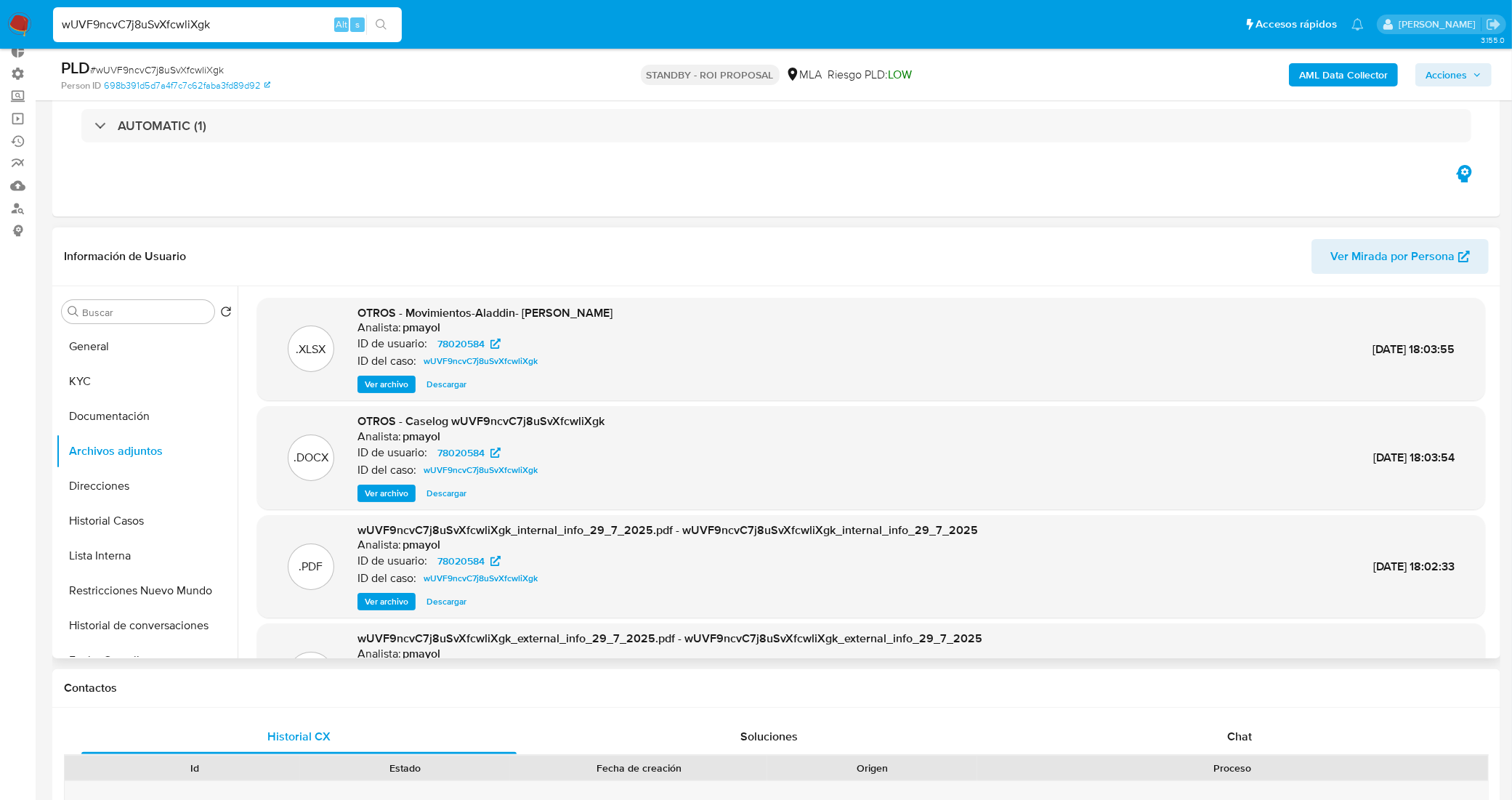
click at [432, 496] on span "Descargar" at bounding box center [447, 493] width 40 height 15
click at [96, 347] on button "General" at bounding box center [141, 346] width 170 height 35
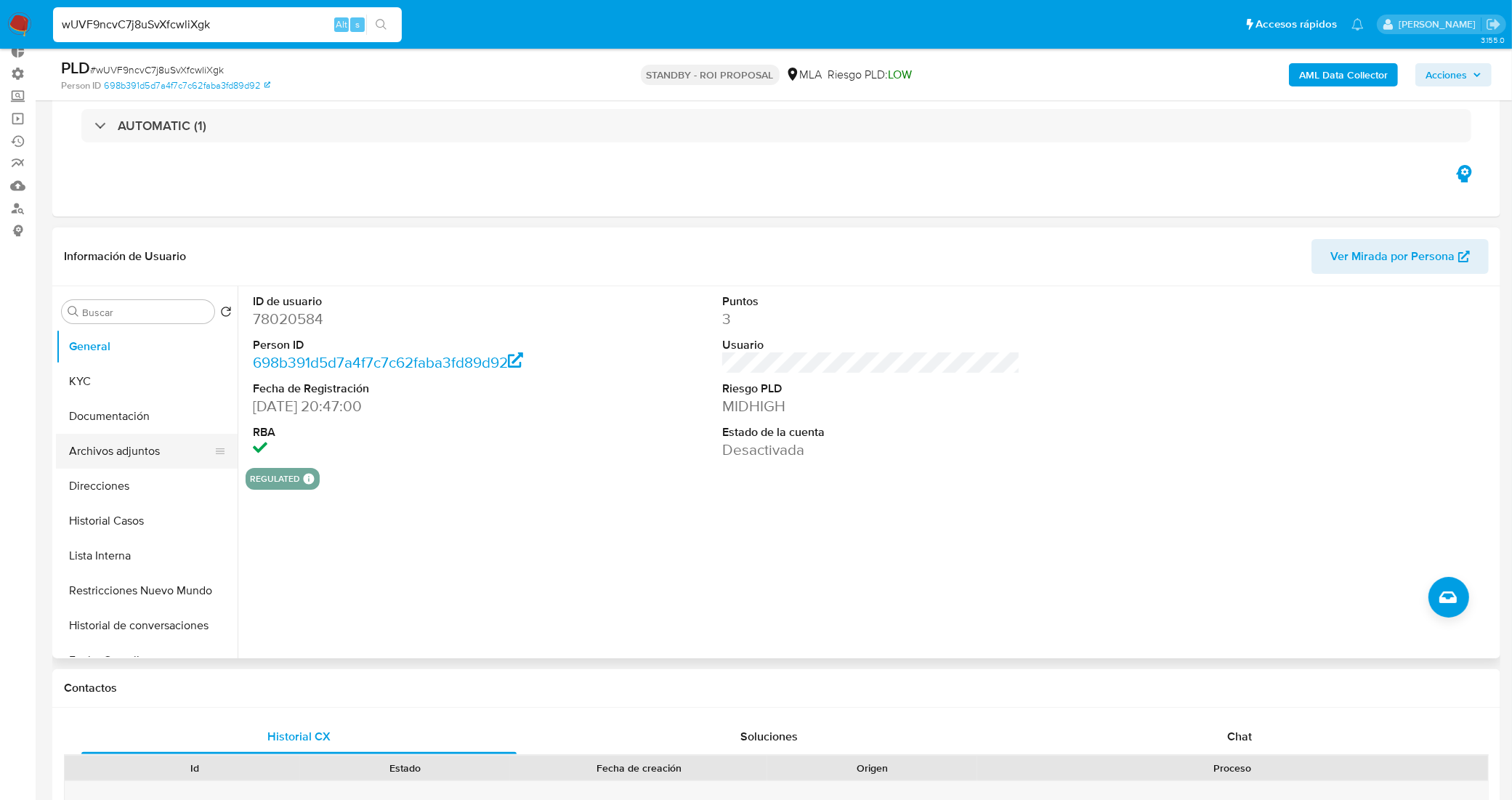
click at [143, 441] on button "Archivos adjuntos" at bounding box center [141, 451] width 170 height 35
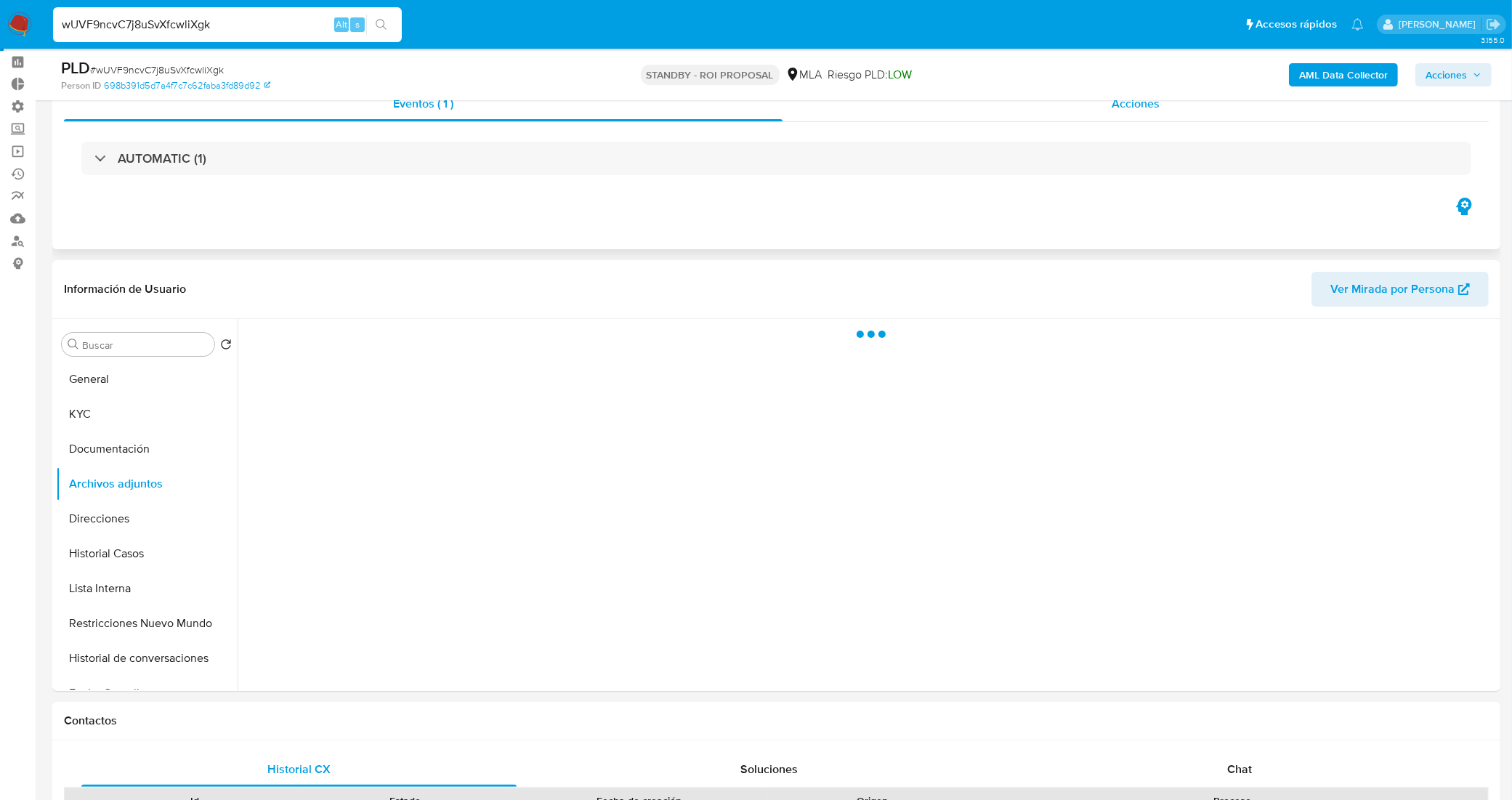
scroll to position [0, 0]
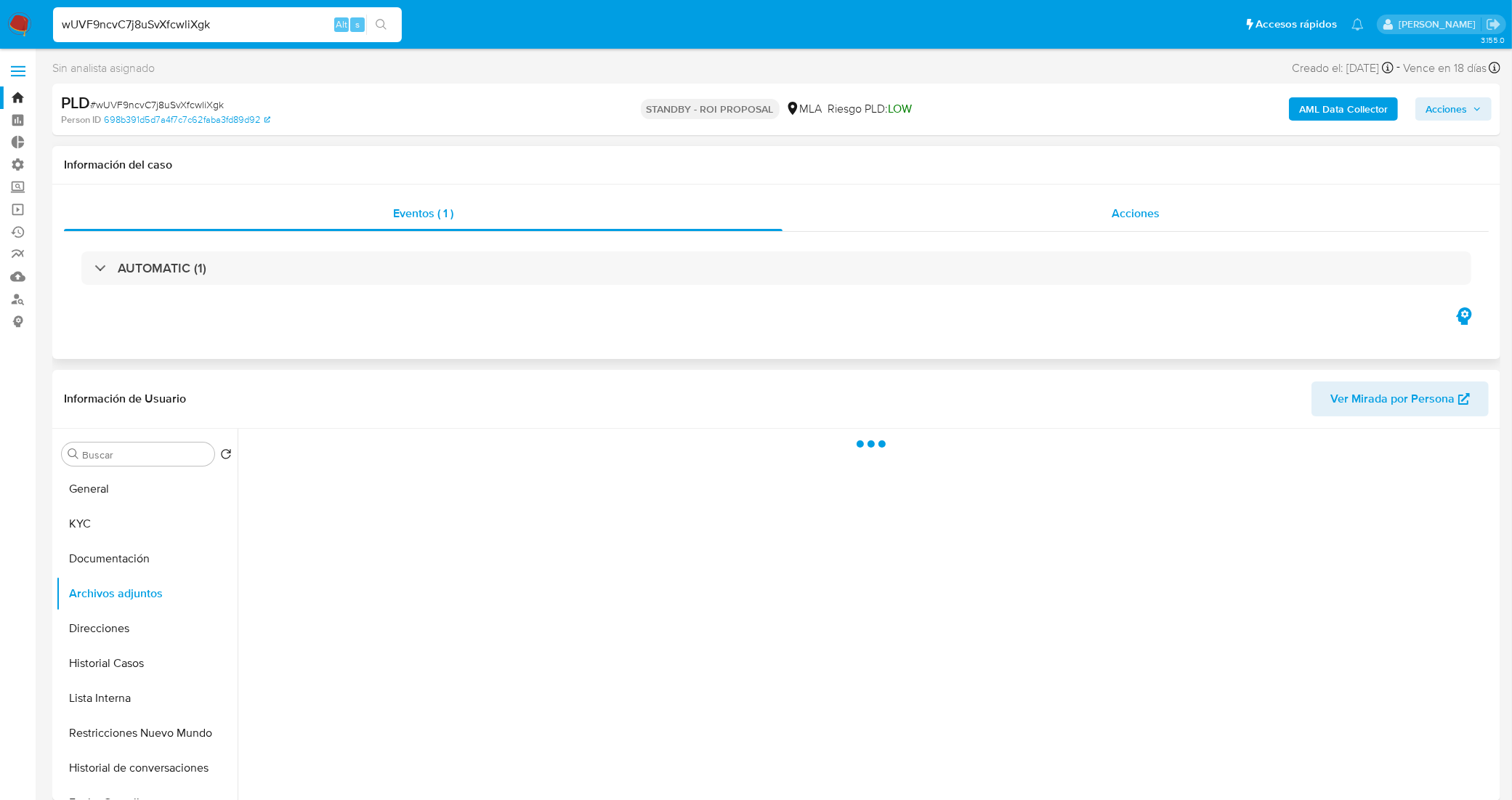
click at [957, 209] on div "Acciones" at bounding box center [1136, 214] width 706 height 35
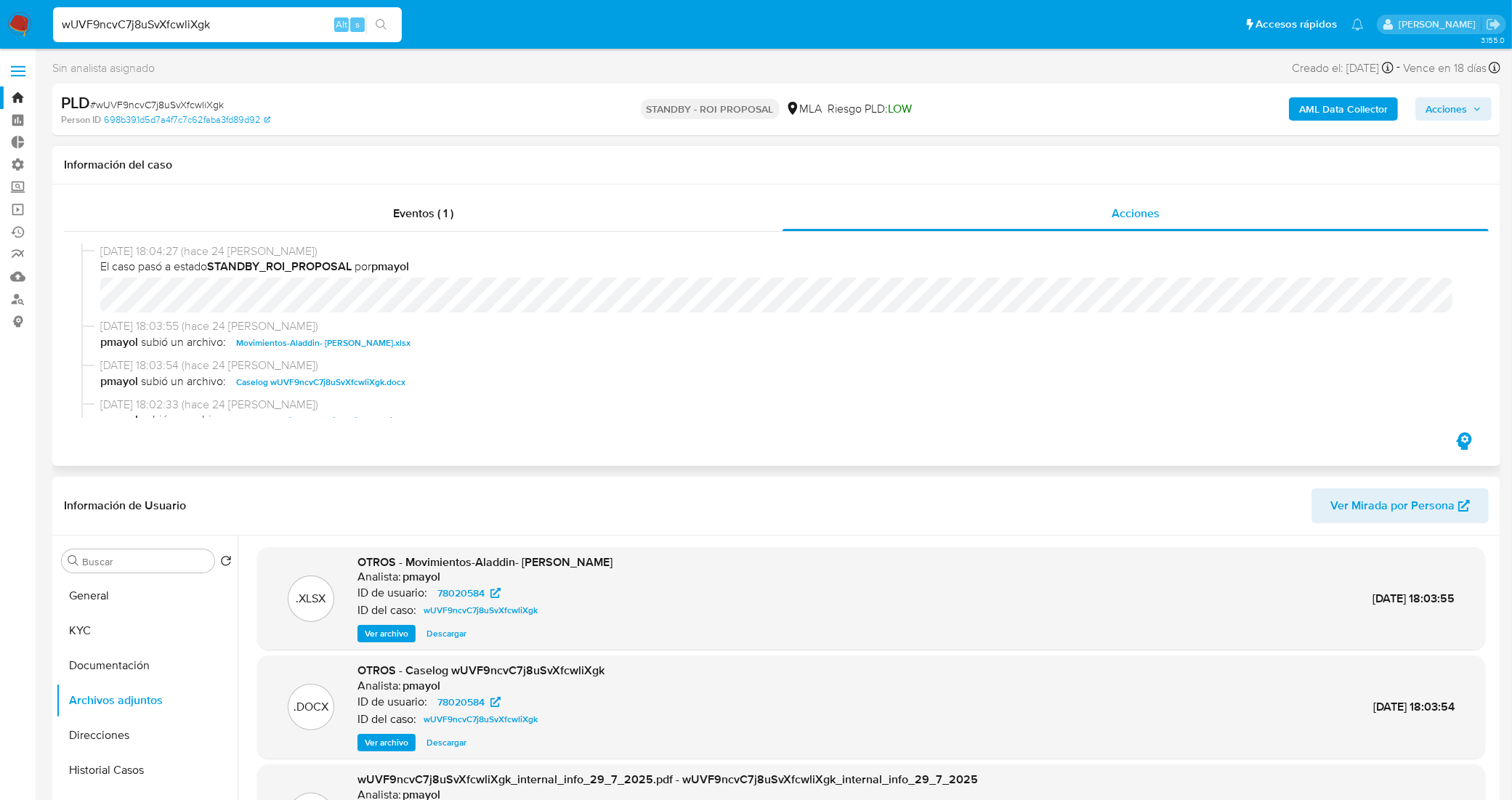
click at [335, 384] on span "Caselog wUVF9ncvC7j8uSvXfcwliXgk.docx" at bounding box center [320, 382] width 169 height 17
drag, startPoint x: 248, startPoint y: 16, endPoint x: 19, endPoint y: 18, distance: 229.0
click at [19, 18] on nav "Pausado Ver notificaciones wUVF9ncvC7j8uSvXfcwliXgk Alt s Accesos rápidos Presi…" at bounding box center [756, 24] width 1512 height 48
paste input "e0Lq8k9WV0Gp8BDV8XrY3fLA"
type input "e0Lq8k9WV0Gp8BDV8XrY3fLA"
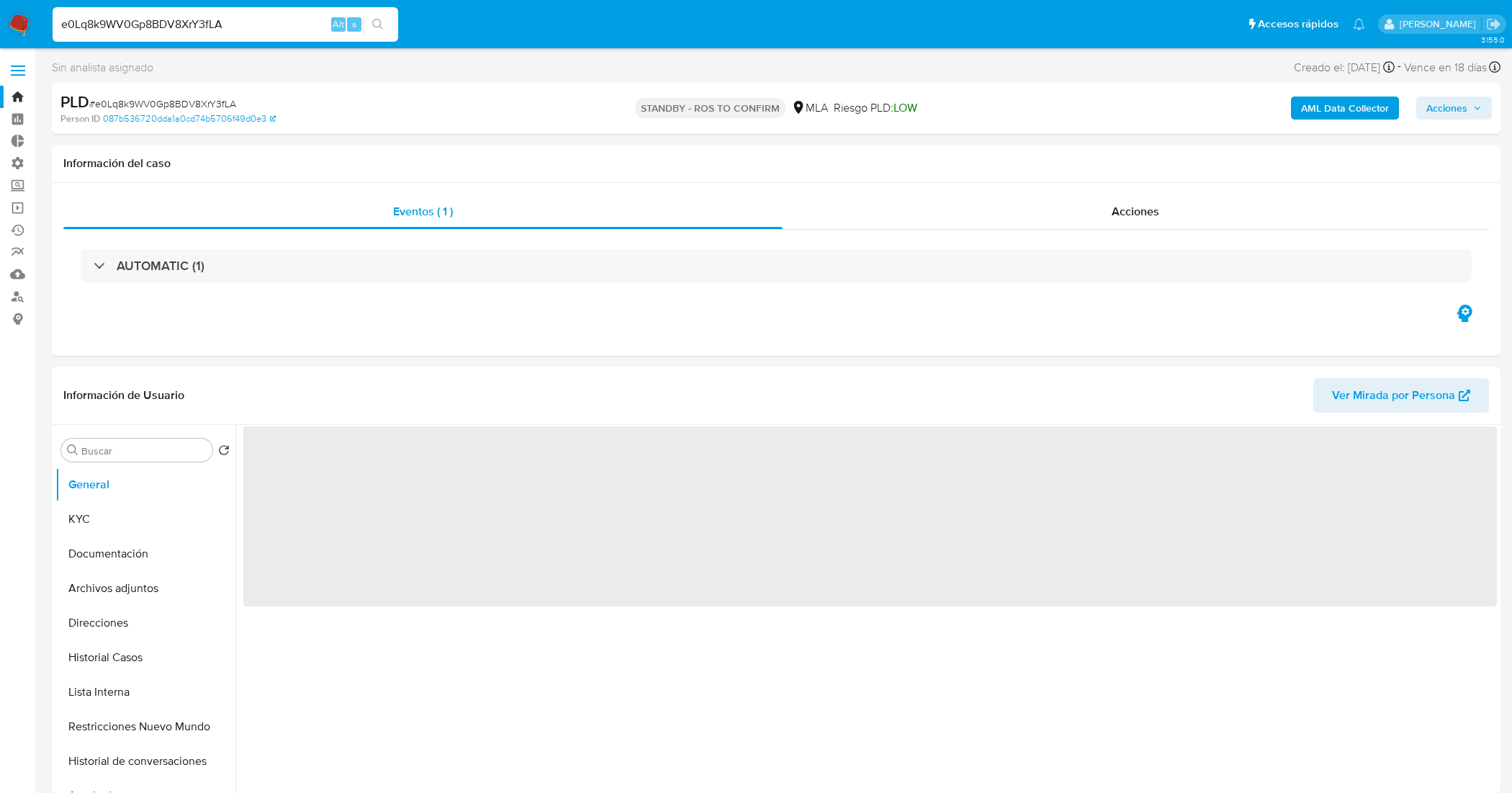
select select "10"
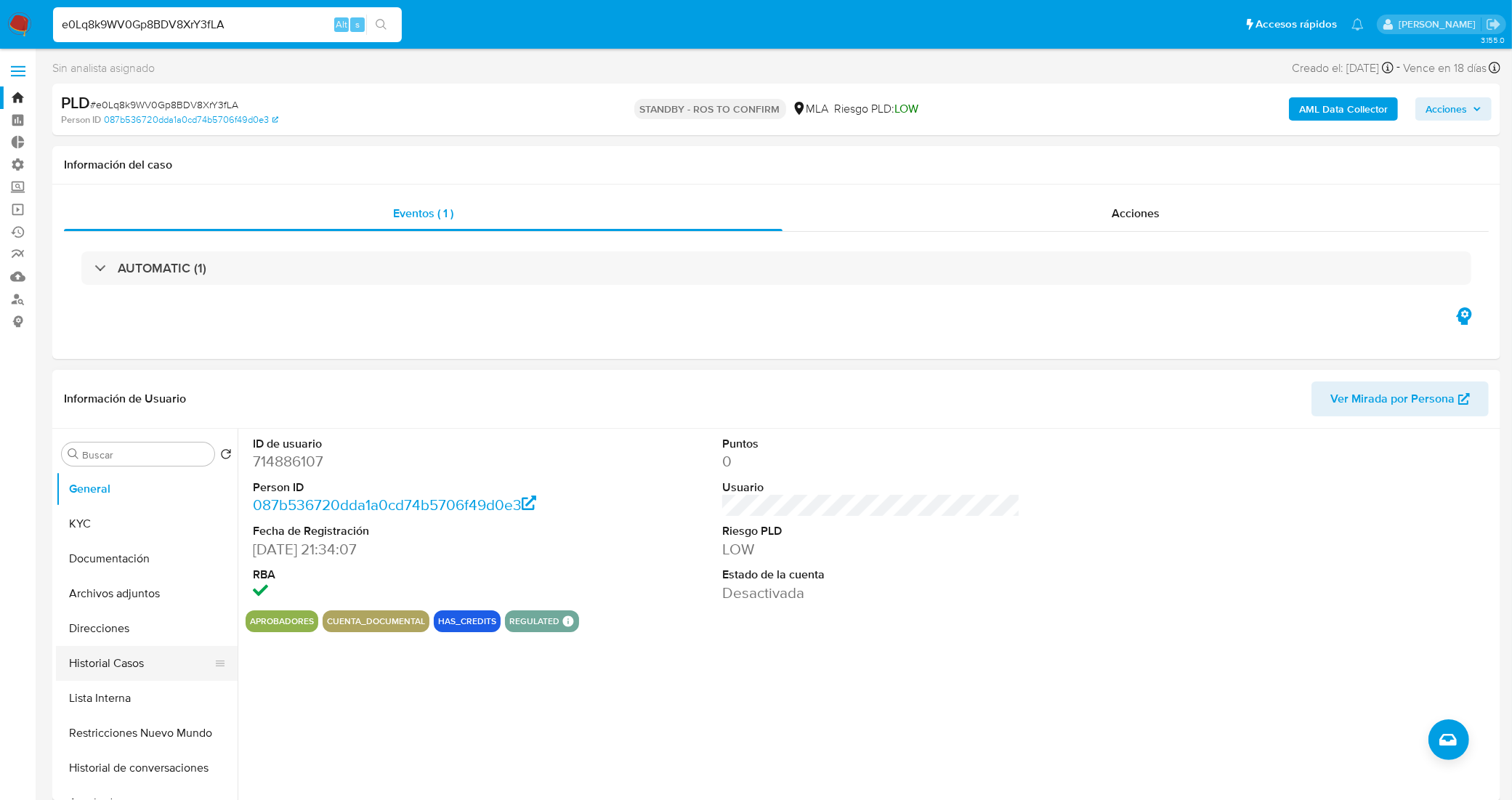
click at [165, 668] on button "Historial Casos" at bounding box center [141, 663] width 170 height 35
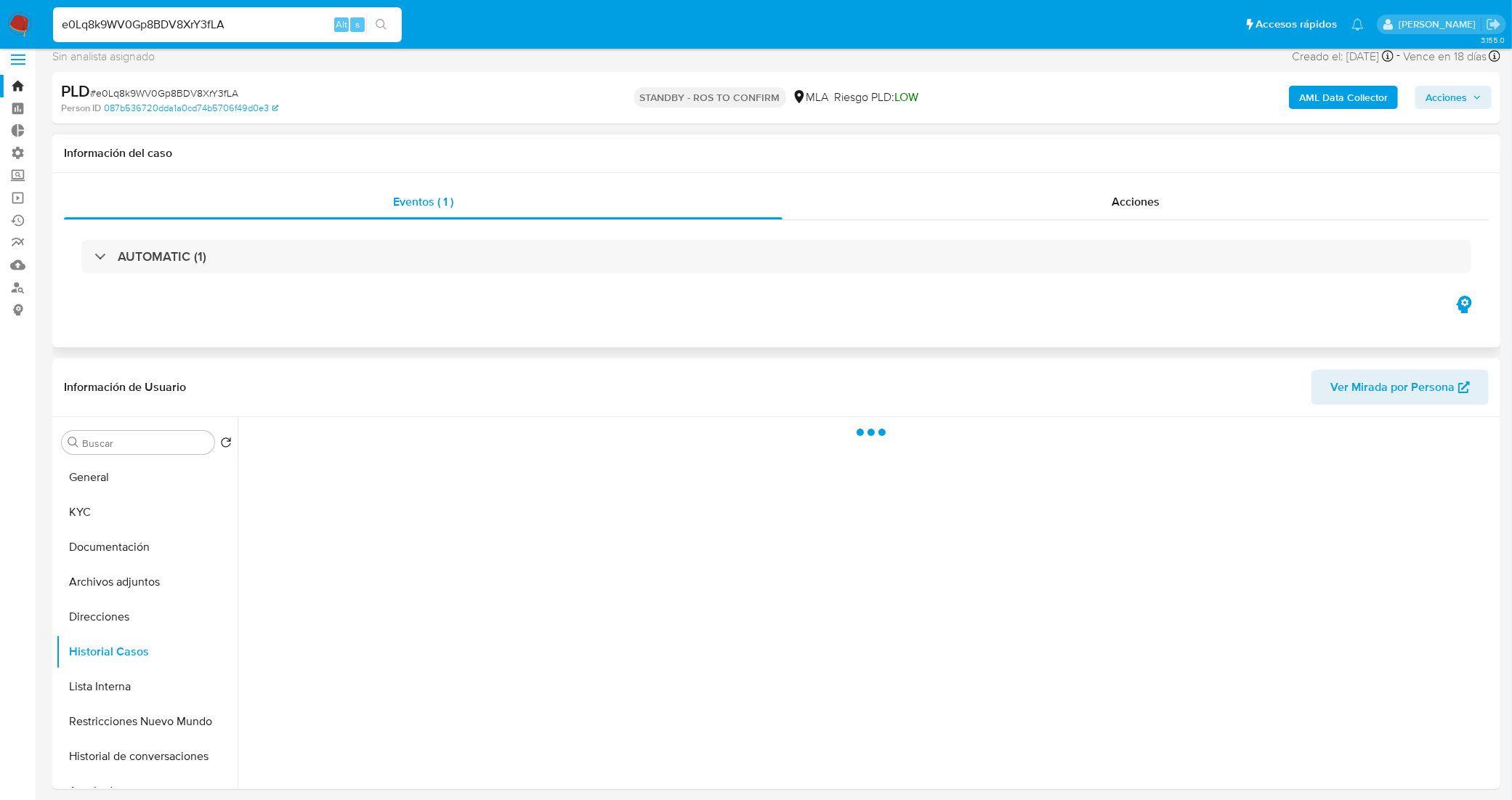
scroll to position [90, 0]
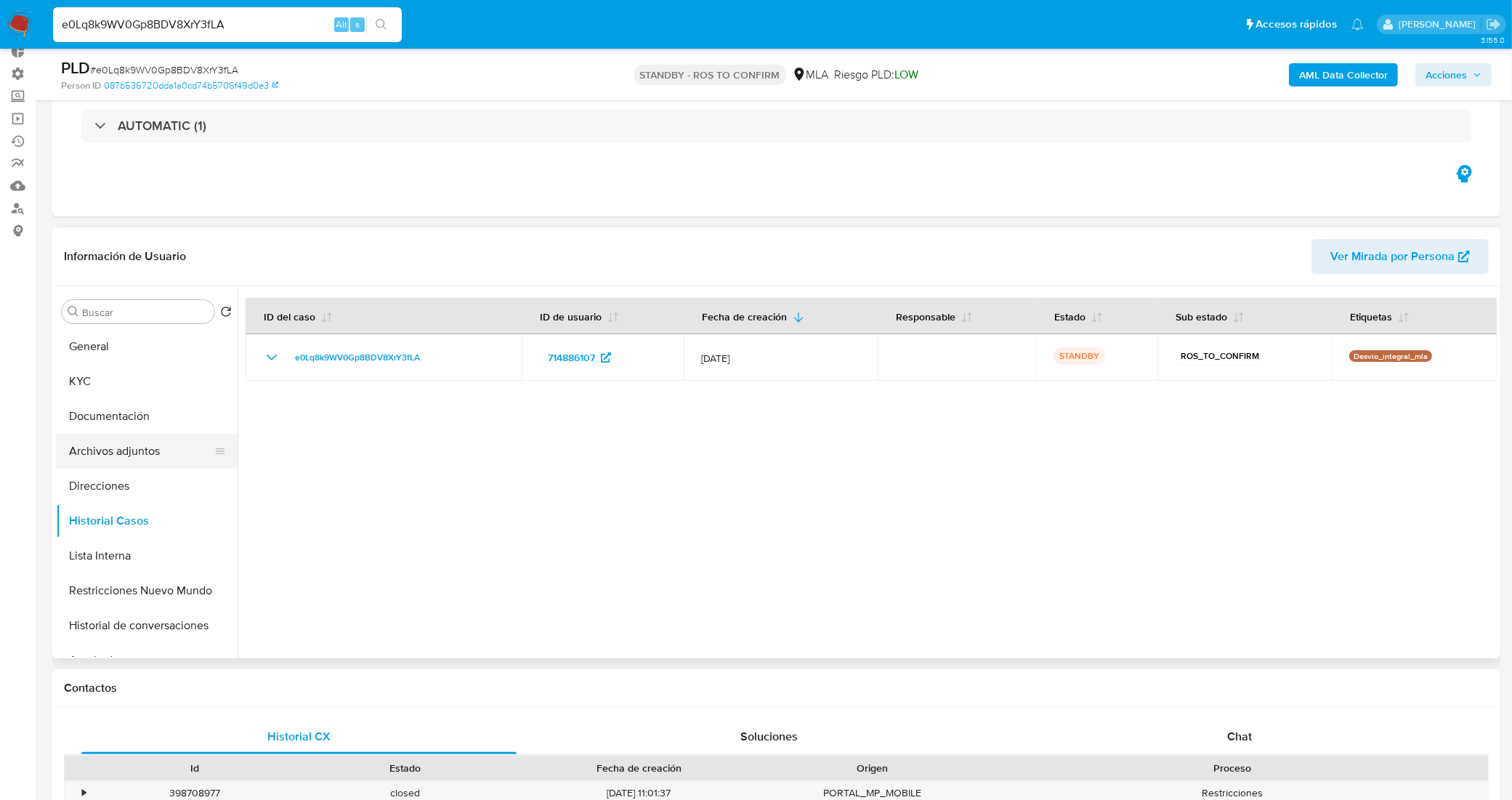
click at [140, 452] on button "Archivos adjuntos" at bounding box center [141, 451] width 170 height 35
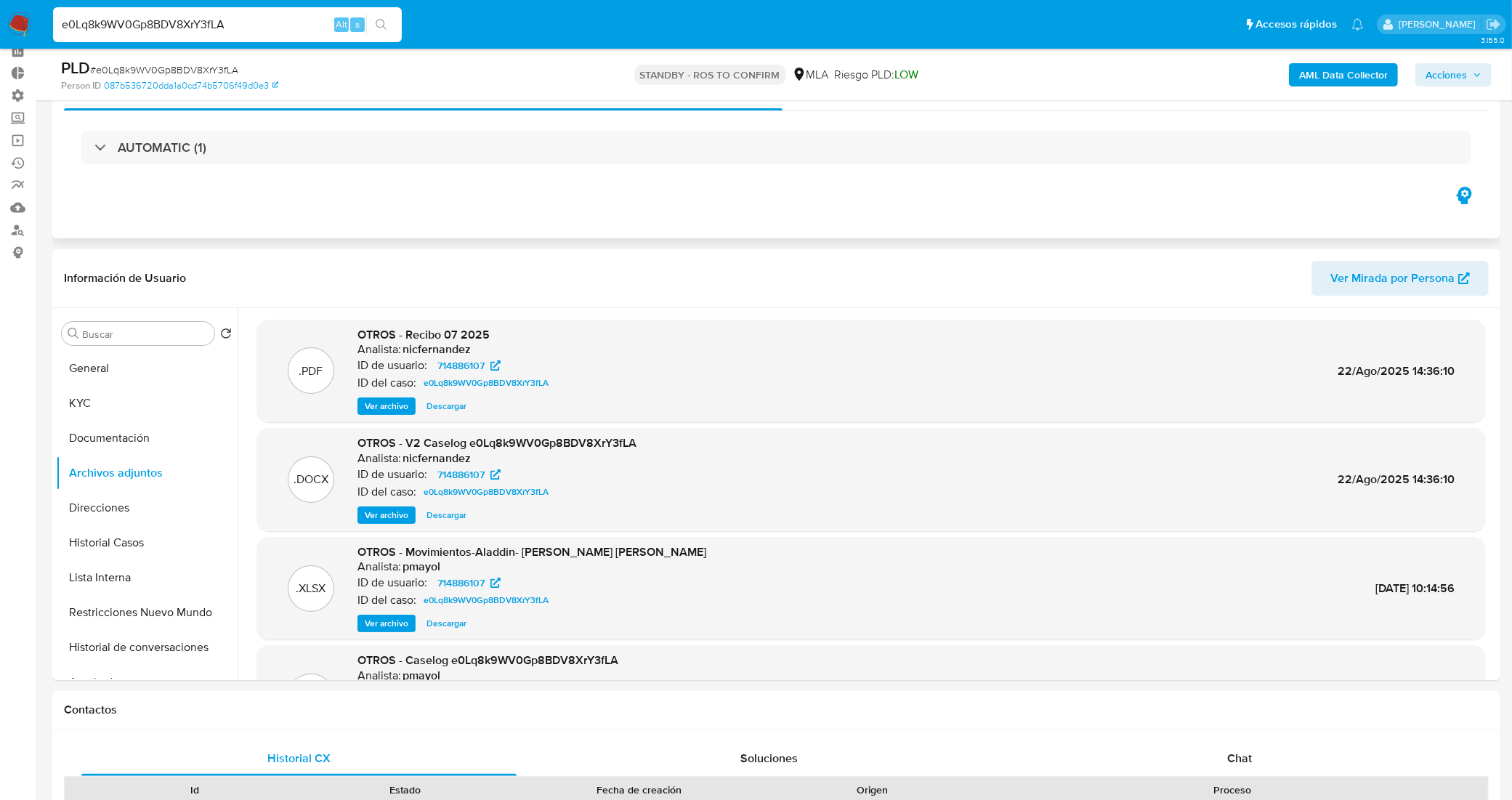
scroll to position [0, 0]
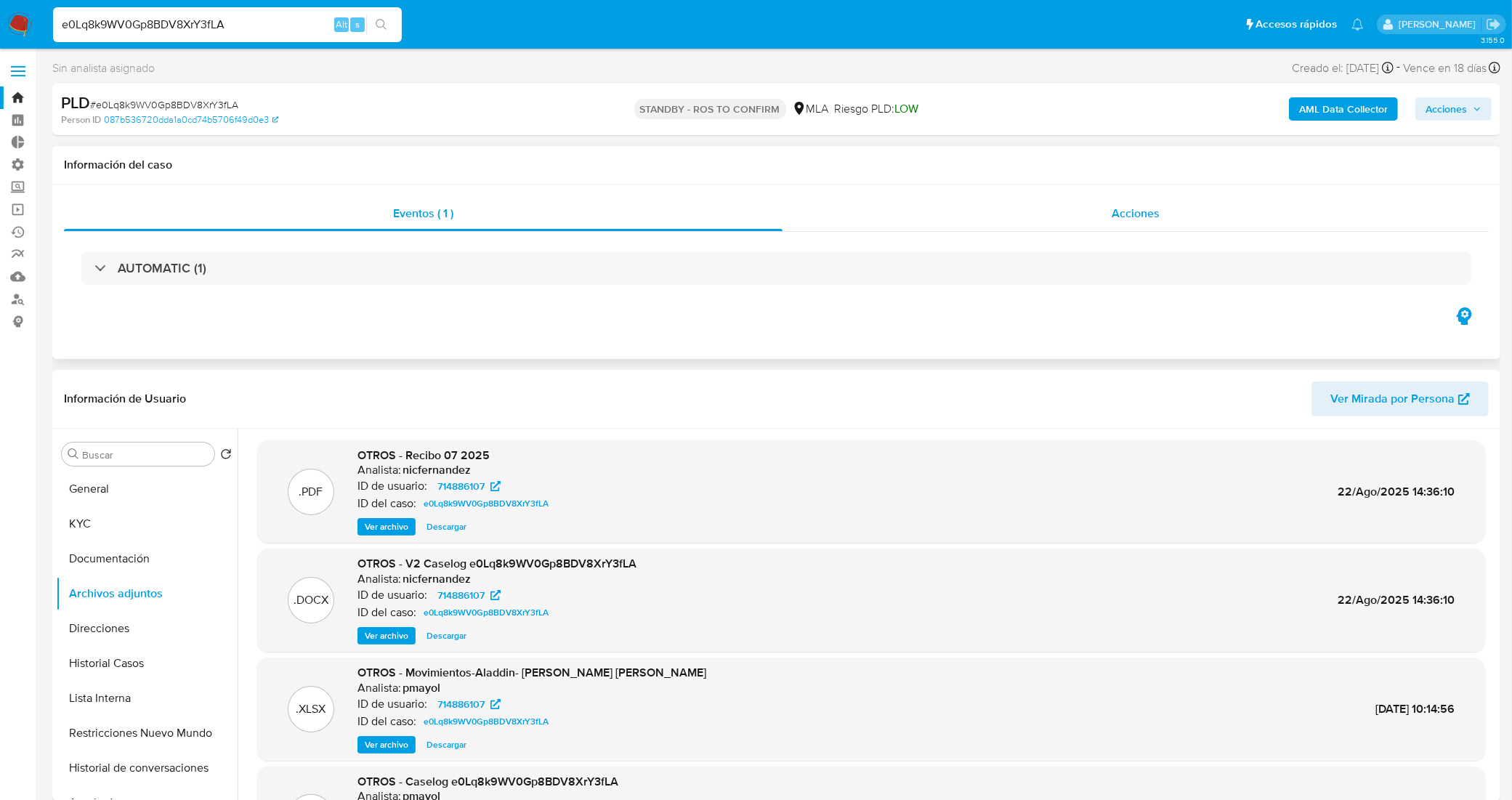
click at [1066, 222] on div "Acciones" at bounding box center [1136, 214] width 706 height 35
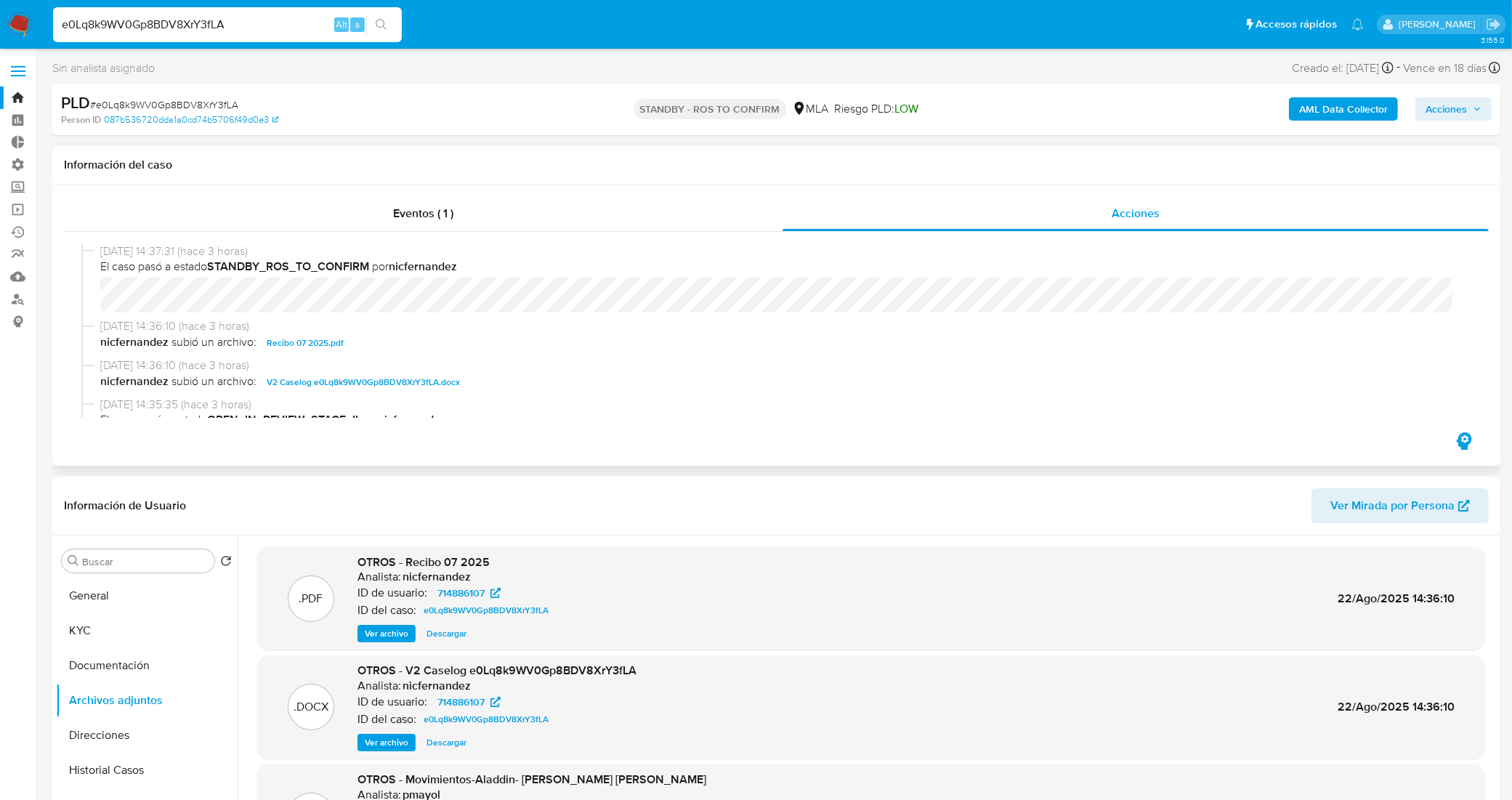
click at [344, 378] on span "V2 Caselog e0Lq8k9WV0Gp8BDV8XrY3fLA.docx" at bounding box center [364, 382] width 194 height 17
drag, startPoint x: 236, startPoint y: 30, endPoint x: 30, endPoint y: 23, distance: 206.1
click at [30, 24] on nav "Pausado Ver notificaciones e0Lq8k9WV0Gp8BDV8XrY3fLA Alt s Accesos rápidos Presi…" at bounding box center [756, 24] width 1512 height 48
paste input "Wl0wPCt9qSVs3x5LskqsILNh"
type input "Wl0wPCt9qSVs3x5LskqsILNh"
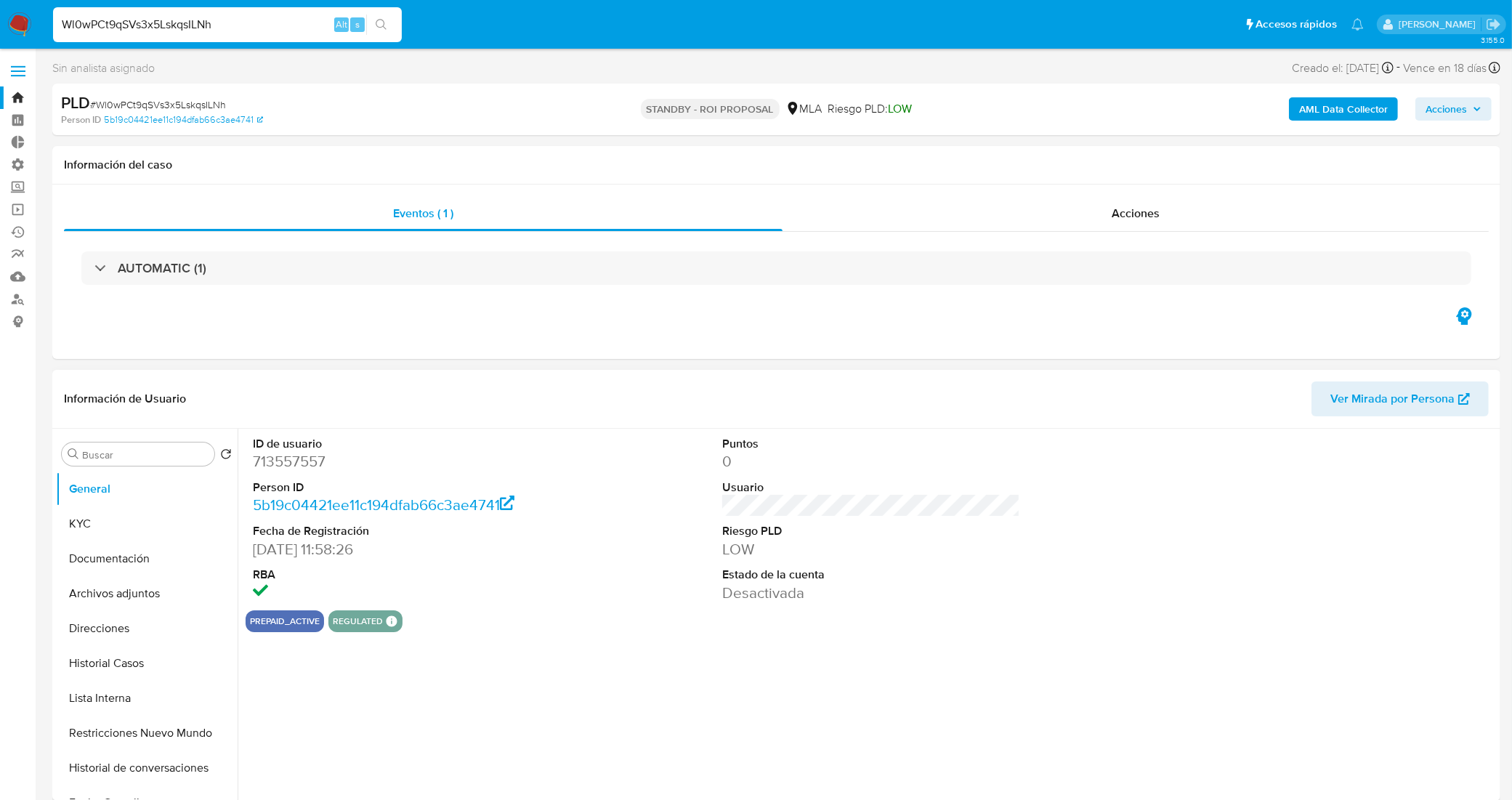
select select "10"
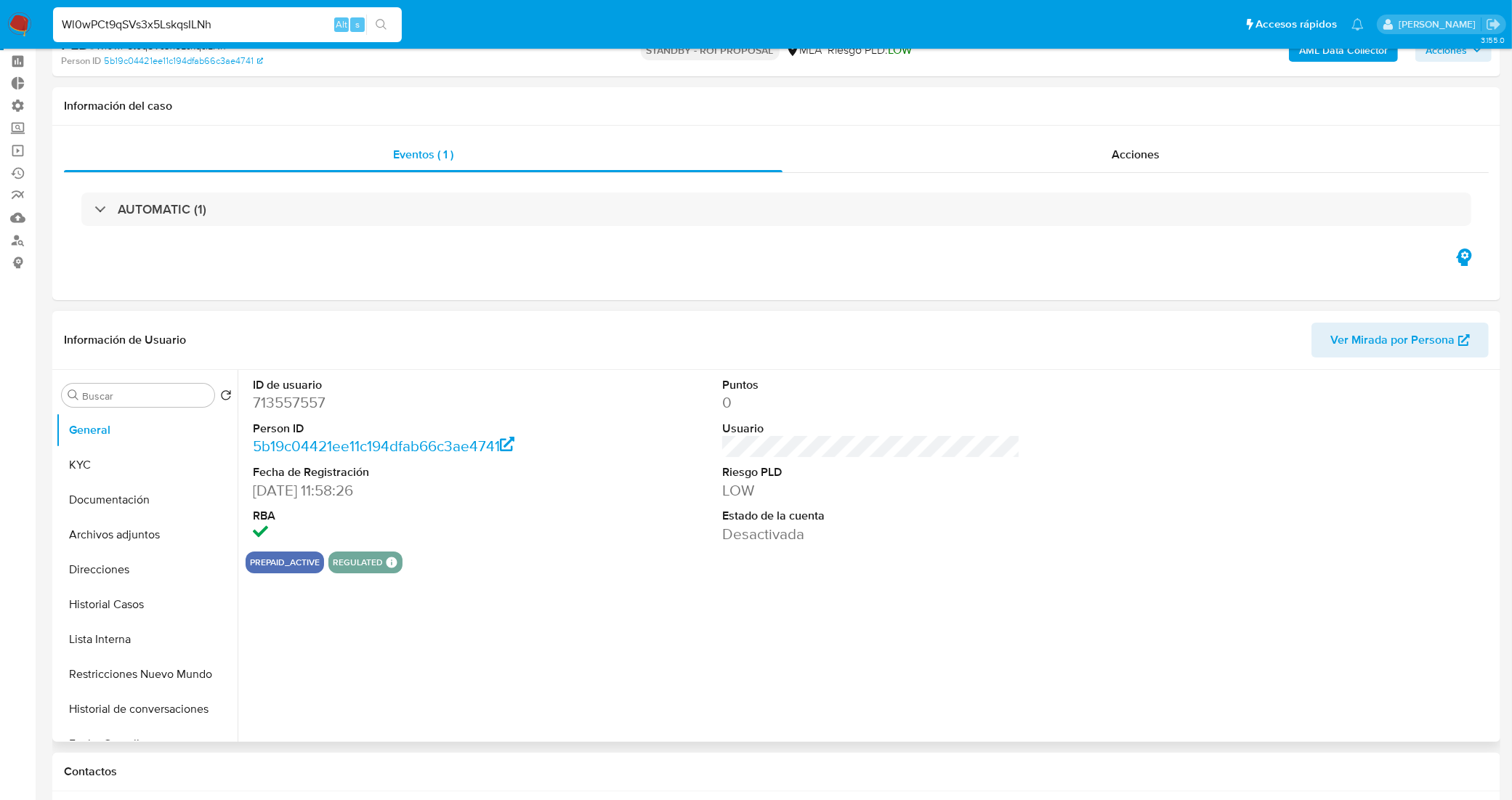
scroll to position [90, 0]
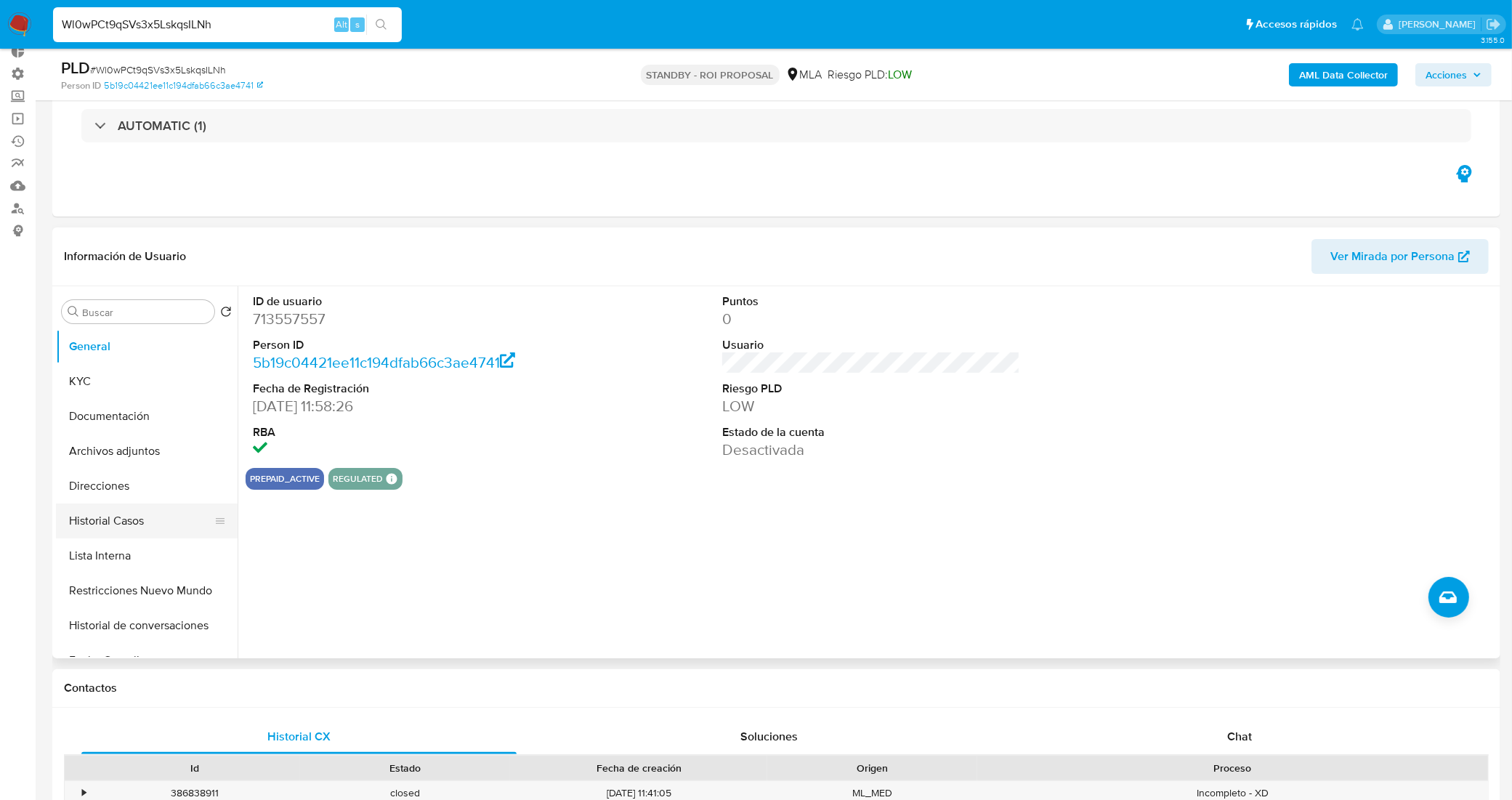
click at [123, 521] on button "Historial Casos" at bounding box center [141, 521] width 170 height 35
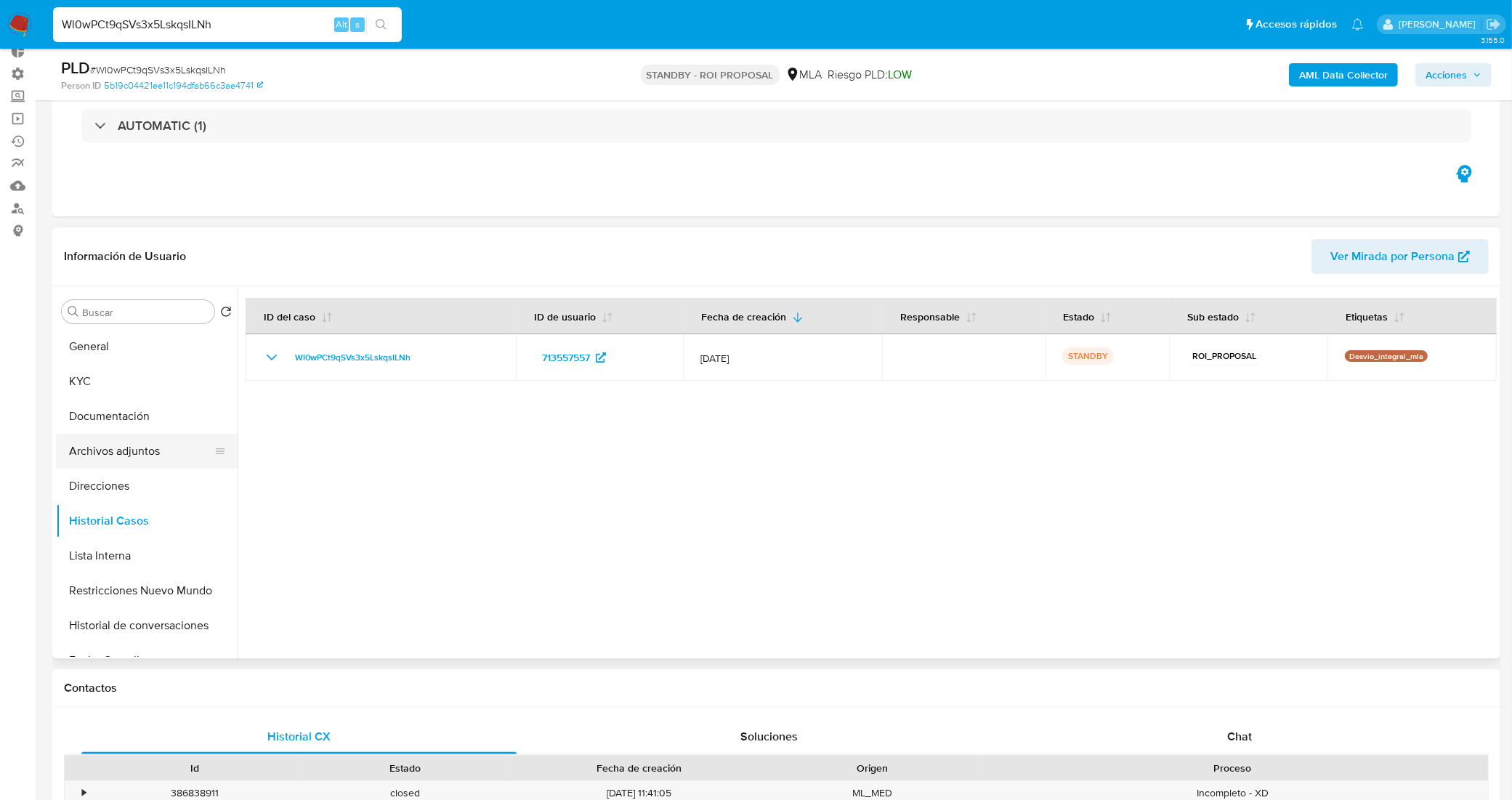
click at [136, 434] on button "Archivos adjuntos" at bounding box center [141, 451] width 170 height 35
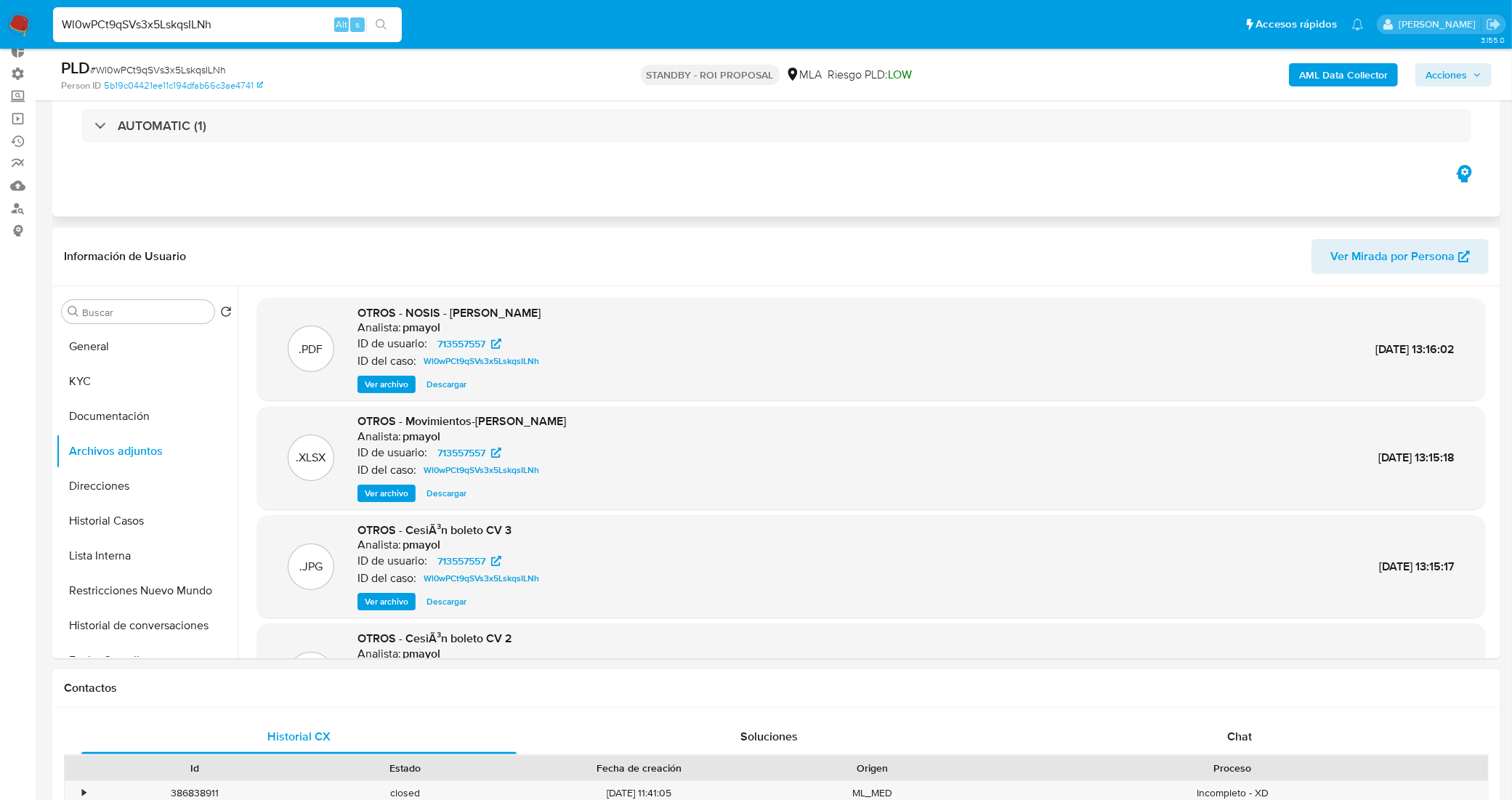
scroll to position [0, 0]
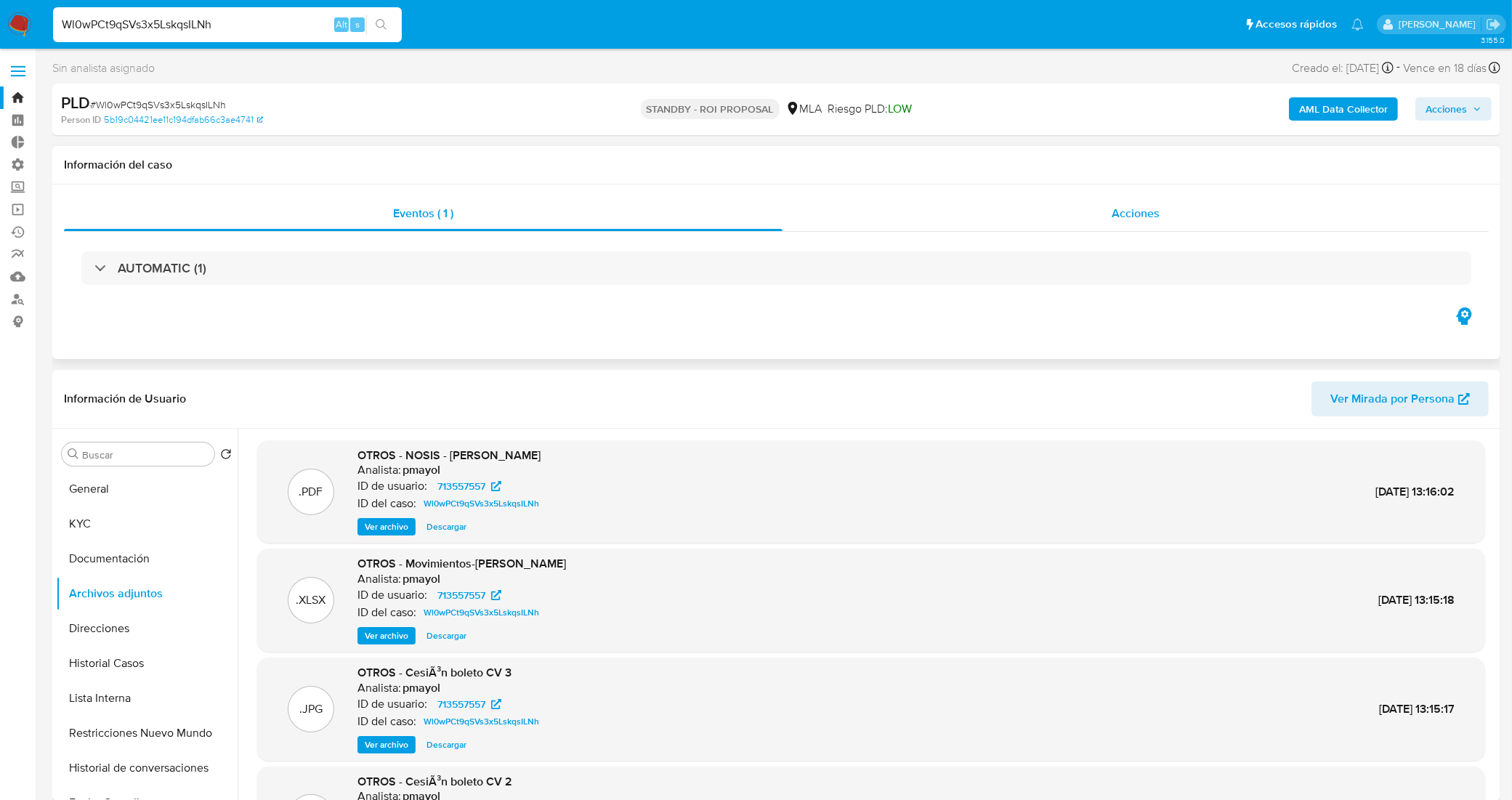
click at [1010, 211] on div "Acciones" at bounding box center [1136, 214] width 706 height 35
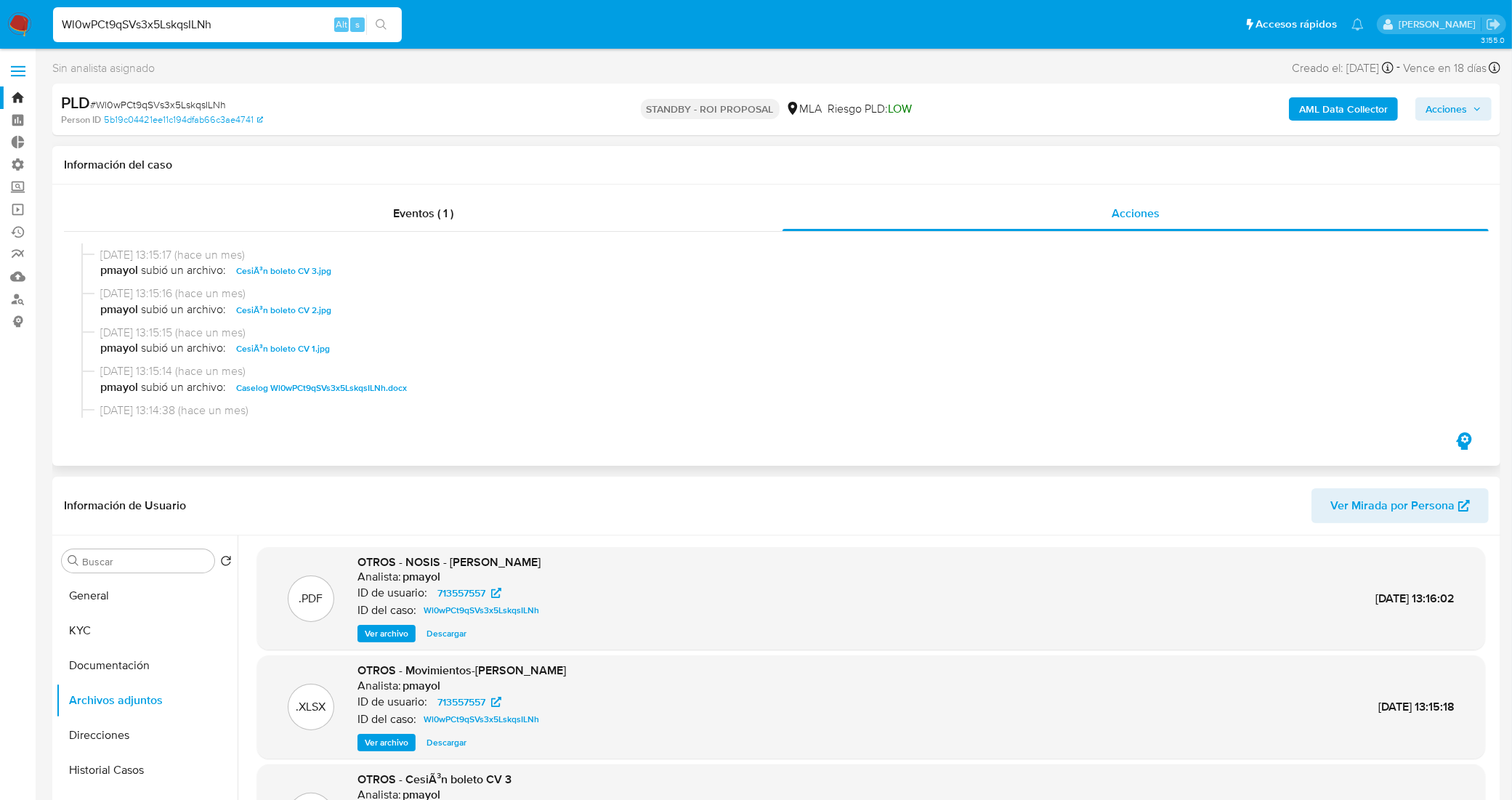
scroll to position [182, 0]
click at [367, 356] on span "Caselog Wl0wPCt9qSVs3x5LskqsILNh.docx" at bounding box center [321, 355] width 171 height 17
drag, startPoint x: 147, startPoint y: 16, endPoint x: 5, endPoint y: 5, distance: 142.4
click at [5, 5] on nav "Pausado Ver notificaciones Wl0wPCt9qSVs3x5LskqsILNh Alt s Accesos rápidos Presi…" at bounding box center [756, 24] width 1512 height 48
paste input "mqoLahgqEGKIpFP2P1T84MSB"
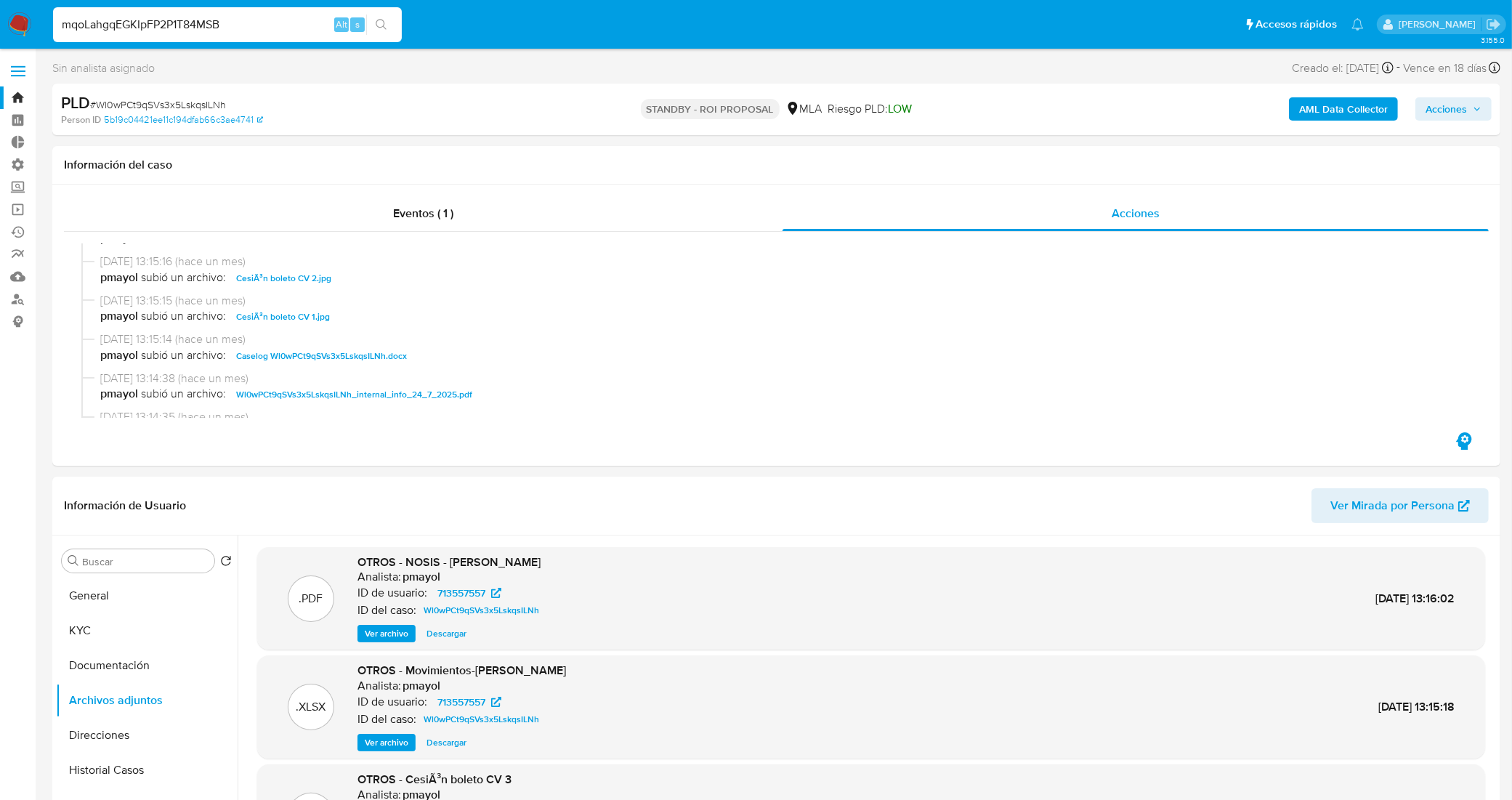
type input "mqoLahgqEGKIpFP2P1T84MSB"
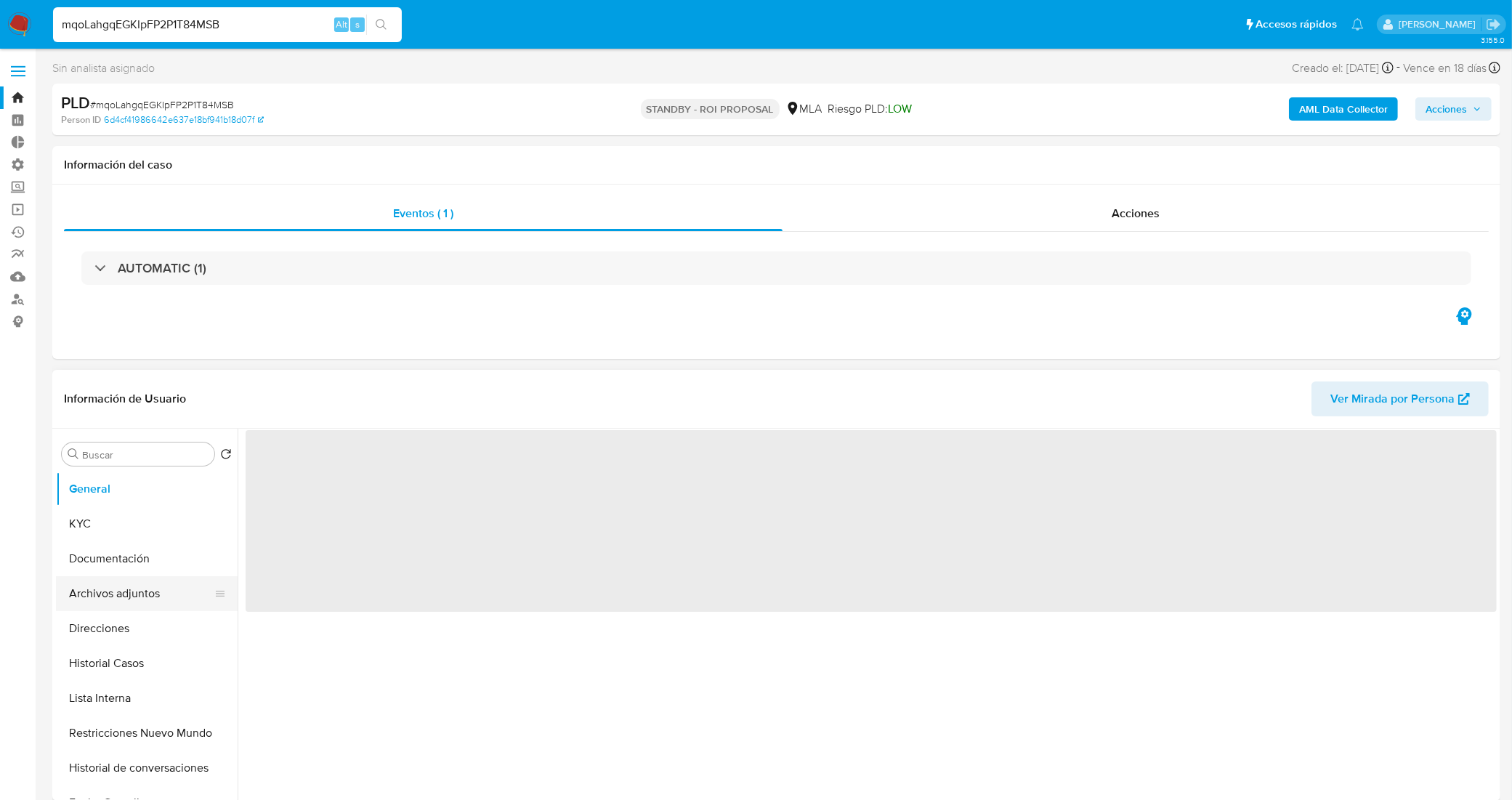
click at [130, 597] on button "Archivos adjuntos" at bounding box center [141, 594] width 170 height 35
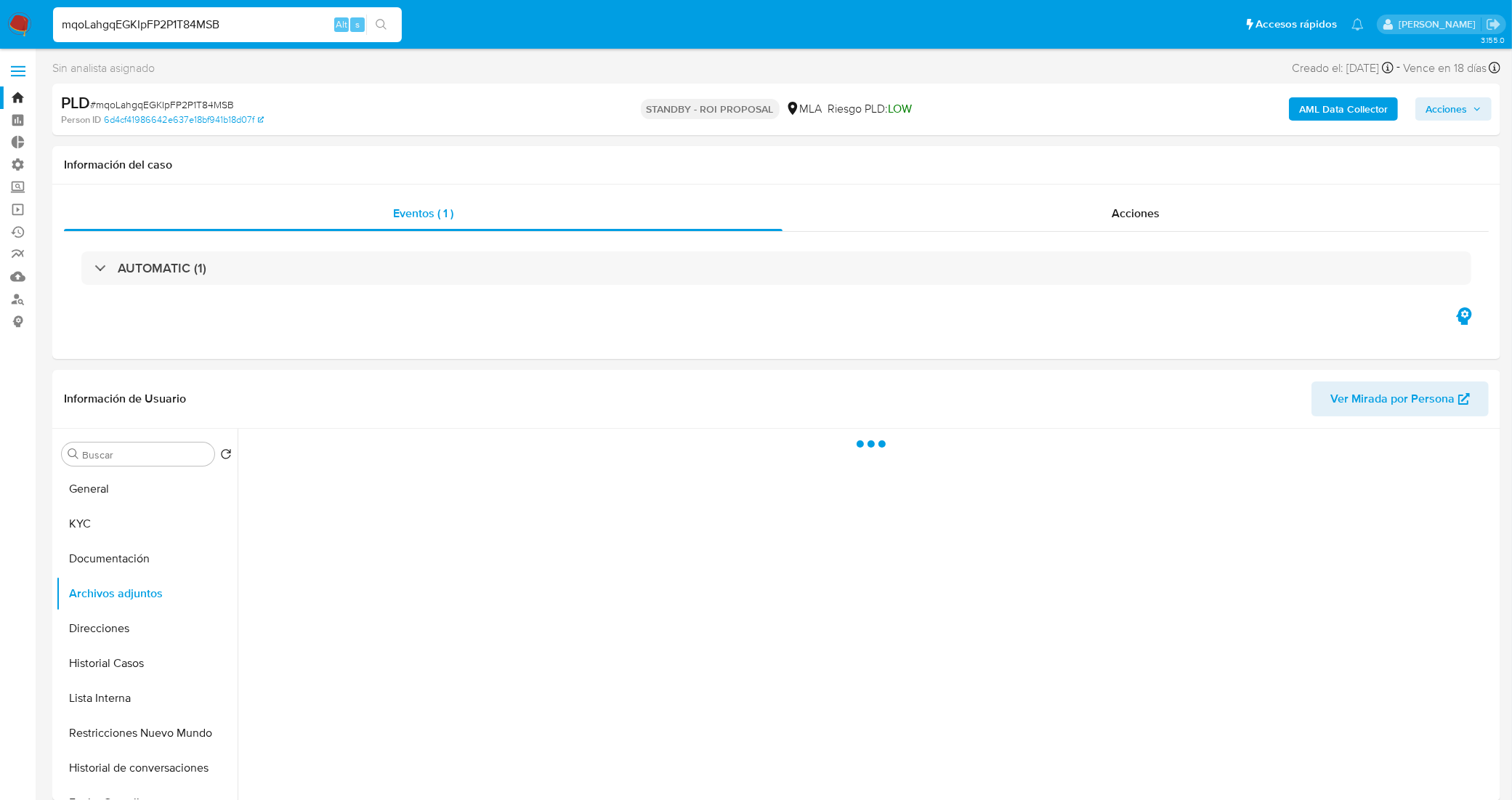
select select "10"
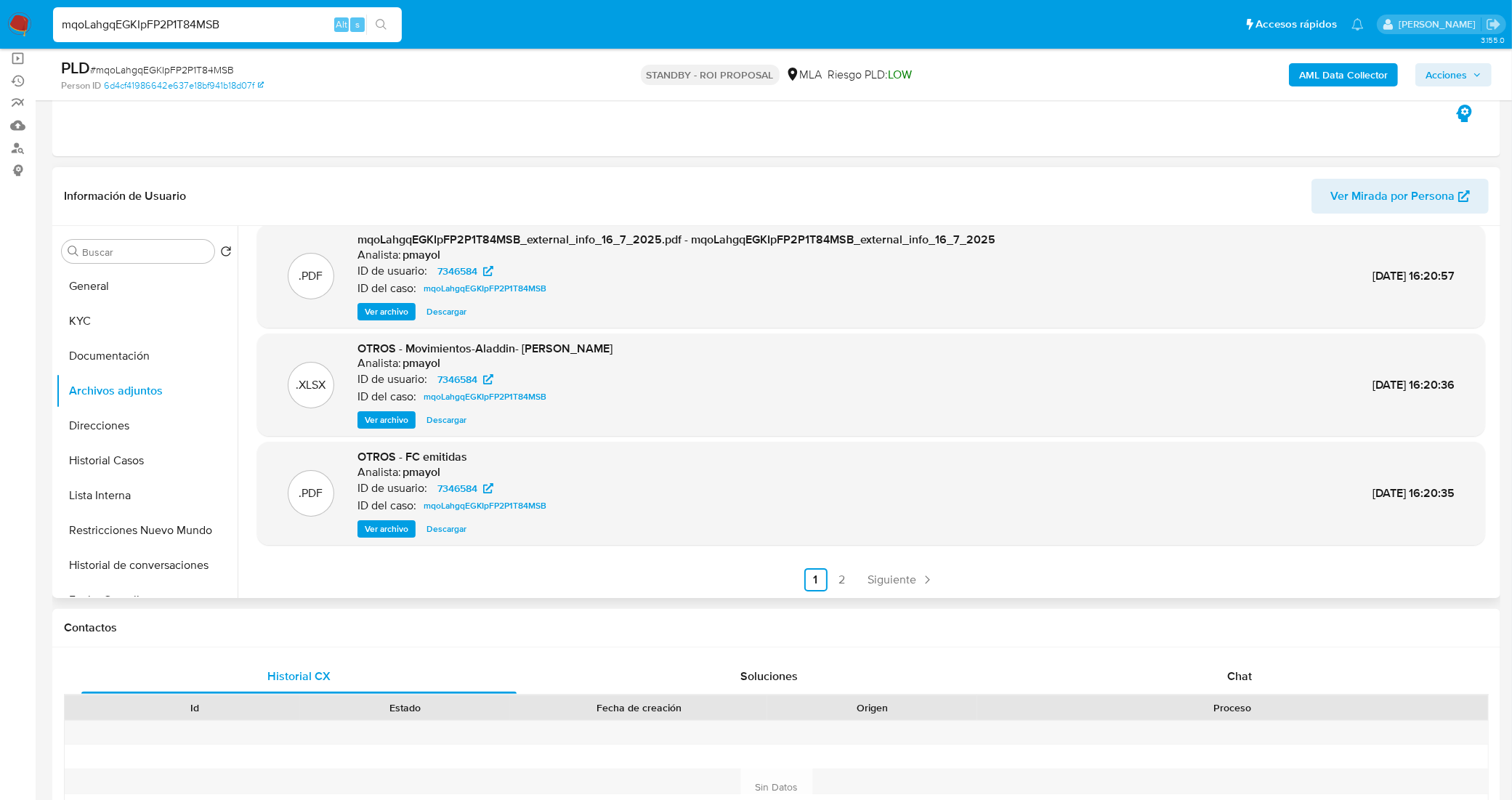
scroll to position [182, 0]
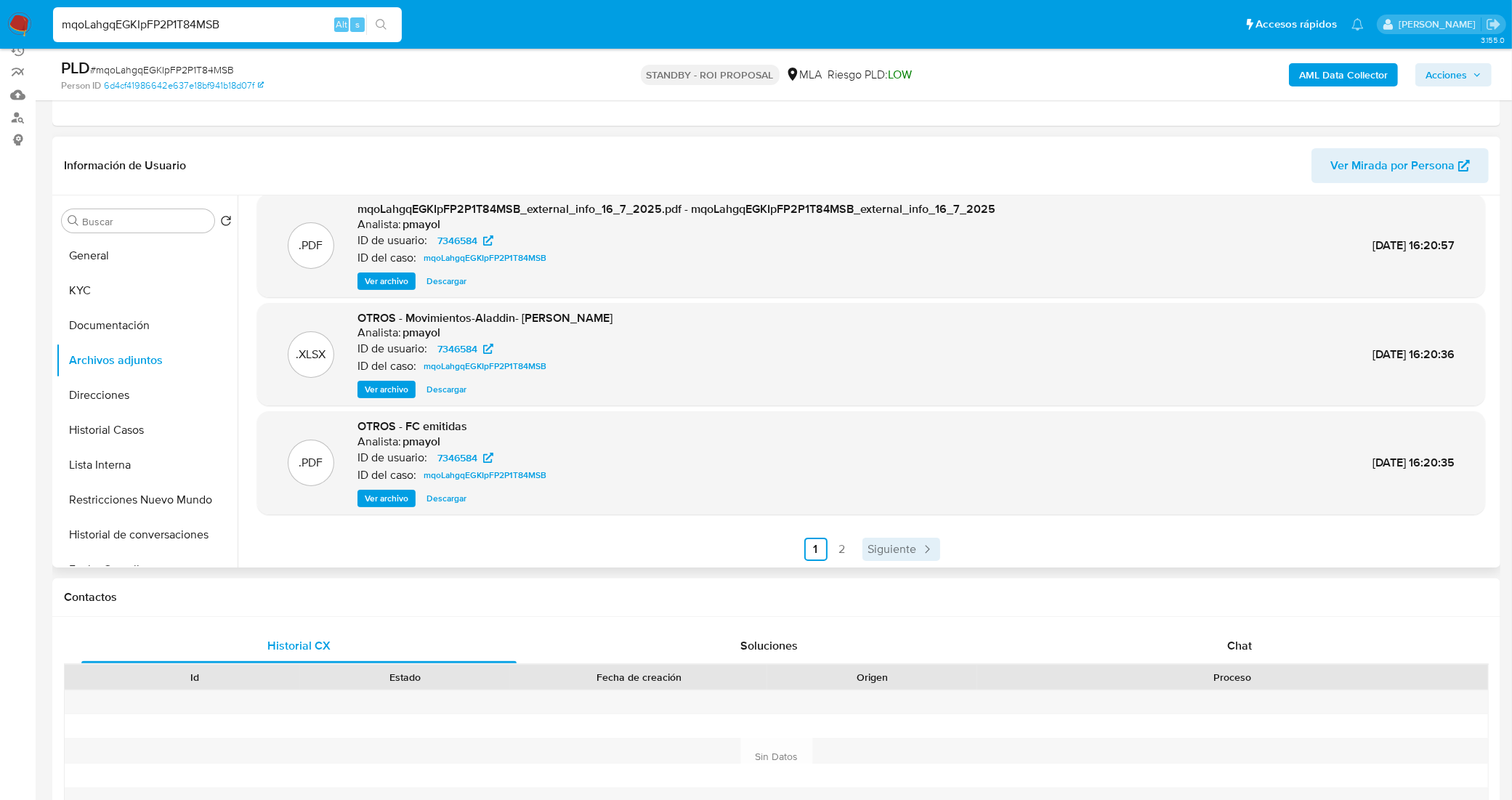
click at [891, 545] on span "Siguiente" at bounding box center [892, 549] width 48 height 12
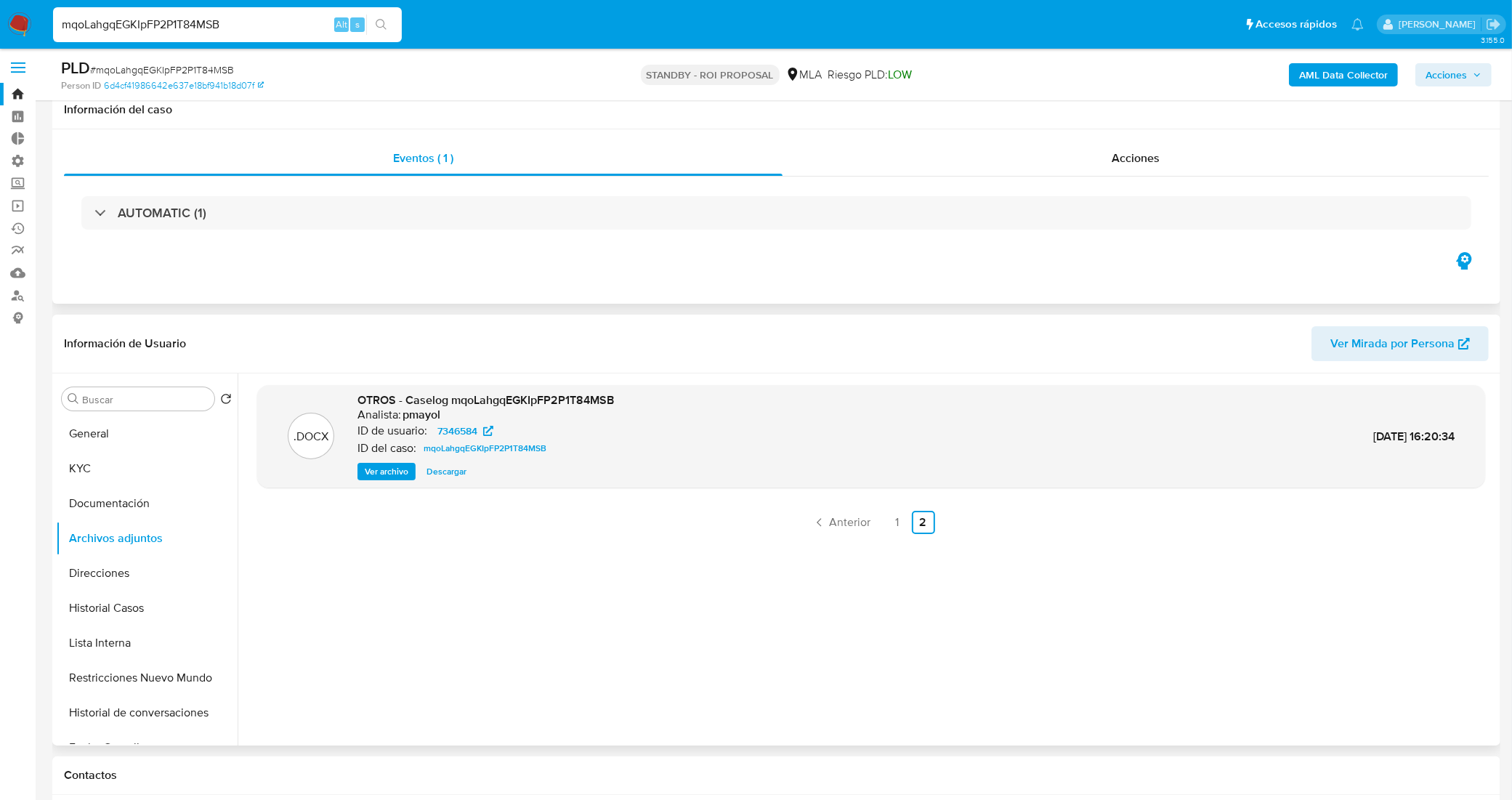
scroll to position [0, 0]
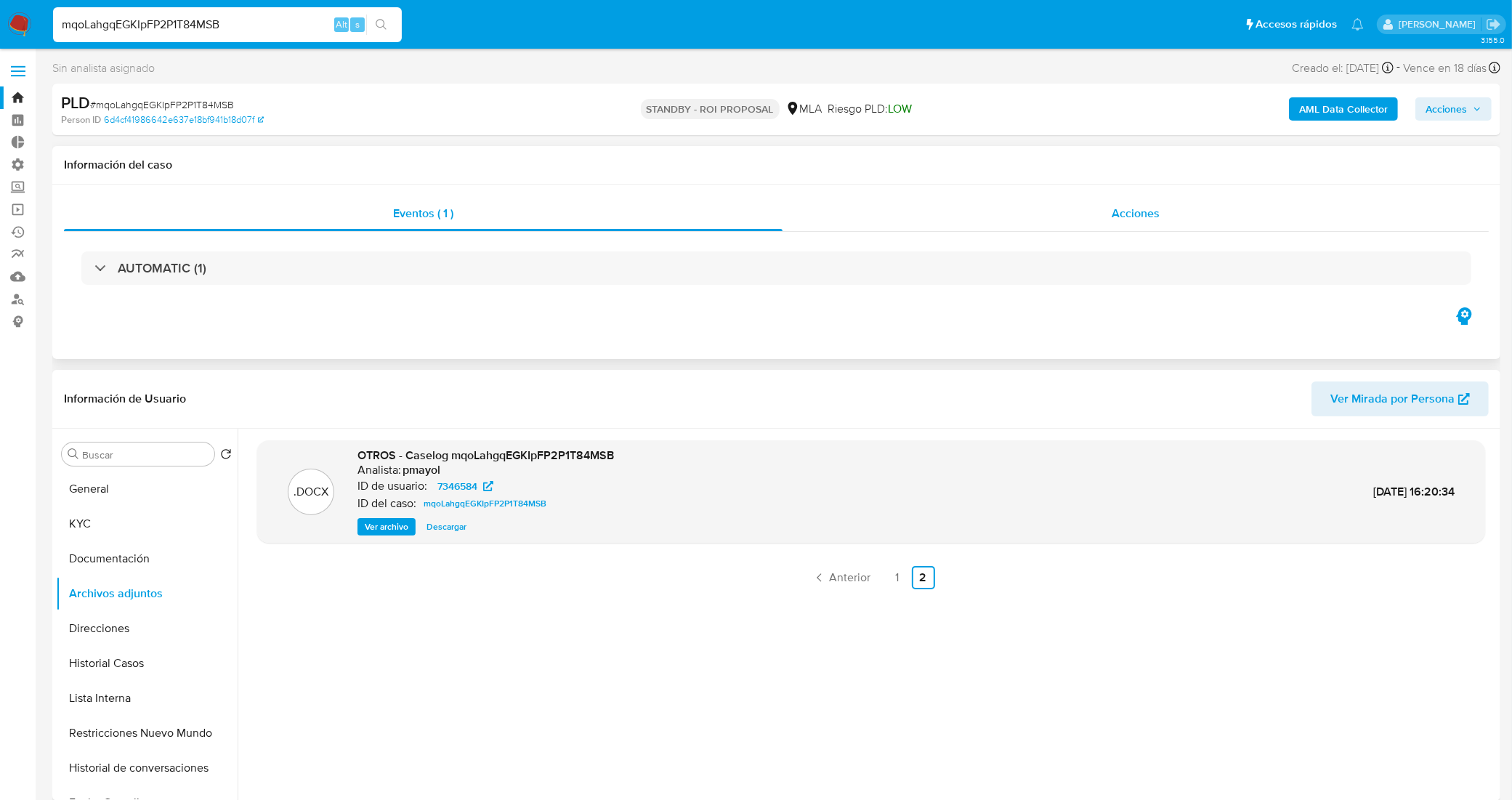
click at [1014, 216] on div "Acciones" at bounding box center [1136, 214] width 706 height 35
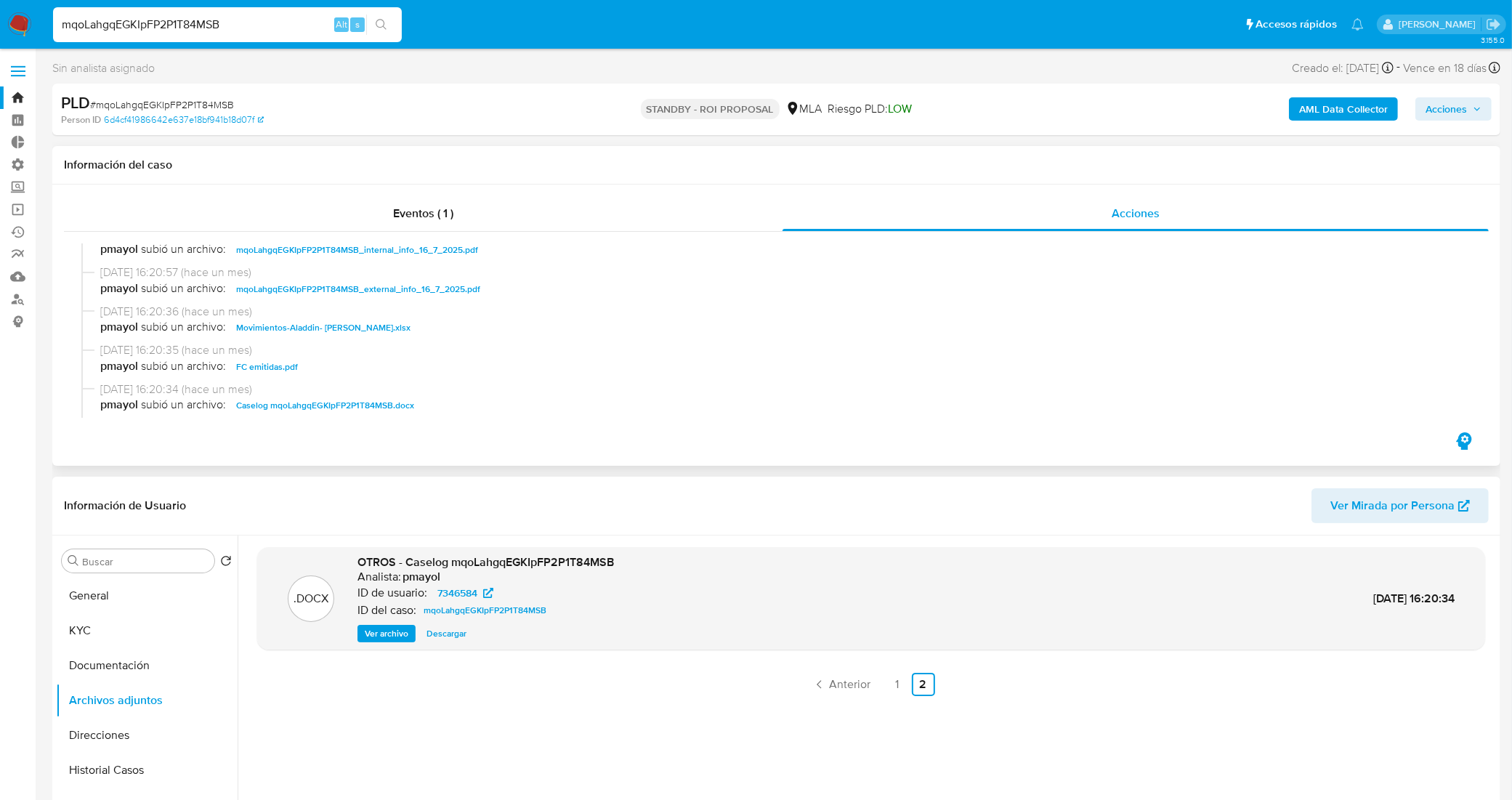
scroll to position [182, 0]
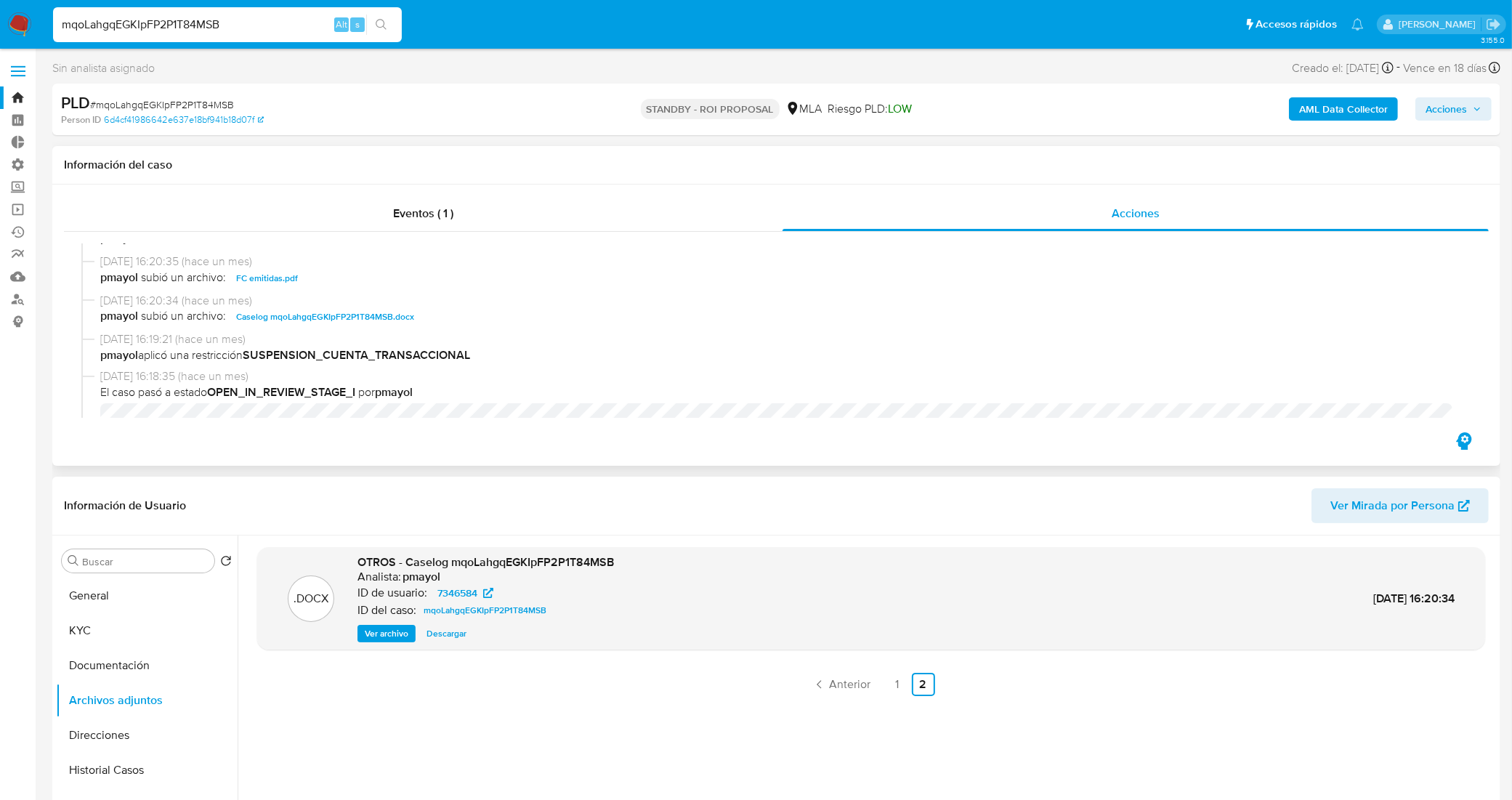
click at [375, 307] on span "16/07/2025 16:20:34 (hace un mes)" at bounding box center [783, 300] width 1365 height 16
click at [383, 321] on span "Caselog mqoLahgqEGKIpFP2P1T84MSB.docx" at bounding box center [324, 316] width 178 height 17
drag, startPoint x: 236, startPoint y: 33, endPoint x: 4, endPoint y: 23, distance: 232.2
click at [4, 23] on nav "Pausado Ver notificaciones mqoLahgqEGKIpFP2P1T84MSB Alt s Accesos rápidos Presi…" at bounding box center [756, 24] width 1512 height 48
paste input "W591qfBt3tQ1J49pUcgMQiJa"
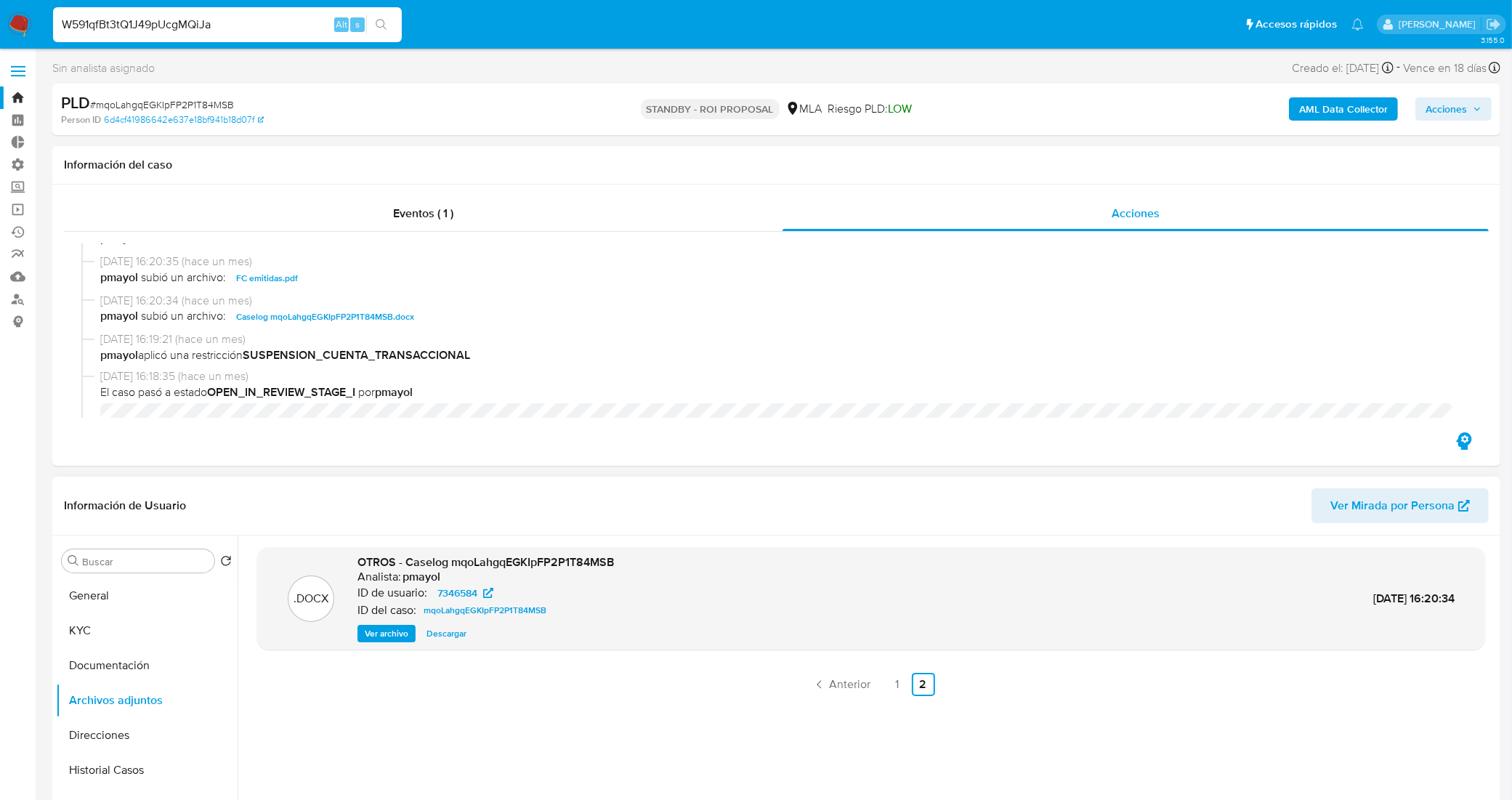
type input "W591qfBt3tQ1J49pUcgMQiJa"
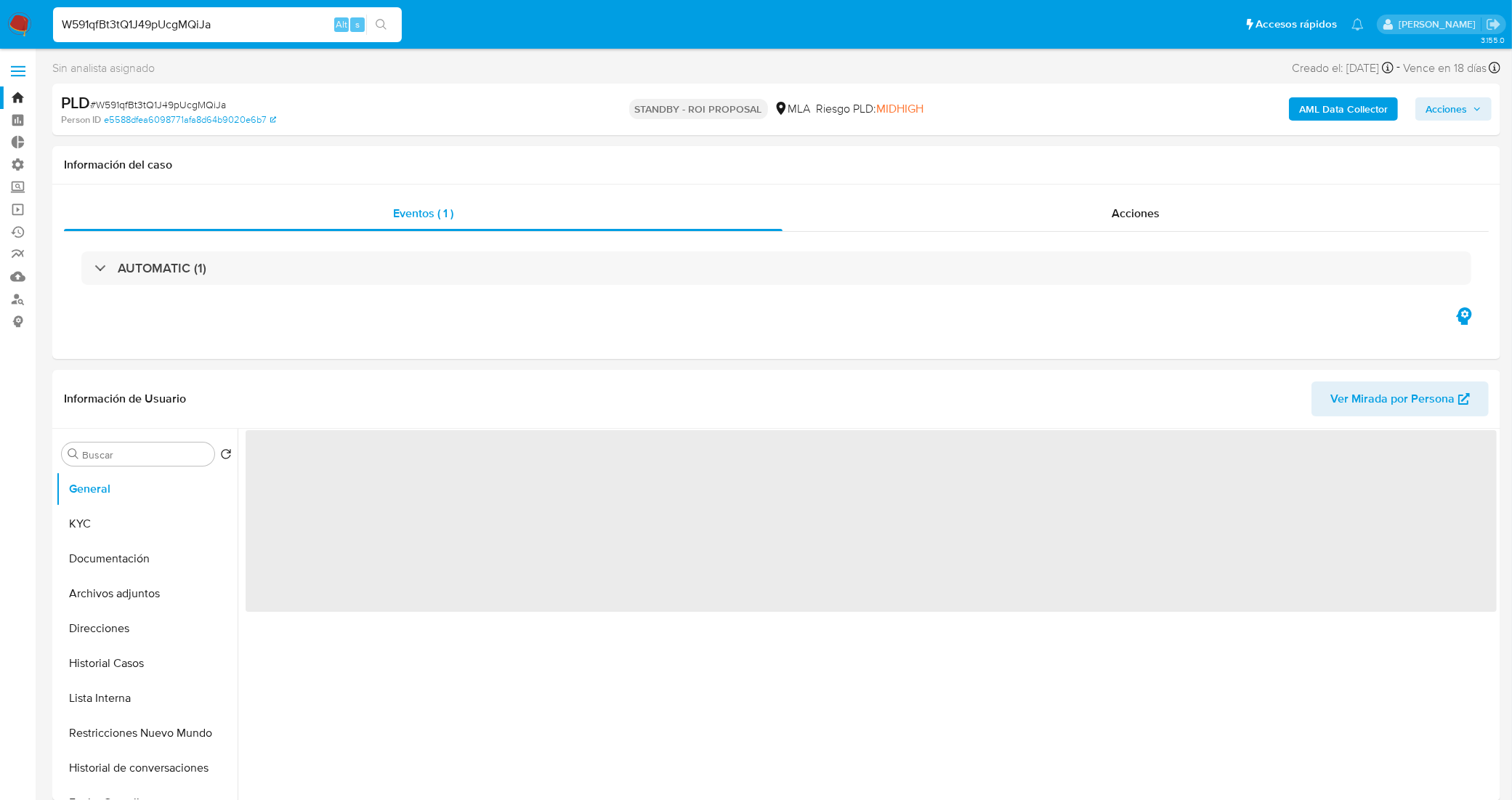
select select "10"
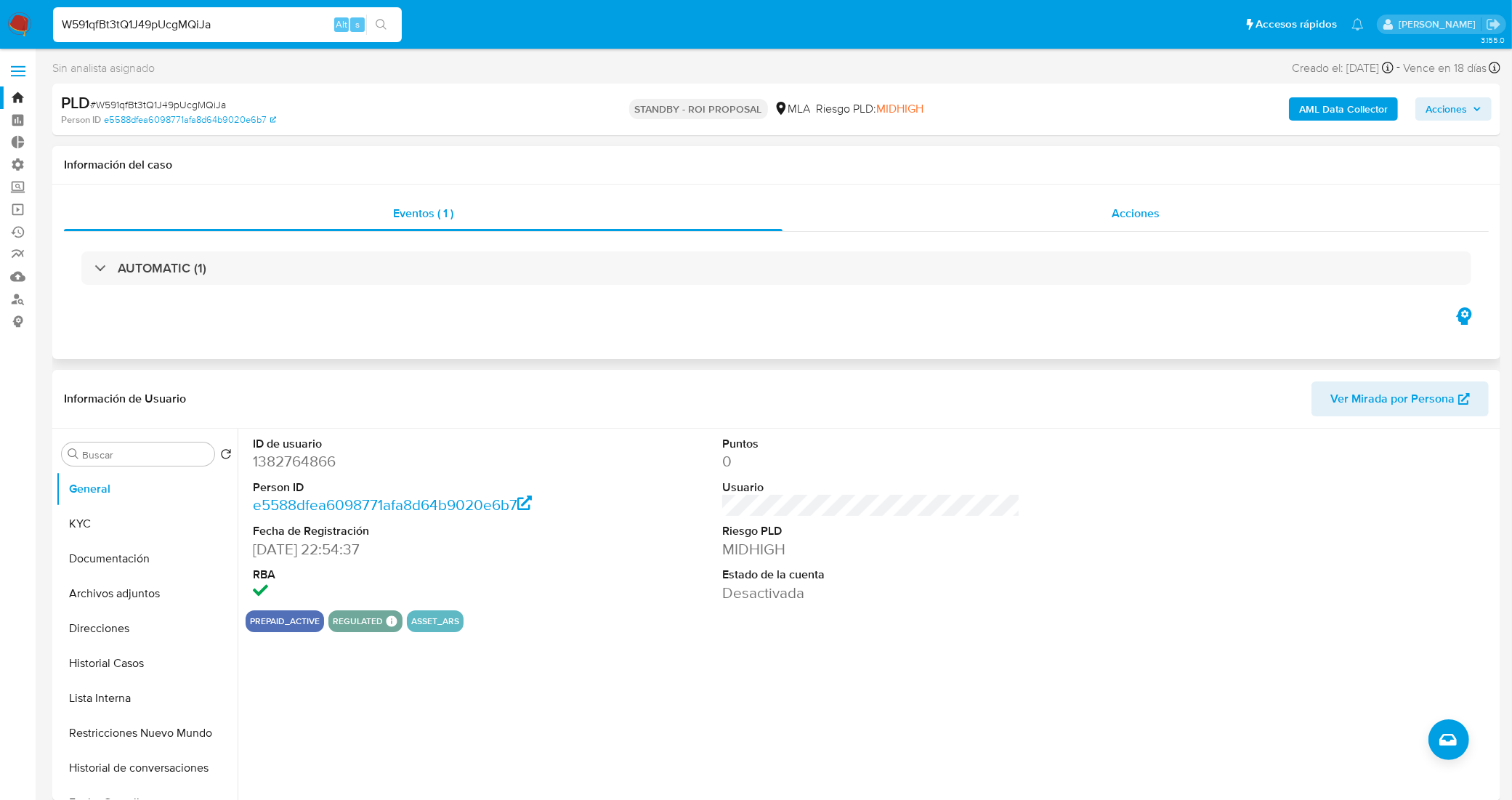
click at [925, 218] on div "Acciones" at bounding box center [1136, 214] width 706 height 35
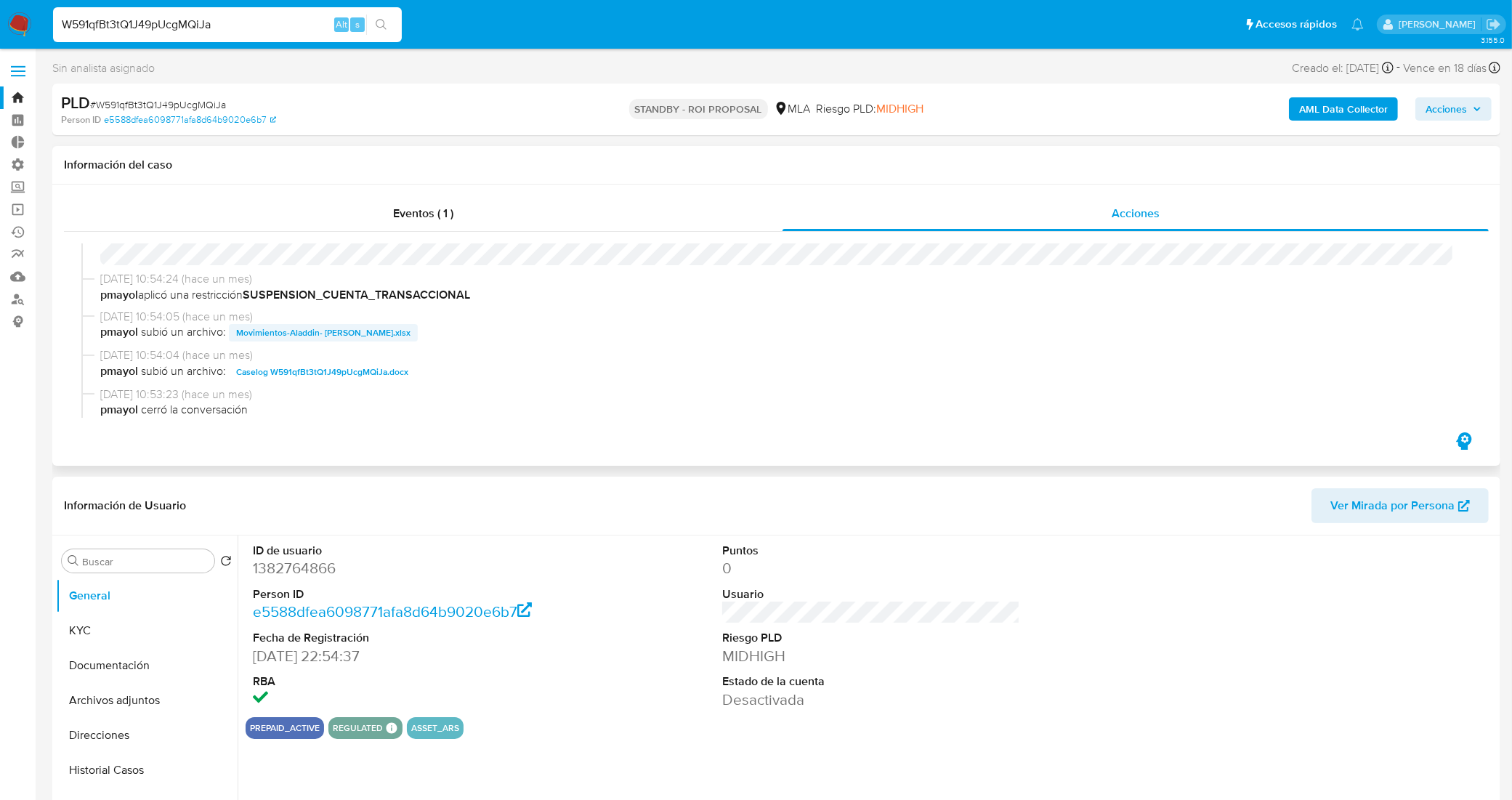
scroll to position [90, 0]
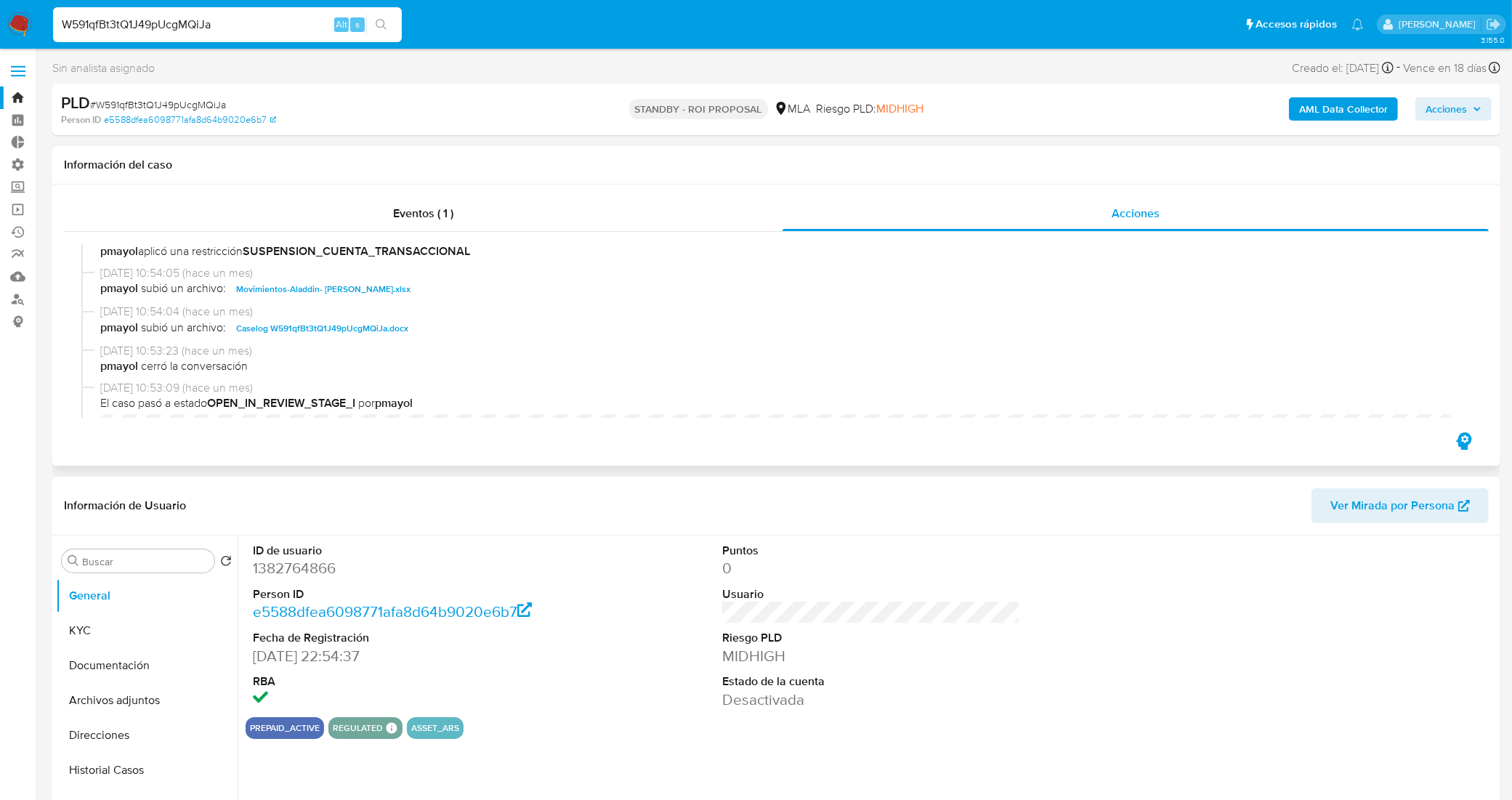
click at [338, 328] on span "Caselog W591qfBt3tQ1J49pUcgMQiJa.docx" at bounding box center [322, 328] width 172 height 17
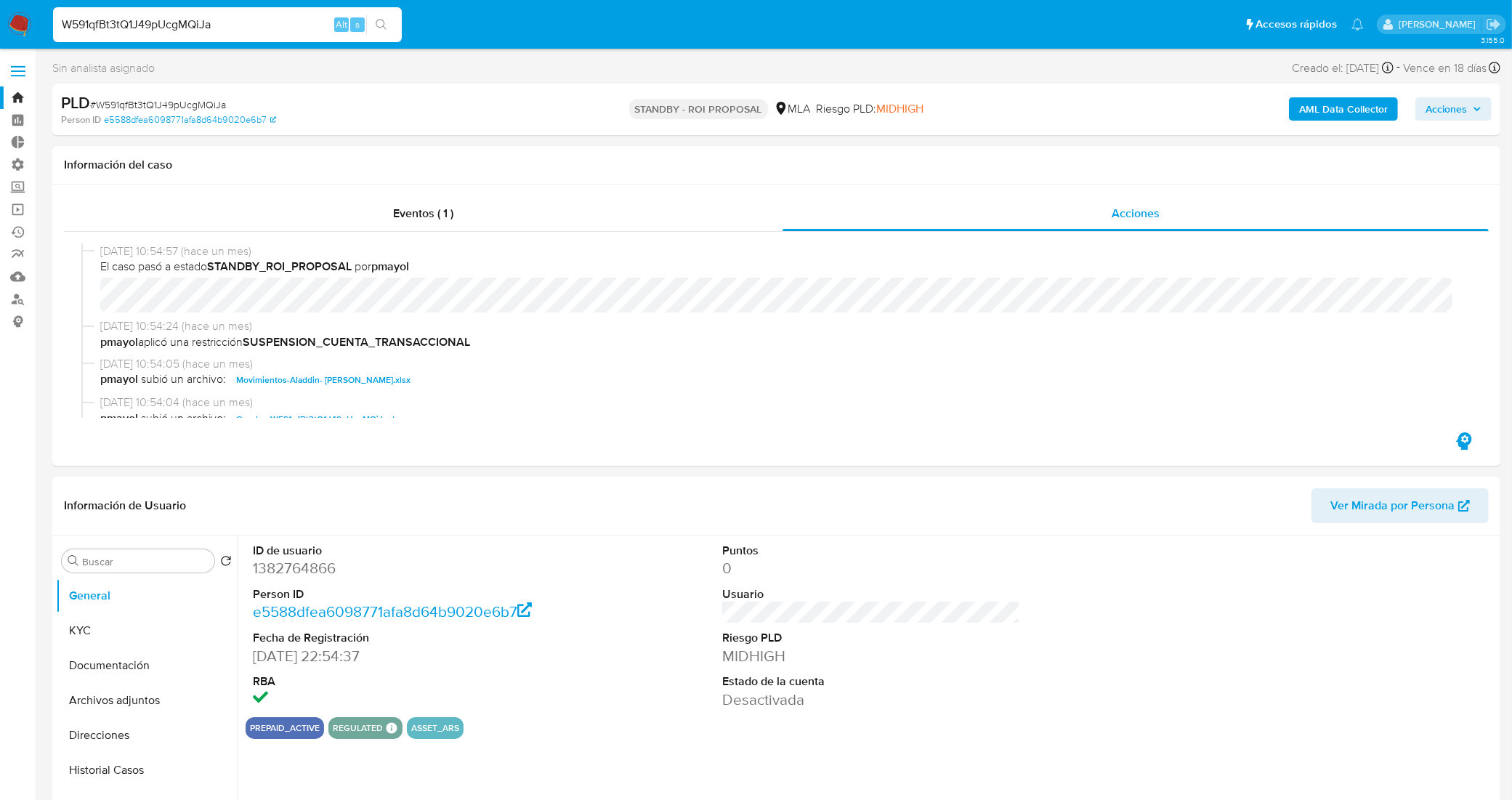
drag, startPoint x: 136, startPoint y: 33, endPoint x: 0, endPoint y: 37, distance: 136.1
click at [0, 37] on nav "Pausado Ver notificaciones W591qfBt3tQ1J49pUcgMQiJa Alt s Accesos rápidos Presi…" at bounding box center [756, 24] width 1512 height 48
paste input "iPYYk0gfMTCTxsowULVyhOqo"
type input "iPYYk0gfMTCTxsowULVyhOqo"
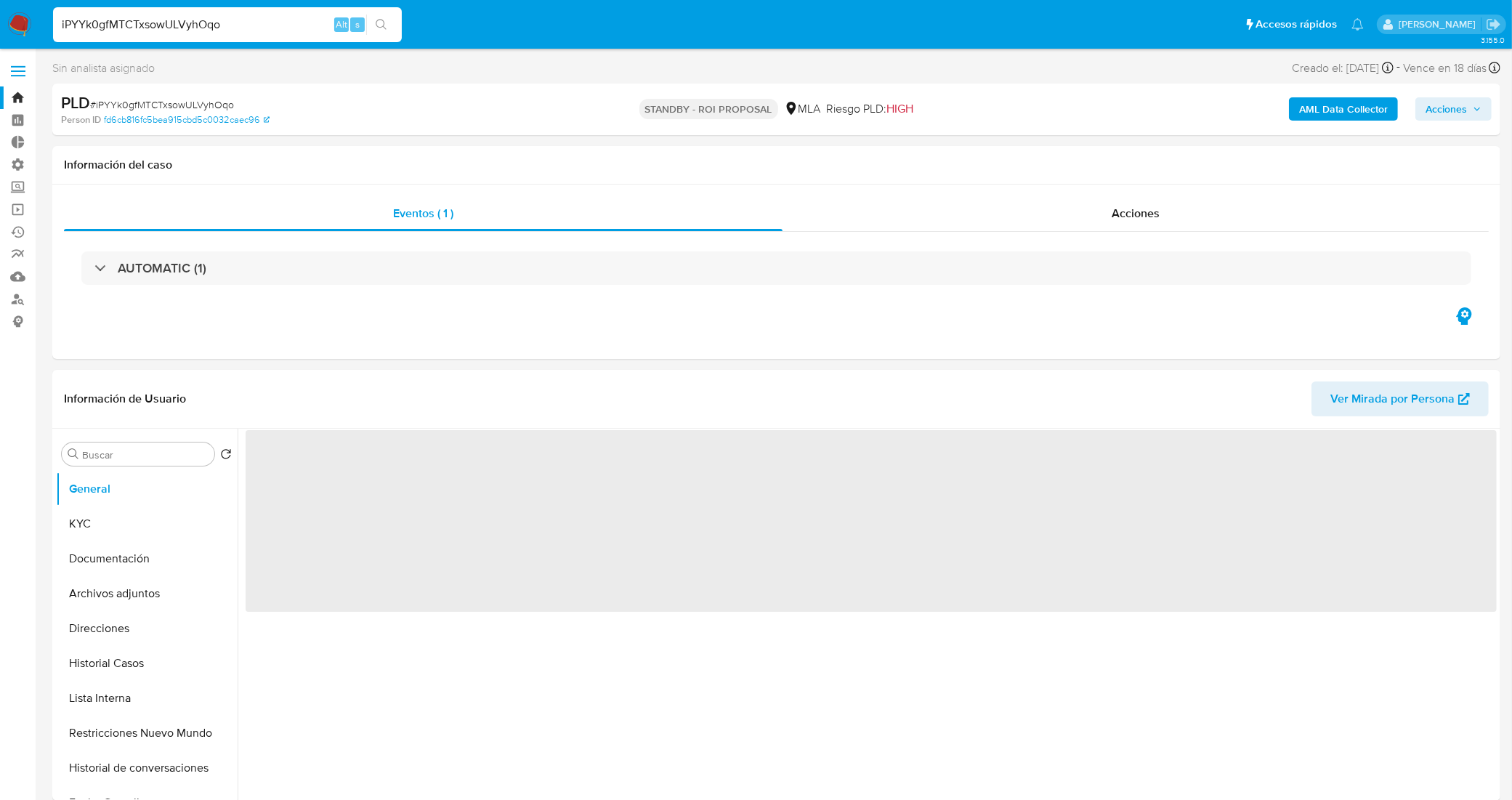
select select "10"
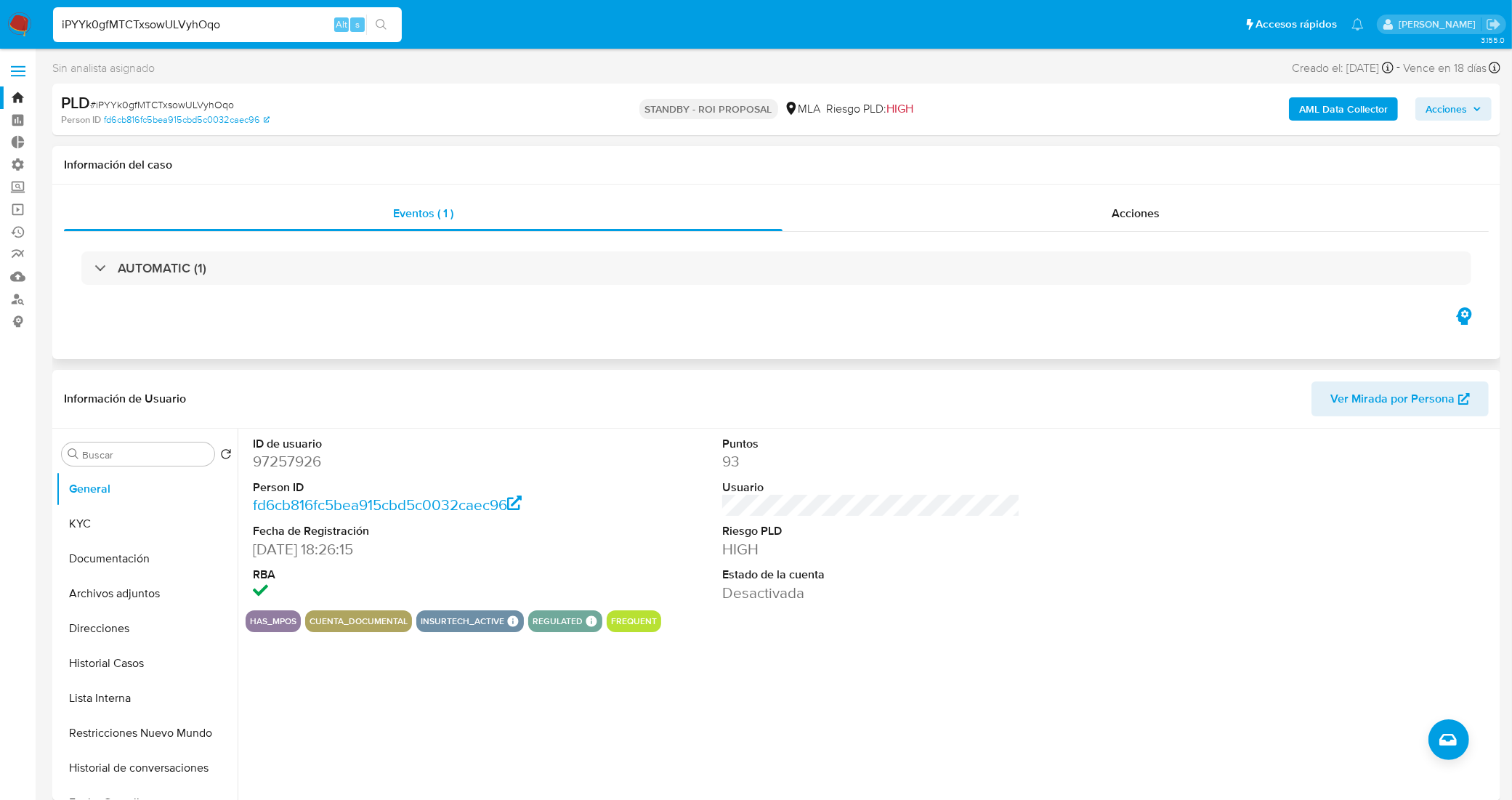
click at [999, 180] on div "Información del caso" at bounding box center [776, 165] width 1448 height 38
click at [1010, 205] on div "Acciones" at bounding box center [1136, 214] width 706 height 35
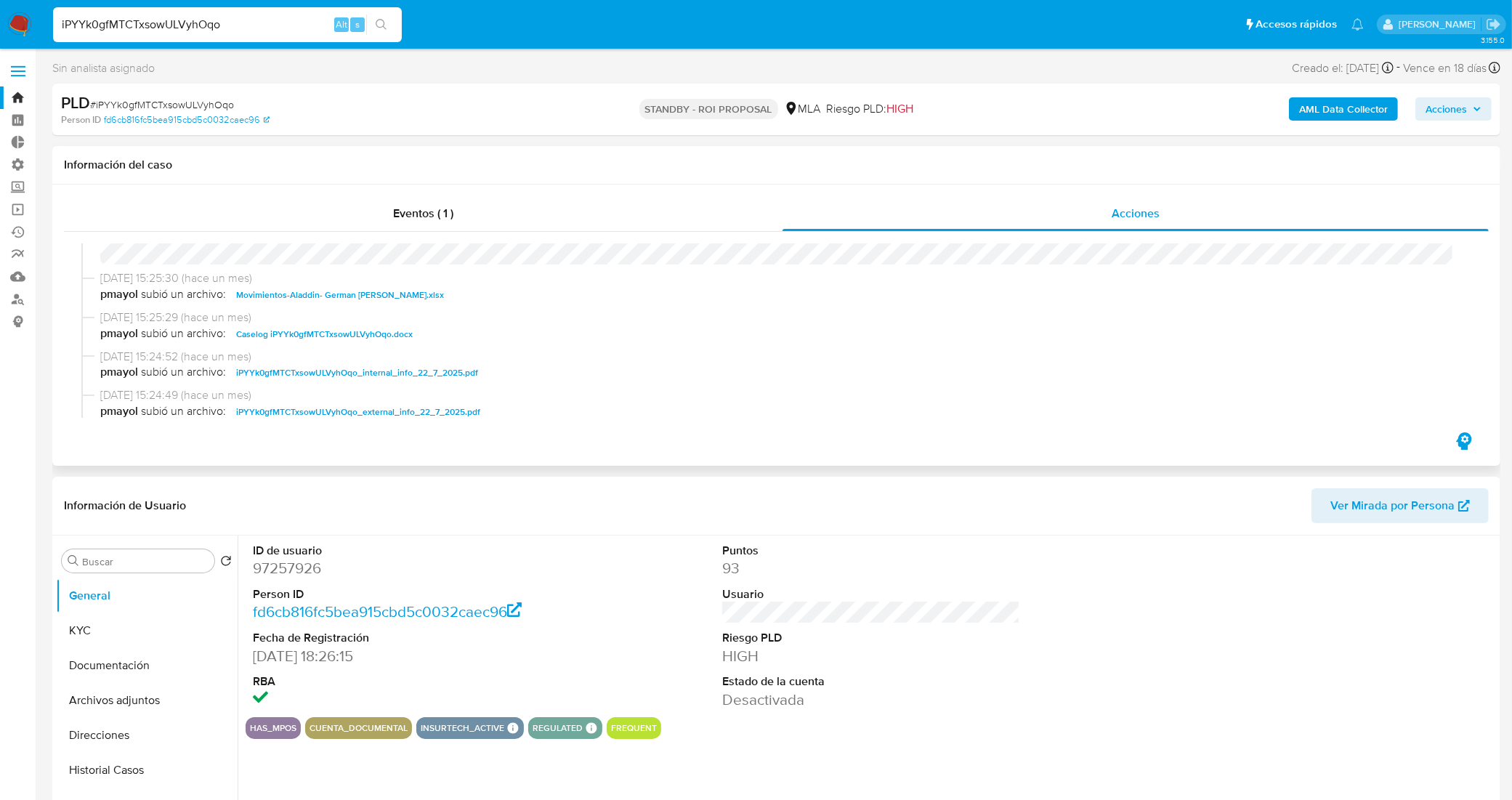
scroll to position [90, 0]
click at [361, 289] on span "Caselog iPYYk0gfMTCTxsowULVyhOqo.docx" at bounding box center [323, 290] width 176 height 17
drag, startPoint x: 242, startPoint y: 27, endPoint x: 0, endPoint y: 9, distance: 242.7
click at [0, 9] on nav "Pausado Ver notificaciones iPYYk0gfMTCTxsowULVyhOqo Alt s Accesos rápidos Presi…" at bounding box center [756, 24] width 1512 height 48
paste input "XCBnQYvYVEdtOAlhzEnEZMq5"
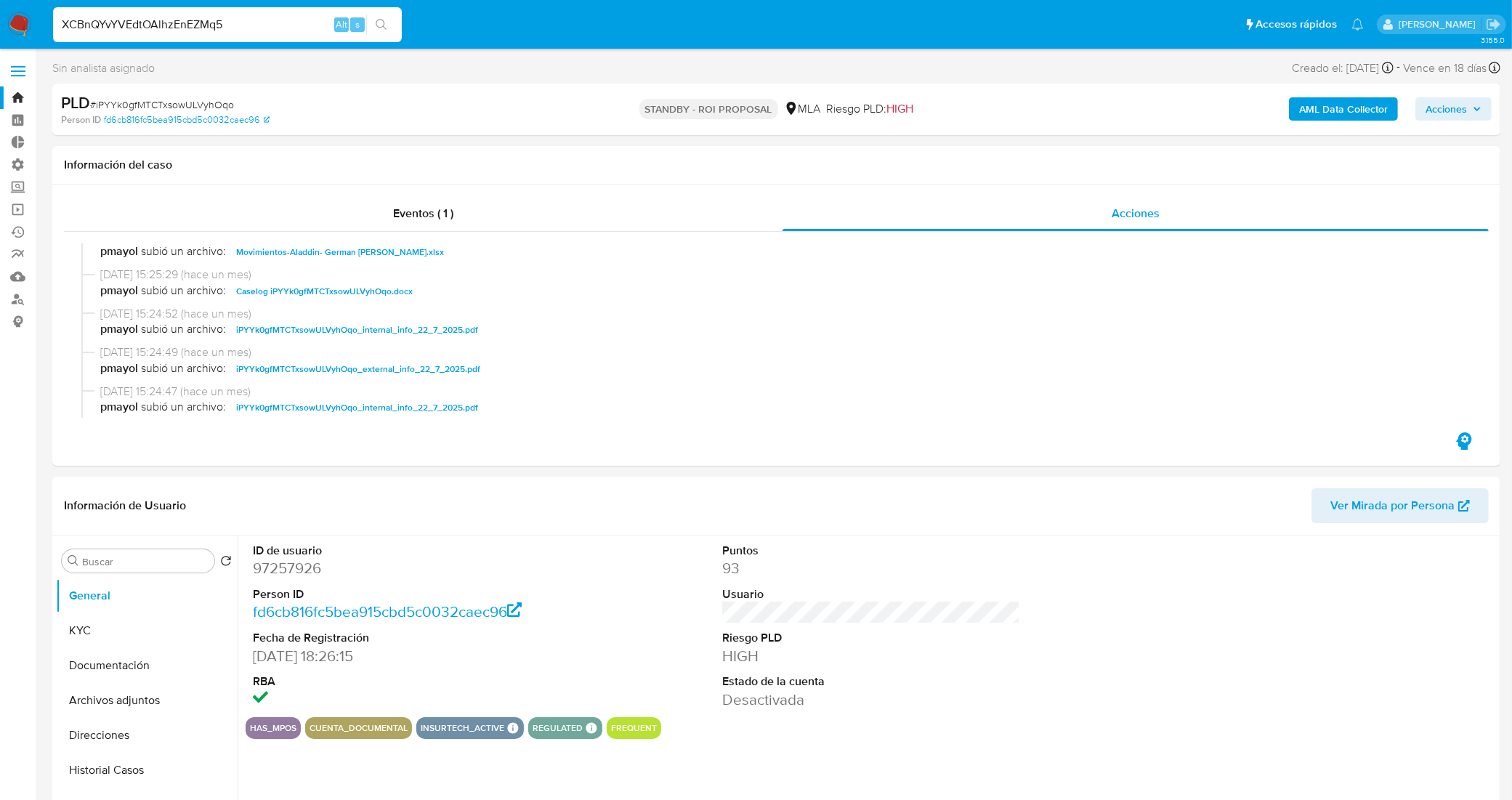
type input "XCBnQYvYVEdtOAlhzEnEZMq5"
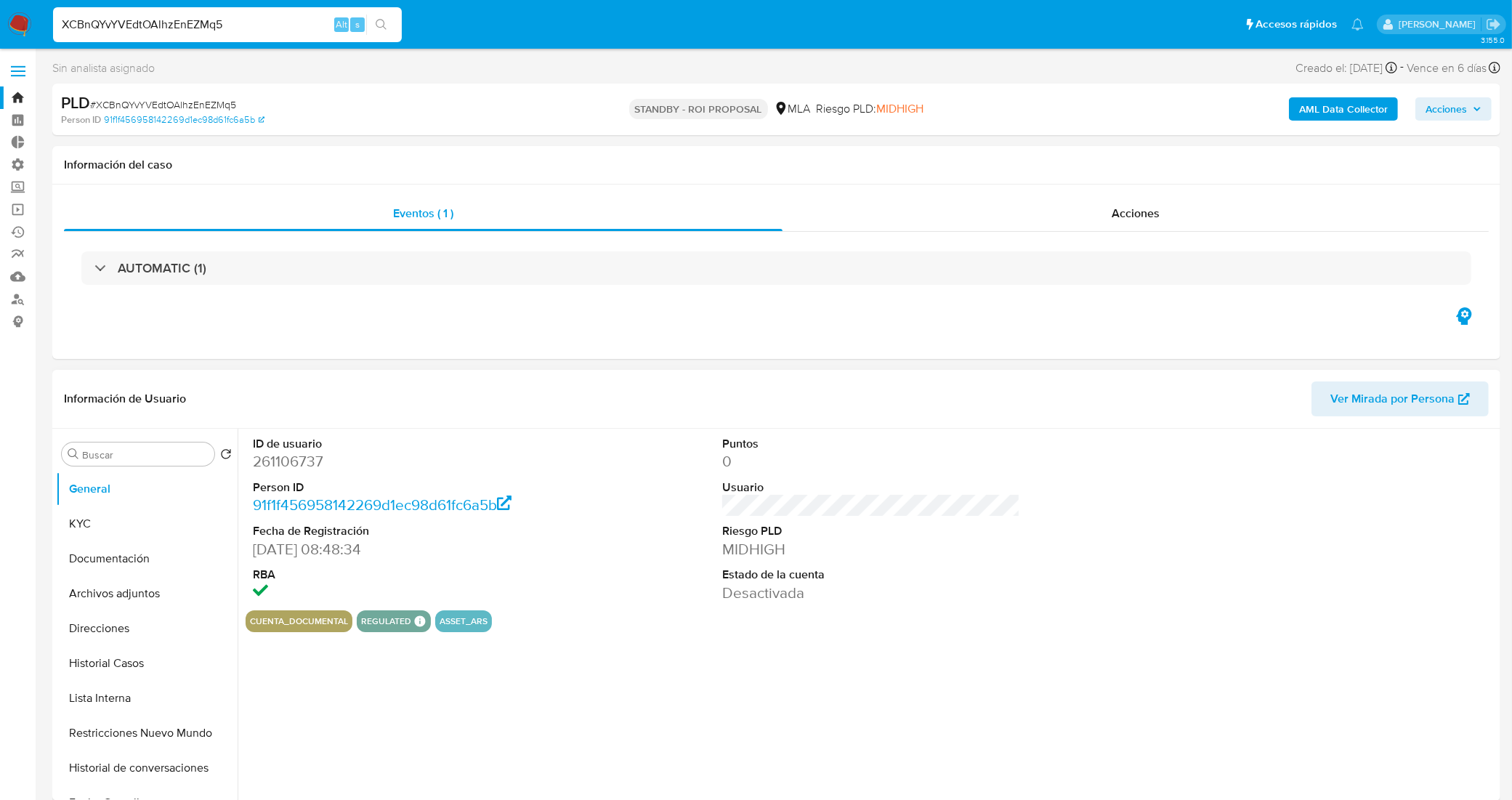
select select "10"
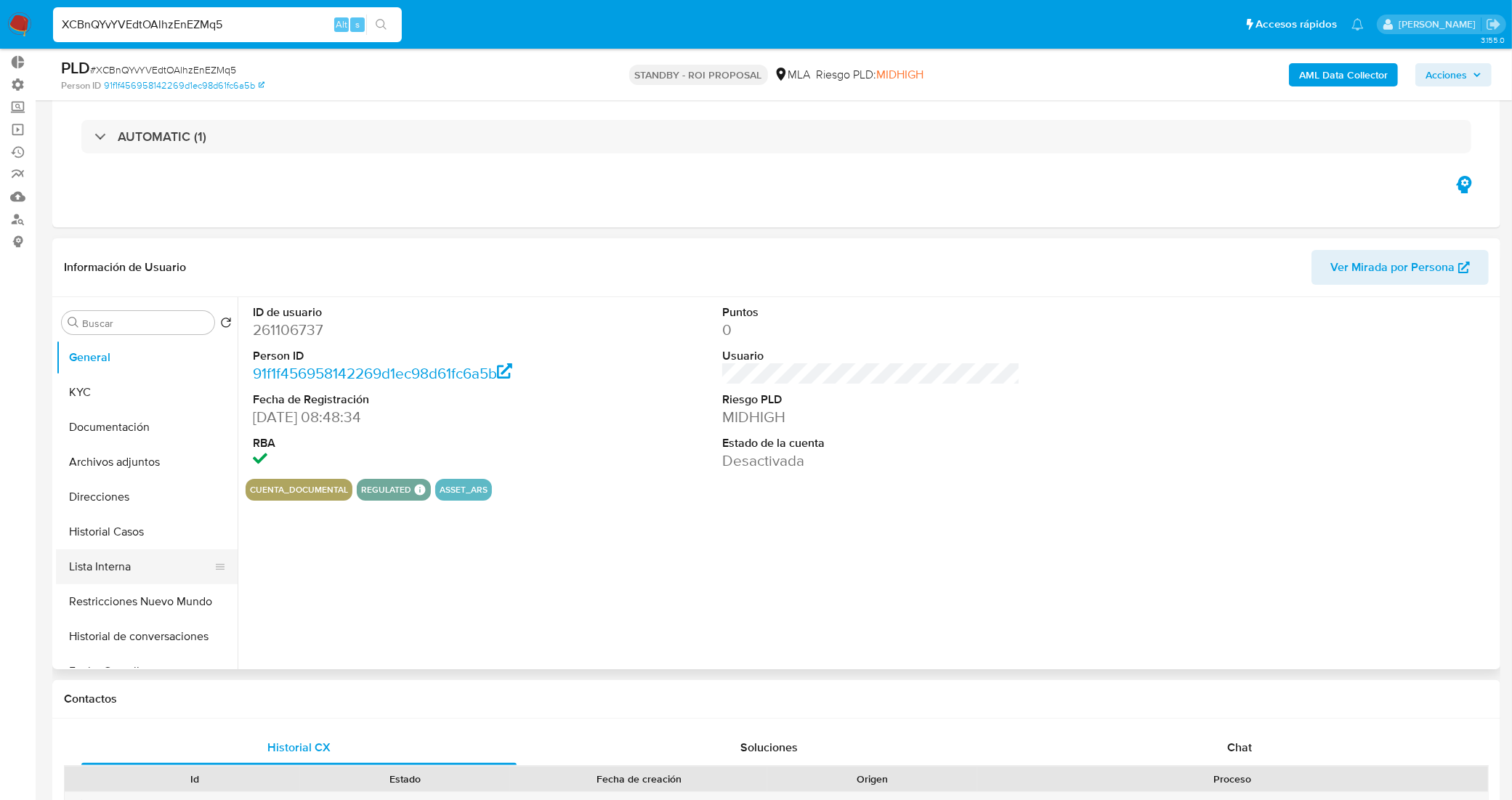
scroll to position [90, 0]
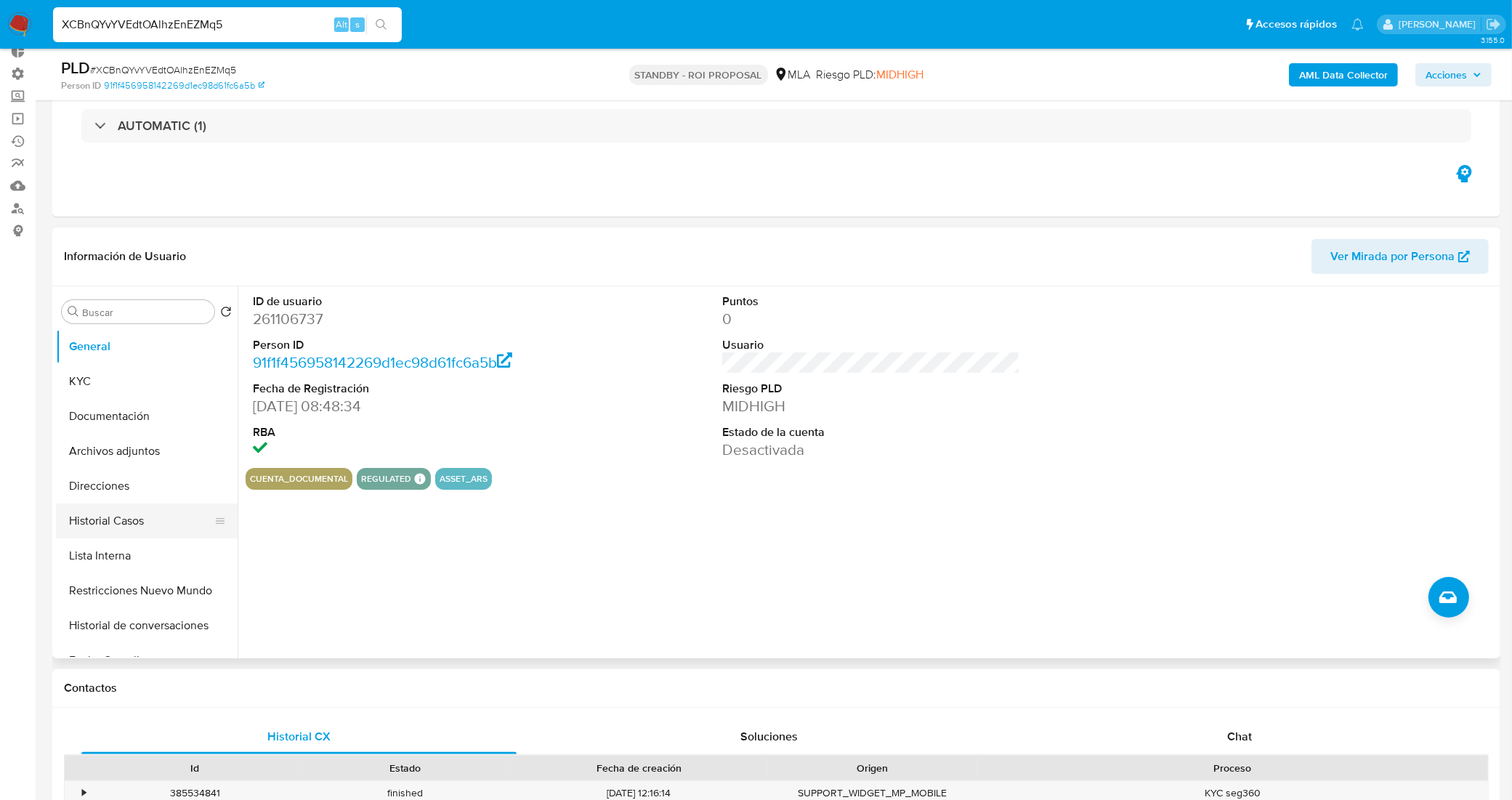
click at [125, 516] on button "Historial Casos" at bounding box center [141, 521] width 170 height 35
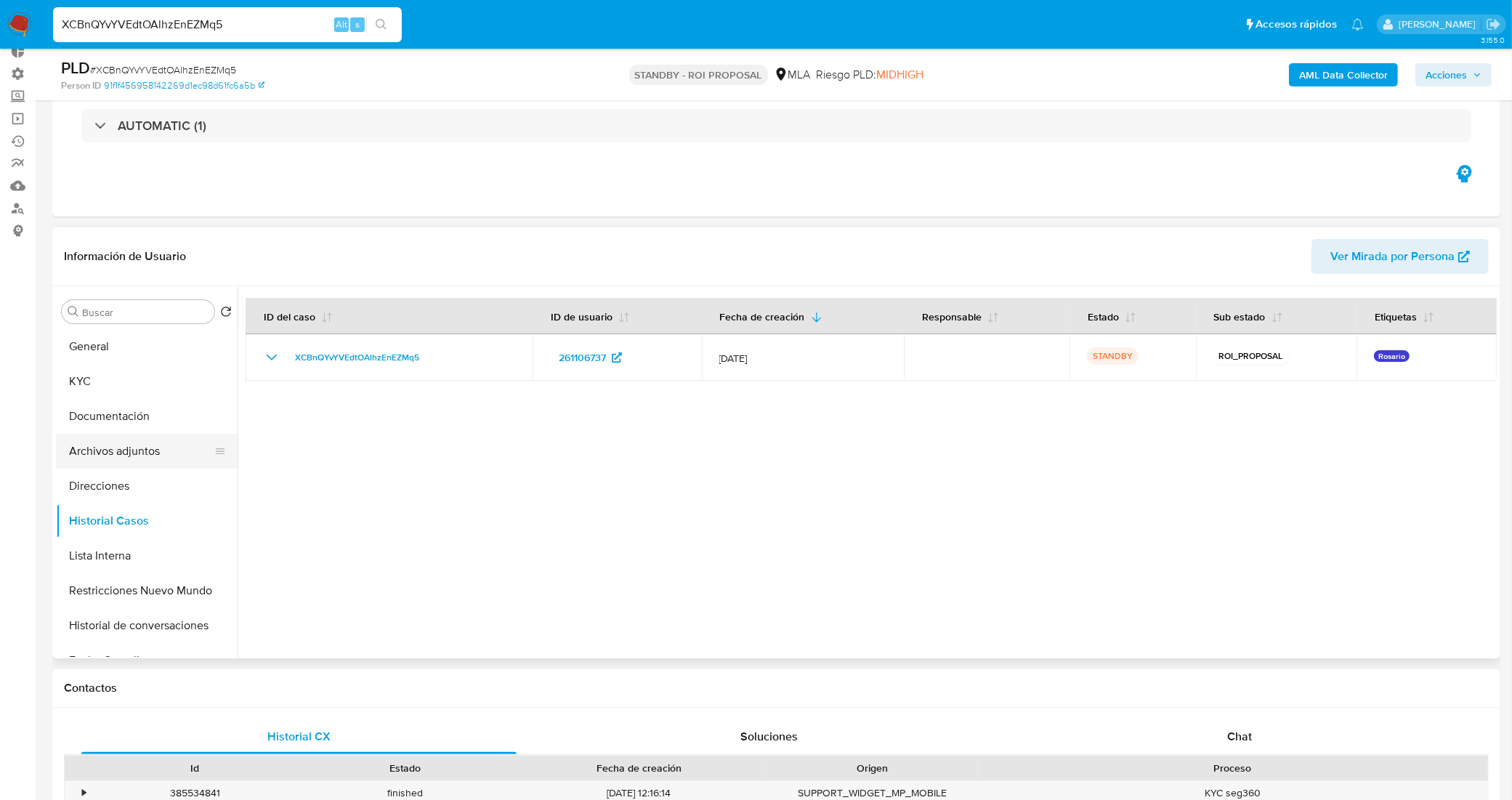
click at [138, 454] on button "Archivos adjuntos" at bounding box center [141, 451] width 170 height 35
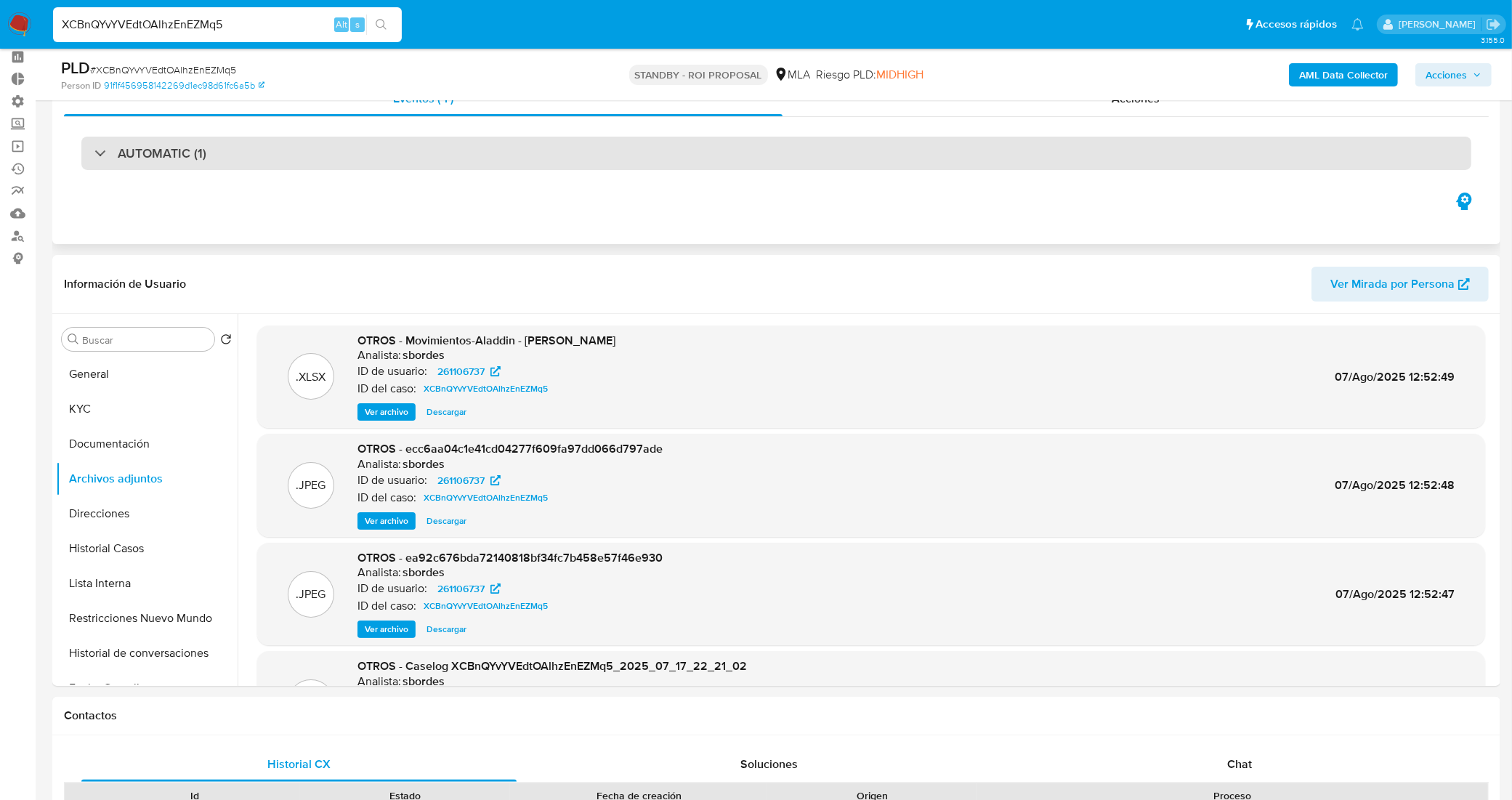
scroll to position [0, 0]
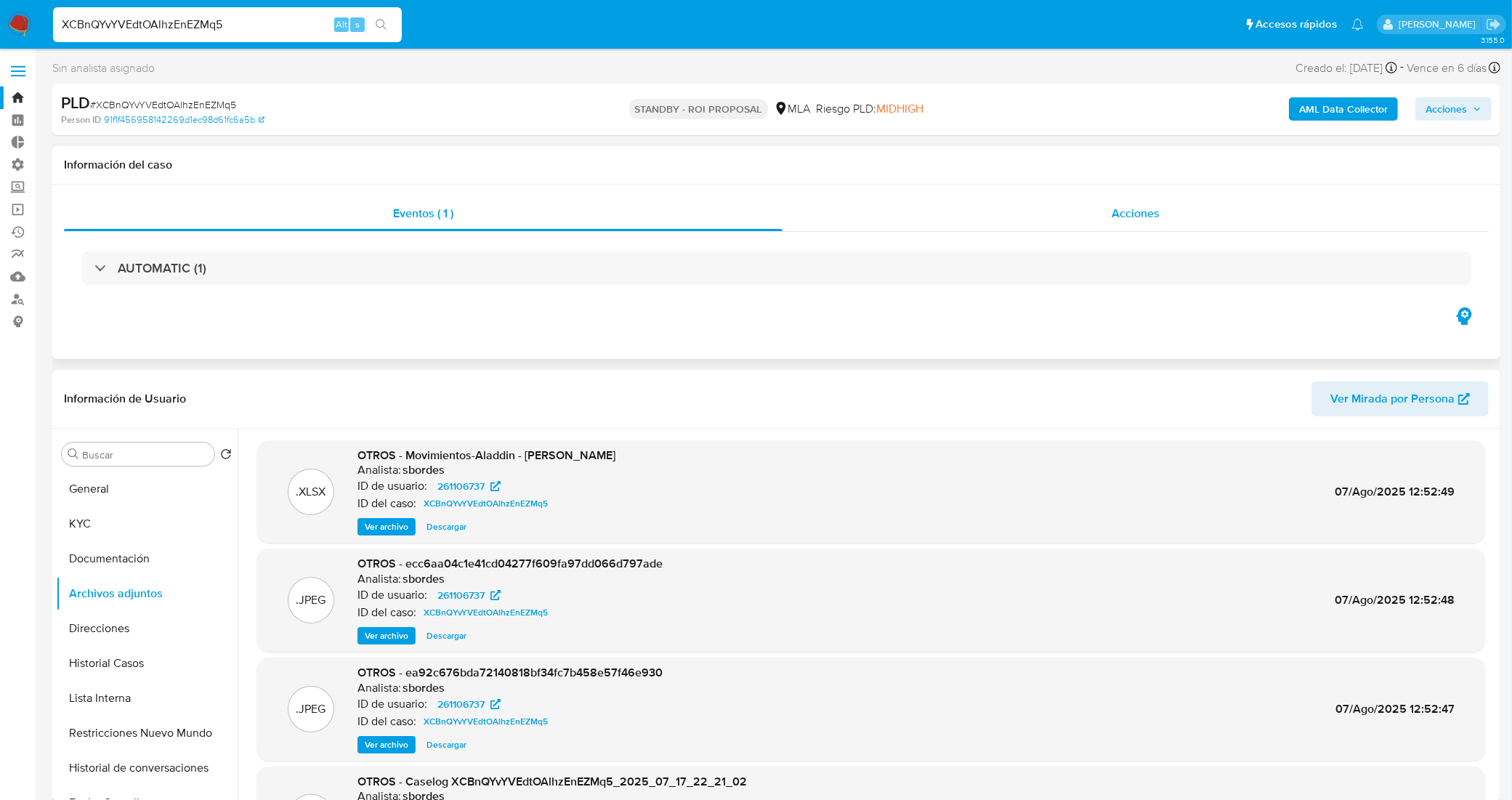
click at [1084, 222] on div "Acciones" at bounding box center [1136, 214] width 706 height 35
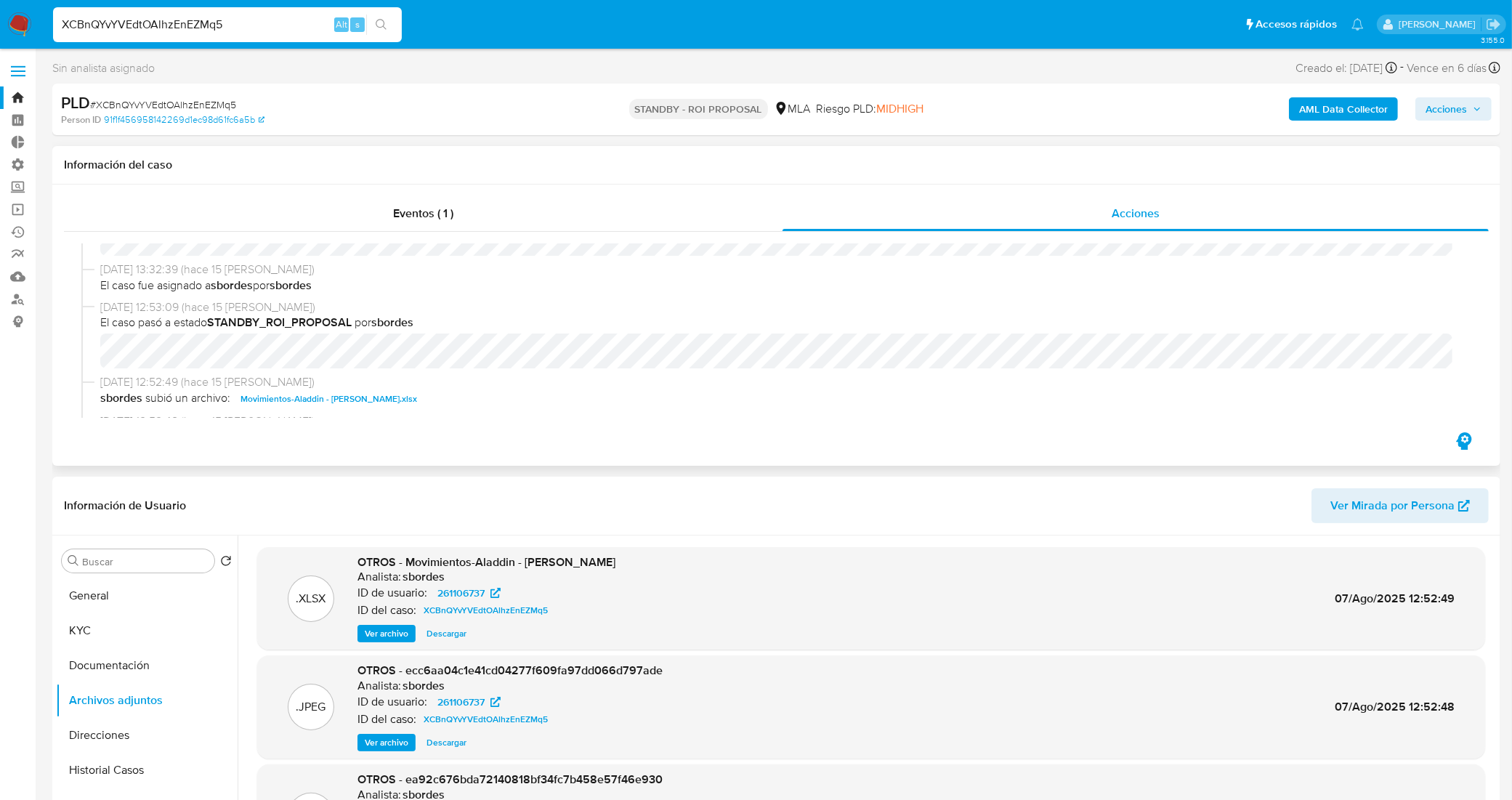
scroll to position [363, 0]
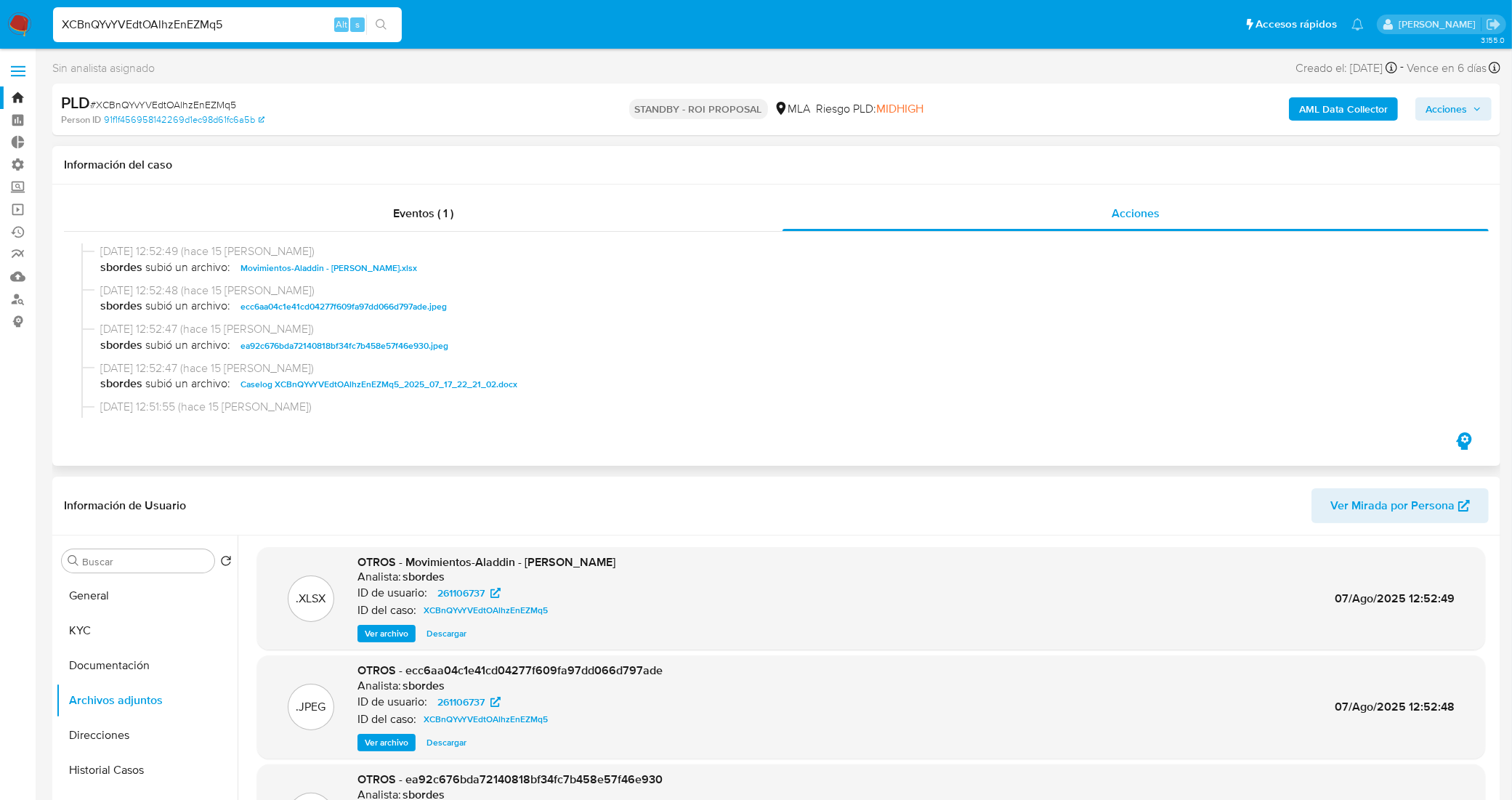
click at [323, 384] on span "Caselog XCBnQYvYVEdtOAlhzEnEZMq5_2025_07_17_22_21_02.docx" at bounding box center [378, 384] width 277 height 17
drag, startPoint x: 252, startPoint y: 26, endPoint x: 0, endPoint y: 26, distance: 252.0
click at [0, 26] on nav "Pausado Ver notificaciones XCBnQYvYVEdtOAlhzEnEZMq5 Alt s Accesos rápidos Presi…" at bounding box center [756, 24] width 1512 height 48
paste input "zGOQNQRecpa2W7EqAzMhfzzn"
type input "zGOQNQRecpa2W7EqAzMhfzzn"
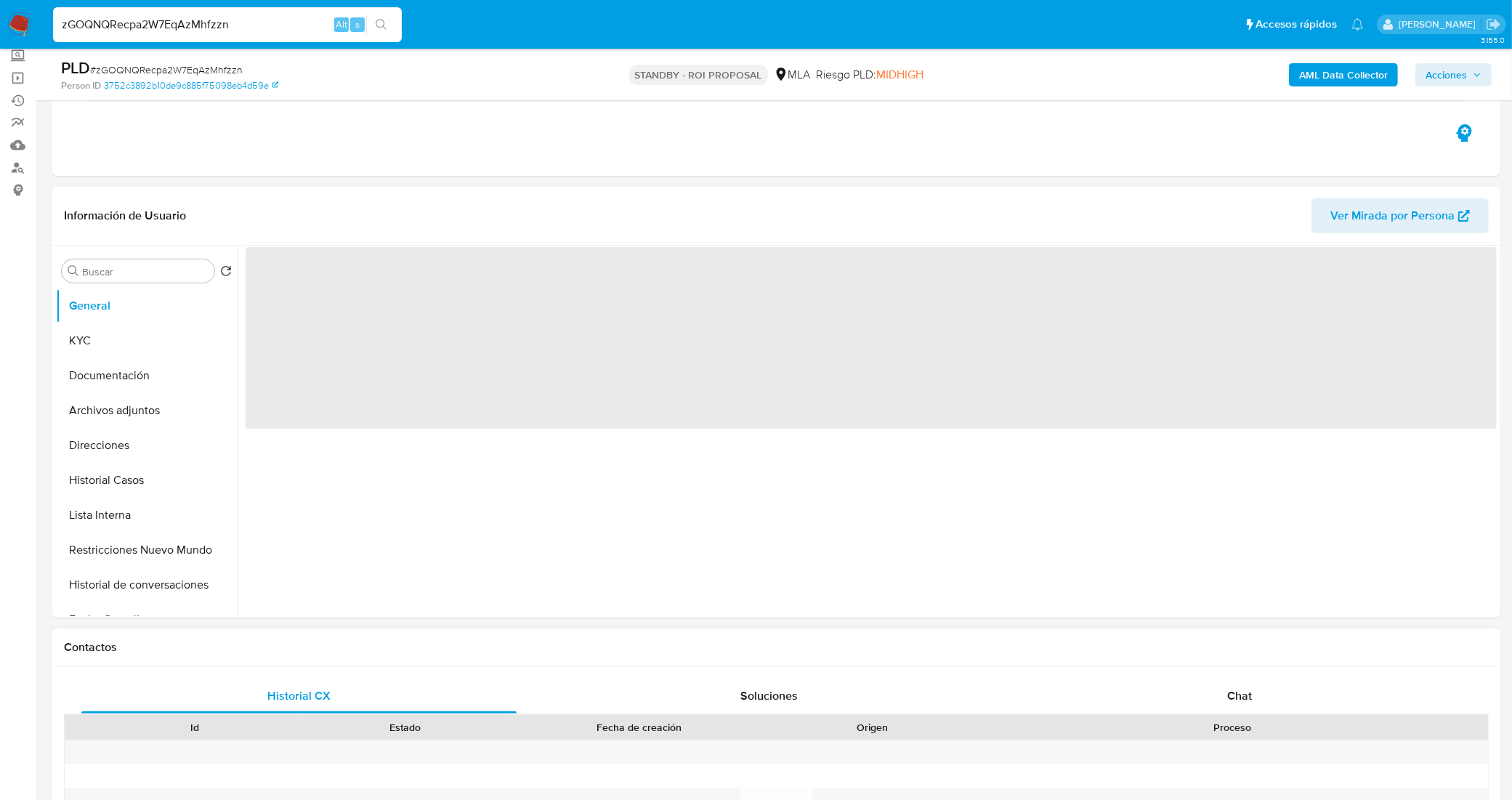
scroll to position [182, 0]
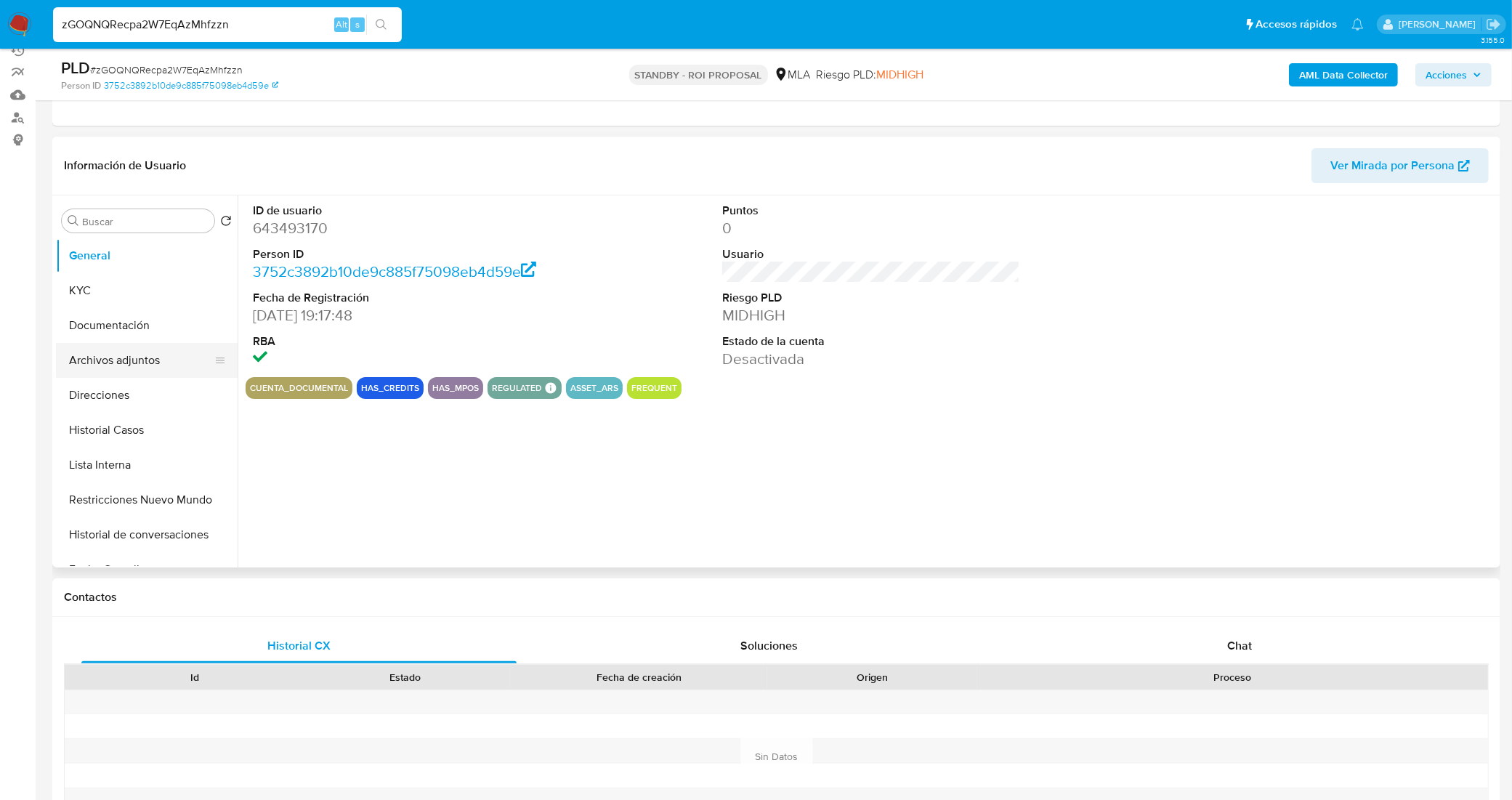
click at [115, 361] on button "Archivos adjuntos" at bounding box center [141, 360] width 170 height 35
select select "10"
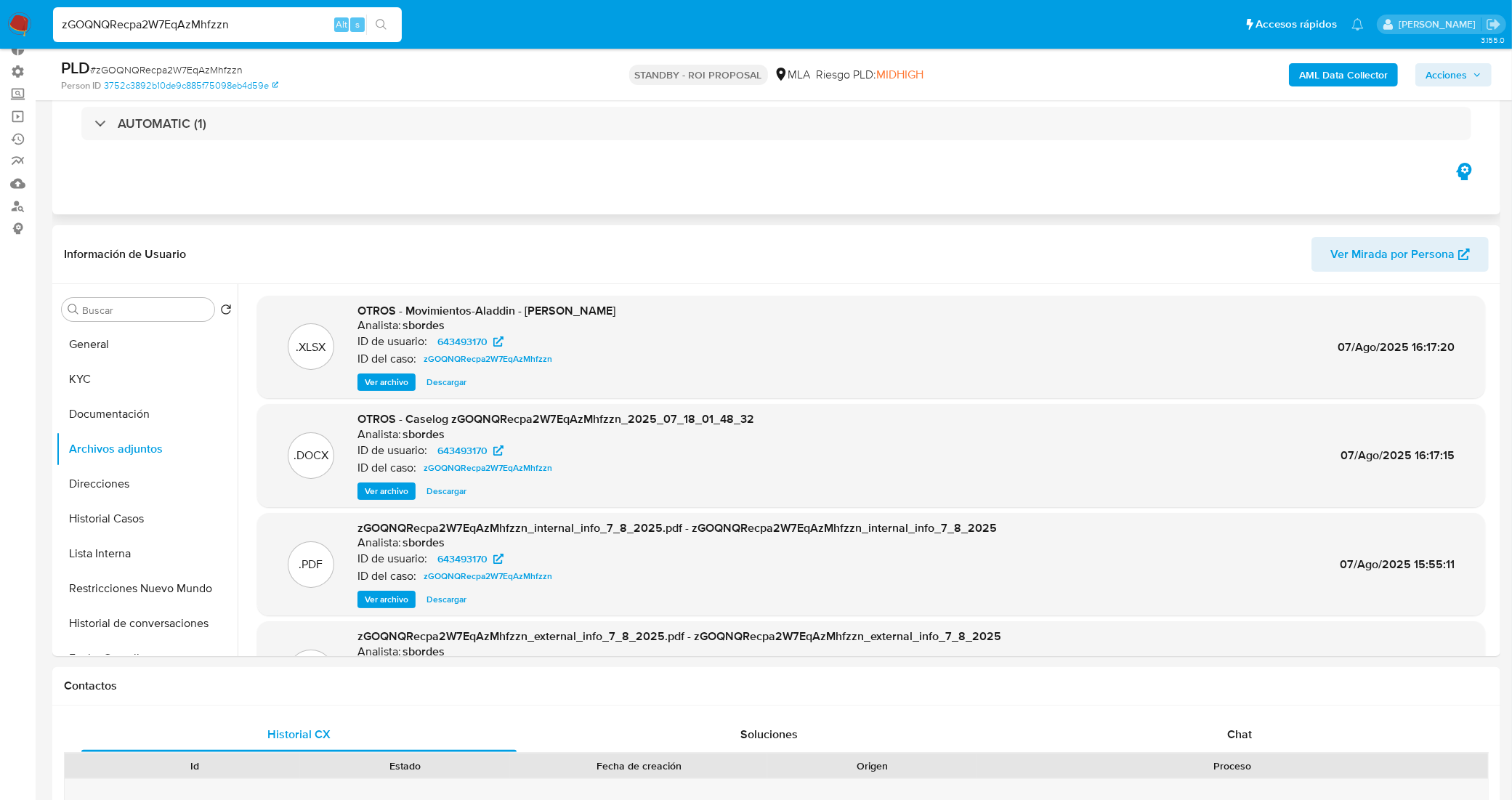
scroll to position [0, 0]
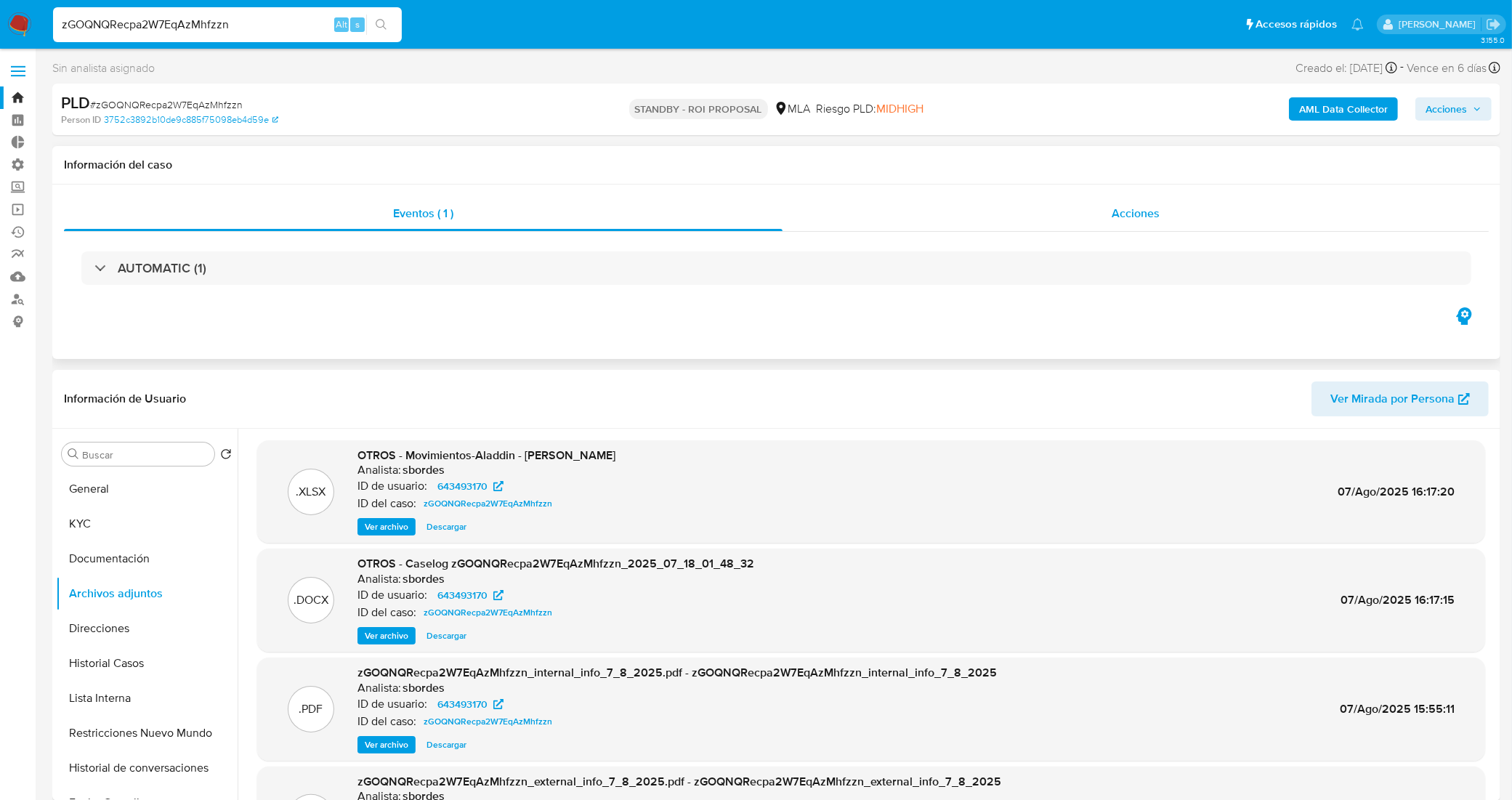
click at [960, 220] on div "Acciones" at bounding box center [1136, 214] width 706 height 35
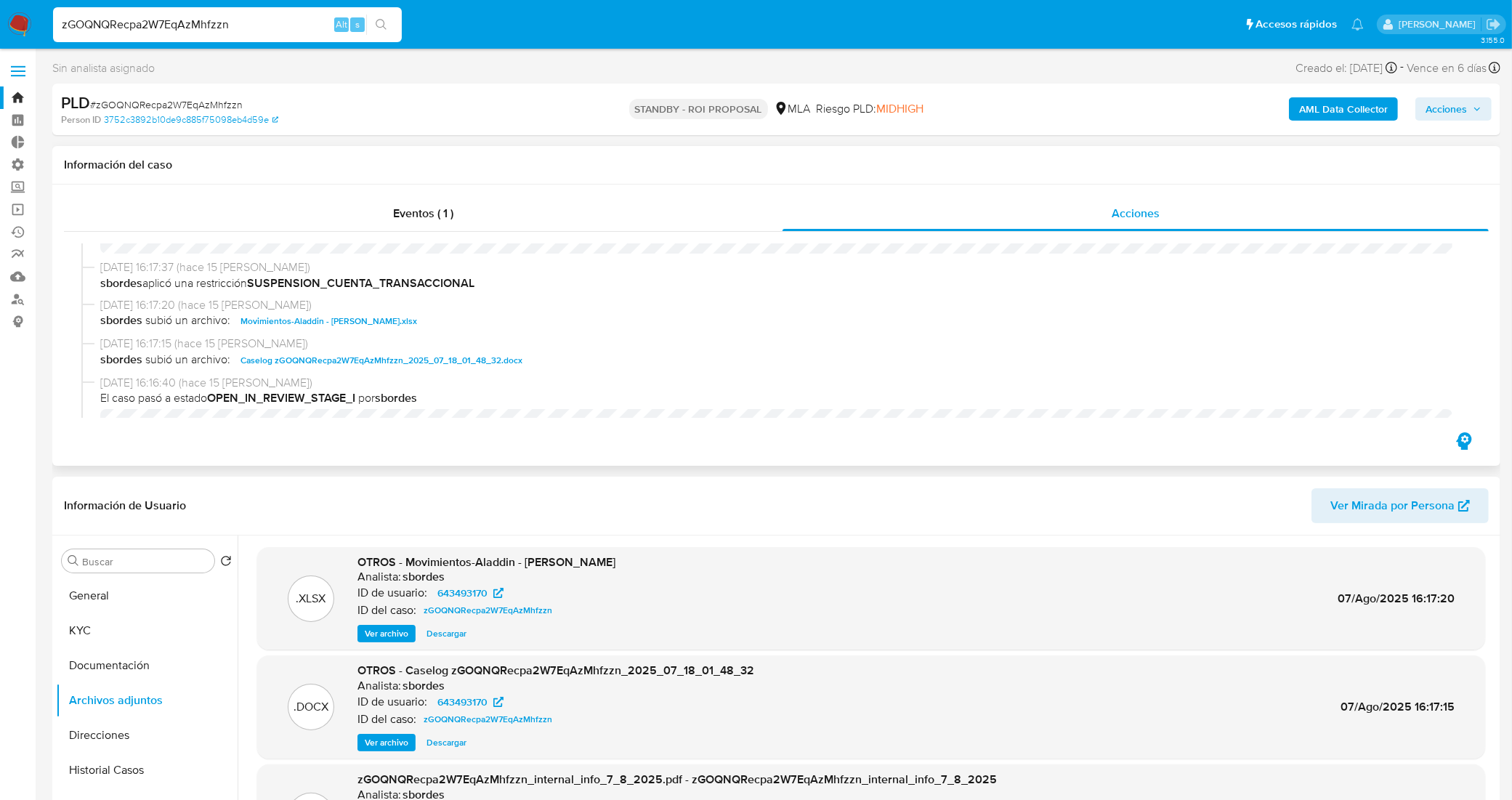
scroll to position [90, 0]
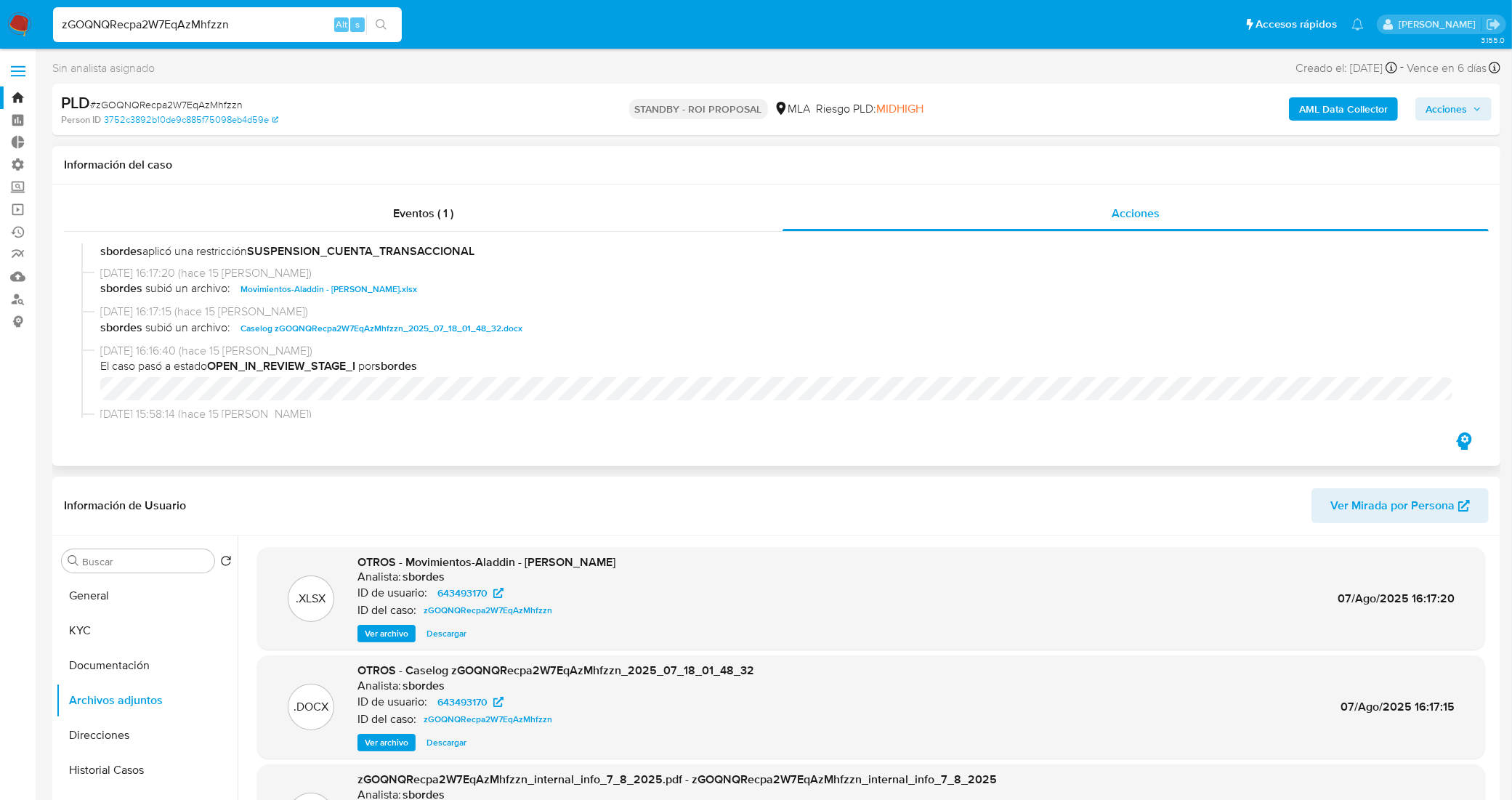
click at [399, 325] on span "Caselog zGOQNQRecpa2W7EqAzMhfzzn_2025_07_18_01_48_32.docx" at bounding box center [381, 328] width 282 height 17
click at [241, 216] on div "Eventos ( 1 )" at bounding box center [423, 214] width 719 height 35
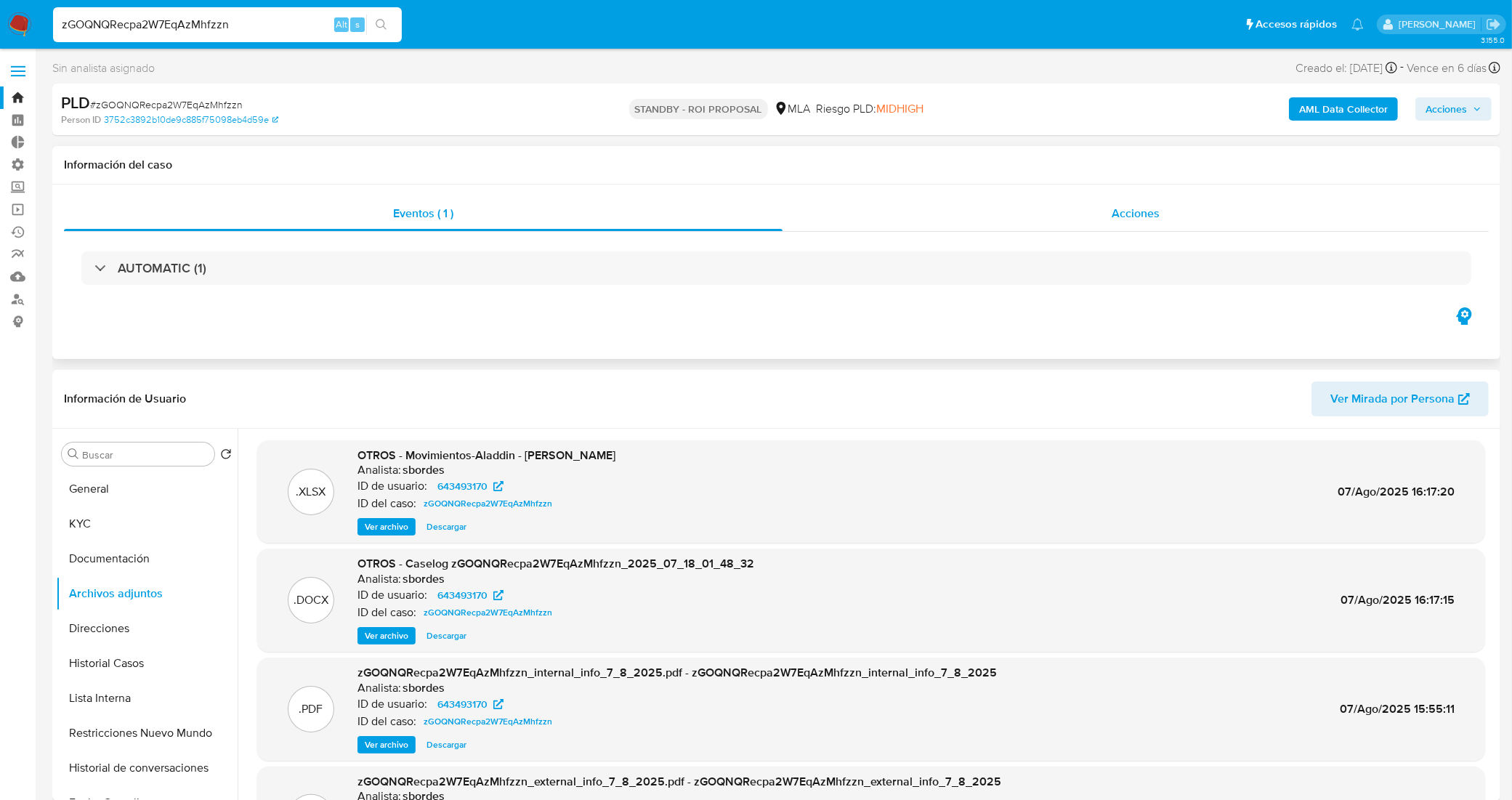
click at [910, 218] on div "Acciones" at bounding box center [1136, 214] width 706 height 35
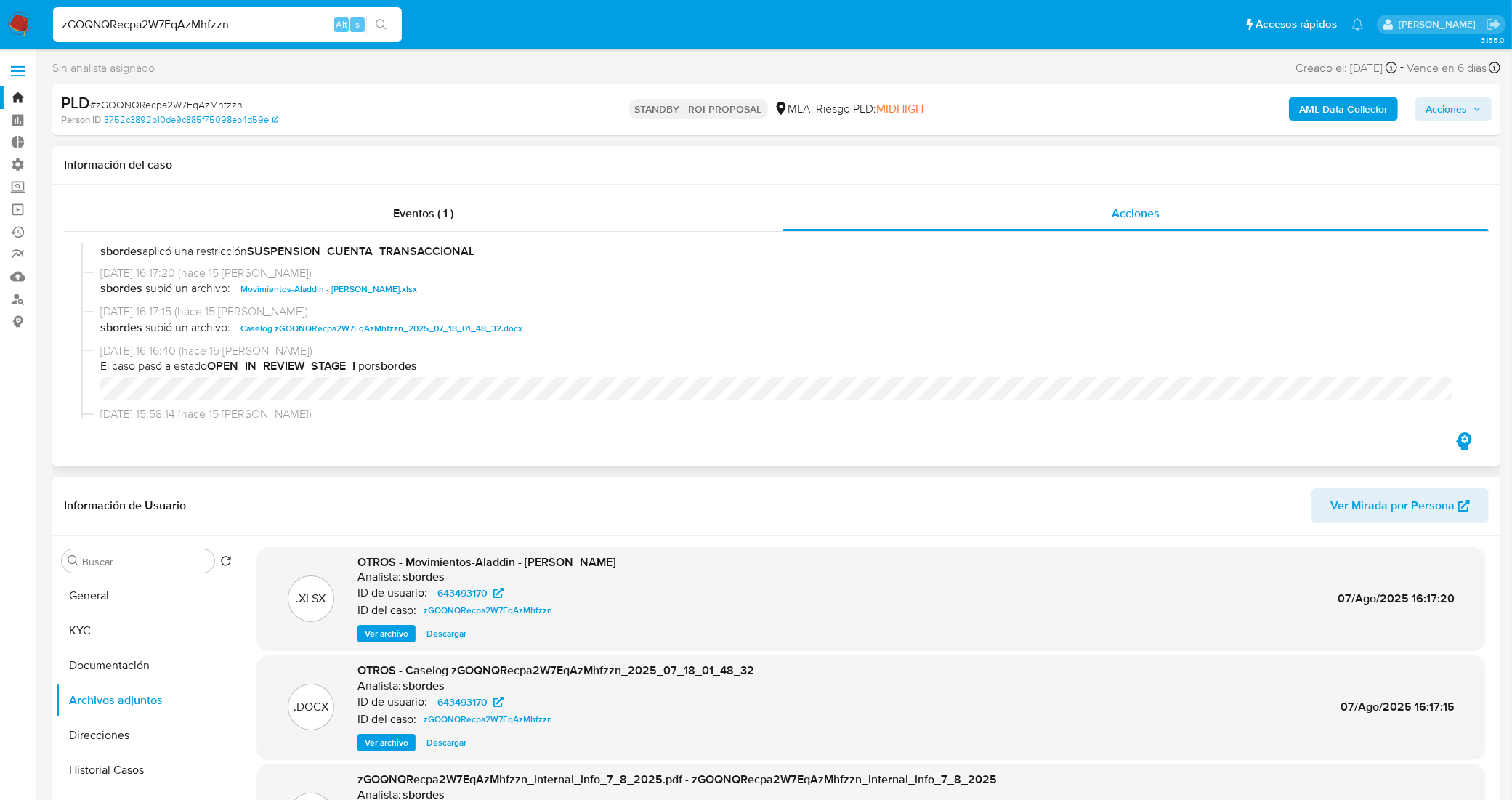
click at [371, 324] on span "Caselog zGOQNQRecpa2W7EqAzMhfzzn_2025_07_18_01_48_32.docx" at bounding box center [381, 328] width 282 height 17
click at [460, 204] on div "Eventos ( 1 )" at bounding box center [423, 214] width 719 height 35
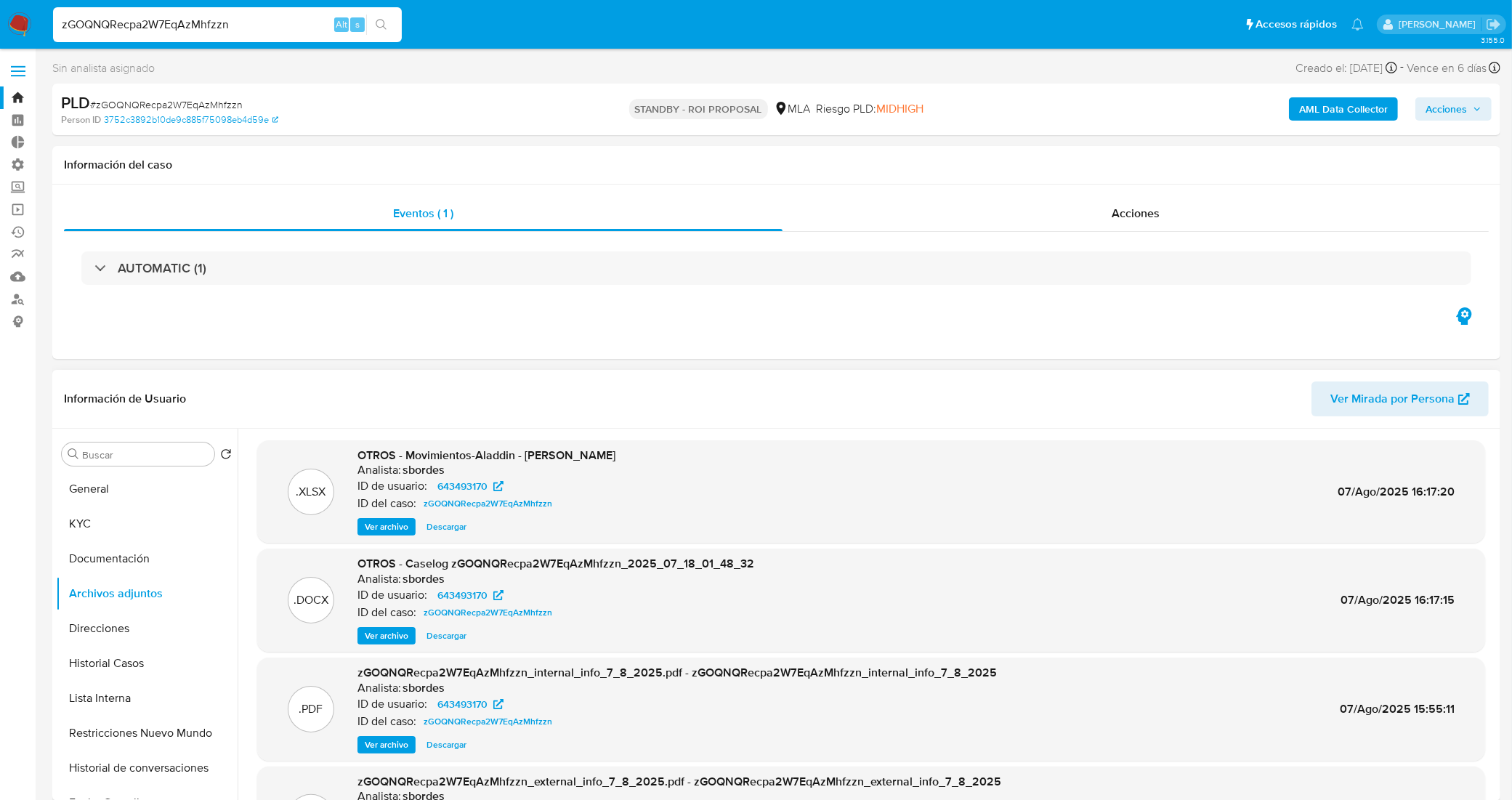
click at [386, 641] on span "Ver archivo" at bounding box center [386, 636] width 44 height 15
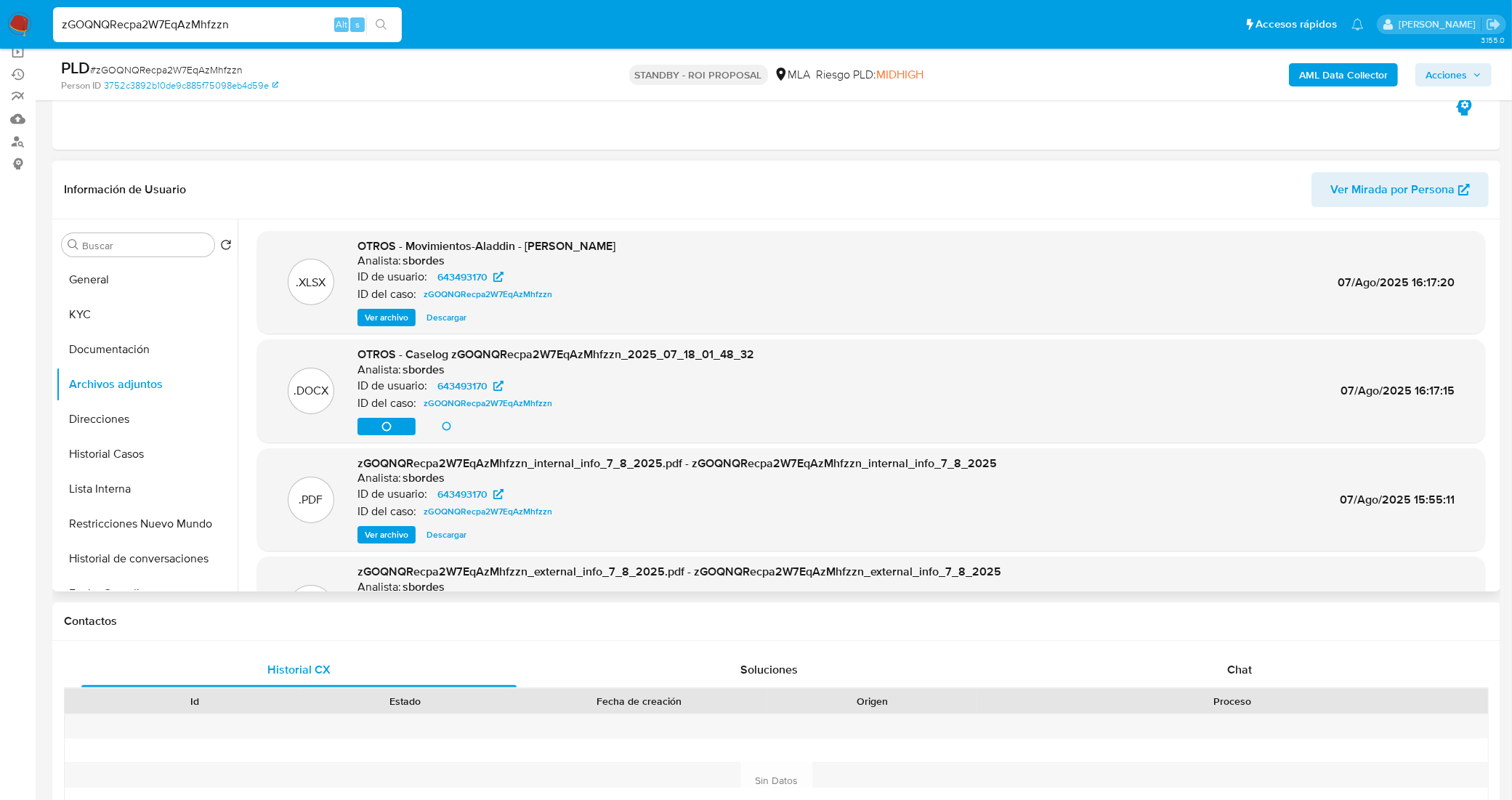
scroll to position [182, 0]
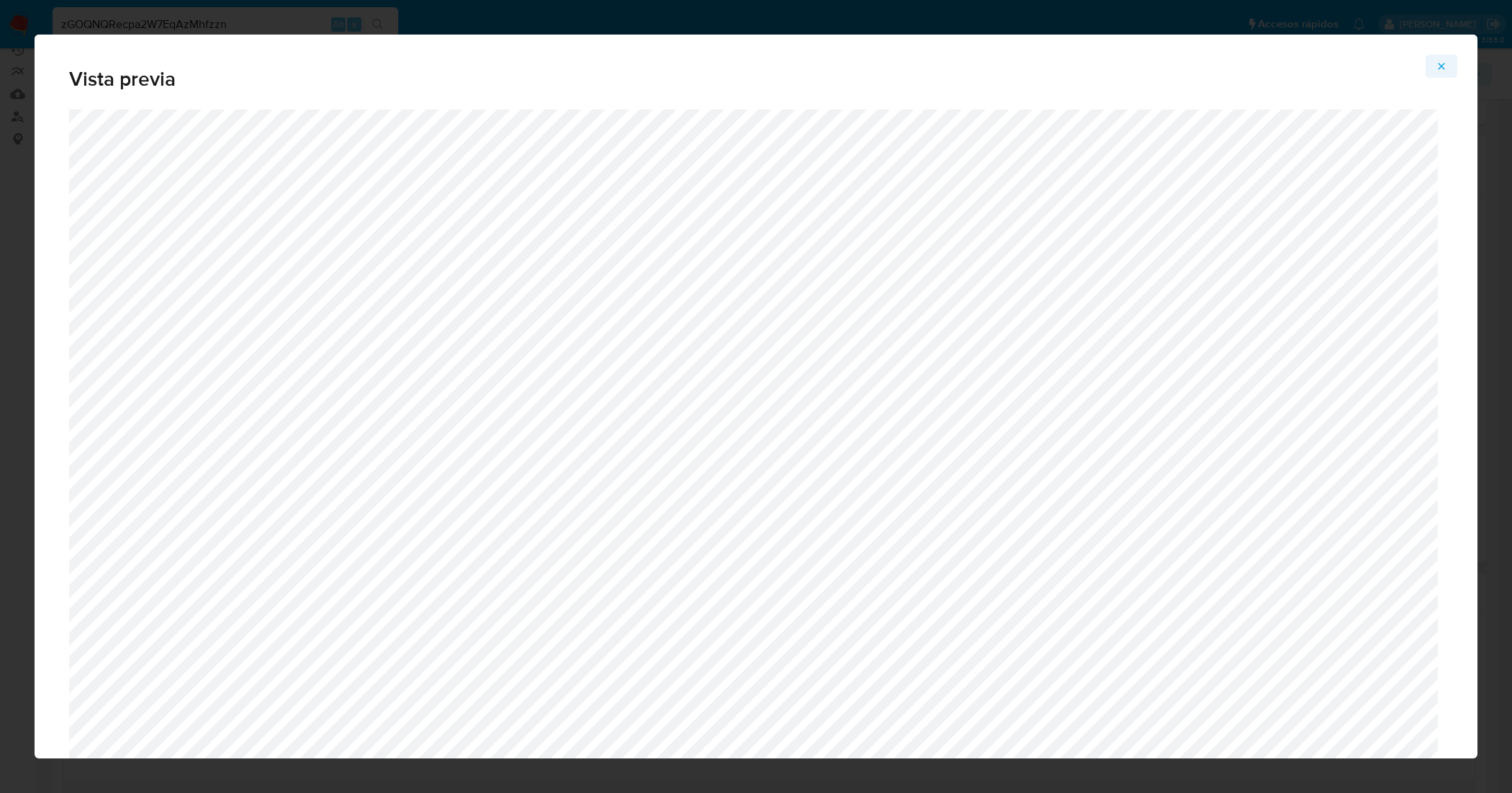
click at [1438, 65] on icon "Attachment preview" at bounding box center [1441, 66] width 12 height 12
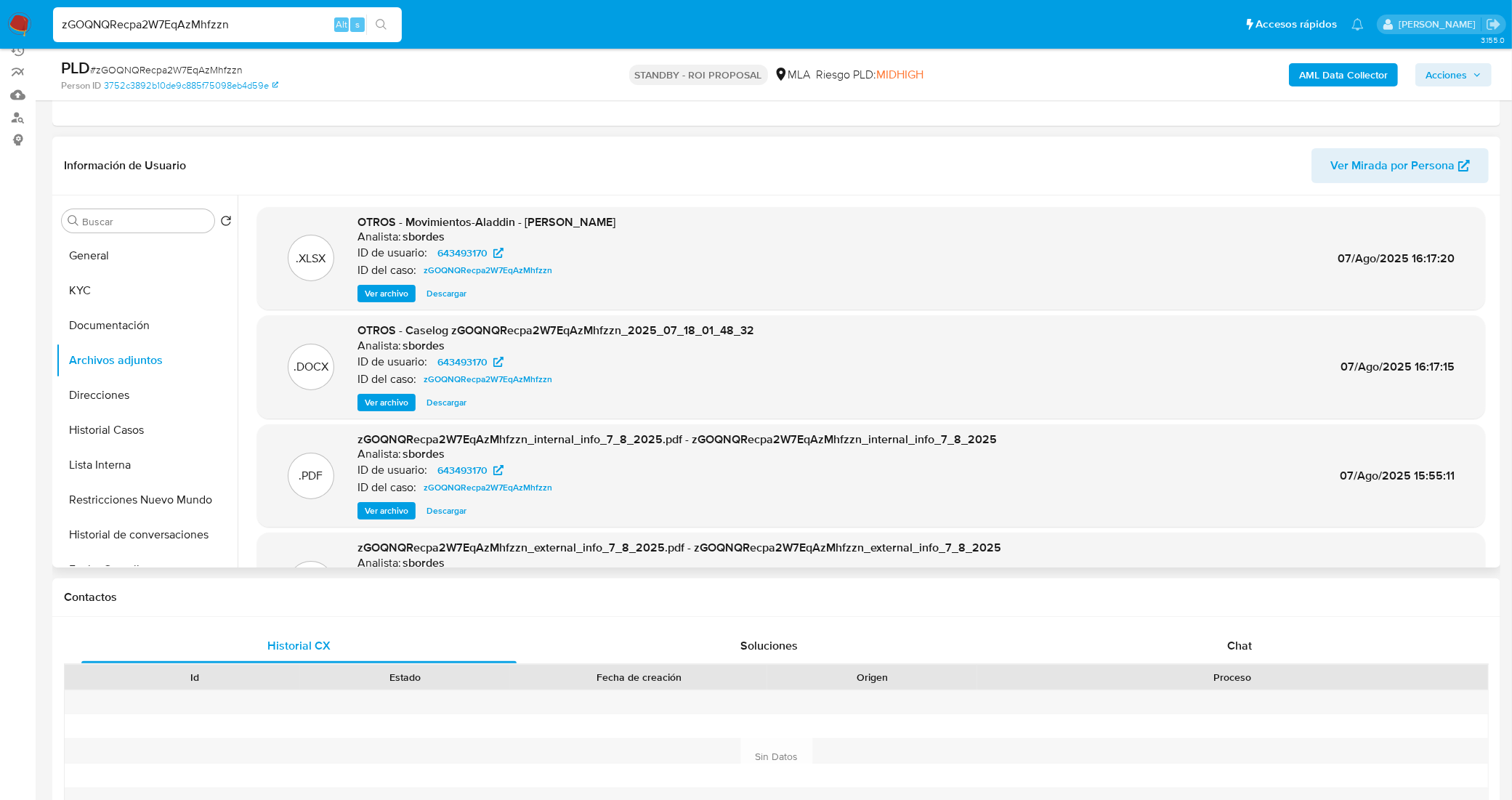
click at [456, 396] on span "Descargar" at bounding box center [447, 403] width 40 height 15
drag, startPoint x: 208, startPoint y: 33, endPoint x: 23, endPoint y: 49, distance: 185.7
paste input "mex6KKEaU2gtLdFODKnZ4Jwv"
type input "mex6KKEaU2gtLdFODKnZ4Jwv"
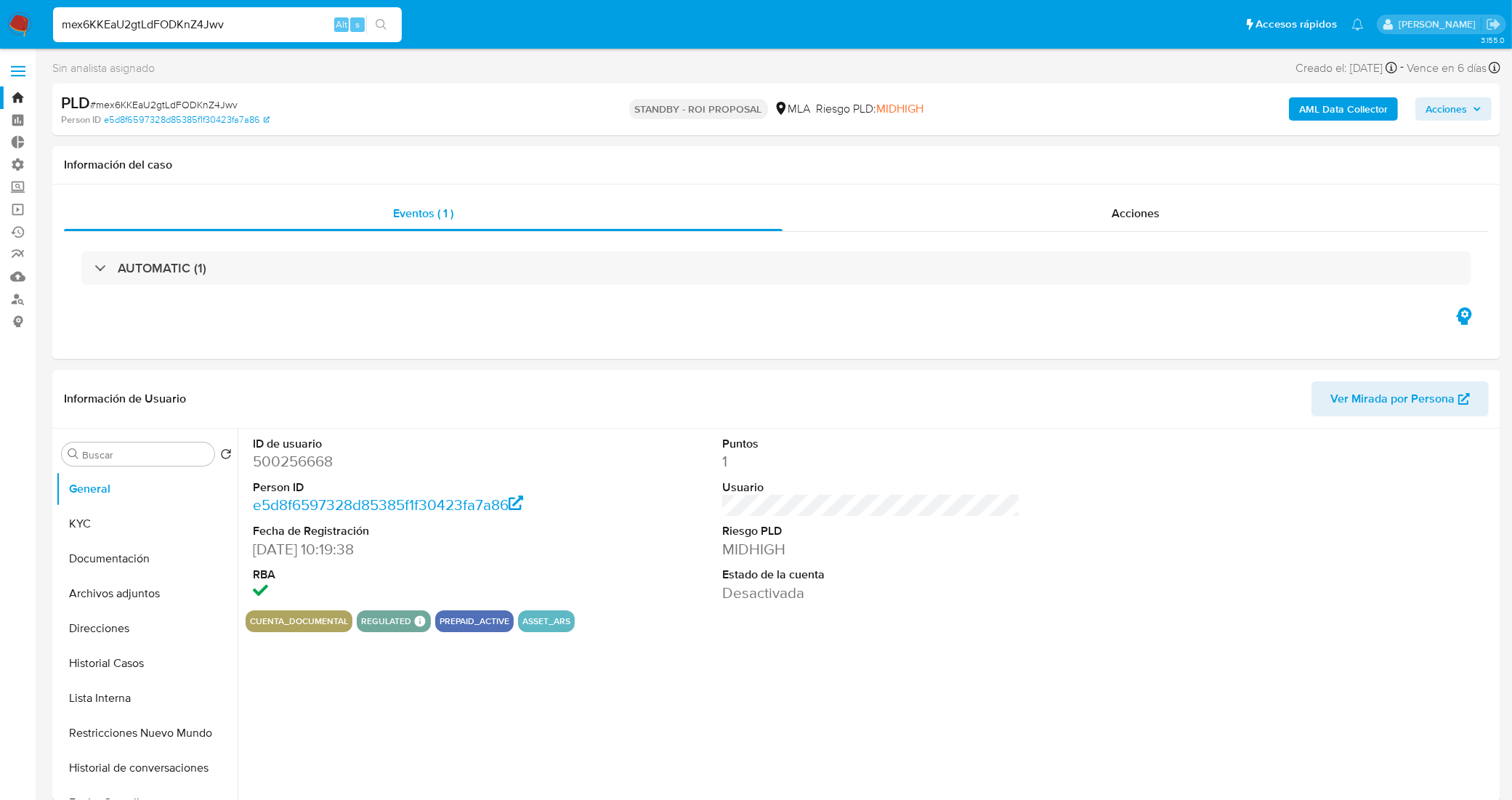
select select "10"
click at [126, 696] on button "Lista Interna" at bounding box center [141, 698] width 170 height 35
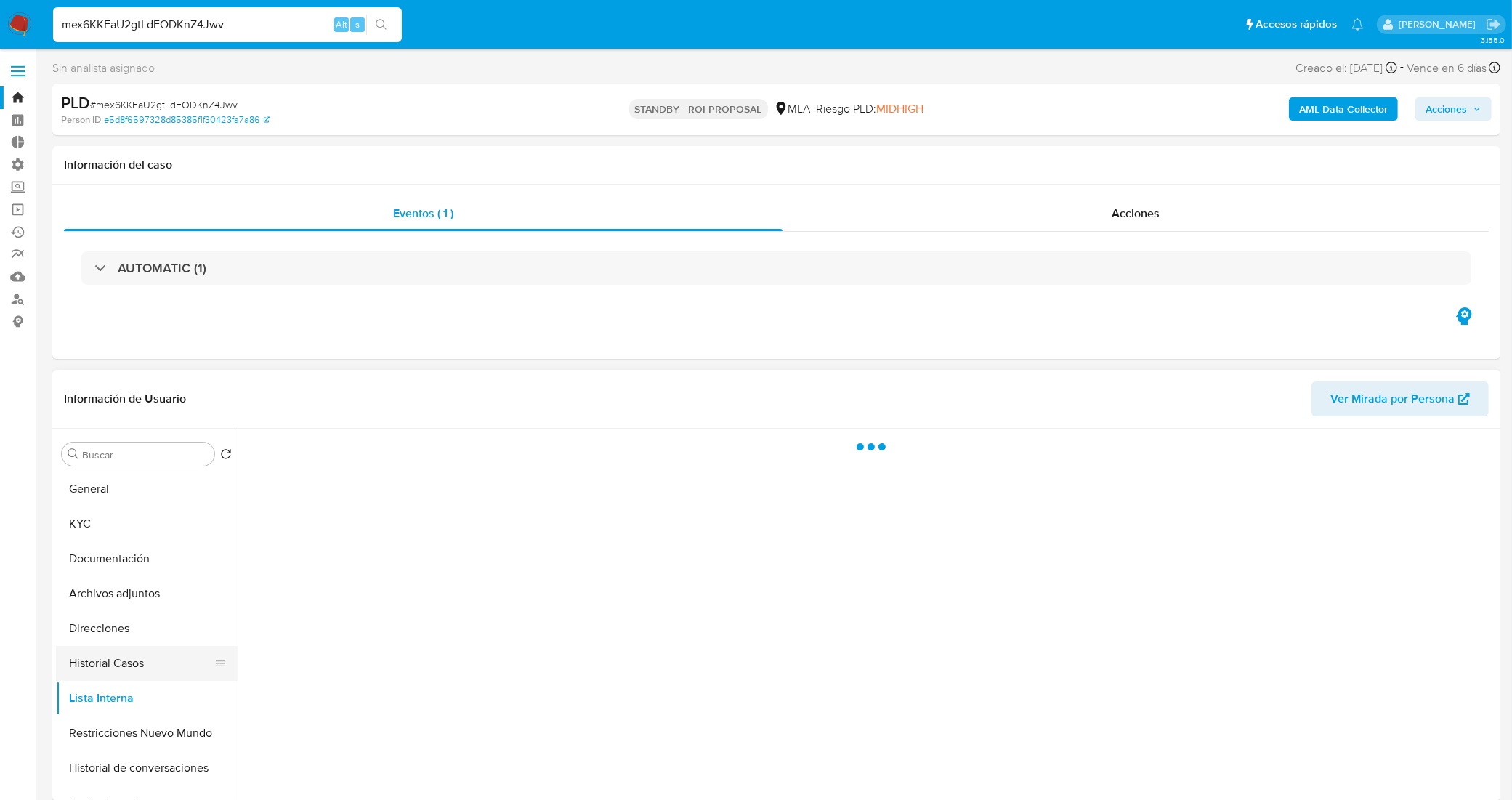
click at [143, 665] on button "Historial Casos" at bounding box center [141, 663] width 170 height 35
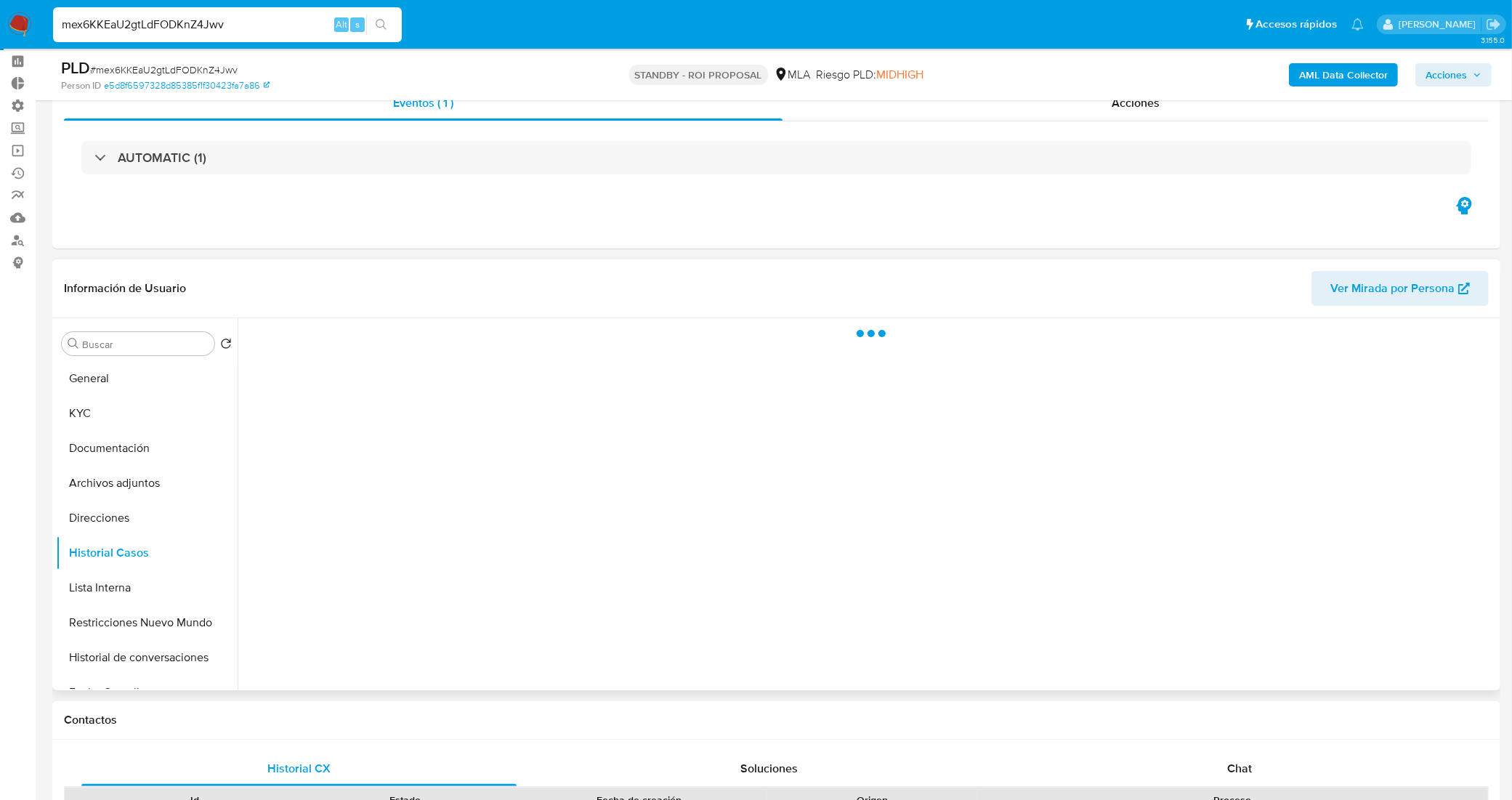
scroll to position [90, 0]
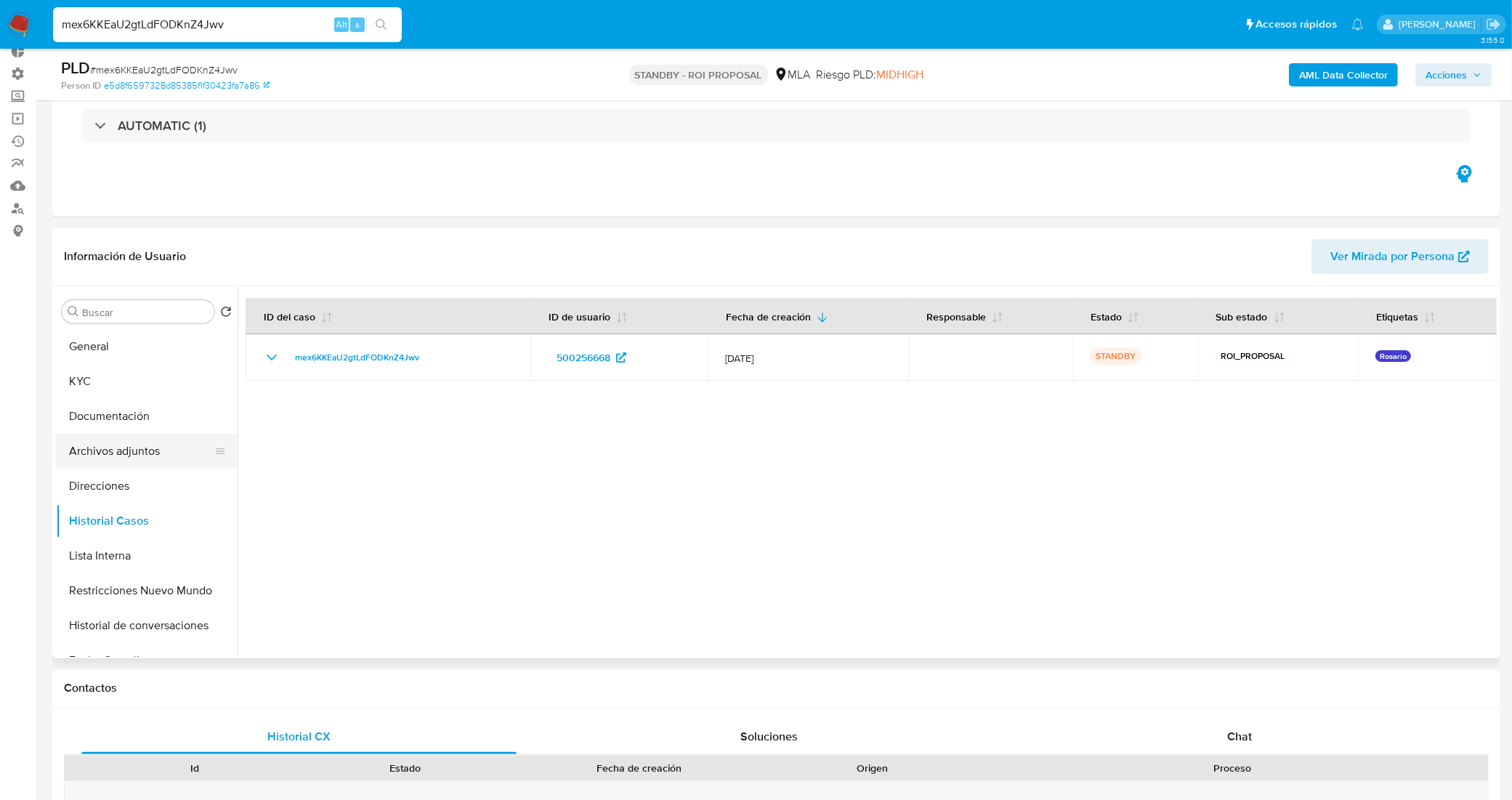
click at [113, 440] on button "Archivos adjuntos" at bounding box center [141, 451] width 170 height 35
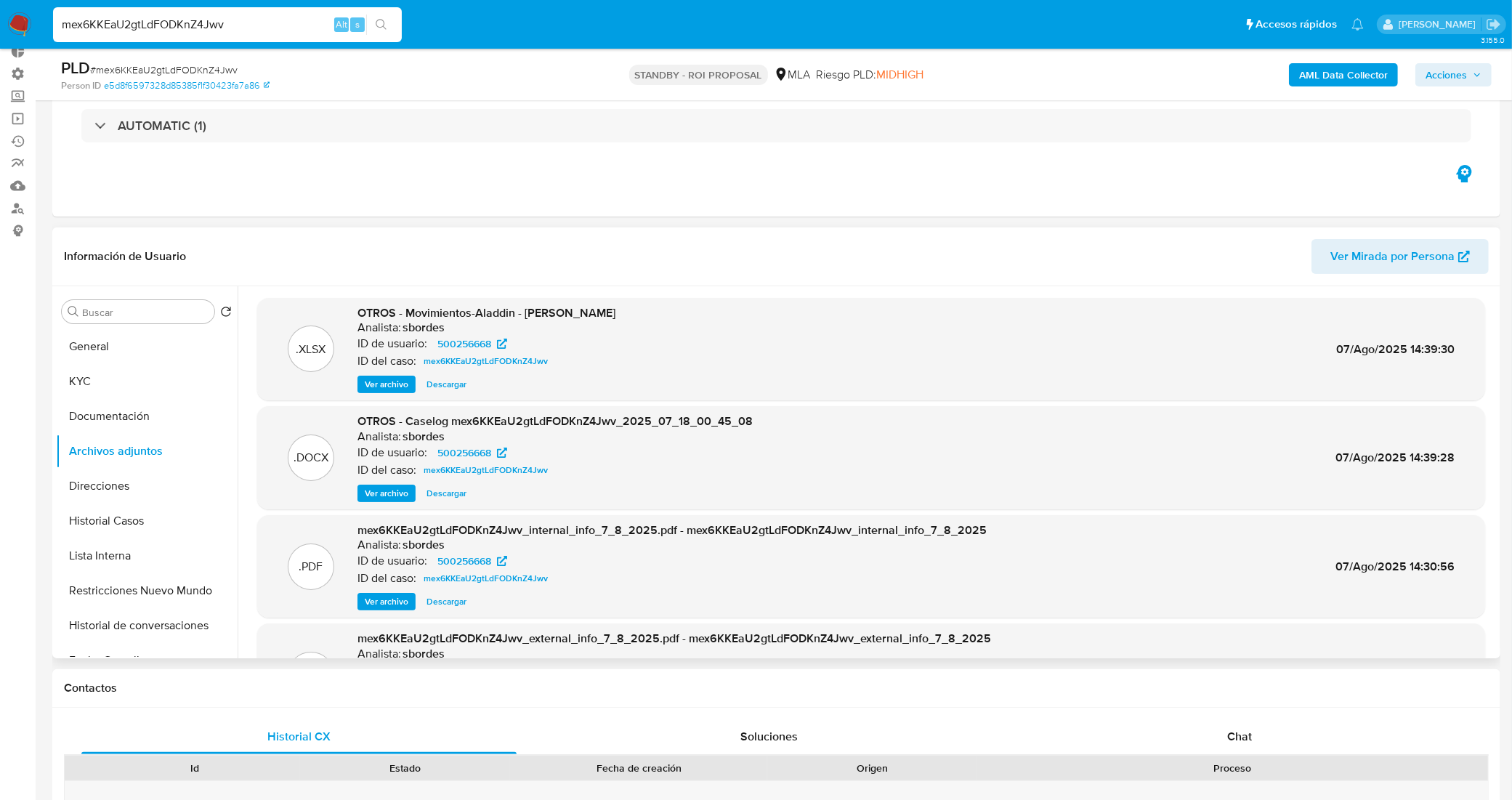
click at [449, 492] on span "Descargar" at bounding box center [447, 493] width 40 height 15
drag, startPoint x: 232, startPoint y: 26, endPoint x: 0, endPoint y: 26, distance: 232.0
click at [0, 26] on nav "Pausado Ver notificaciones mex6KKEaU2gtLdFODKnZ4Jwv Alt s Accesos rápidos Presi…" at bounding box center [756, 24] width 1512 height 48
paste input "B5cqUbDaCGpFgGzfNEGLScf"
type input "mB5cqUbDaCGpFgGzfNEGLScf"
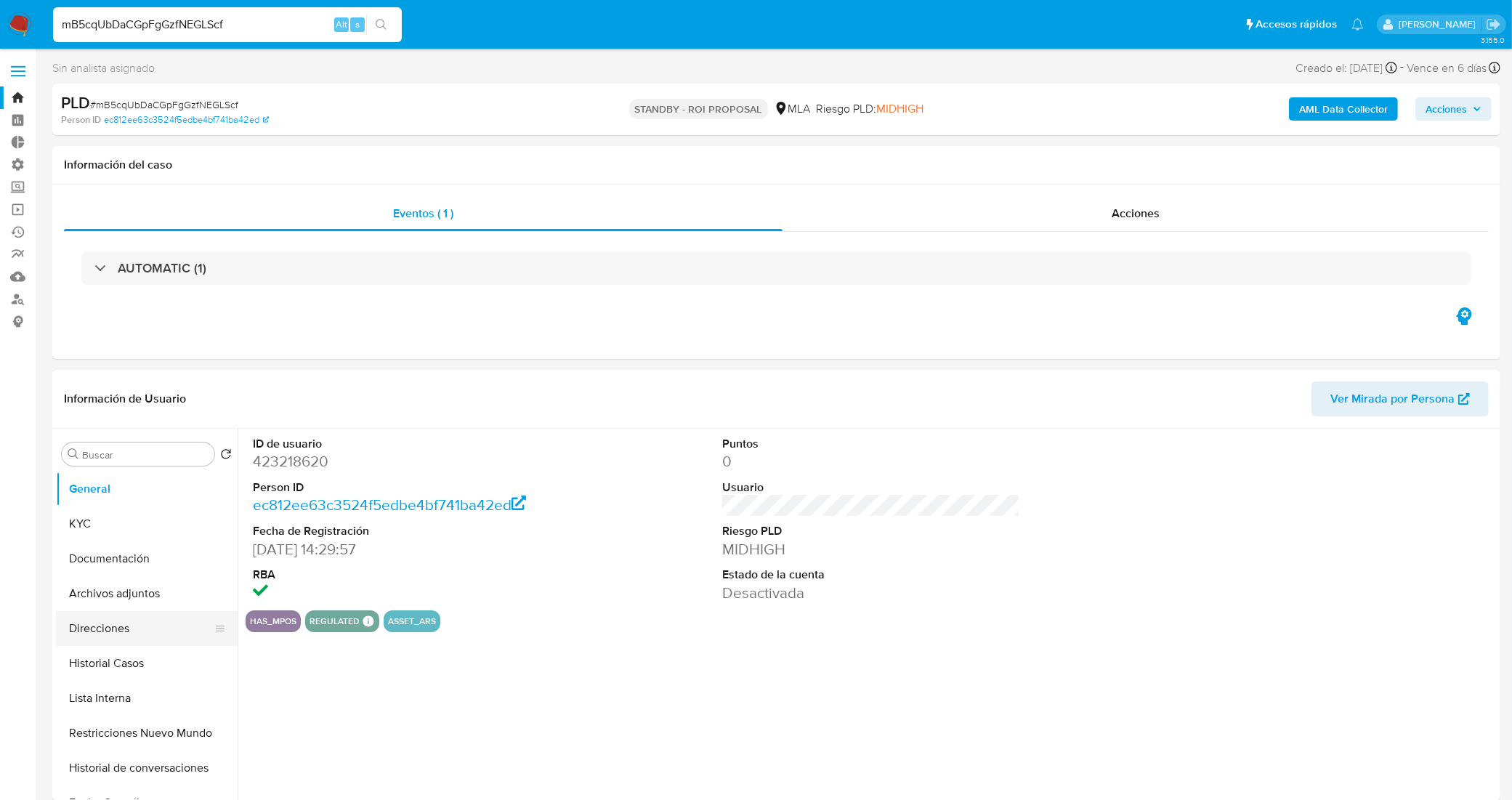
select select "10"
click at [122, 595] on button "Archivos adjuntos" at bounding box center [141, 594] width 170 height 35
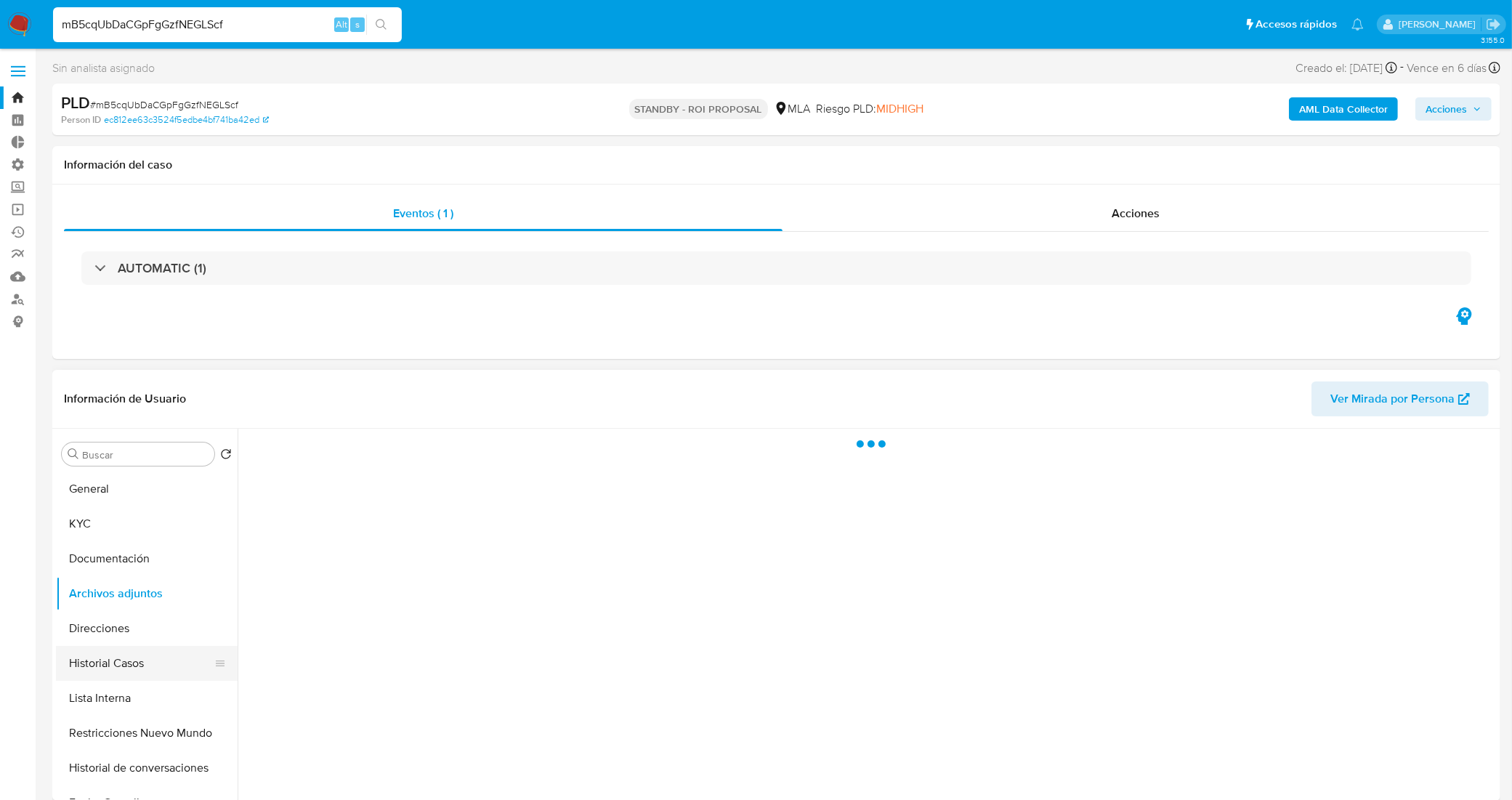
click at [124, 656] on button "Historial Casos" at bounding box center [141, 663] width 170 height 35
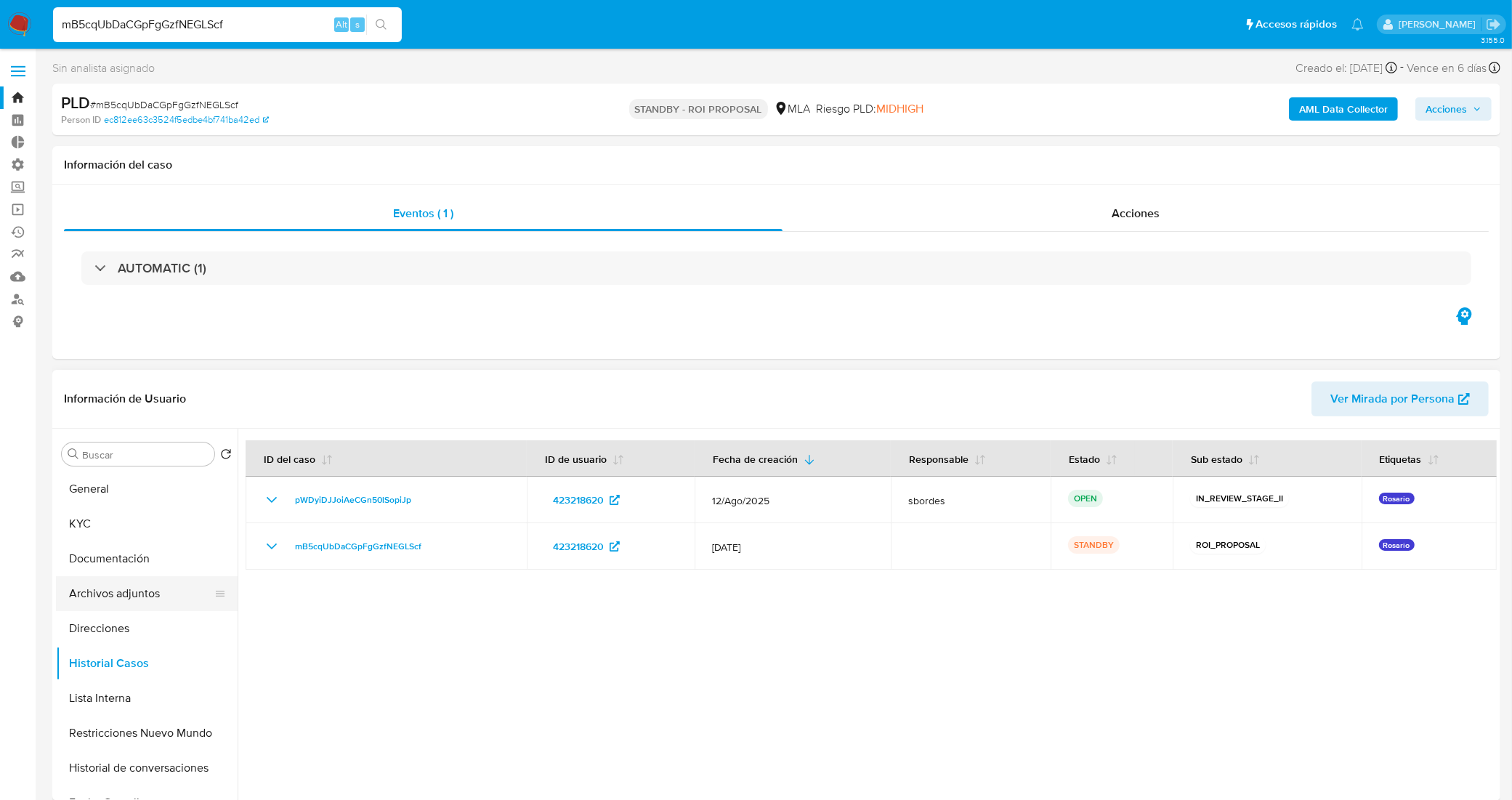
click at [139, 595] on button "Archivos adjuntos" at bounding box center [141, 594] width 170 height 35
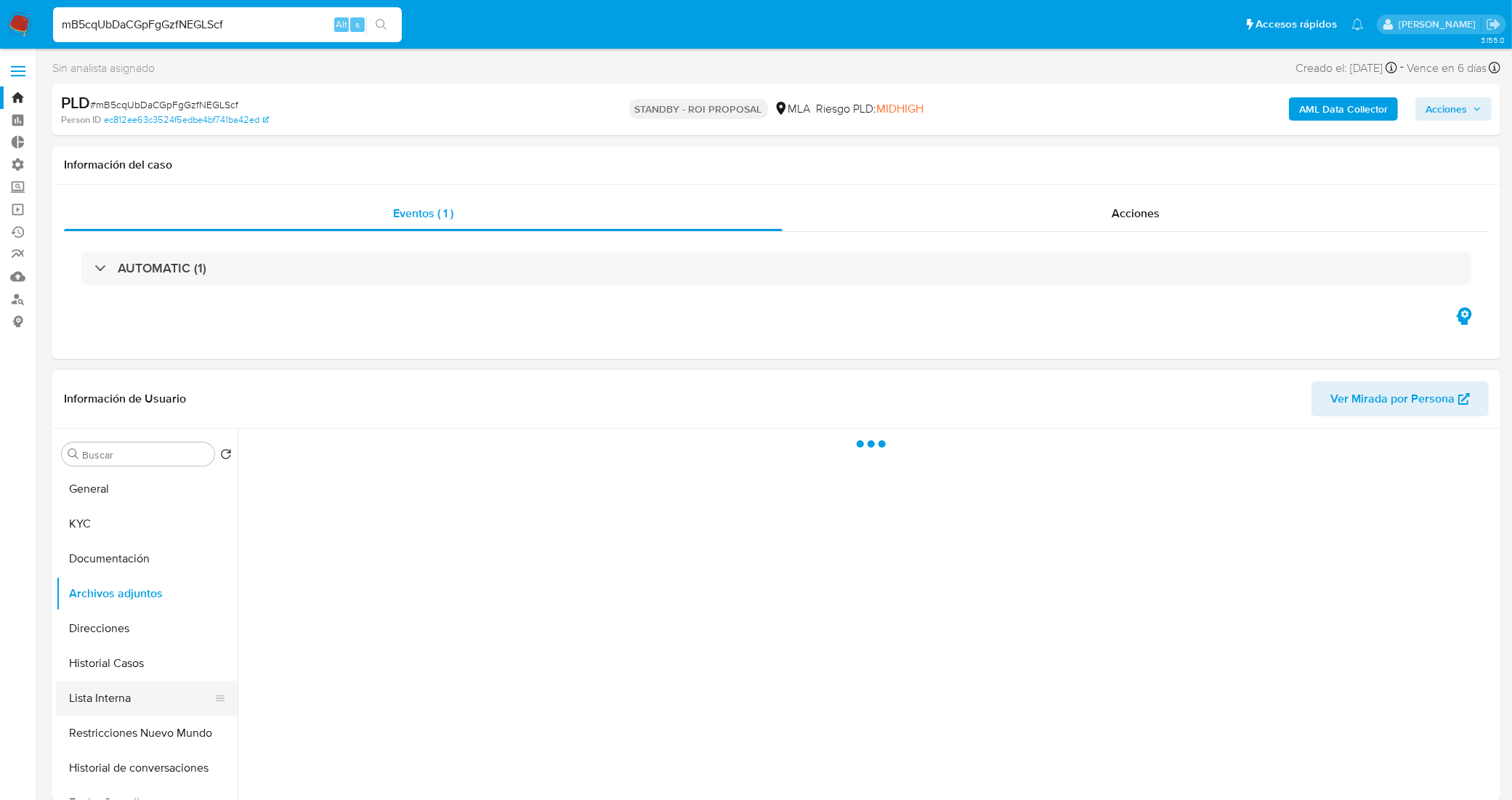
click at [119, 680] on button "Lista Interna" at bounding box center [141, 698] width 170 height 35
click at [126, 665] on button "Historial Casos" at bounding box center [141, 663] width 170 height 35
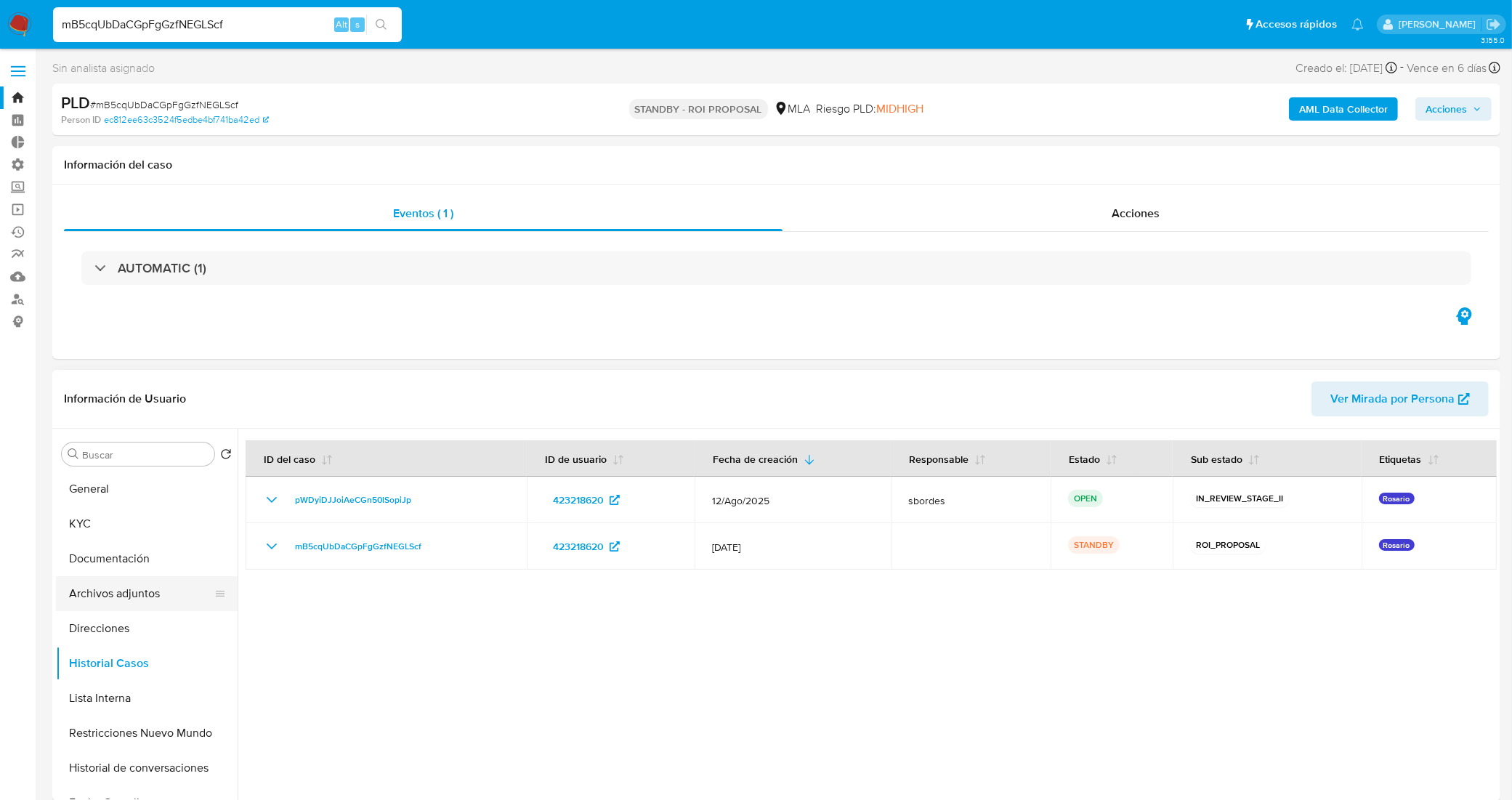
click at [147, 588] on button "Archivos adjuntos" at bounding box center [141, 594] width 170 height 35
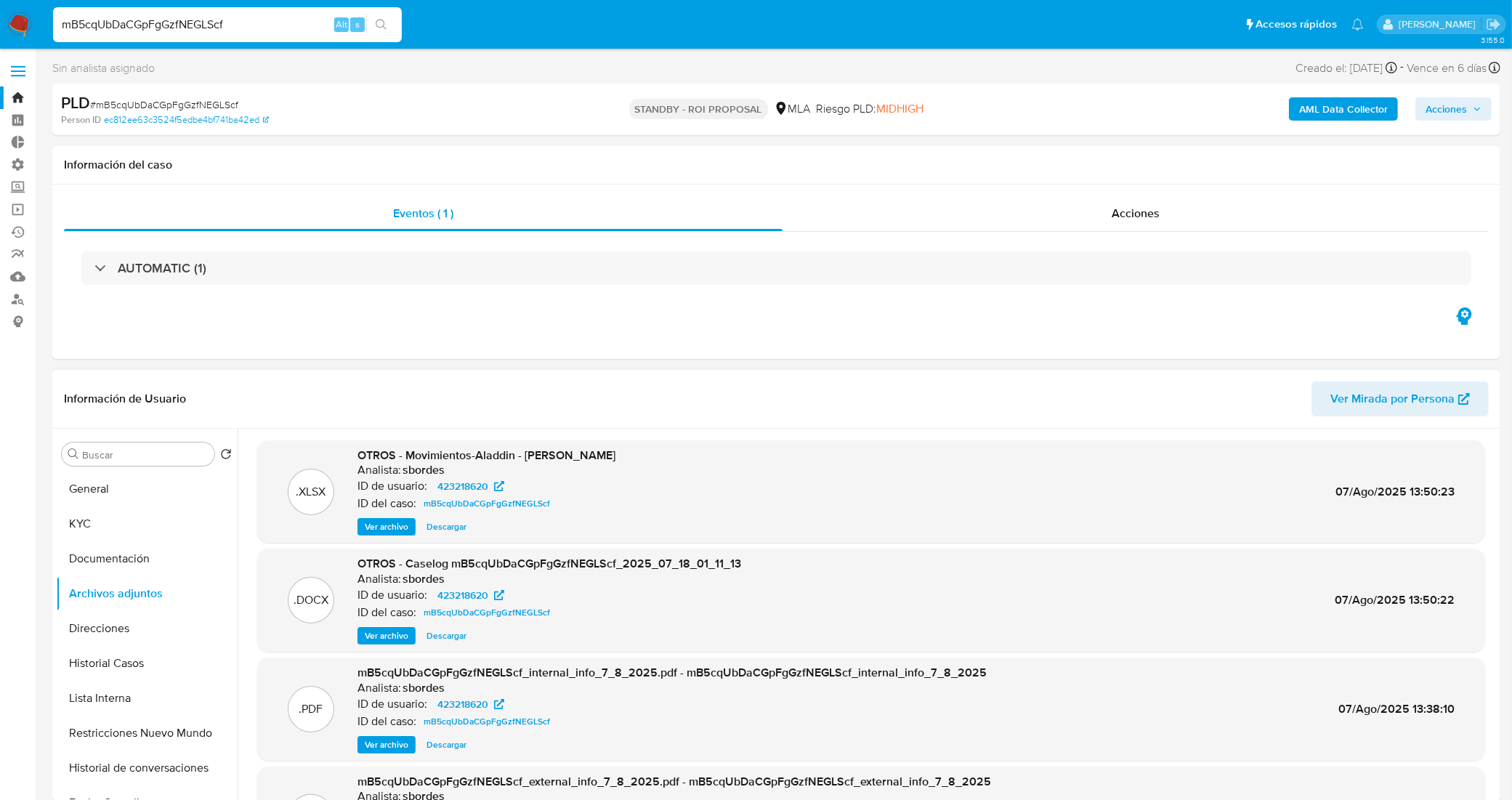
scroll to position [90, 0]
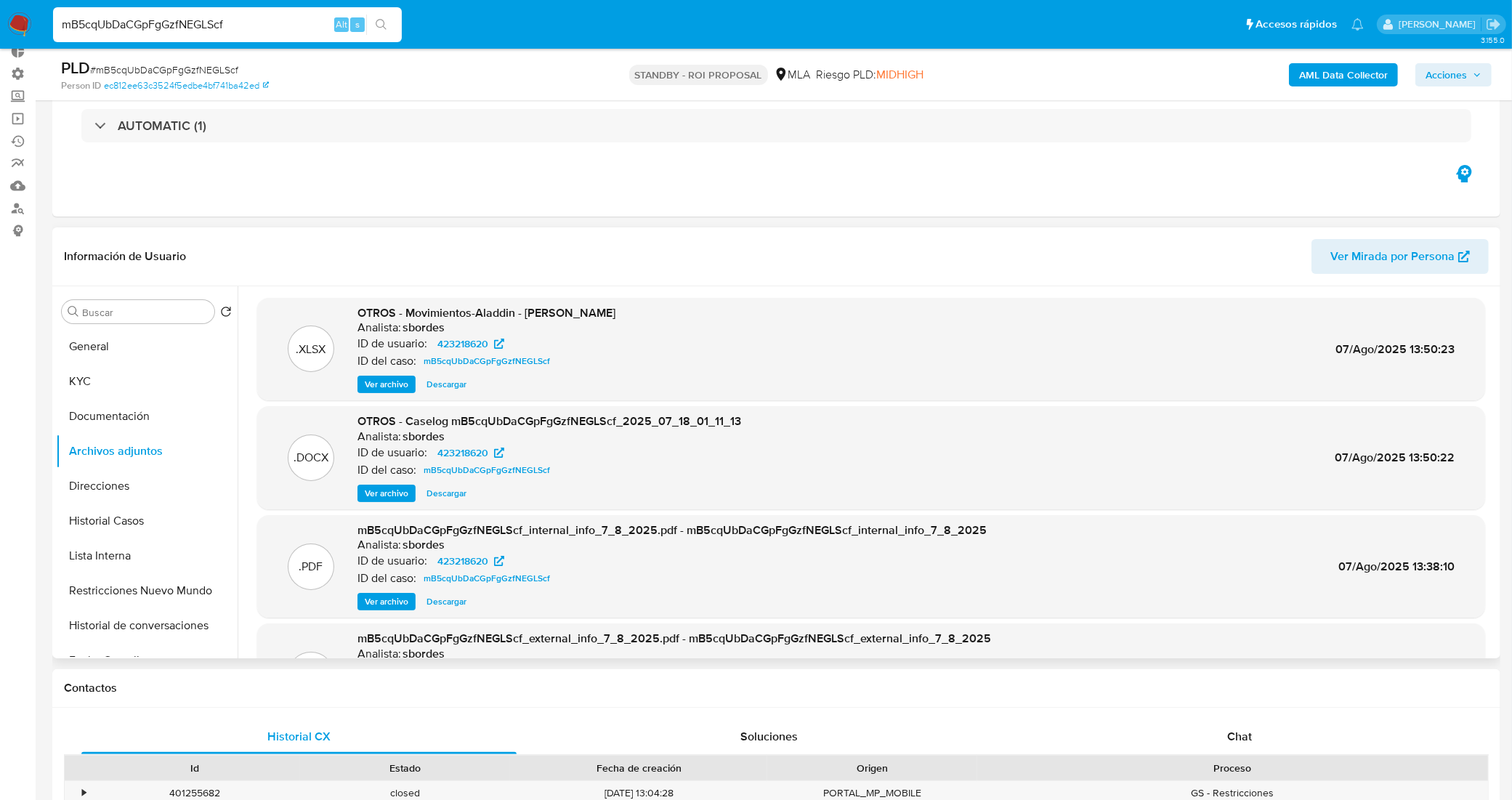
click at [449, 491] on span "Descargar" at bounding box center [447, 493] width 40 height 15
drag, startPoint x: 237, startPoint y: 26, endPoint x: 16, endPoint y: 41, distance: 221.5
click at [16, 41] on nav "Pausado Ver notificaciones mB5cqUbDaCGpFgGzfNEGLScf Alt s Accesos rápidos Presi…" at bounding box center [756, 24] width 1512 height 48
paste input "RkpqbflSzsG9J9VP4OW4ZQpk"
type input "RkpqbflSzsG9J9VP4OW4ZQpk"
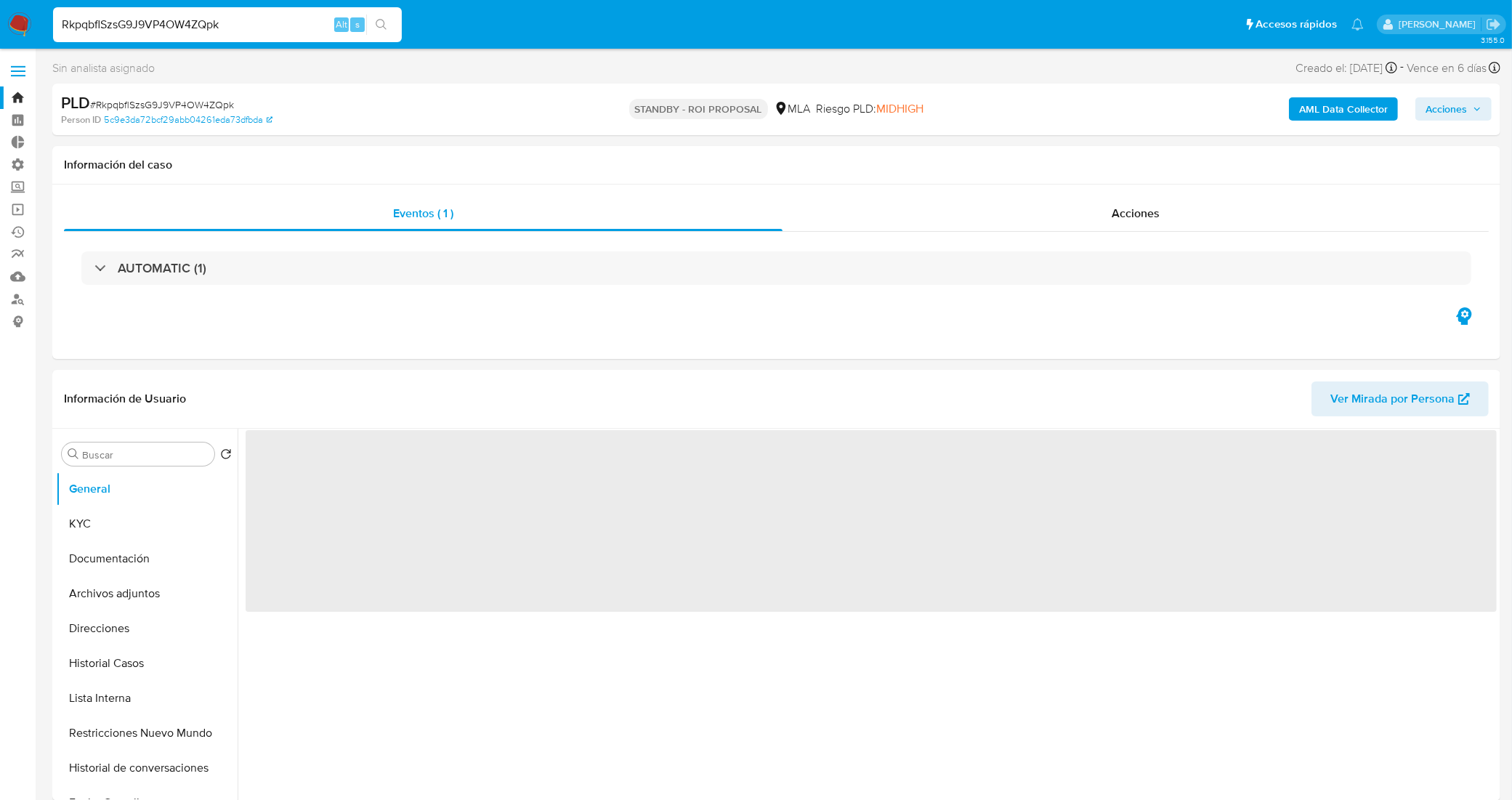
select select "10"
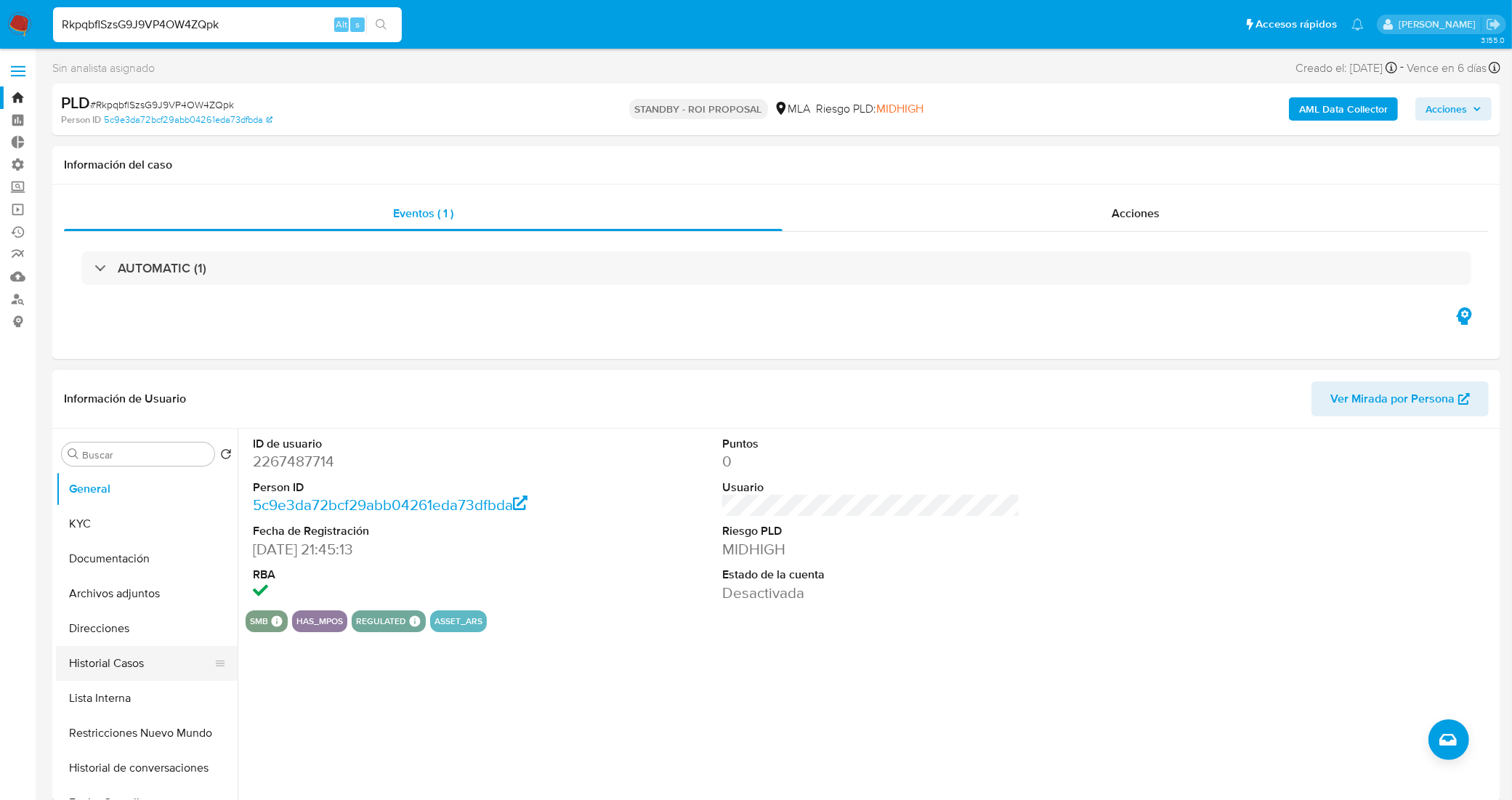
click at [156, 658] on button "Historial Casos" at bounding box center [141, 663] width 170 height 35
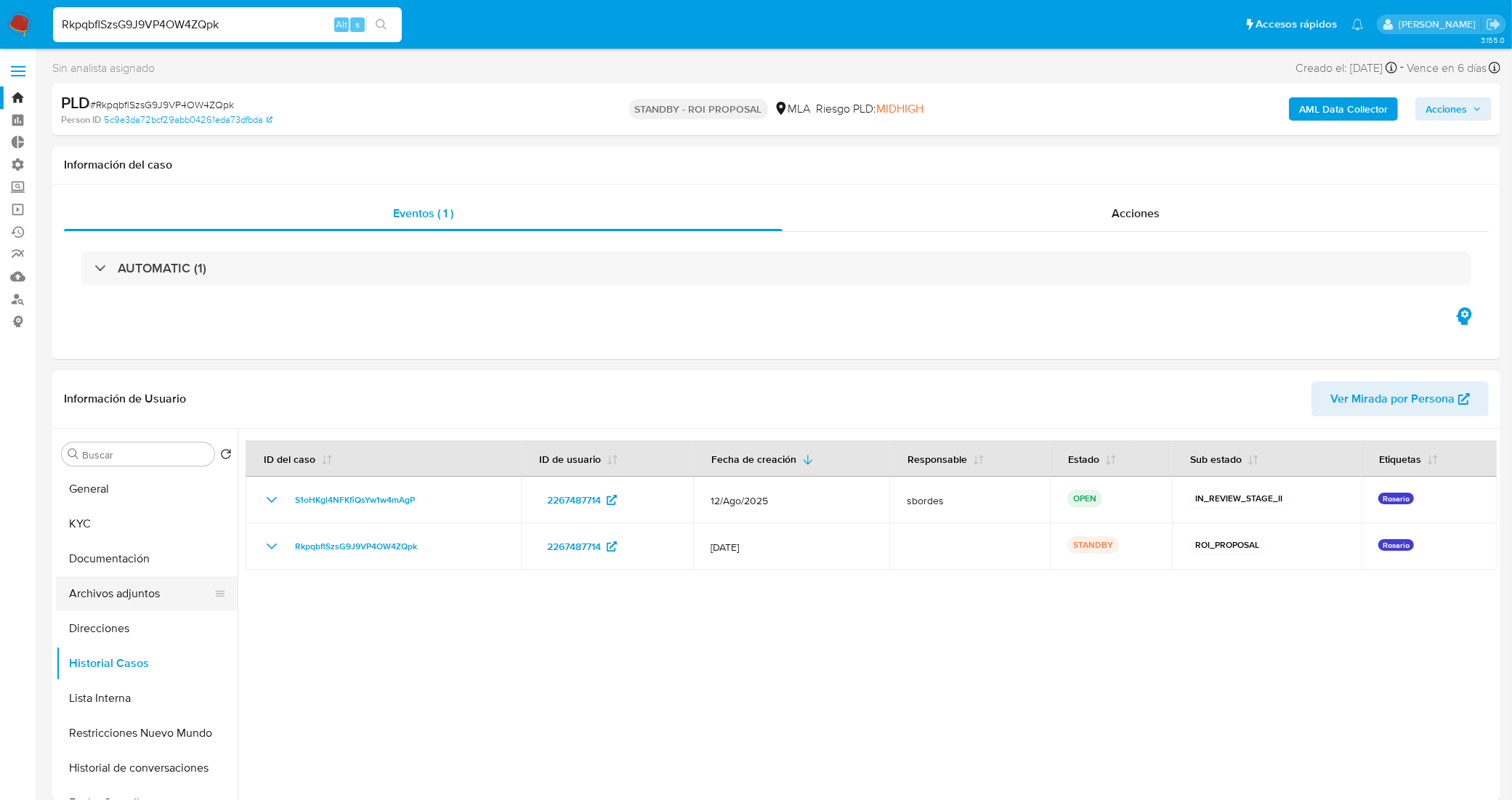
click at [119, 595] on button "Archivos adjuntos" at bounding box center [141, 594] width 170 height 35
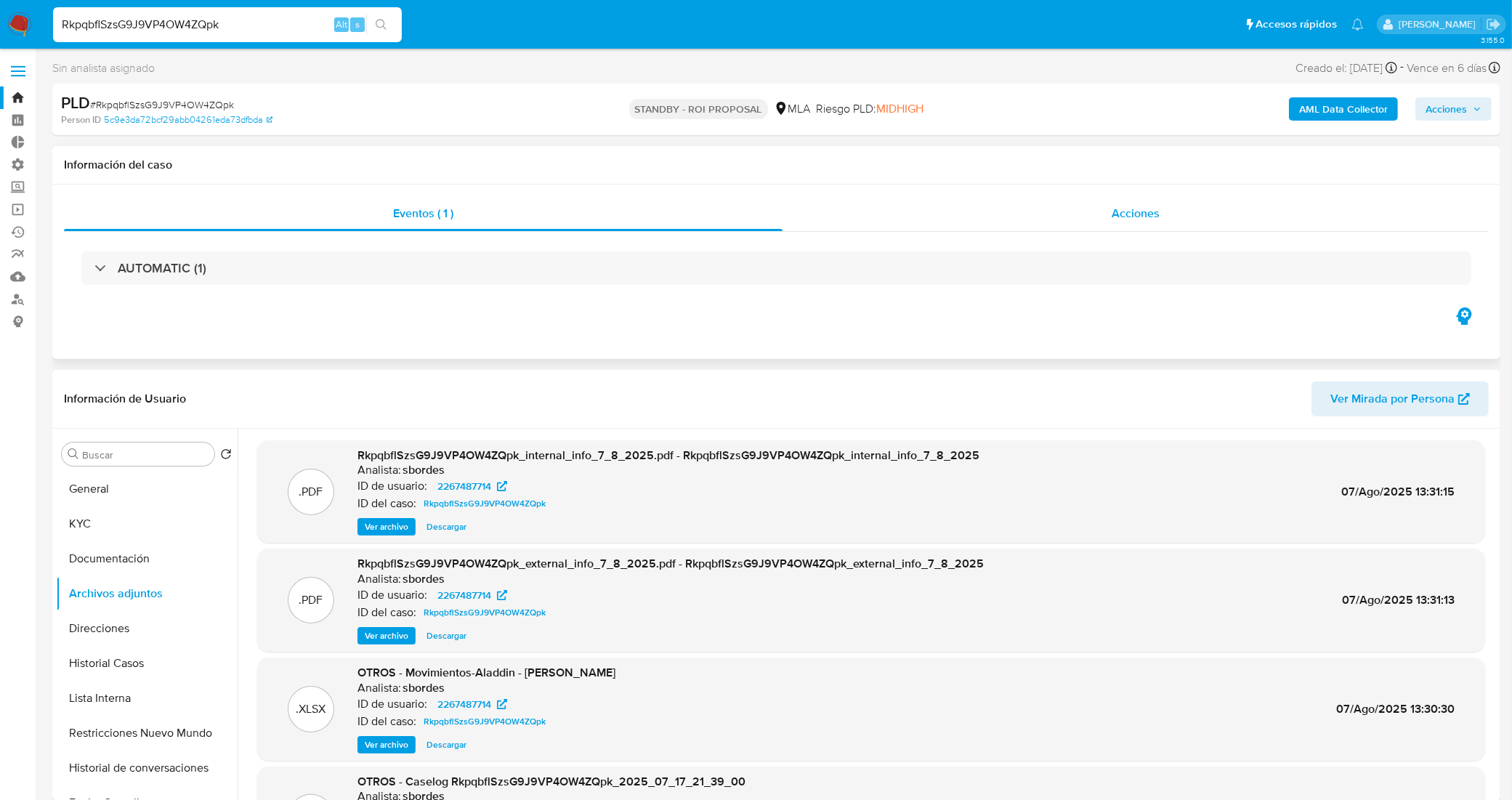
click at [942, 204] on div "Acciones" at bounding box center [1136, 214] width 706 height 35
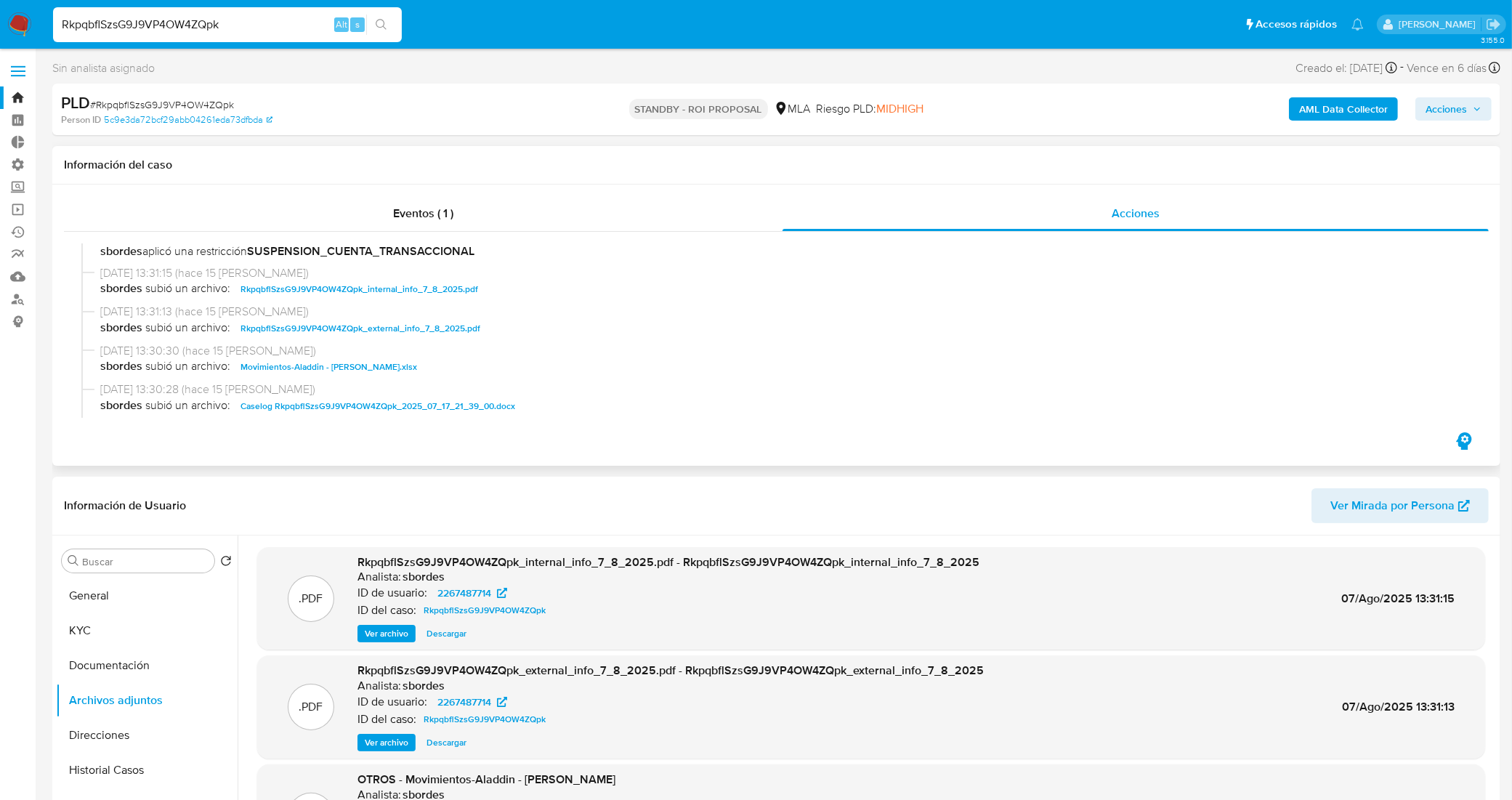
scroll to position [182, 0]
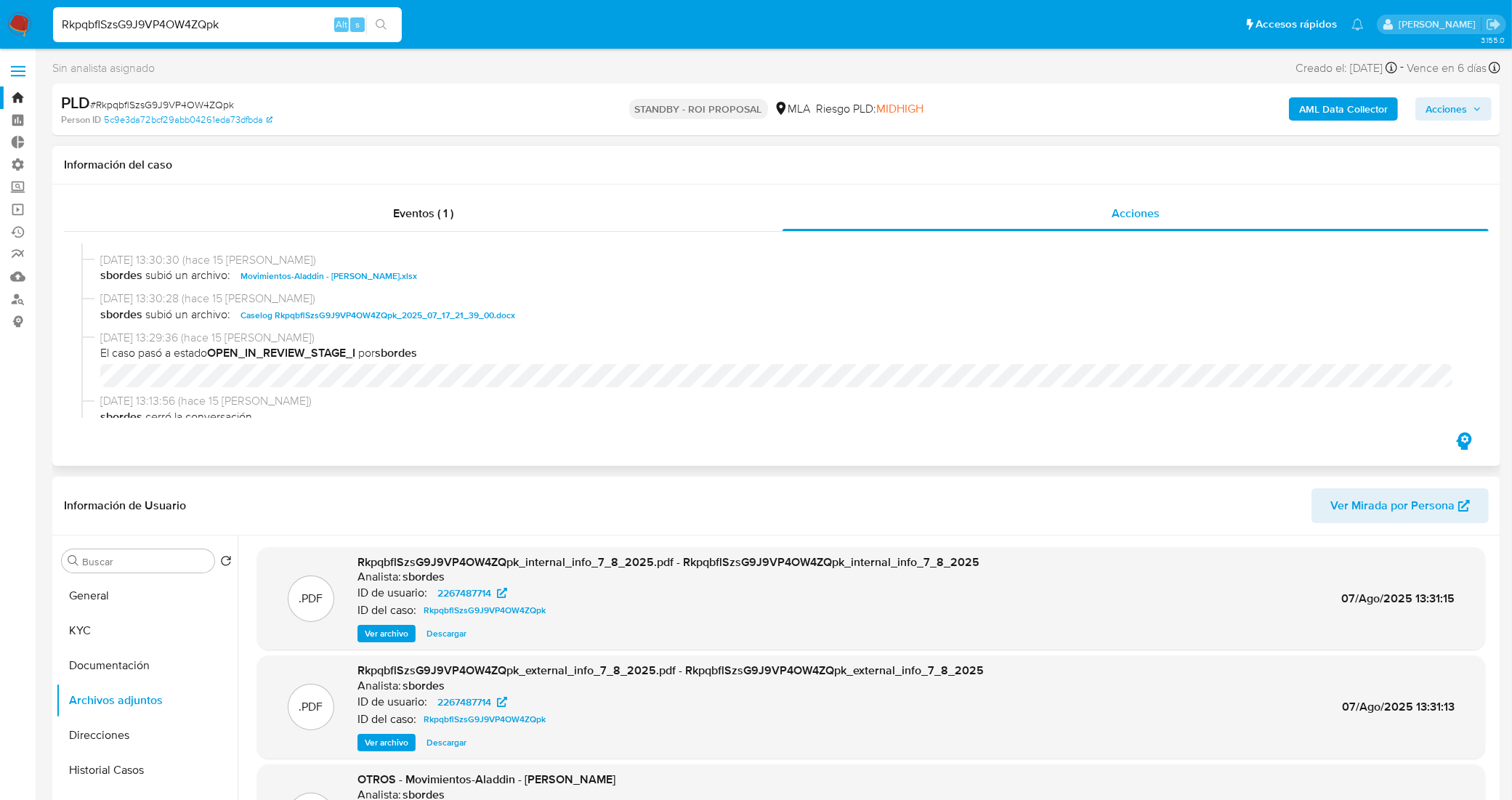
click at [364, 316] on span "Caselog RkpqbflSzsG9J9VP4OW4ZQpk_2025_07_17_21_39_00.docx" at bounding box center [377, 315] width 275 height 17
click at [16, 98] on link "Bandeja" at bounding box center [86, 98] width 173 height 23
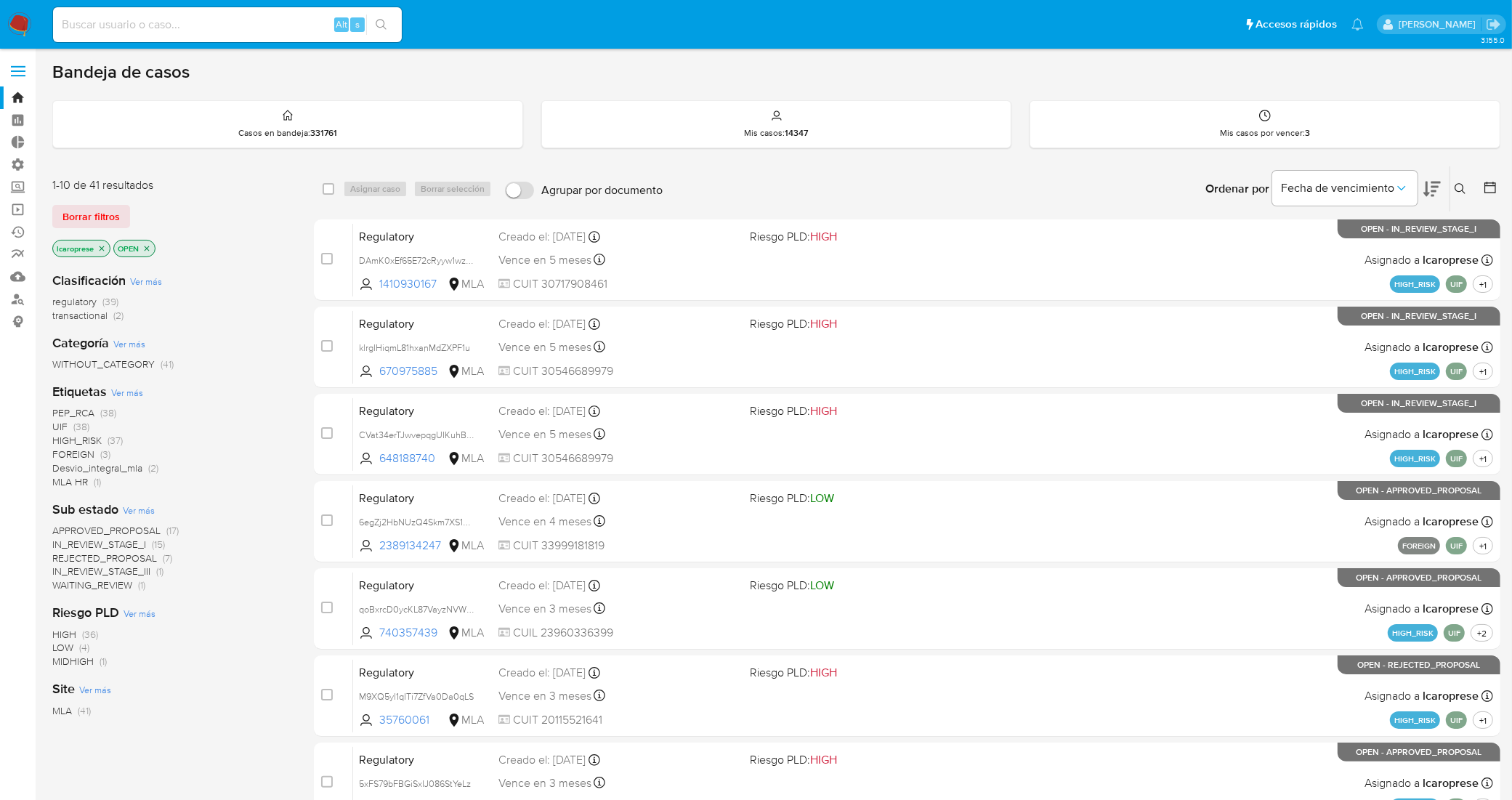
click at [226, 19] on input at bounding box center [227, 25] width 349 height 19
paste input "5hDo2zQf1Uw1mTZS8KCS20q1"
type input "5hDo2zQf1Uw1mTZS8KCS20q1"
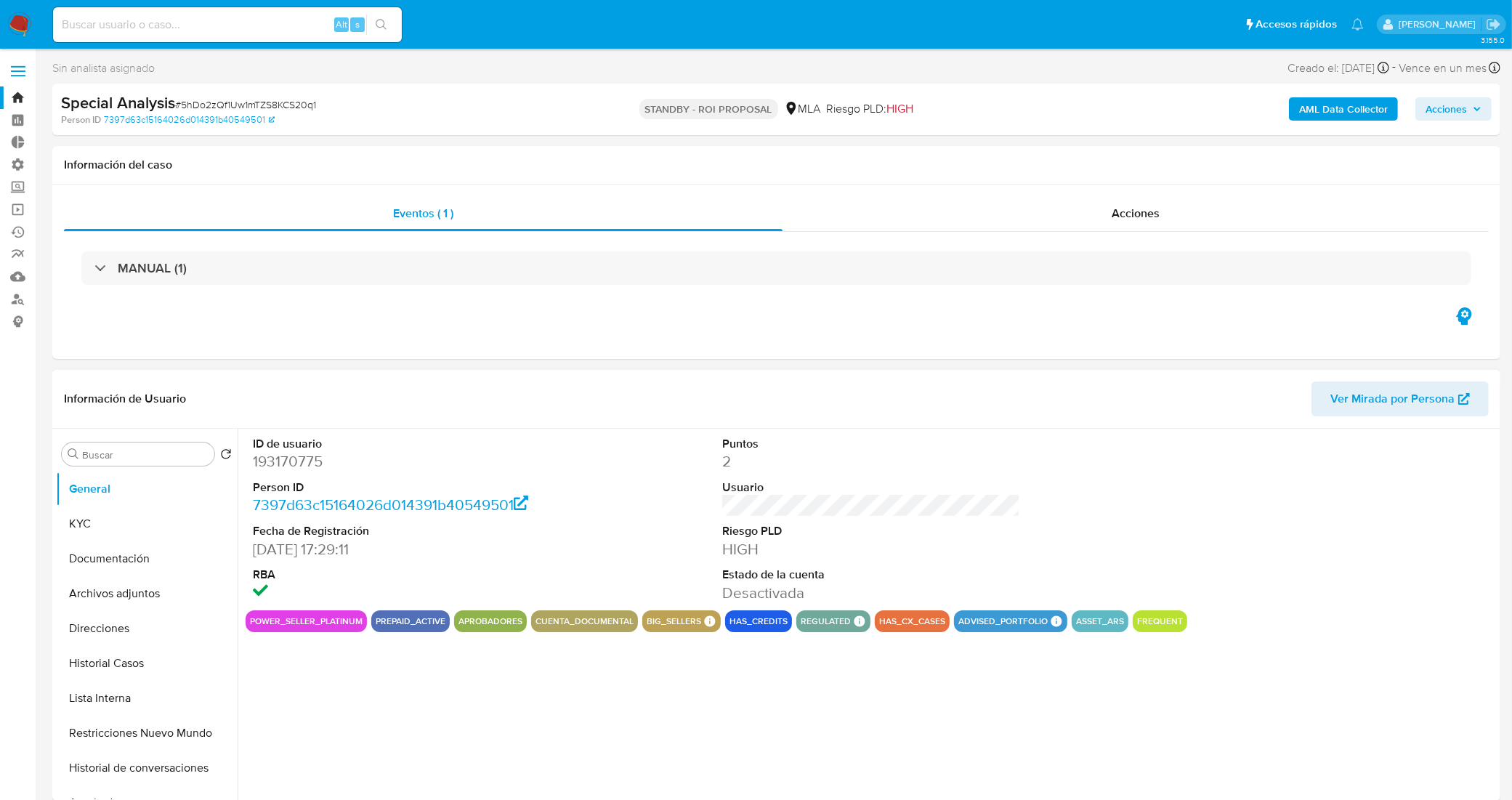
select select "10"
click at [260, 26] on input at bounding box center [227, 25] width 349 height 19
paste input "Lk69Hax7QoXv3LosQ6Zl8K1E"
type input "Lk69Hax7QoXv3LosQ6Zl8K1E"
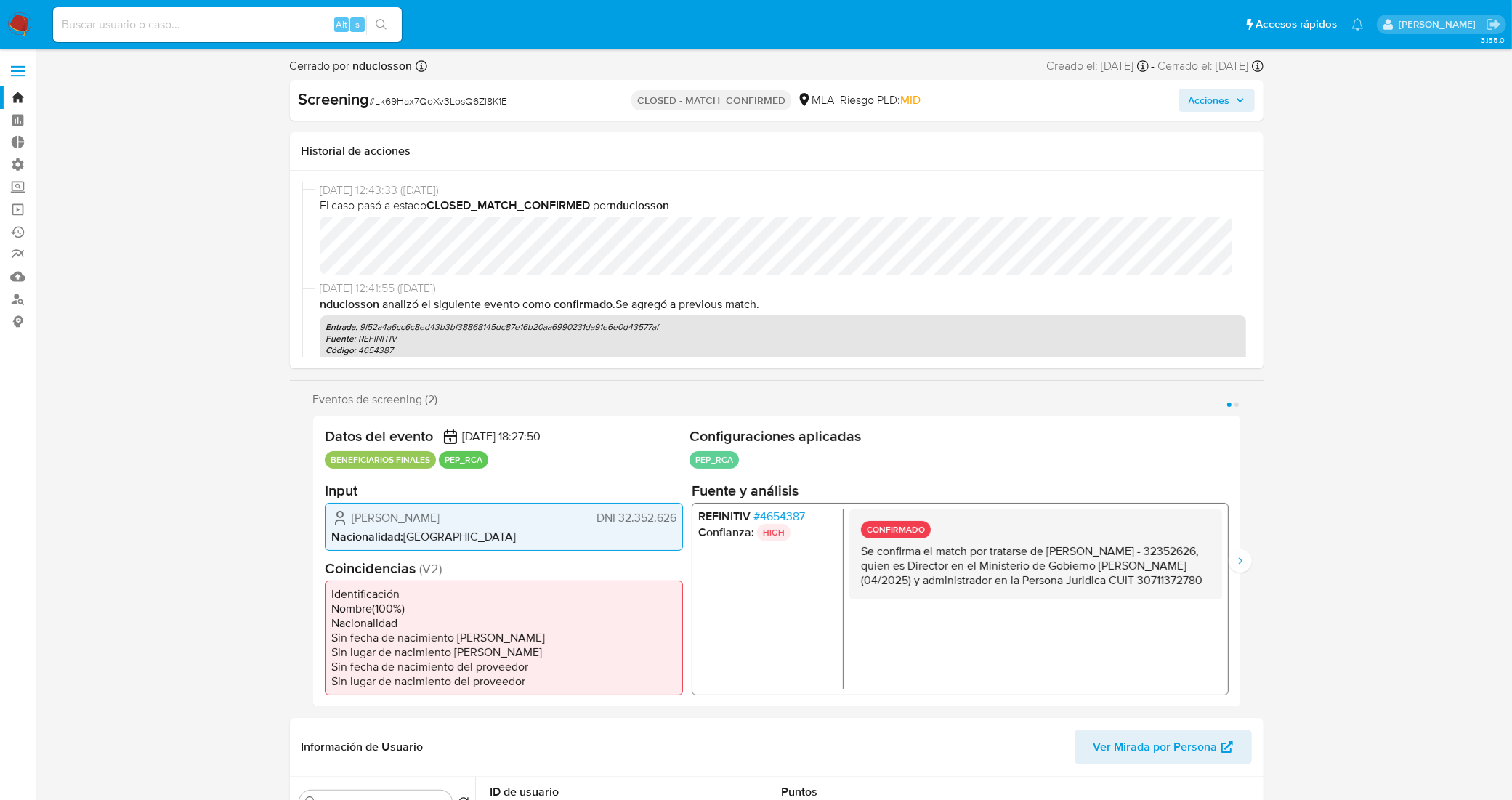
select select "10"
click at [1237, 566] on icon "Siguiente" at bounding box center [1240, 561] width 12 height 12
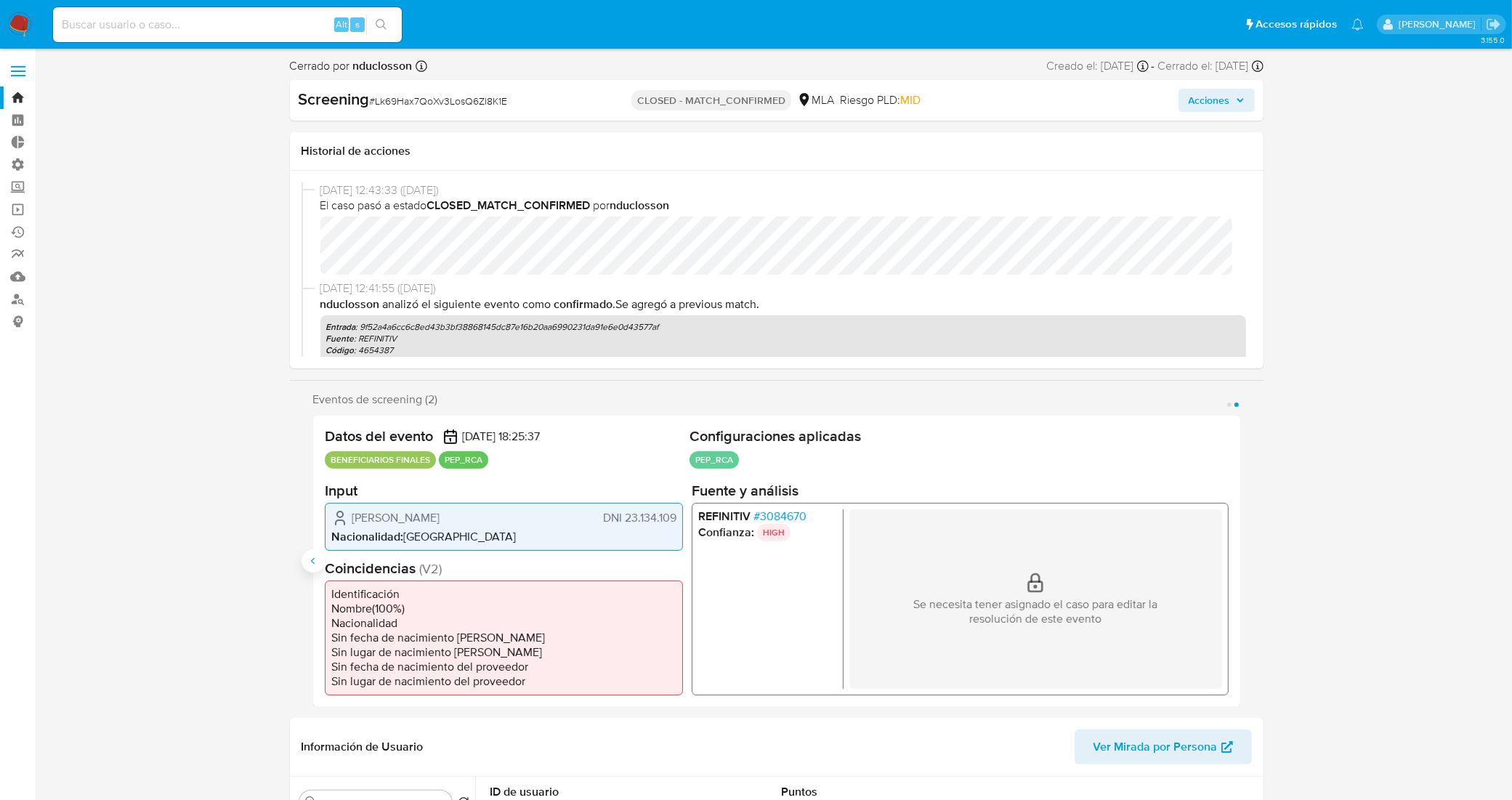
click at [309, 555] on icon "Anterior" at bounding box center [312, 561] width 12 height 12
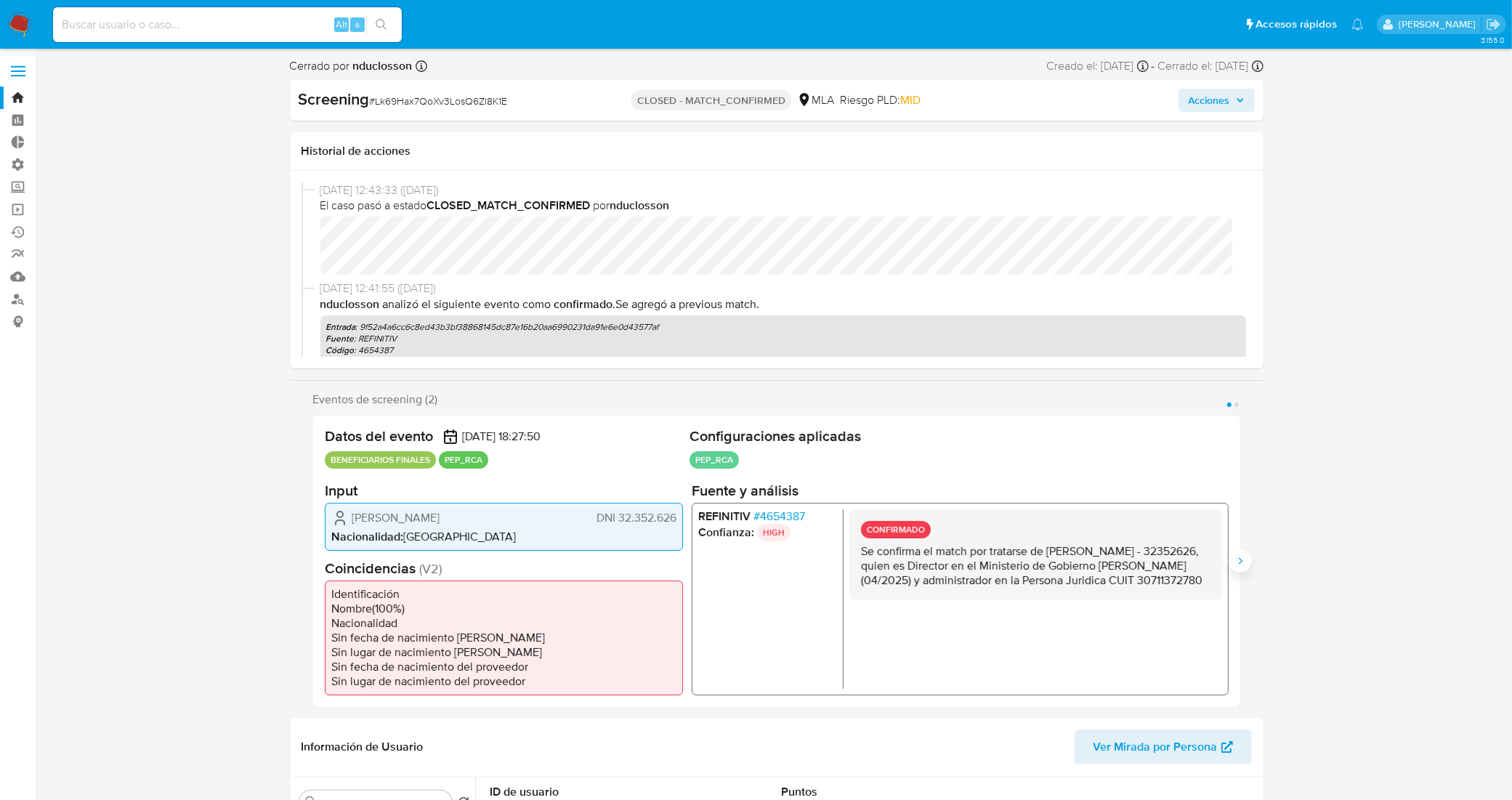
click at [1237, 558] on icon "Siguiente" at bounding box center [1240, 561] width 12 height 12
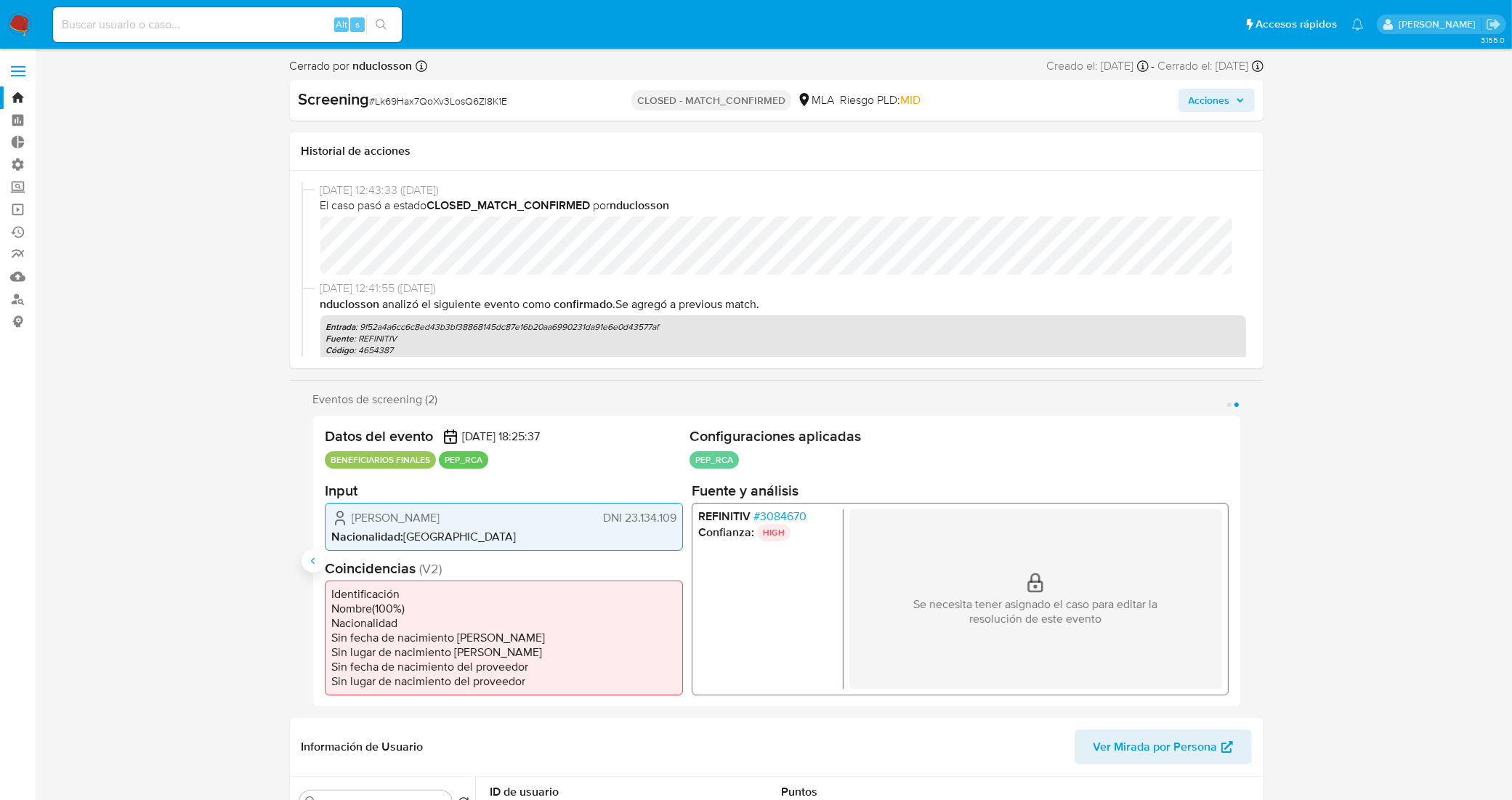
click at [311, 558] on icon "Anterior" at bounding box center [312, 561] width 12 height 12
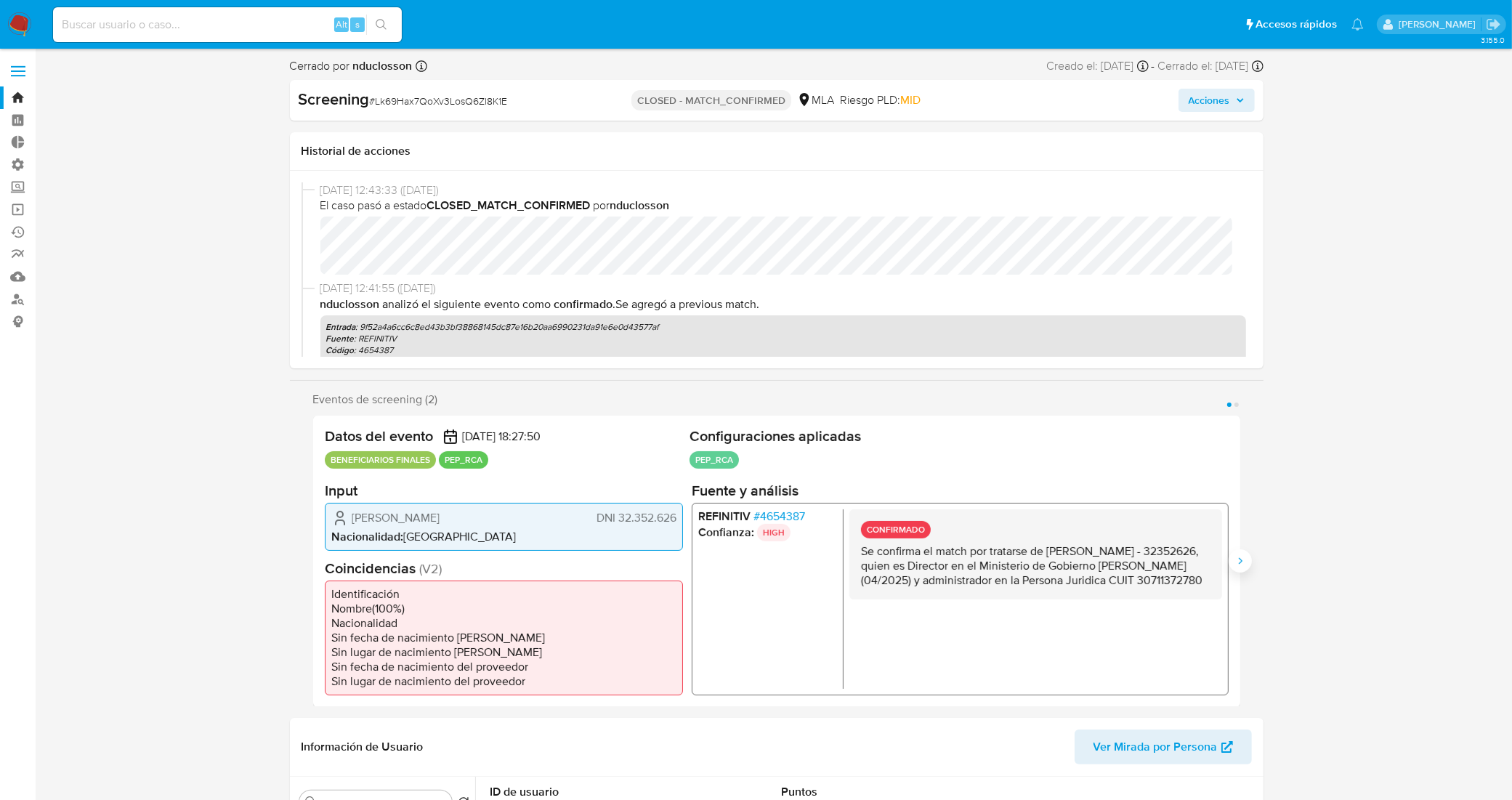
click at [1240, 560] on icon "Siguiente" at bounding box center [1240, 561] width 12 height 12
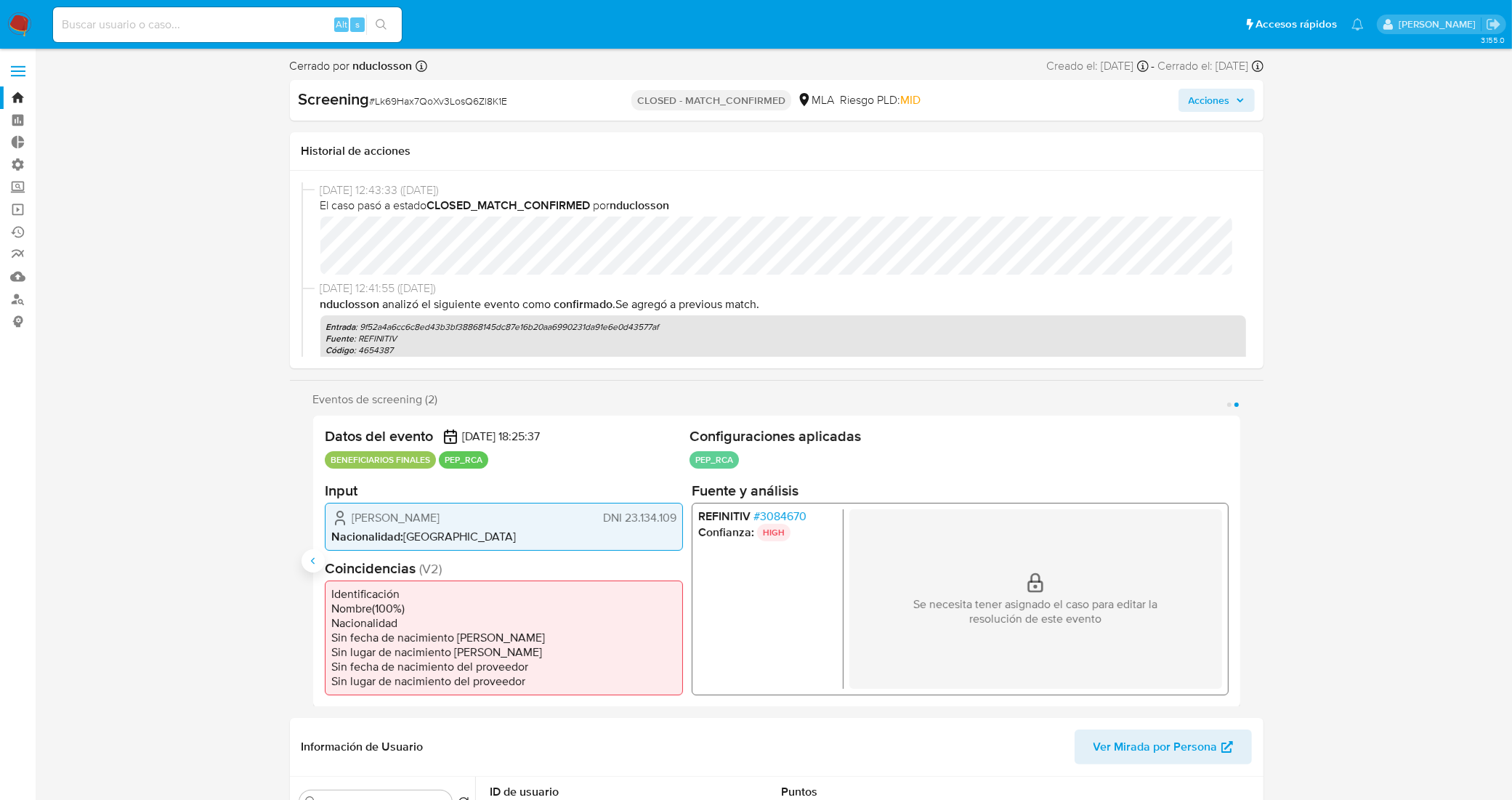
click at [312, 560] on icon "Anterior" at bounding box center [312, 560] width 4 height 6
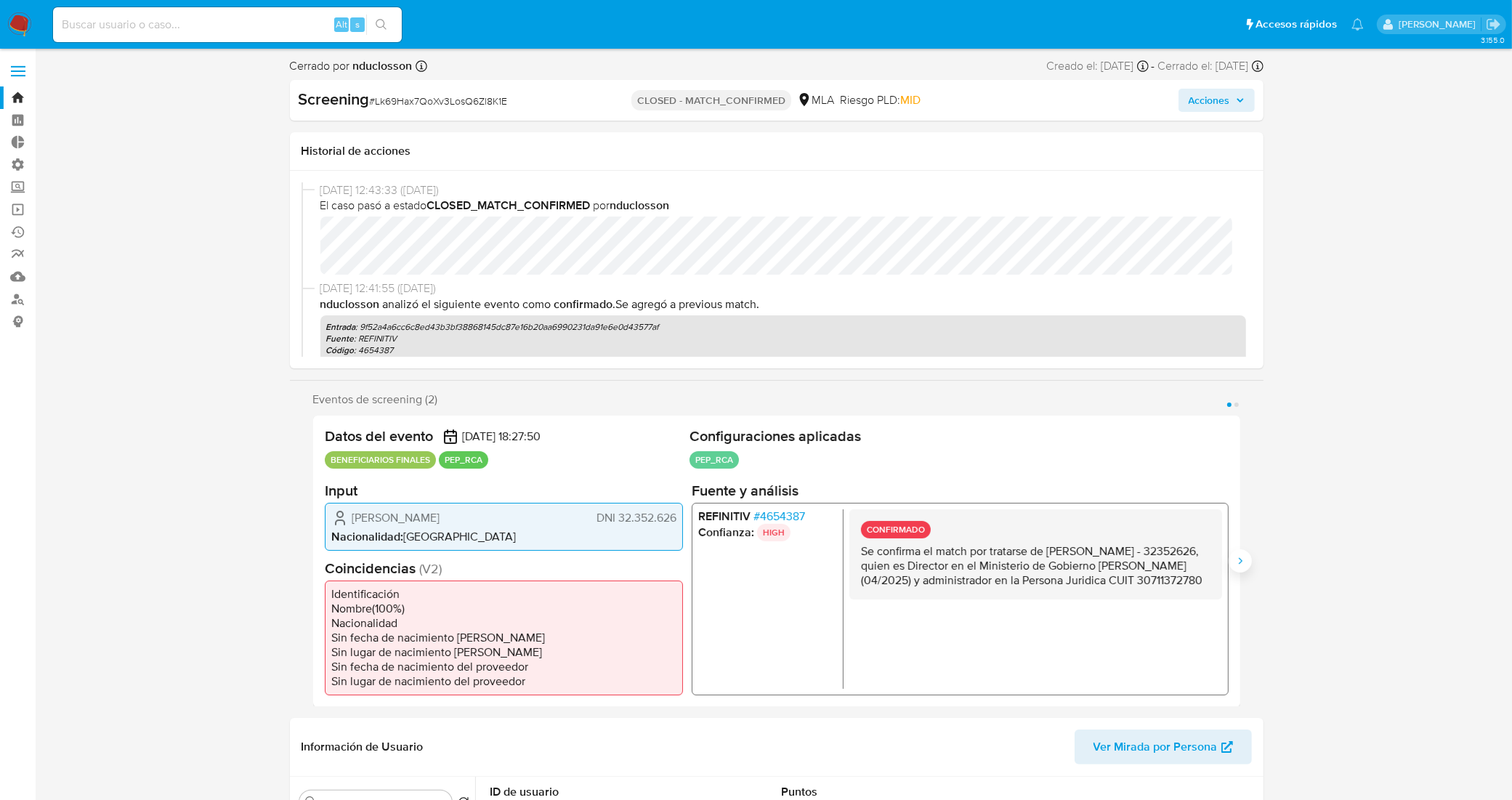
click at [1237, 560] on icon "Siguiente" at bounding box center [1240, 561] width 12 height 12
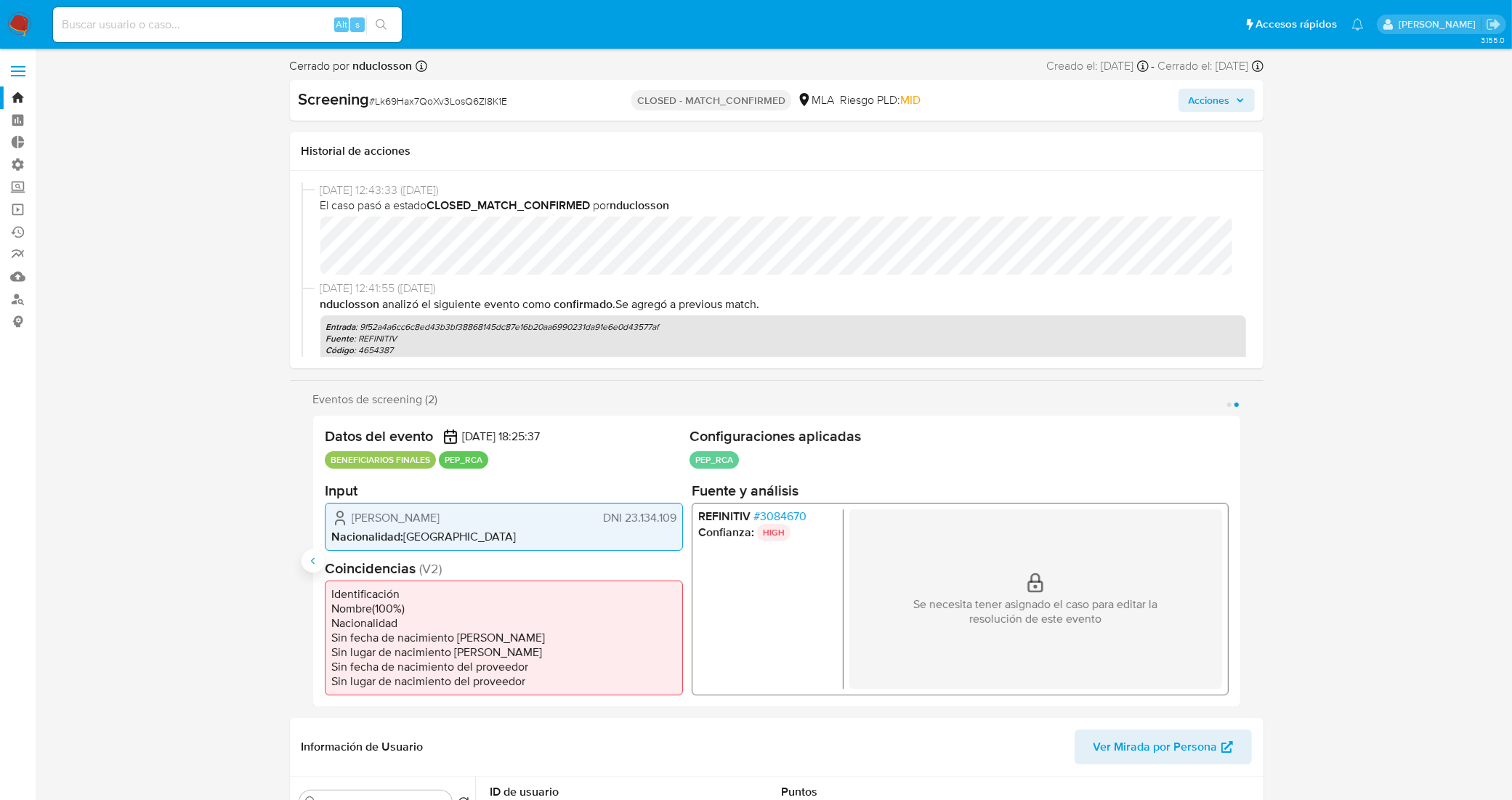
click at [307, 563] on icon "Anterior" at bounding box center [312, 561] width 12 height 12
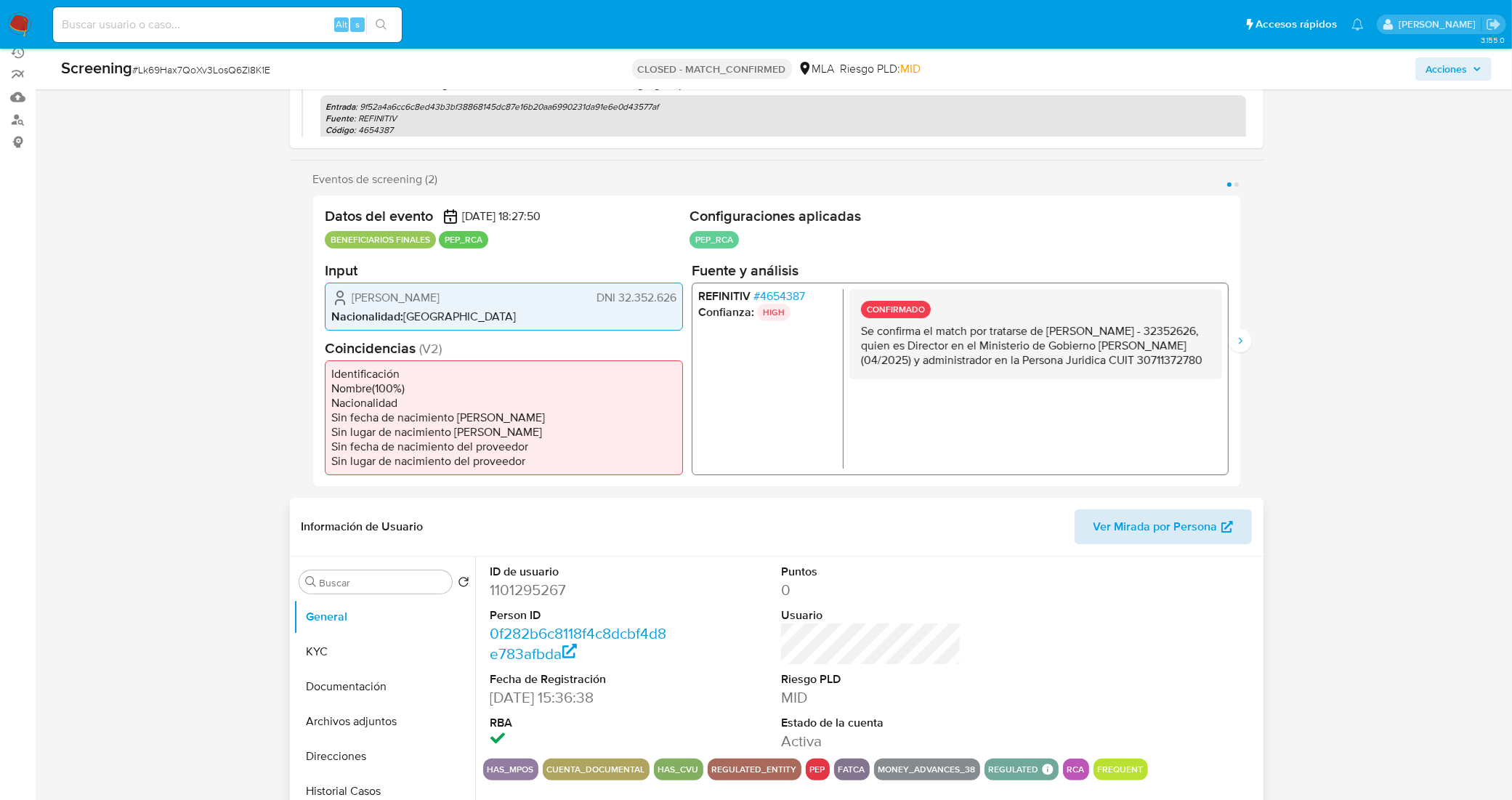
scroll to position [182, 0]
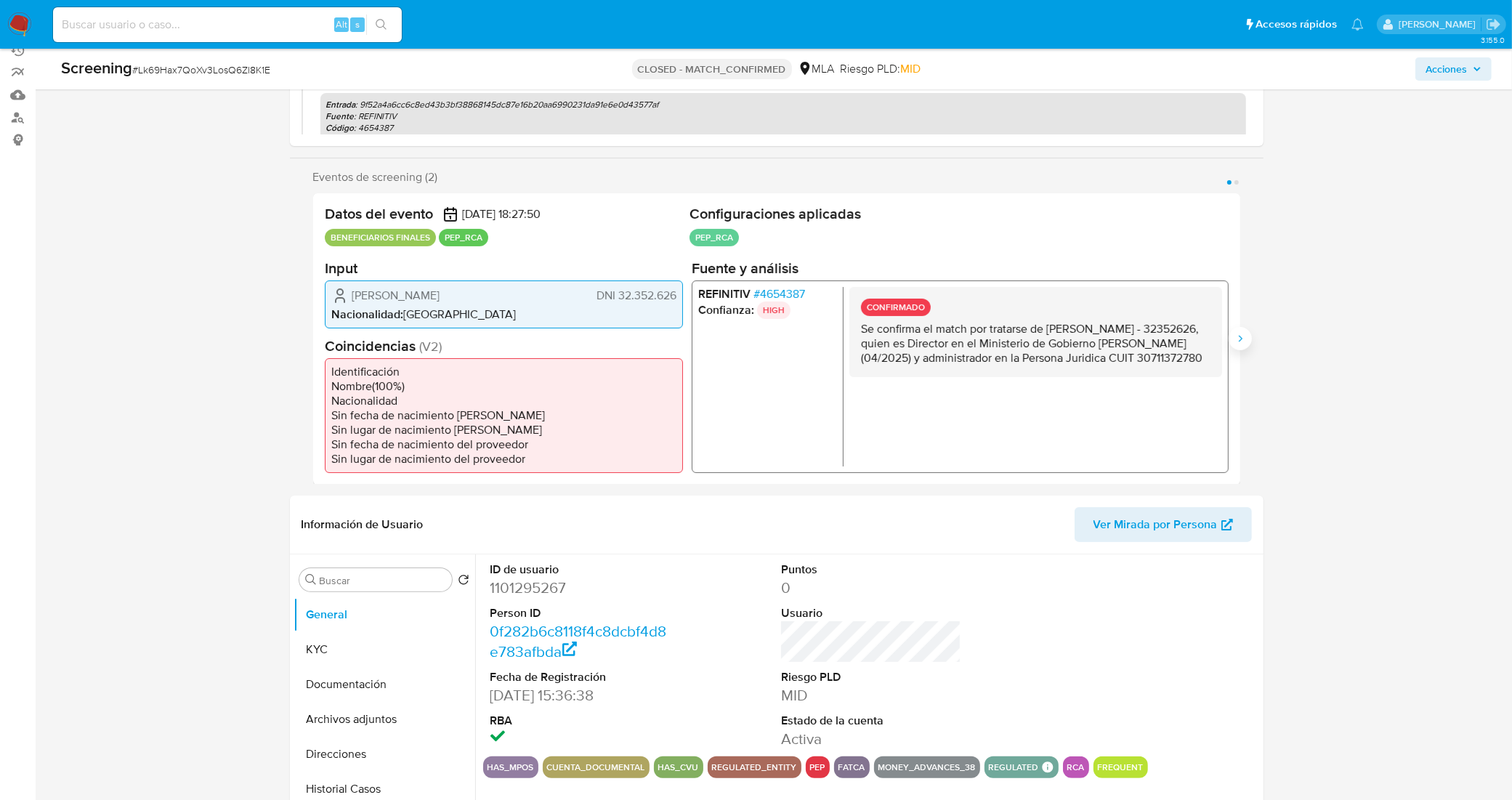
click at [1235, 346] on button "Siguiente" at bounding box center [1240, 338] width 23 height 23
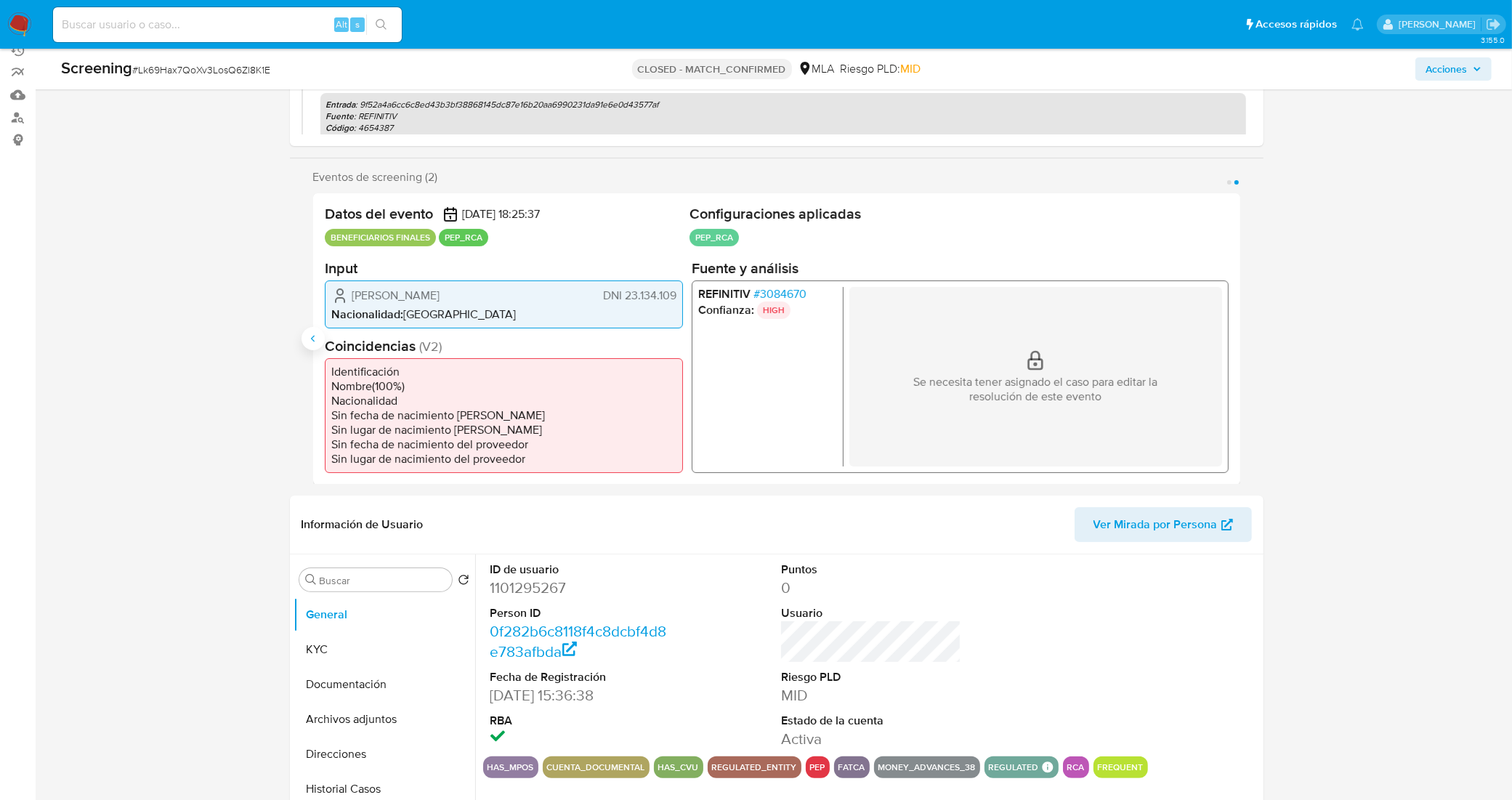
click at [301, 339] on button "Anterior" at bounding box center [312, 338] width 23 height 23
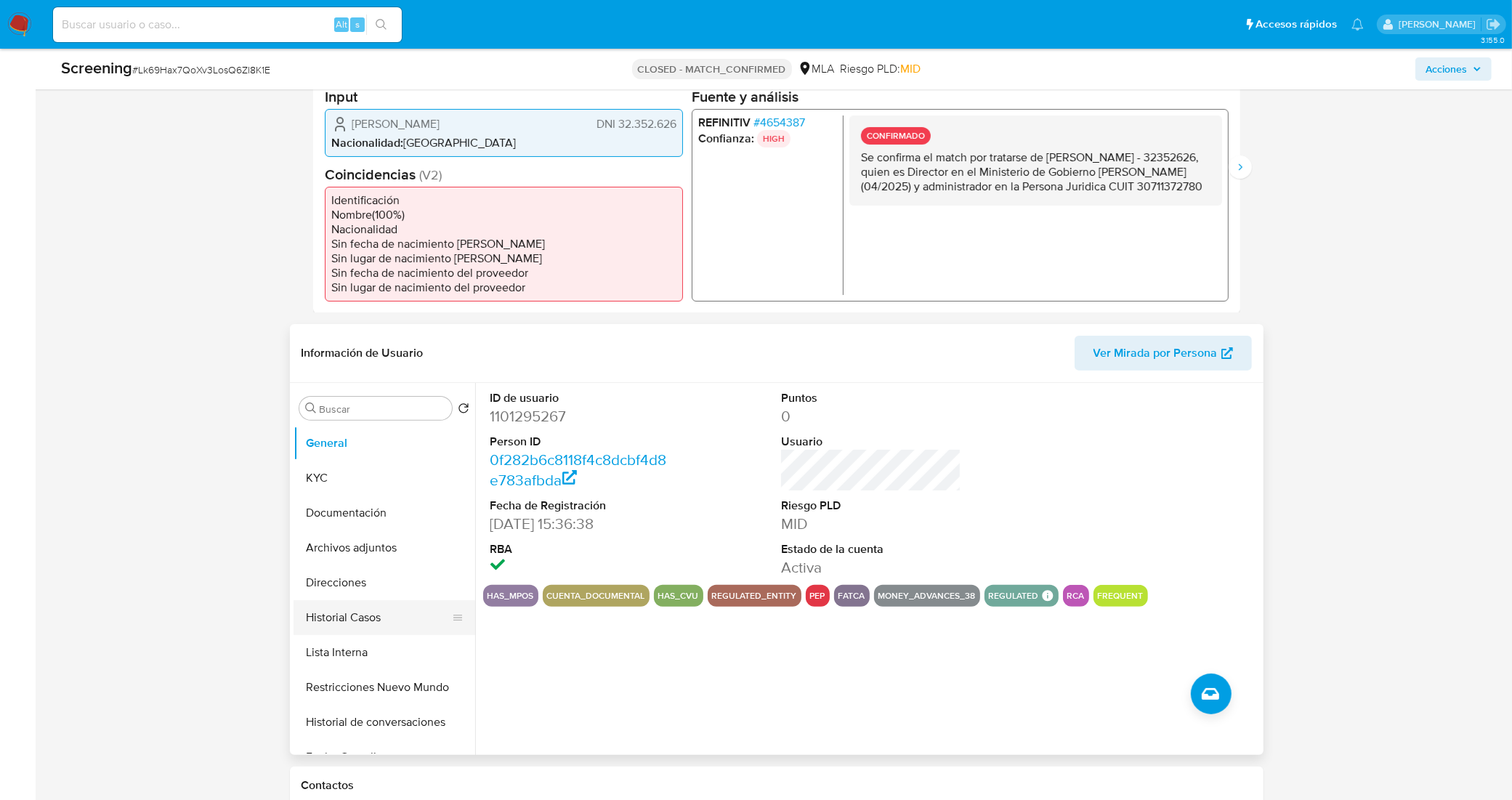
scroll to position [363, 0]
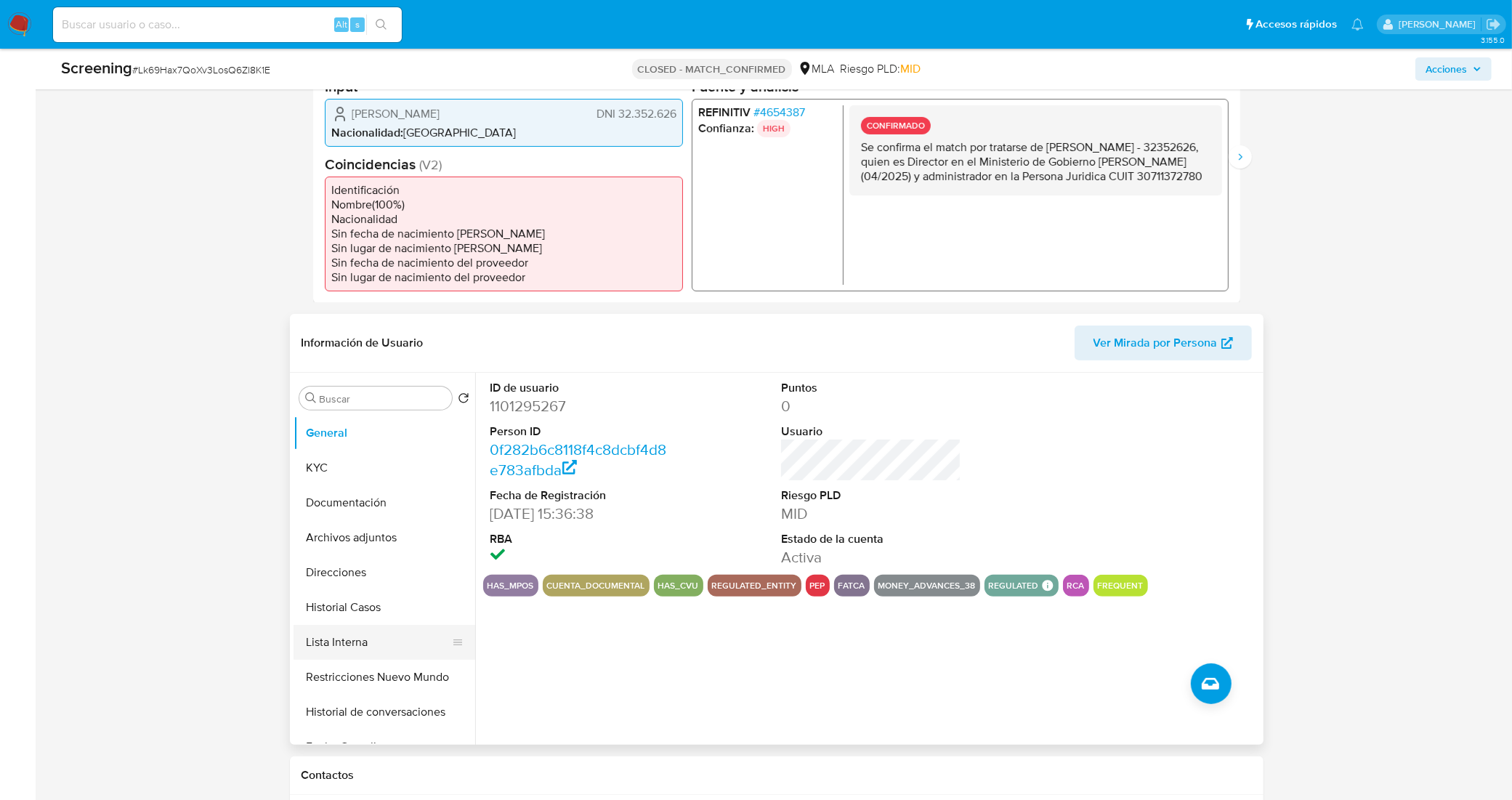
click at [365, 647] on button "Lista Interna" at bounding box center [378, 642] width 170 height 35
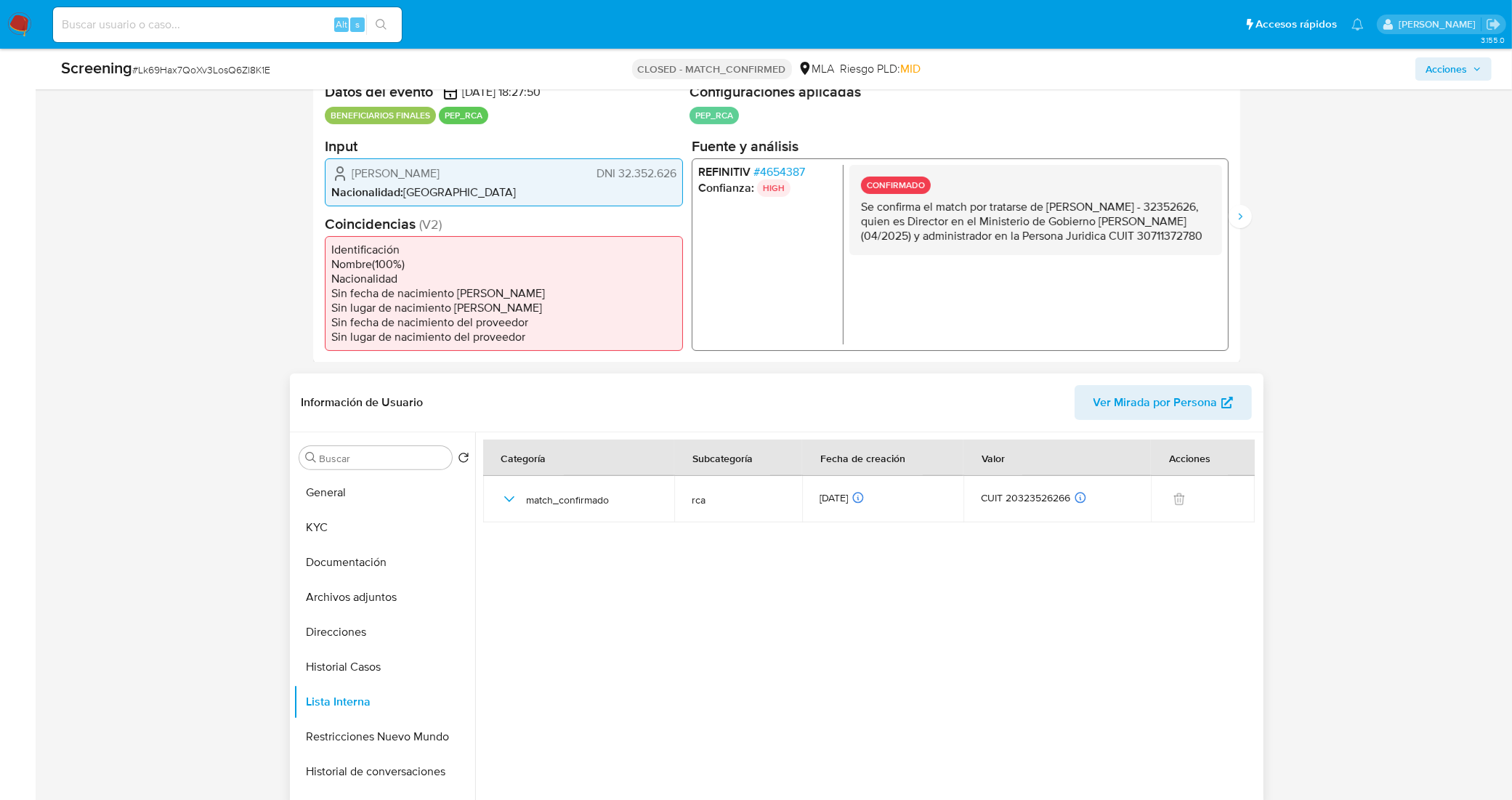
scroll to position [272, 0]
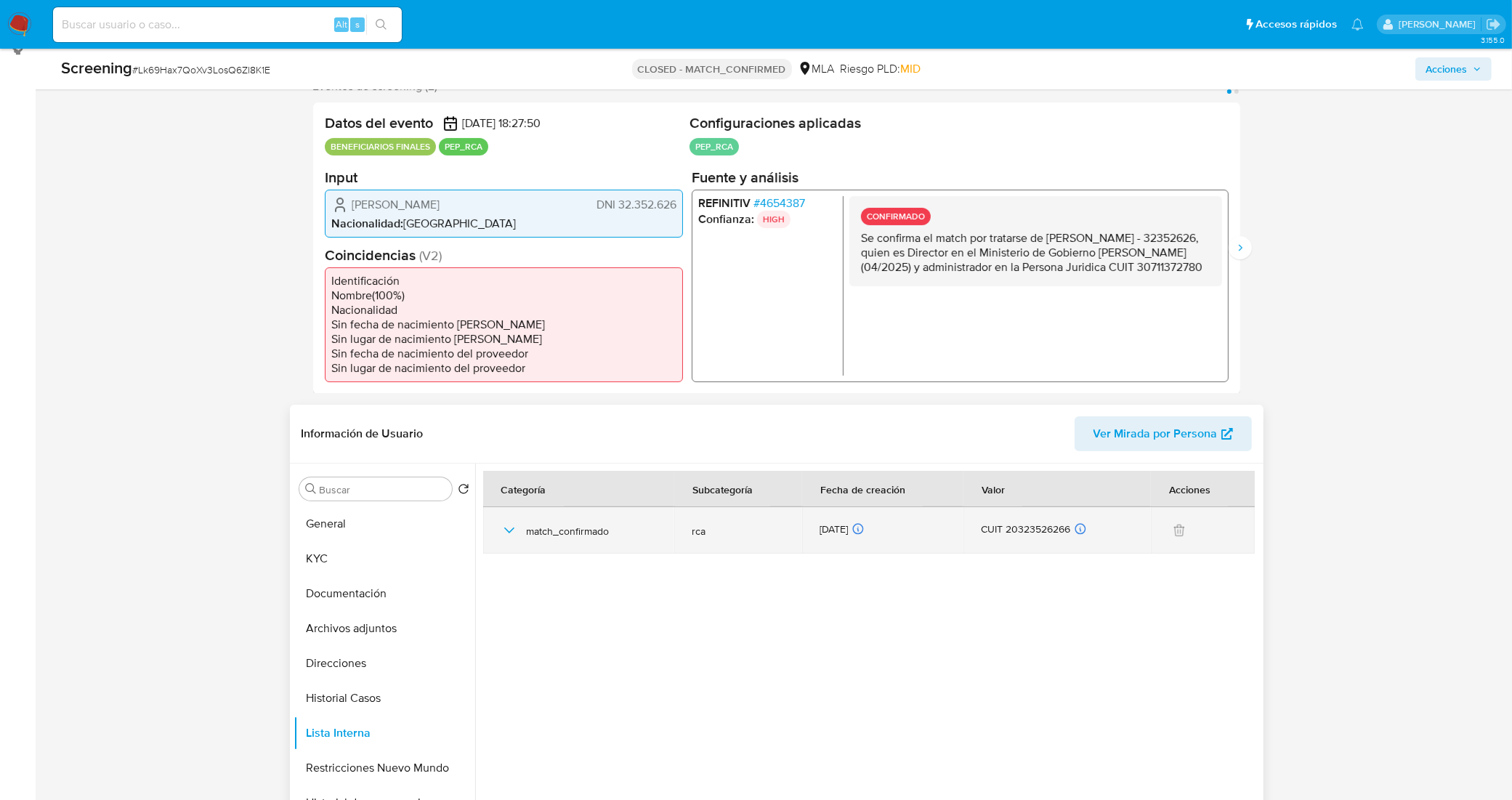
click at [506, 532] on icon "button" at bounding box center [509, 530] width 17 height 17
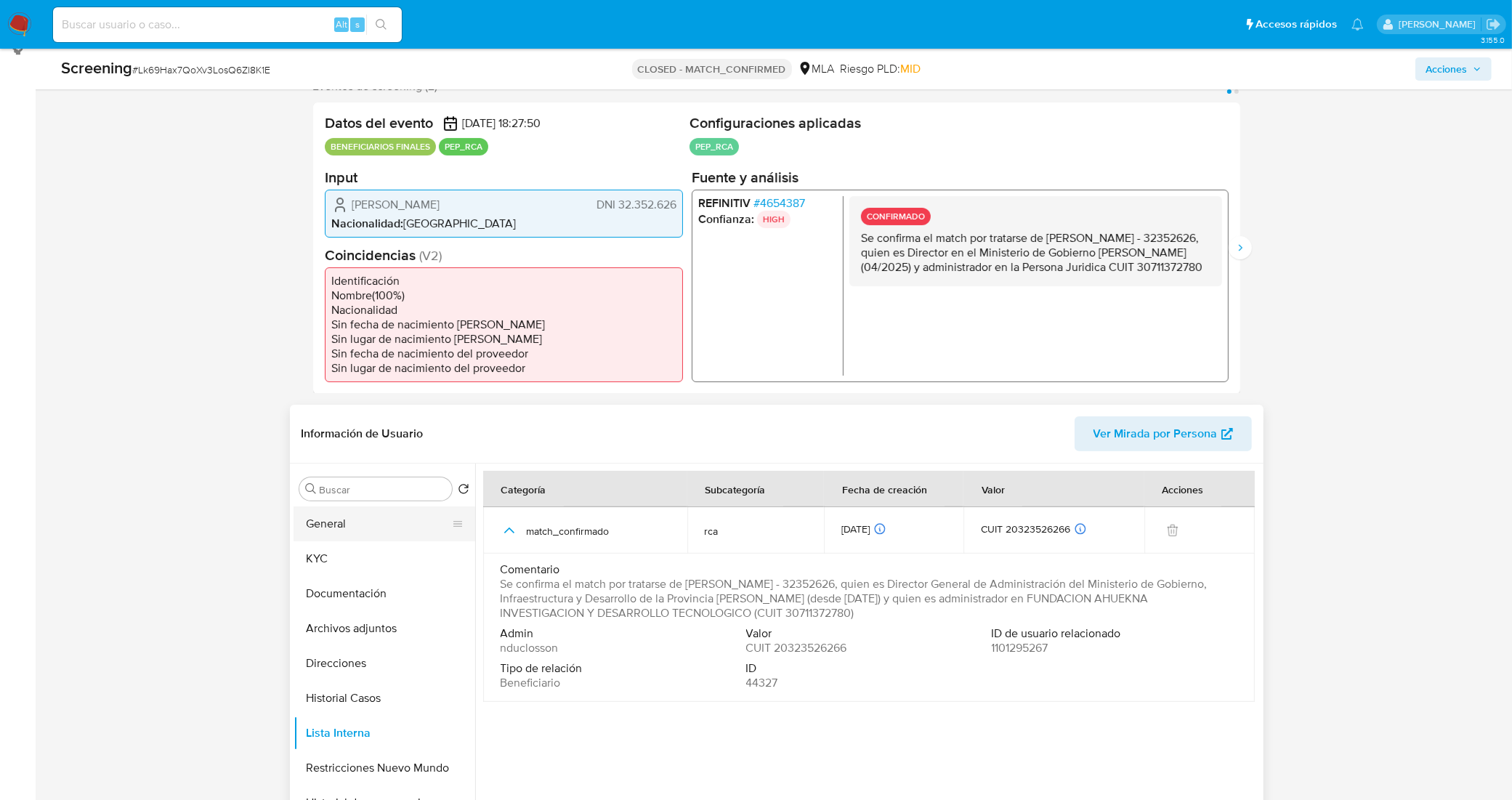
click at [368, 520] on button "General" at bounding box center [378, 523] width 170 height 35
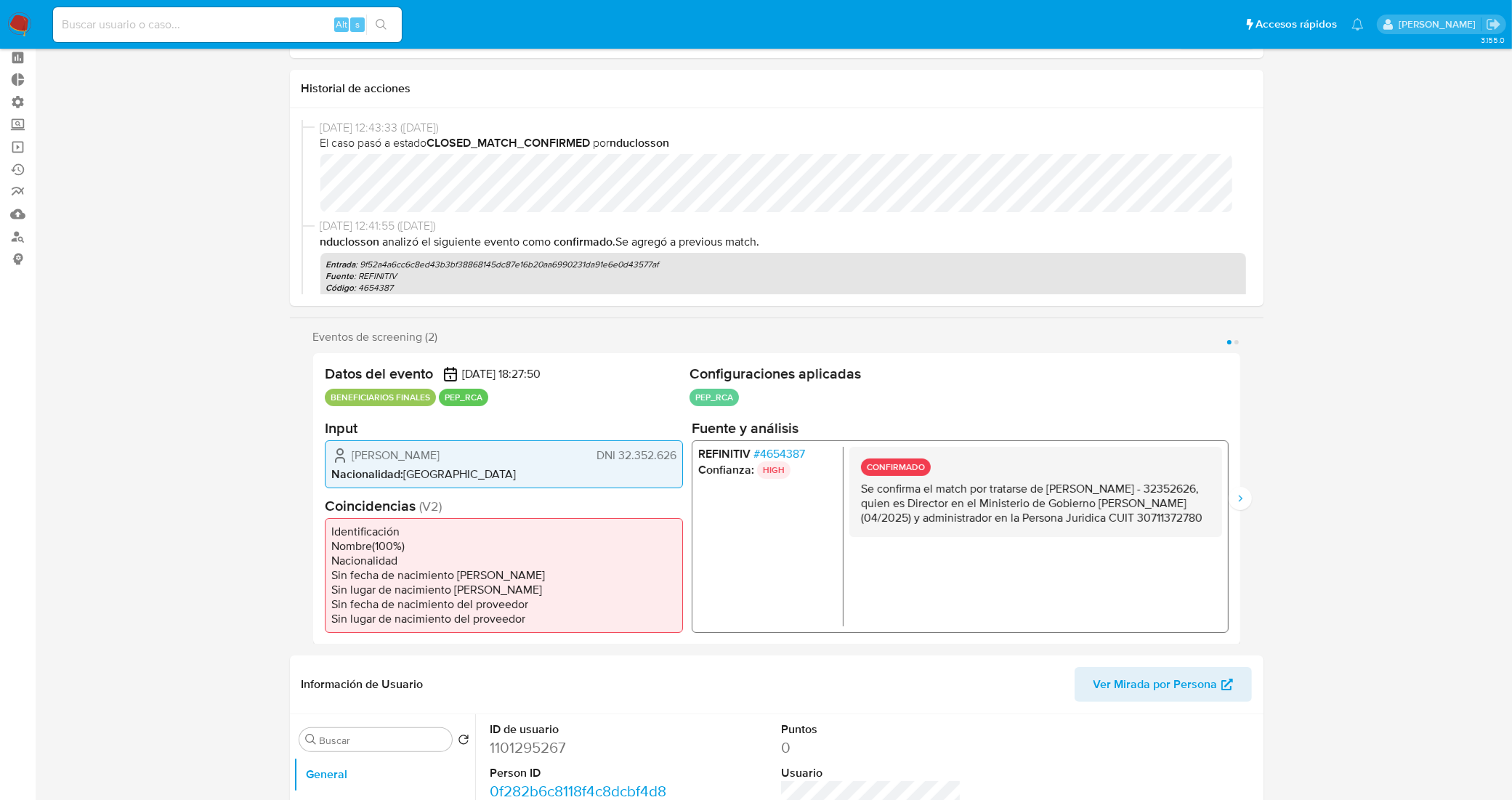
select select "10"
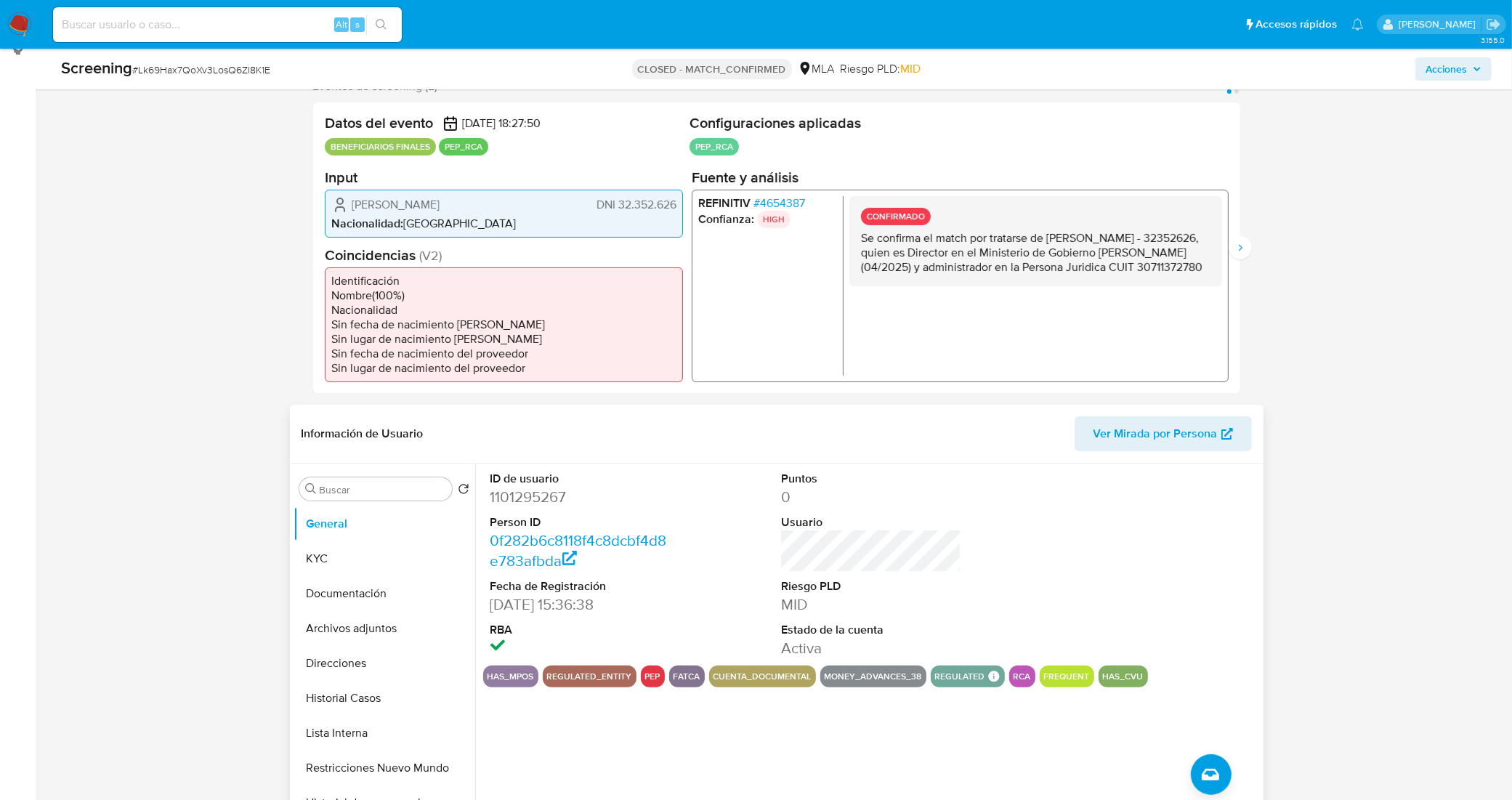
scroll to position [363, 0]
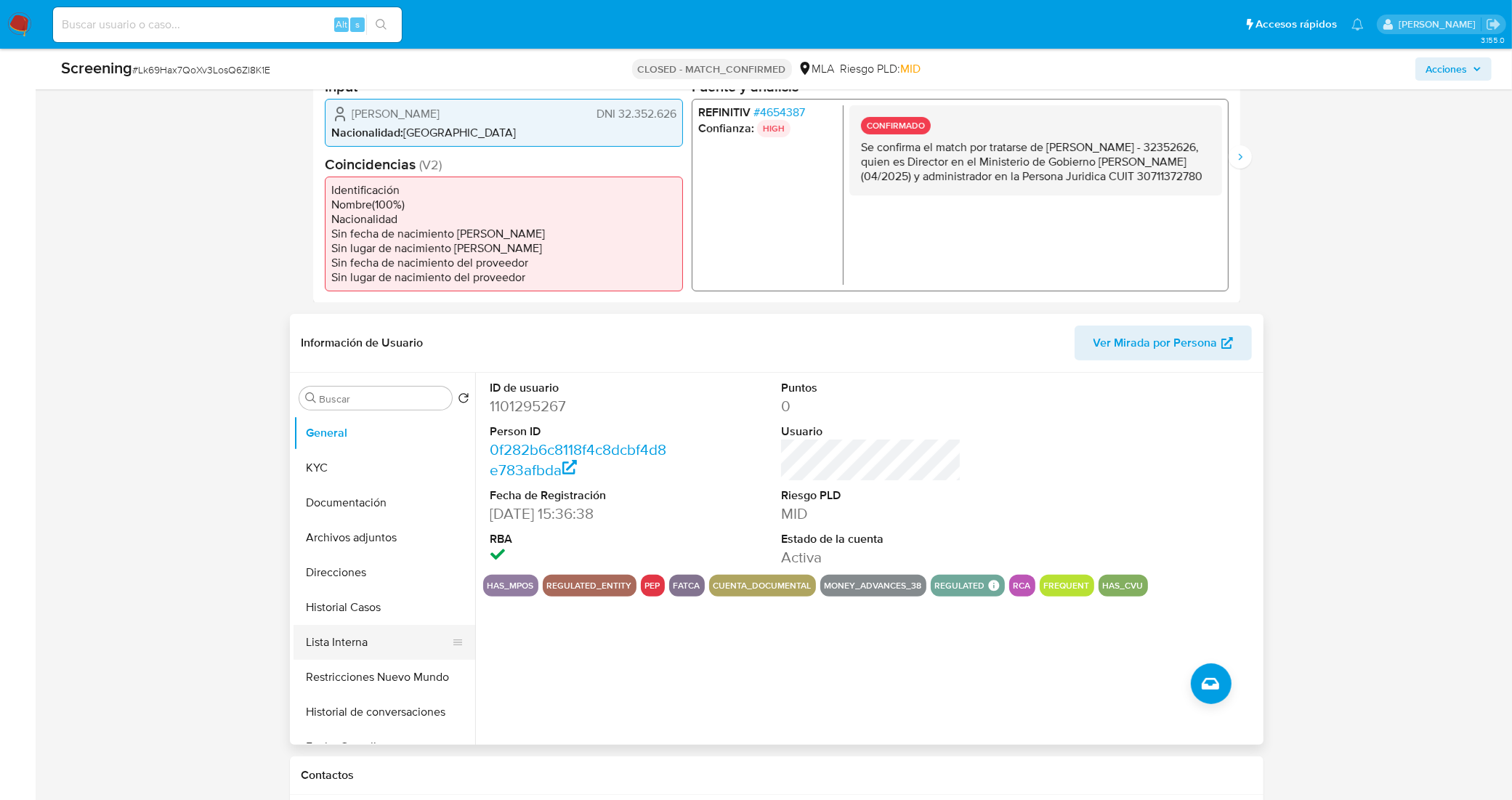
click at [360, 625] on button "Lista Interna" at bounding box center [378, 642] width 170 height 35
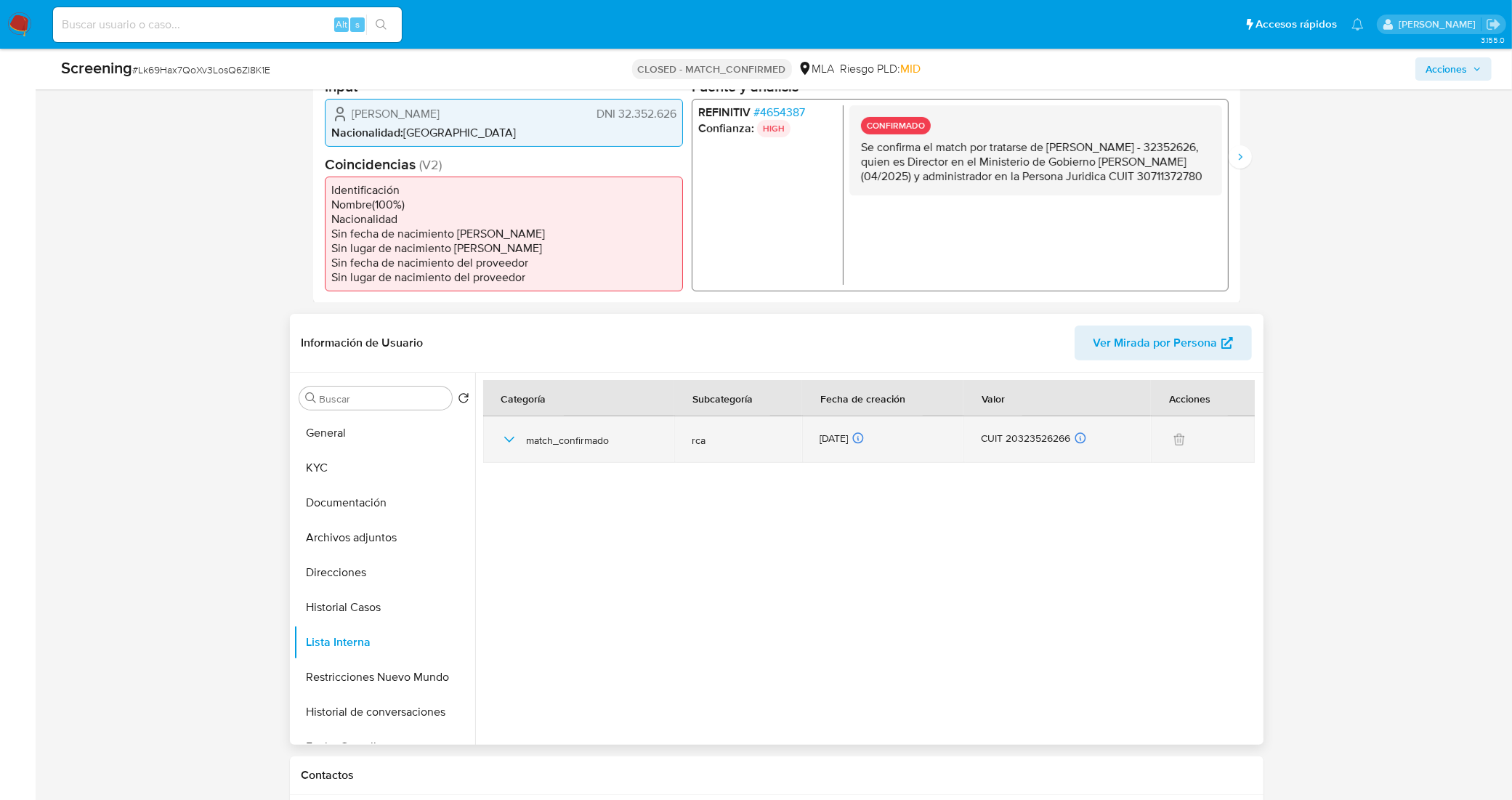
click at [516, 439] on icon "button" at bounding box center [509, 439] width 17 height 17
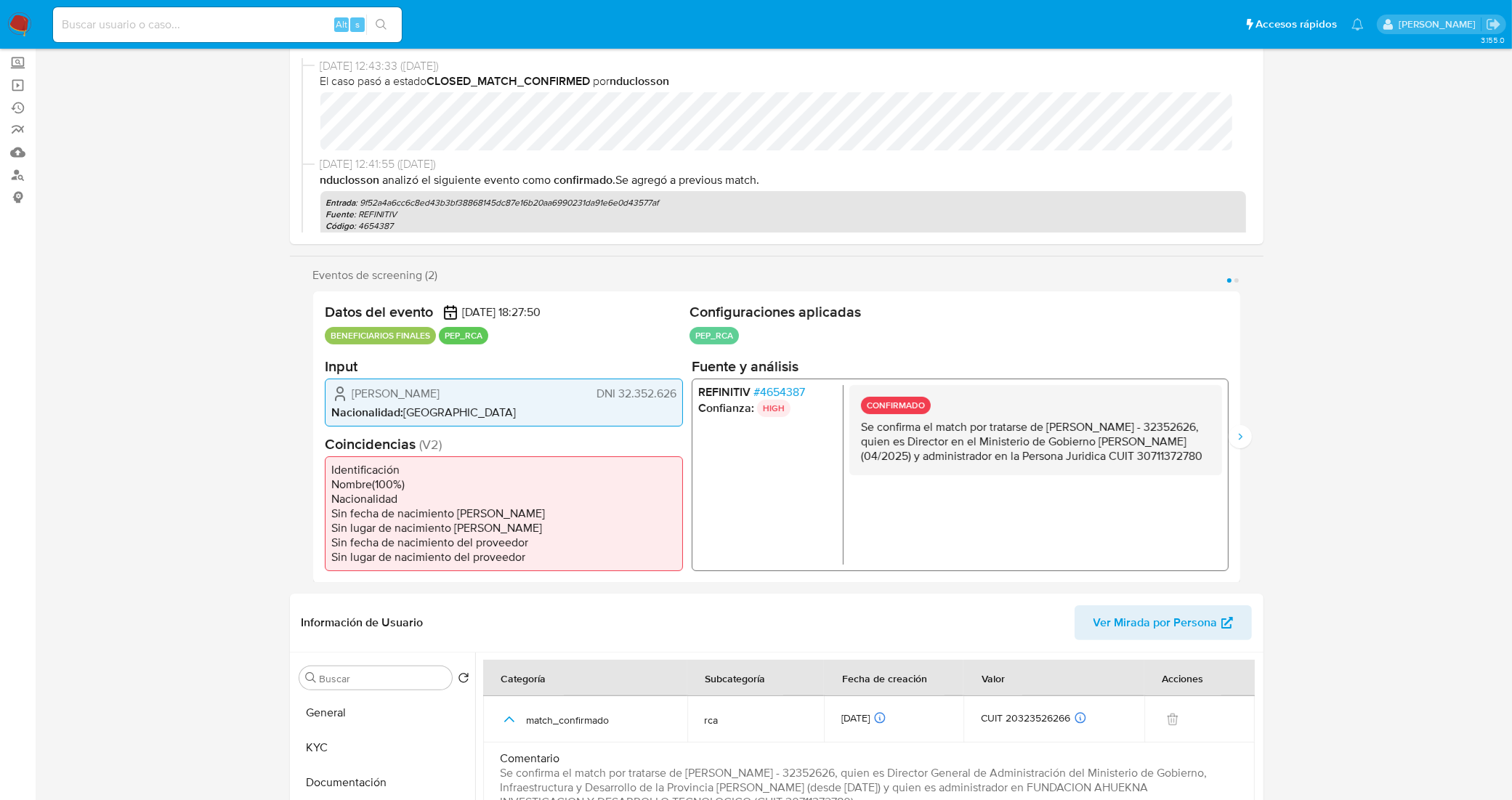
scroll to position [0, 0]
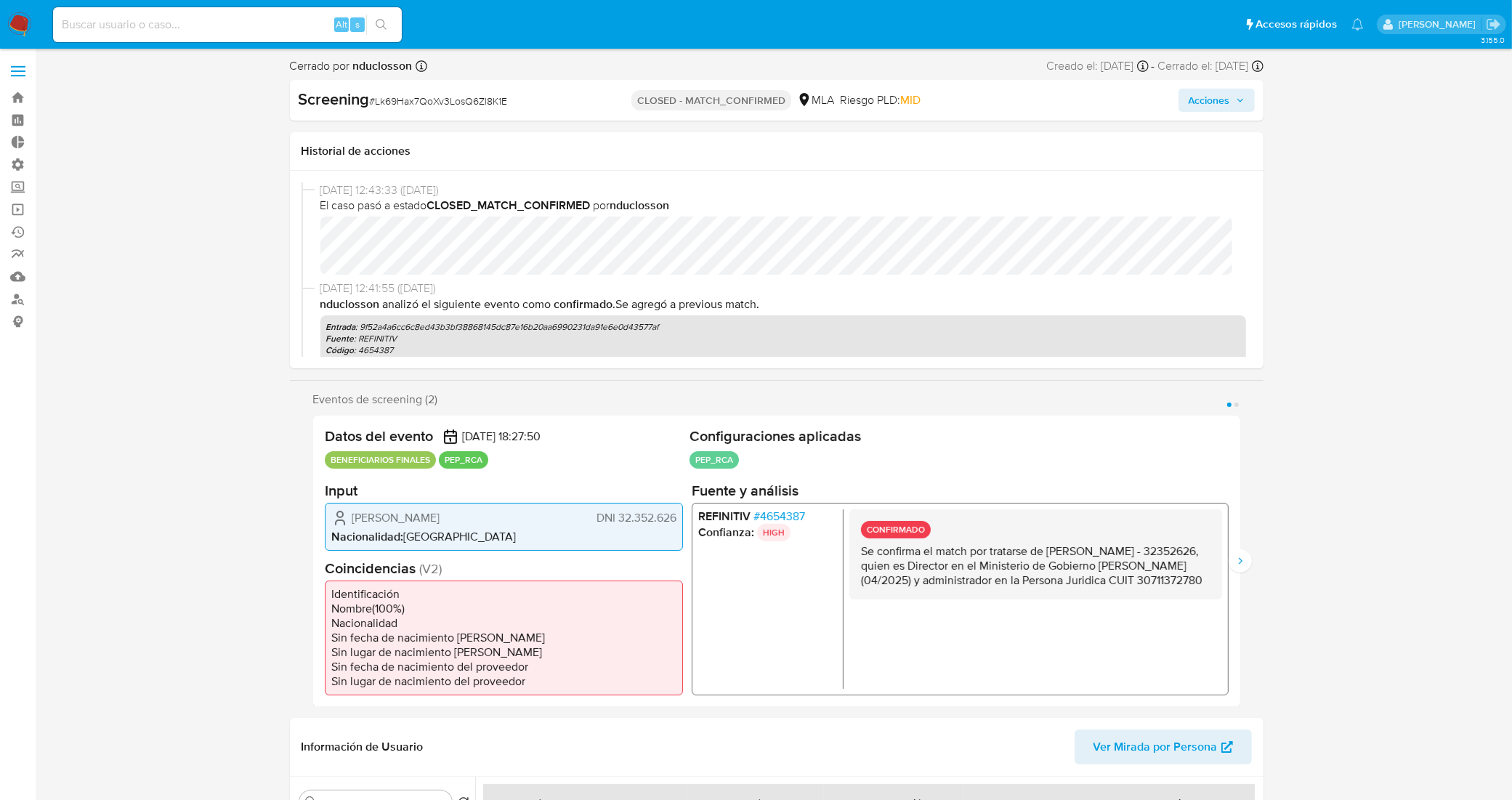
click at [454, 105] on span "# Lk69Hax7QoXv3LosQ6Zl8K1E" at bounding box center [439, 101] width 138 height 15
copy span "Lk69Hax7QoXv3LosQ6Zl8K1E"
click at [16, 98] on link "Bandeja" at bounding box center [86, 98] width 173 height 23
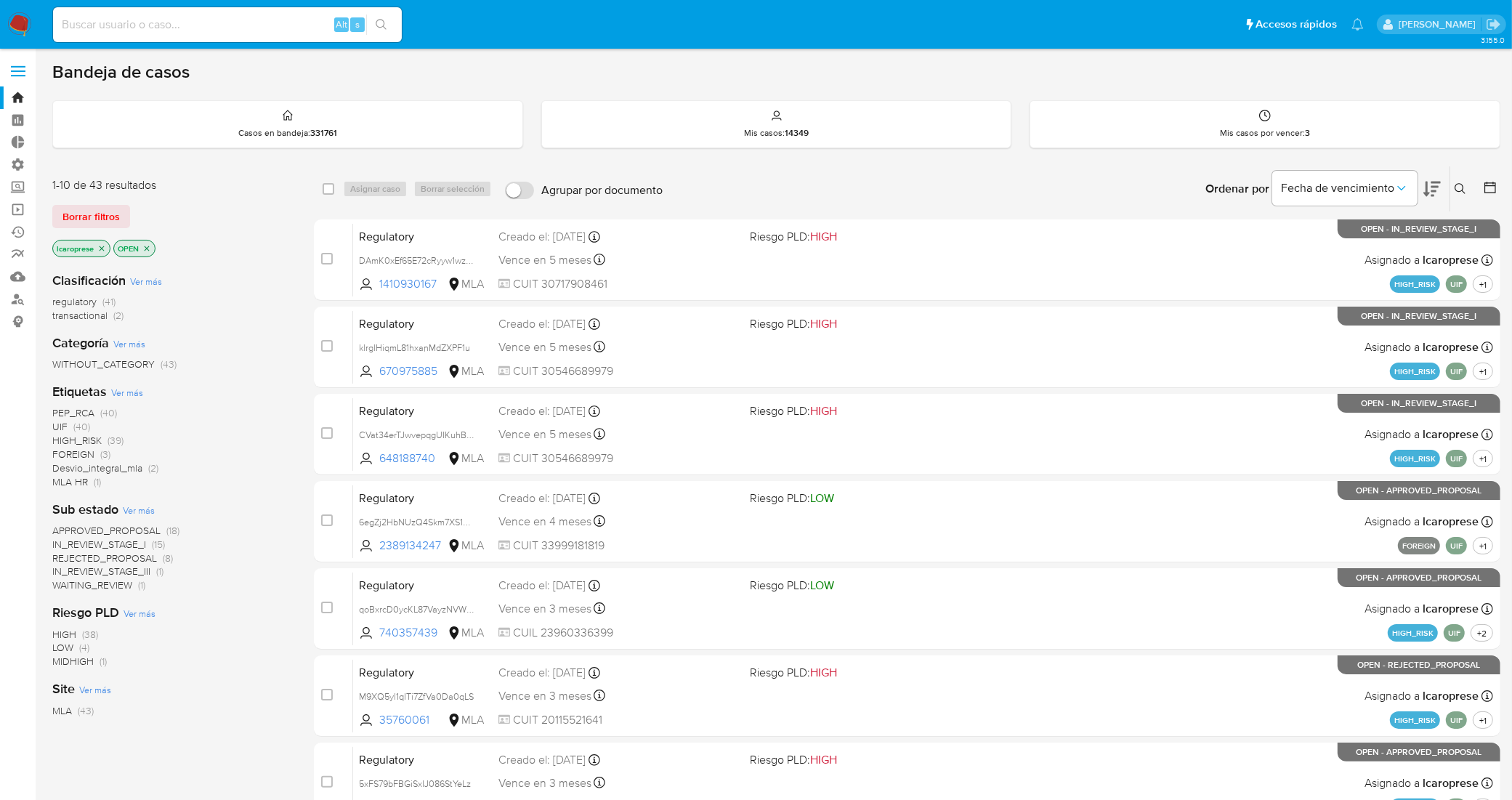
click at [105, 211] on span "Borrar filtros" at bounding box center [90, 216] width 58 height 20
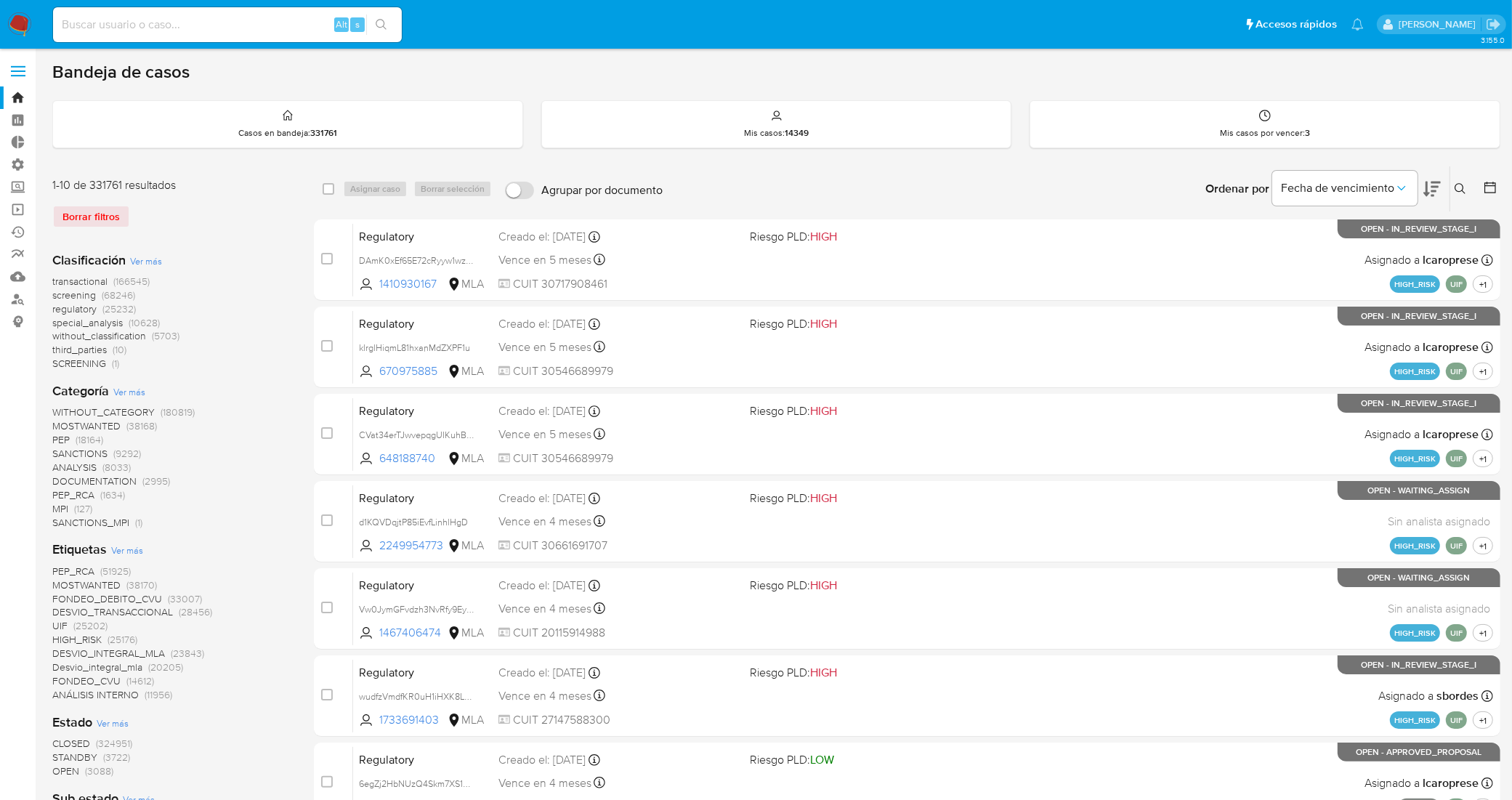
click at [73, 311] on span "regulatory" at bounding box center [74, 309] width 45 height 15
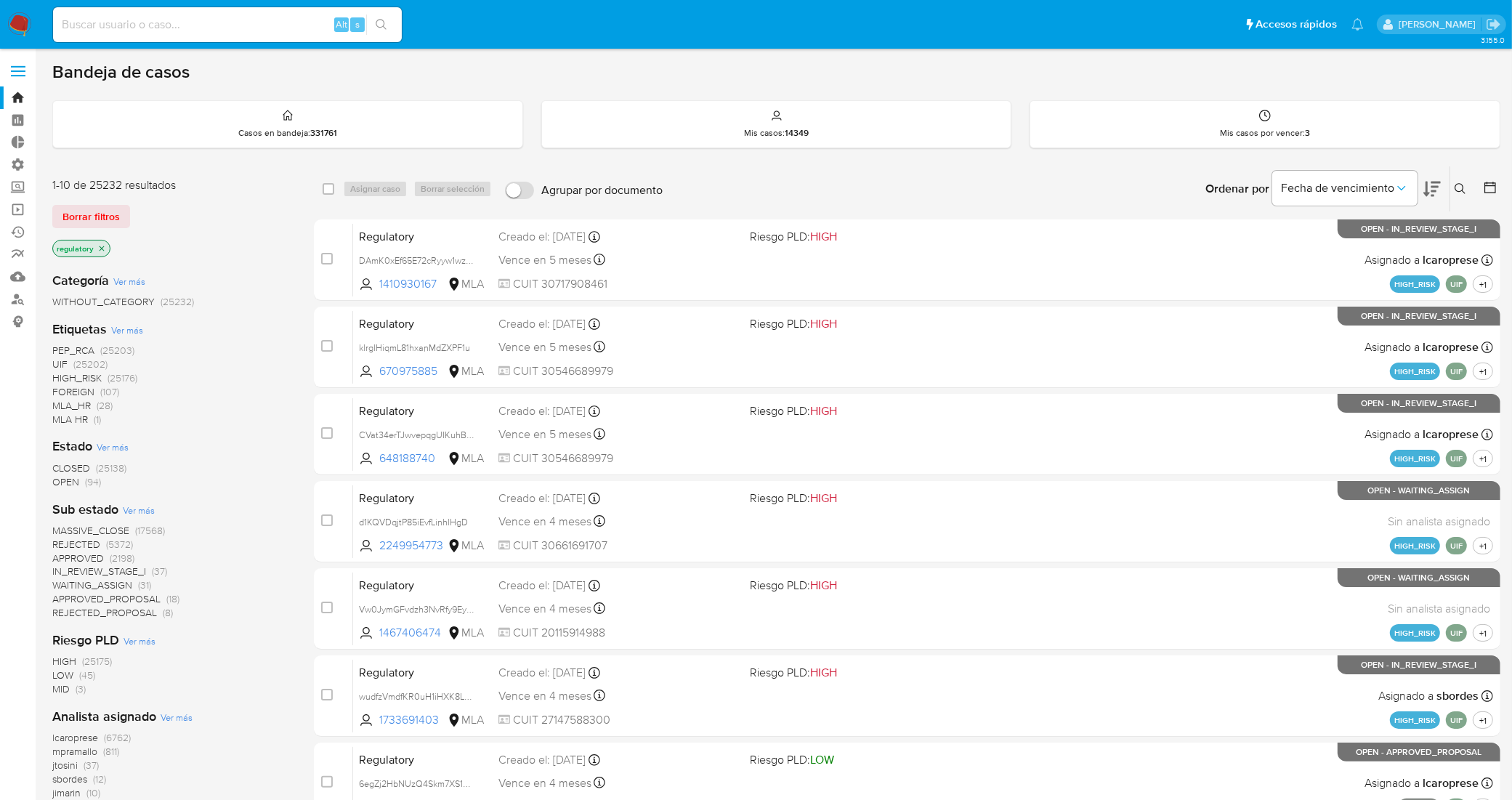
click at [73, 393] on span "FOREIGN" at bounding box center [73, 392] width 42 height 15
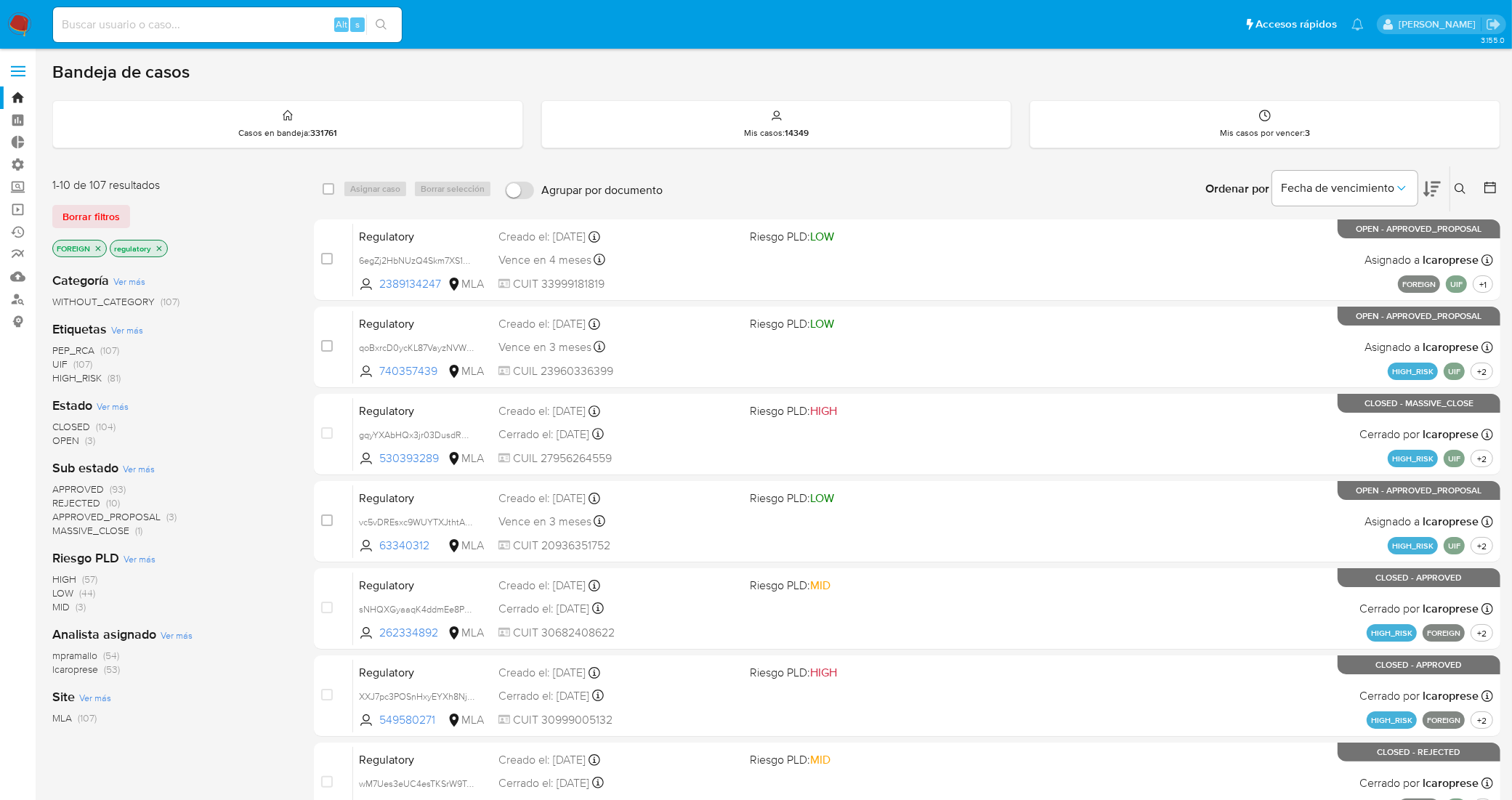
click at [64, 445] on span "OPEN" at bounding box center [65, 440] width 26 height 15
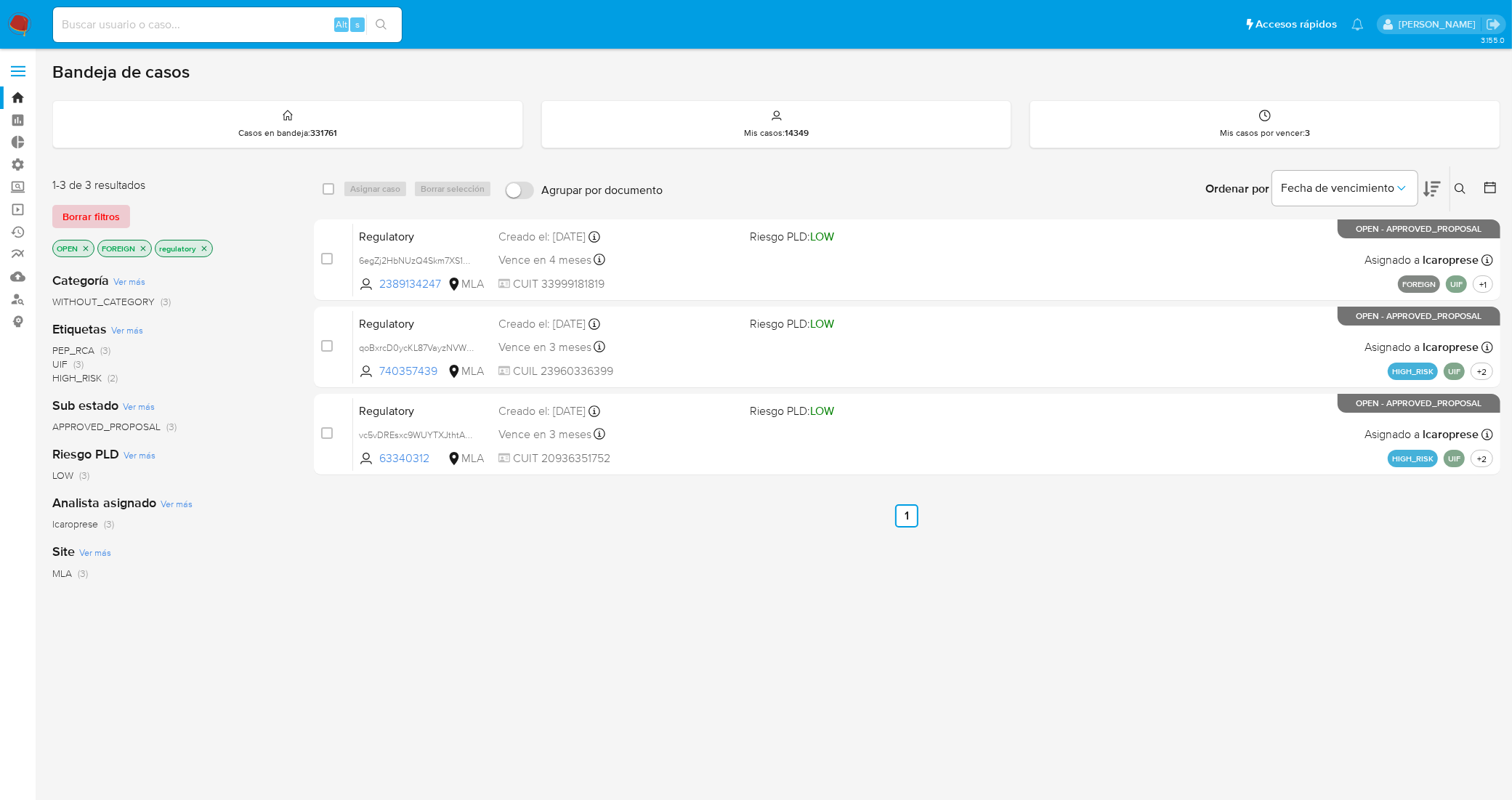
click at [81, 209] on span "Borrar filtros" at bounding box center [90, 216] width 58 height 20
